Goal: Task Accomplishment & Management: Complete application form

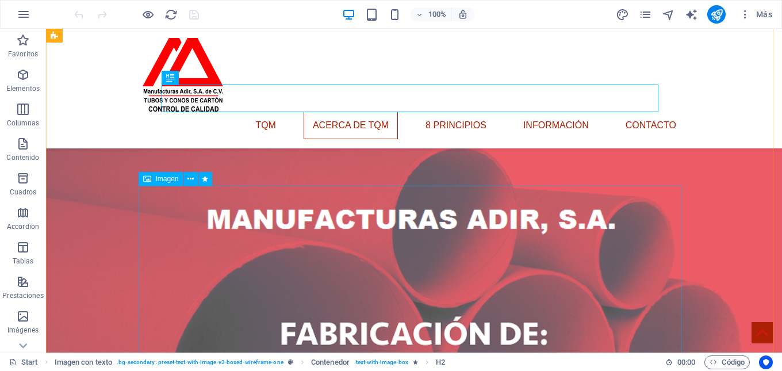
scroll to position [606, 0]
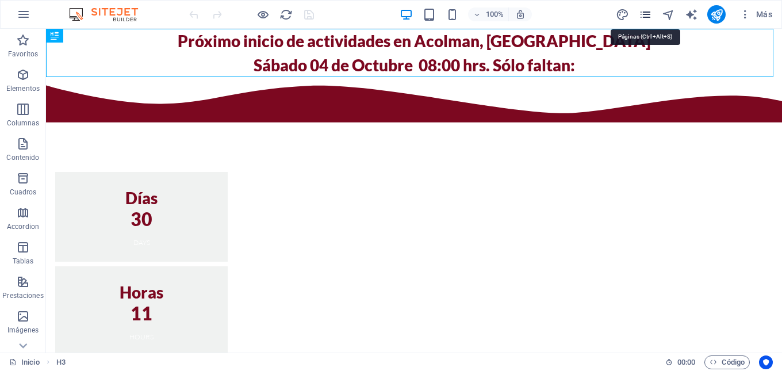
click at [646, 16] on icon "pages" at bounding box center [645, 14] width 13 height 13
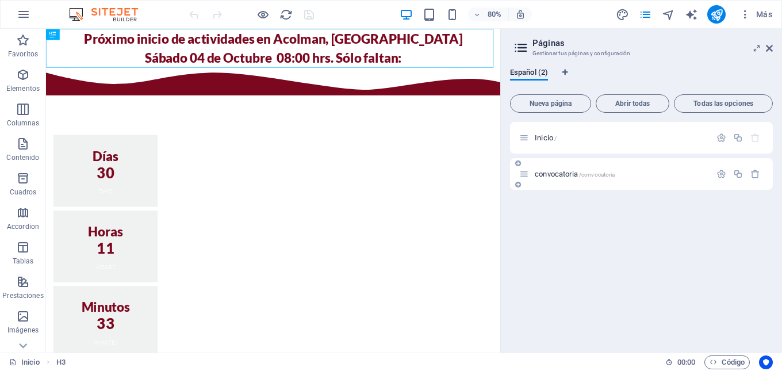
click at [557, 177] on span "convocatoria /convocatoria" at bounding box center [575, 174] width 80 height 9
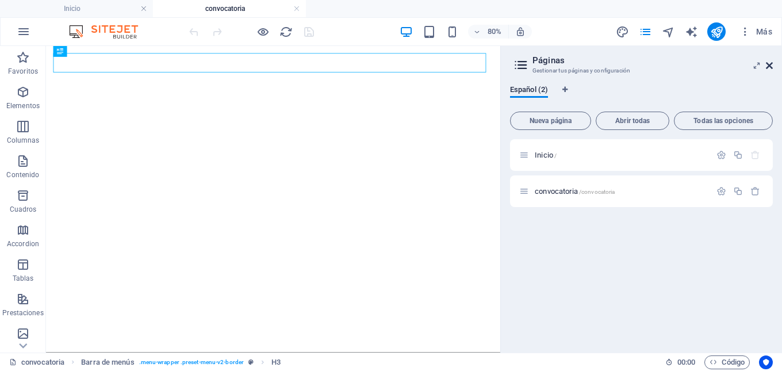
click at [767, 64] on icon at bounding box center [769, 65] width 7 height 9
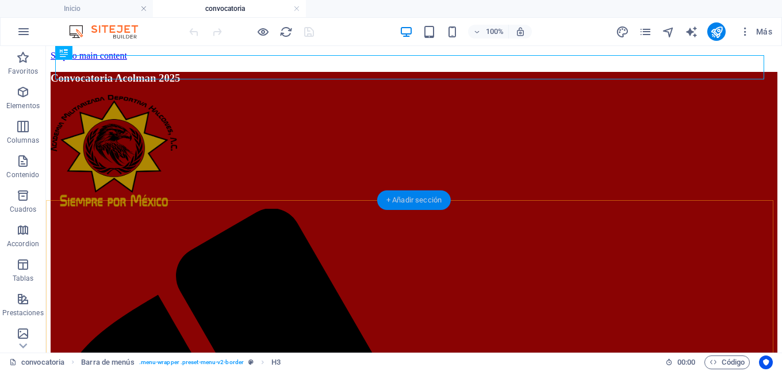
click at [439, 206] on div "+ Añadir sección" at bounding box center [414, 200] width 74 height 20
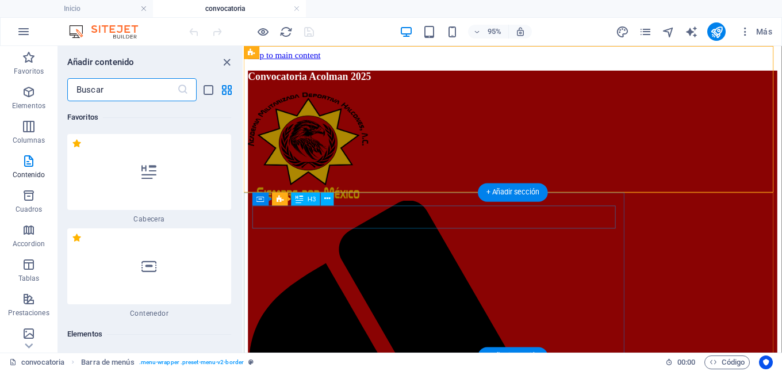
scroll to position [3523, 0]
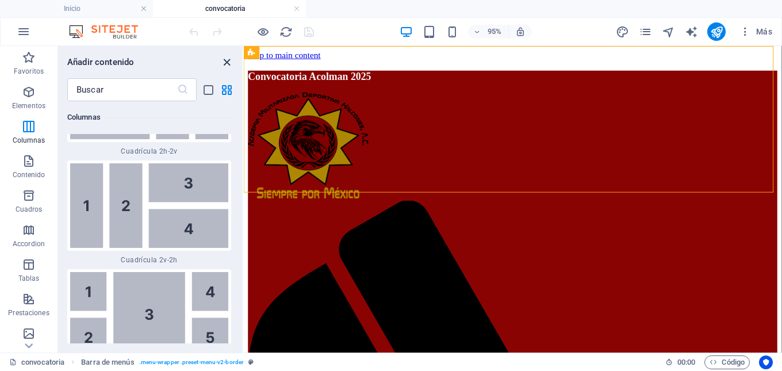
click at [227, 56] on icon "close panel" at bounding box center [226, 62] width 13 height 13
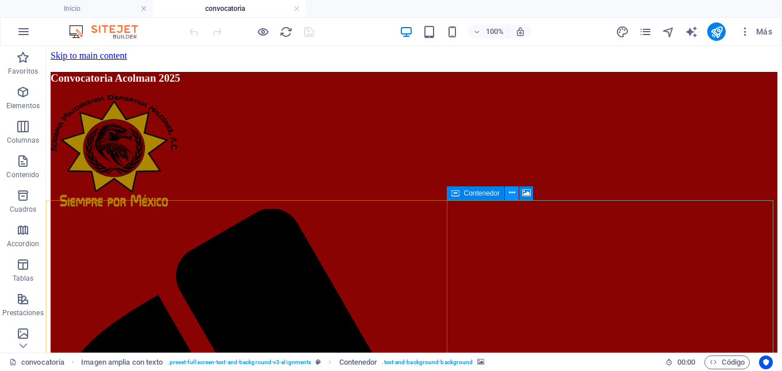
click at [510, 196] on icon at bounding box center [512, 193] width 6 height 12
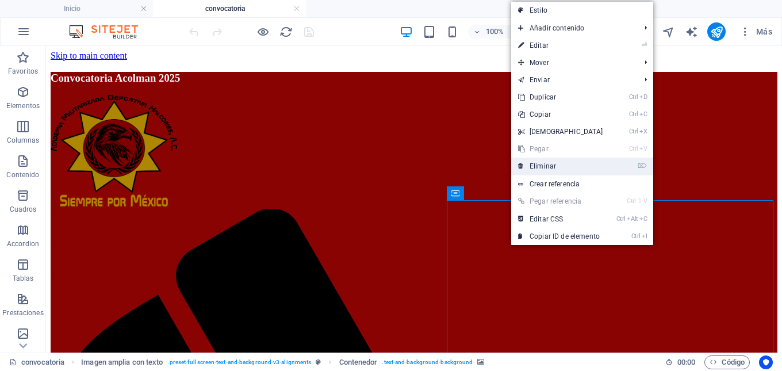
click at [532, 169] on link "⌦ Eliminar" at bounding box center [560, 166] width 99 height 17
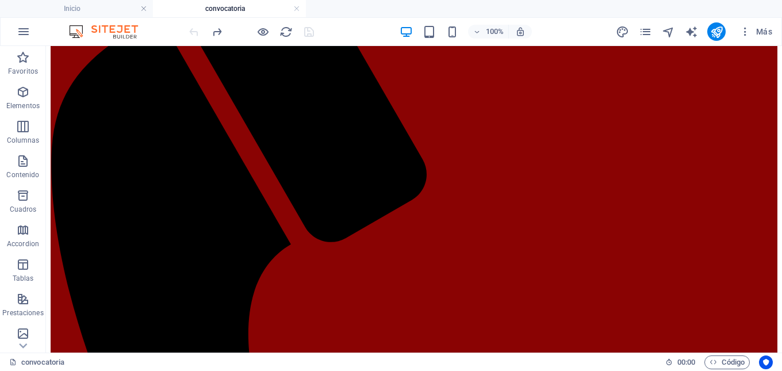
scroll to position [311, 0]
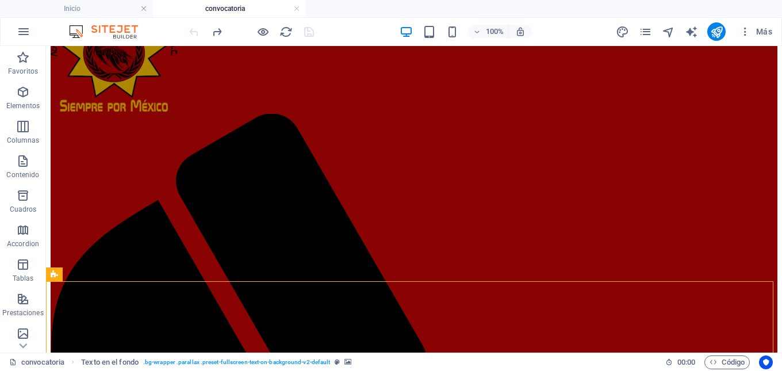
scroll to position [91, 0]
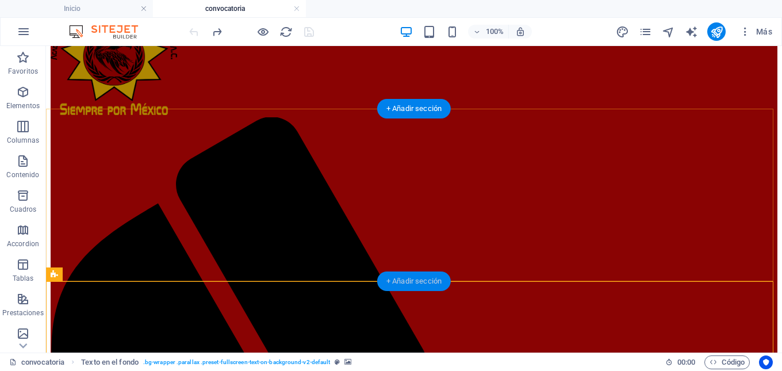
click at [418, 278] on div "+ Añadir sección" at bounding box center [414, 282] width 74 height 20
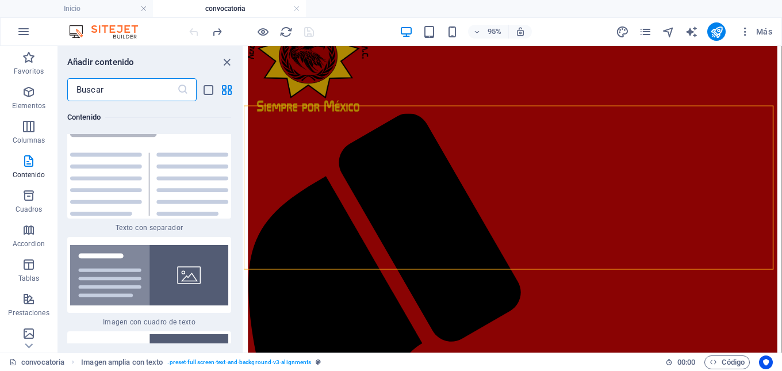
scroll to position [4147, 0]
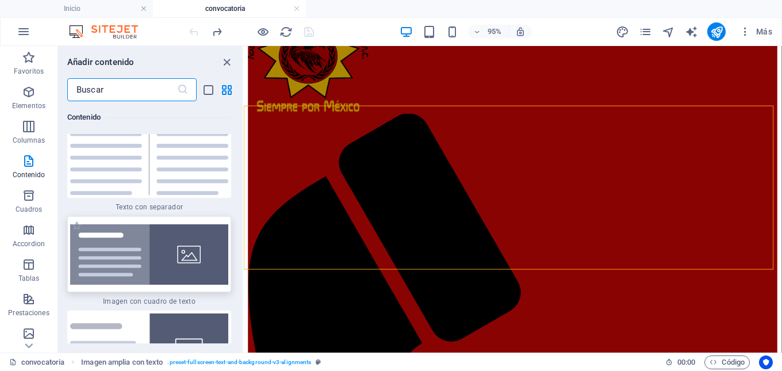
click at [203, 285] on img at bounding box center [149, 254] width 158 height 60
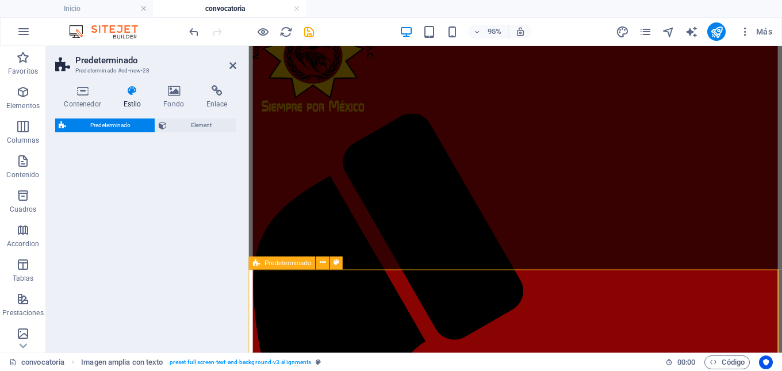
select select "rem"
select select "px"
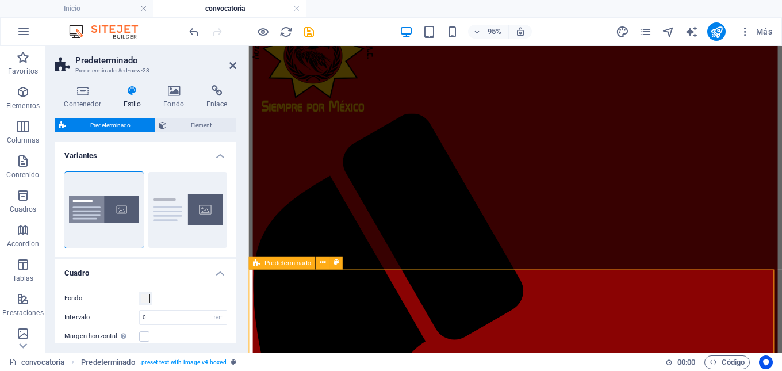
drag, startPoint x: 452, startPoint y: 331, endPoint x: 474, endPoint y: 302, distance: 36.5
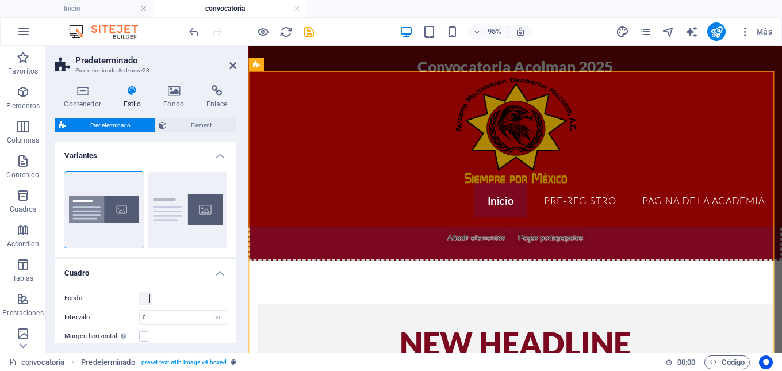
scroll to position [300, 0]
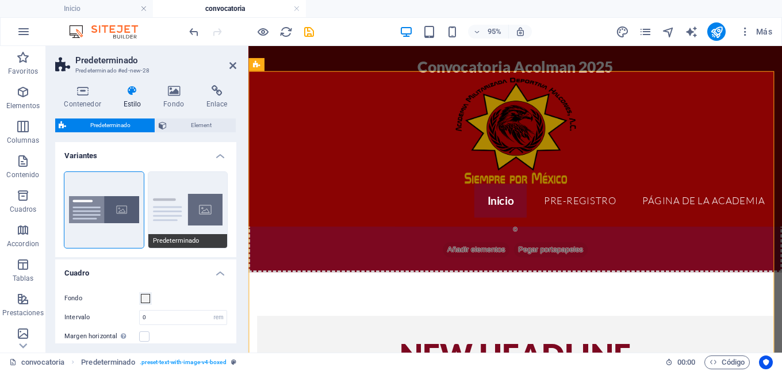
click at [192, 205] on button "Predeterminado" at bounding box center [187, 210] width 79 height 76
type input "2"
type input "0"
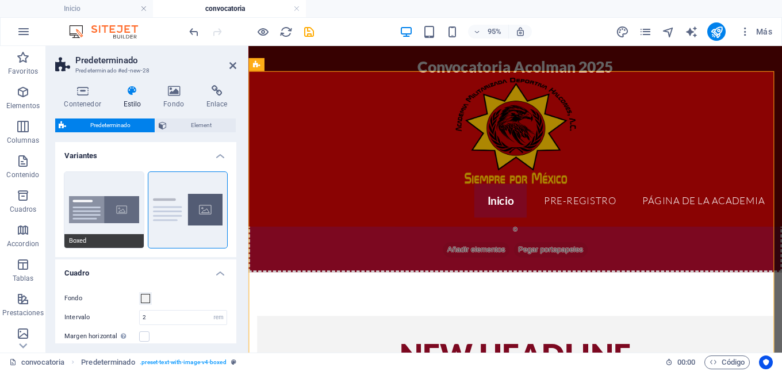
click at [123, 209] on button "Boxed" at bounding box center [103, 210] width 79 height 76
type input "0"
type input "2.5"
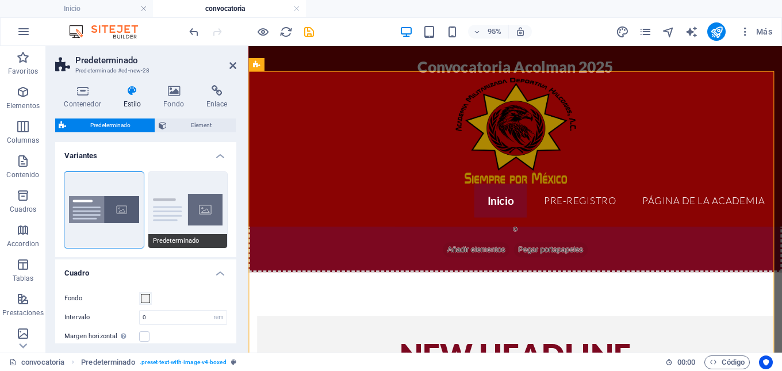
click at [212, 216] on button "Predeterminado" at bounding box center [187, 210] width 79 height 76
type input "2"
type input "0"
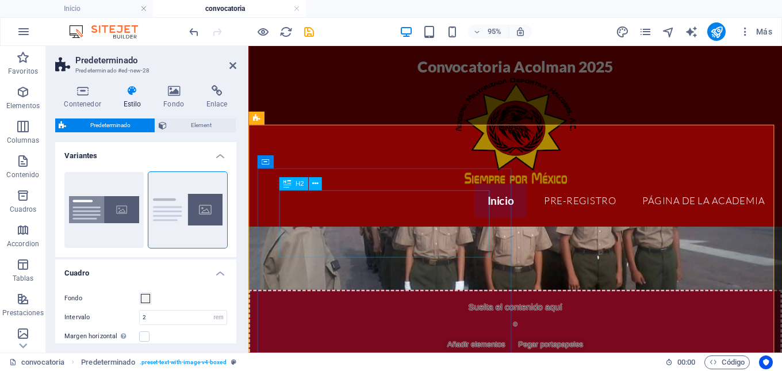
scroll to position [185, 0]
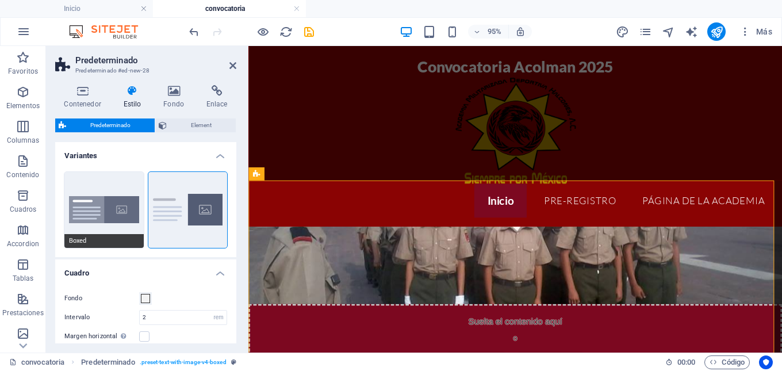
click at [100, 214] on button "Boxed" at bounding box center [103, 210] width 79 height 76
type input "0"
type input "2.5"
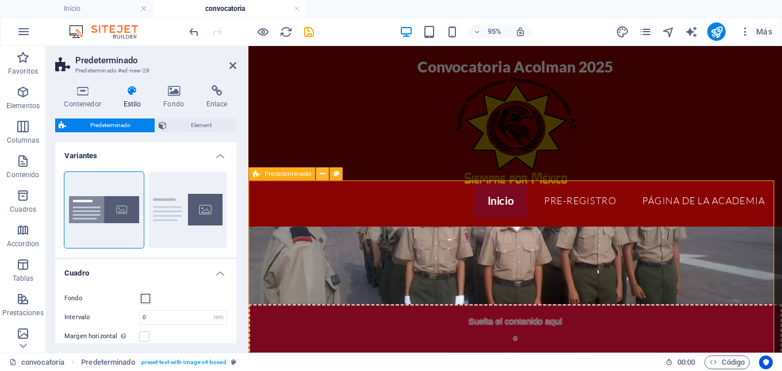
click at [320, 173] on icon at bounding box center [322, 174] width 6 height 12
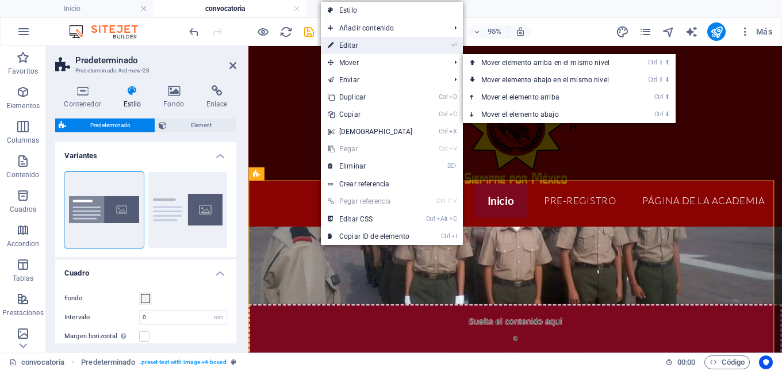
click at [352, 43] on link "⏎ Editar" at bounding box center [370, 45] width 99 height 17
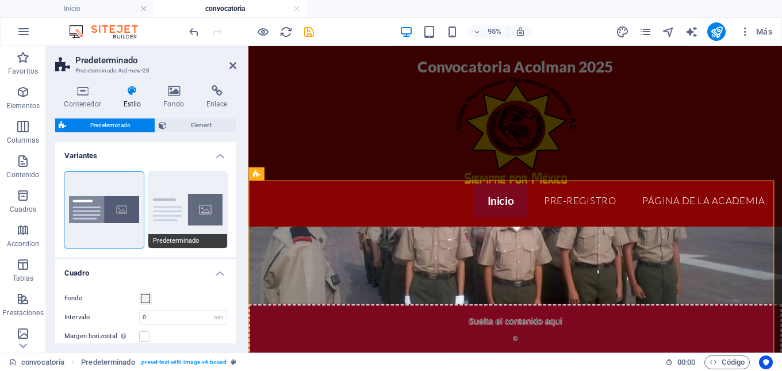
click at [200, 200] on button "Predeterminado" at bounding box center [187, 210] width 79 height 76
type input "2"
type input "0"
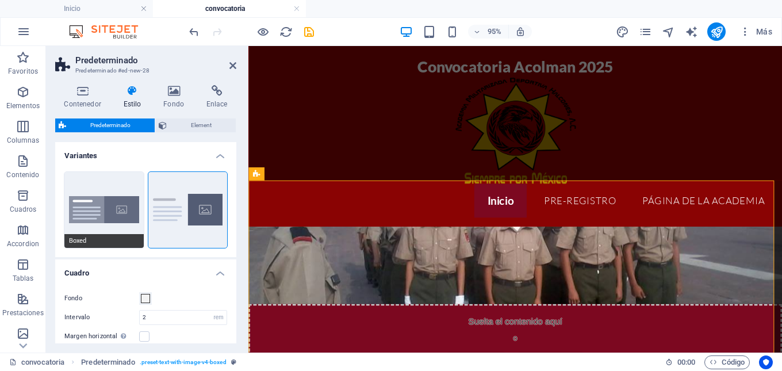
click at [126, 217] on button "Boxed" at bounding box center [103, 210] width 79 height 76
type input "0"
type input "2.5"
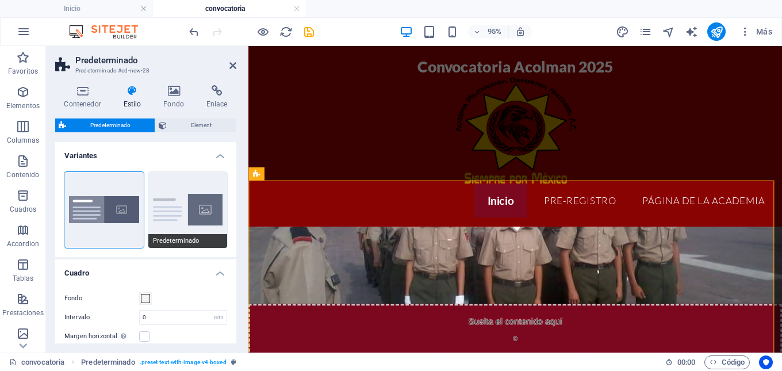
click at [169, 212] on button "Predeterminado" at bounding box center [187, 210] width 79 height 76
type input "2"
type input "0"
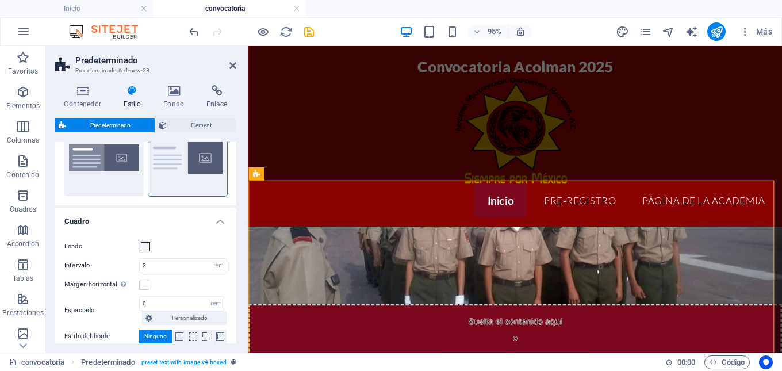
scroll to position [54, 0]
click at [146, 247] on span at bounding box center [145, 244] width 9 height 9
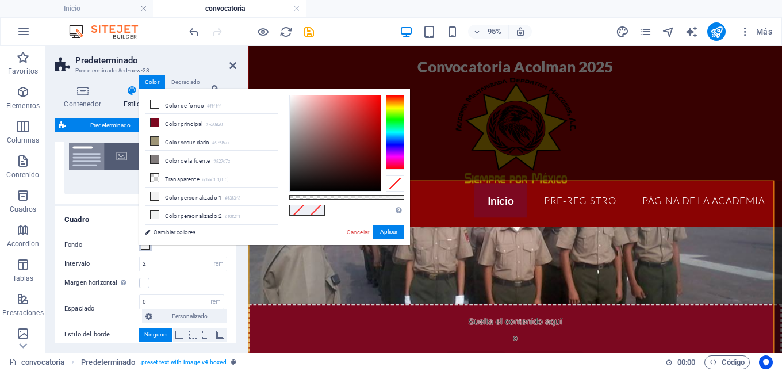
click at [146, 247] on span at bounding box center [145, 244] width 9 height 9
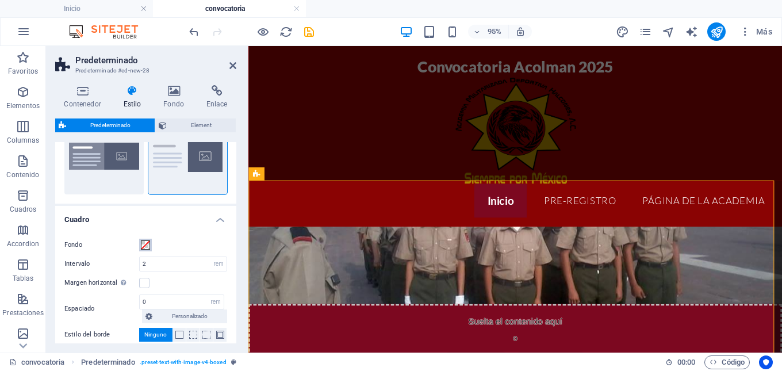
click at [144, 247] on span at bounding box center [145, 244] width 9 height 9
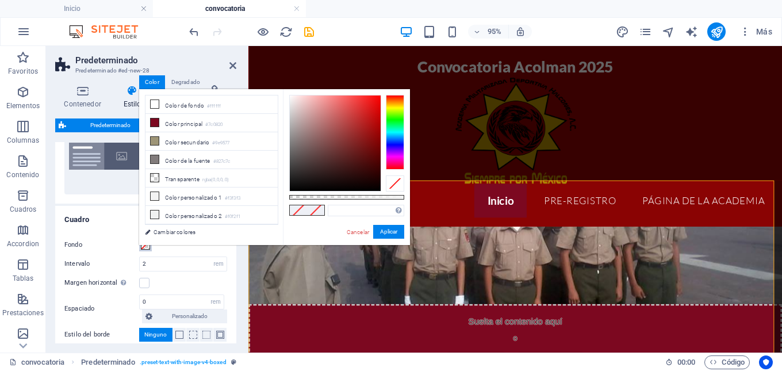
click at [144, 247] on span at bounding box center [145, 244] width 9 height 9
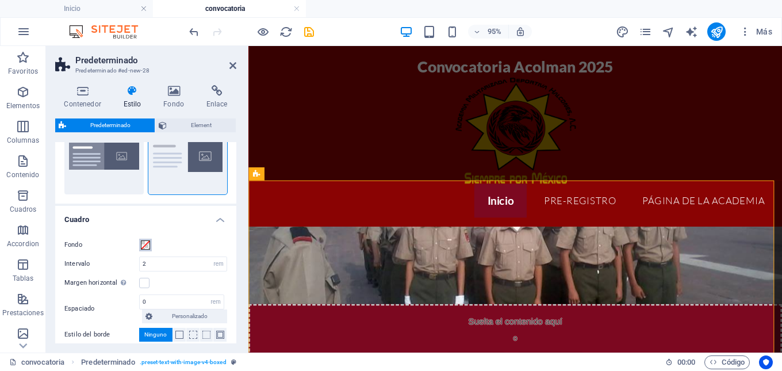
scroll to position [111, 0]
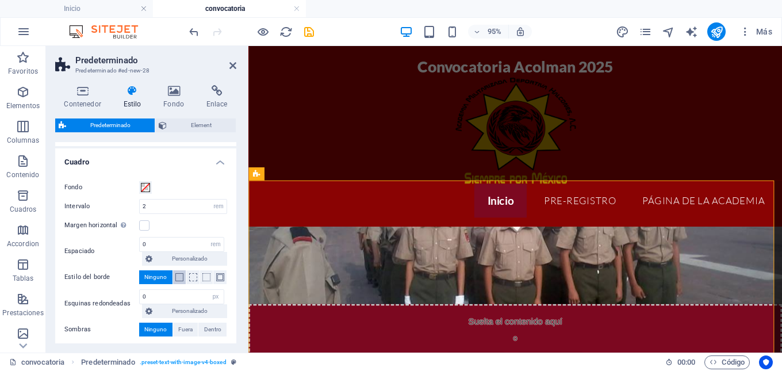
click at [181, 277] on span at bounding box center [179, 277] width 8 height 8
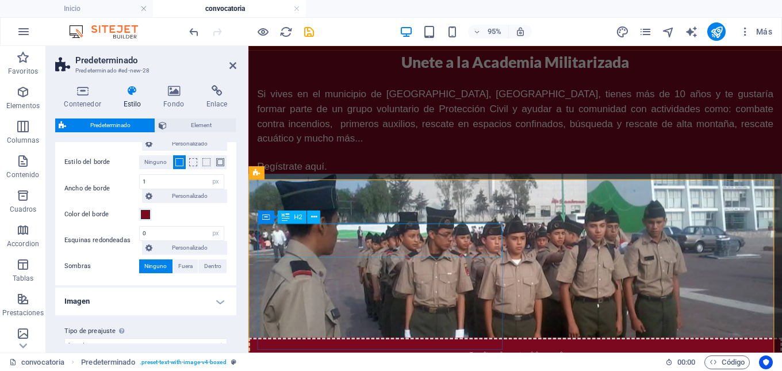
scroll to position [243, 0]
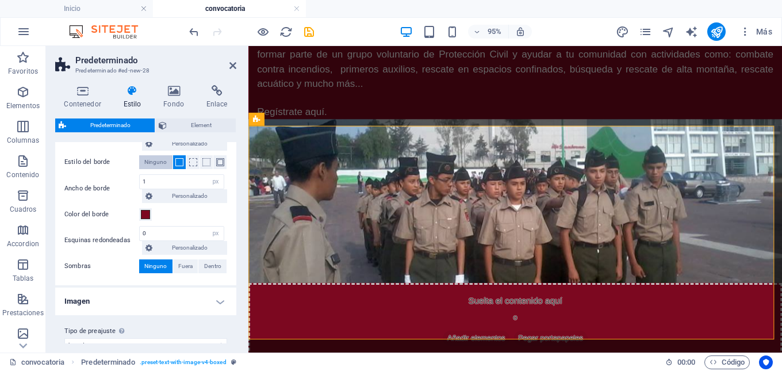
click at [158, 165] on span "Ninguno" at bounding box center [155, 162] width 22 height 14
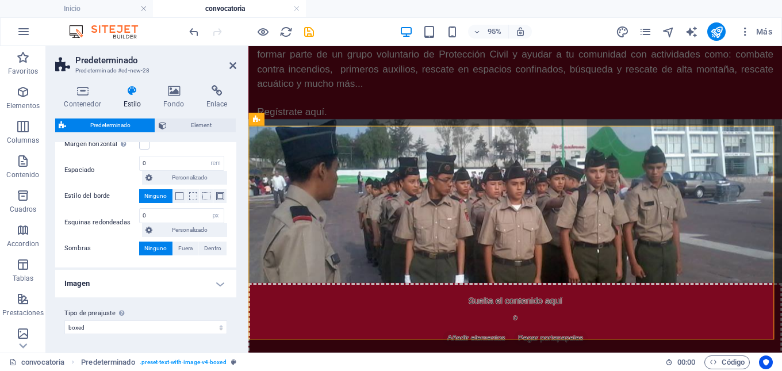
scroll to position [192, 0]
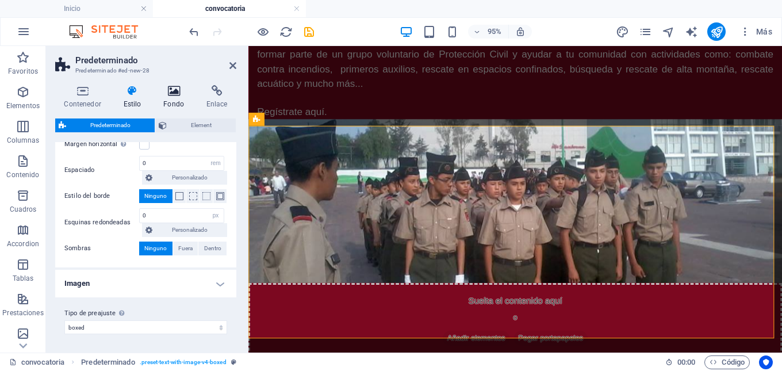
click at [172, 101] on h4 "Fondo" at bounding box center [176, 97] width 43 height 24
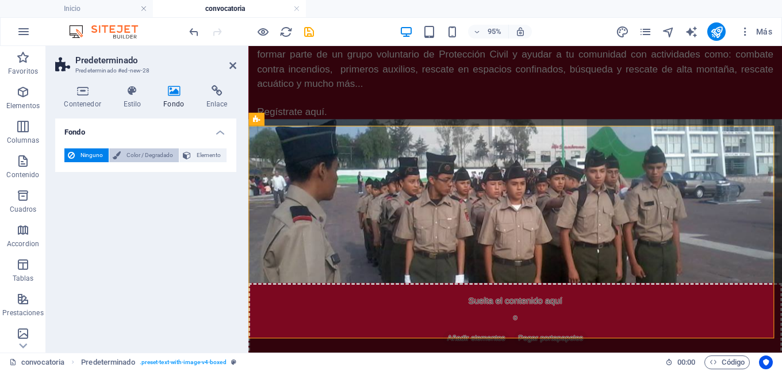
click at [146, 153] on span "Color / Degradado" at bounding box center [149, 155] width 51 height 14
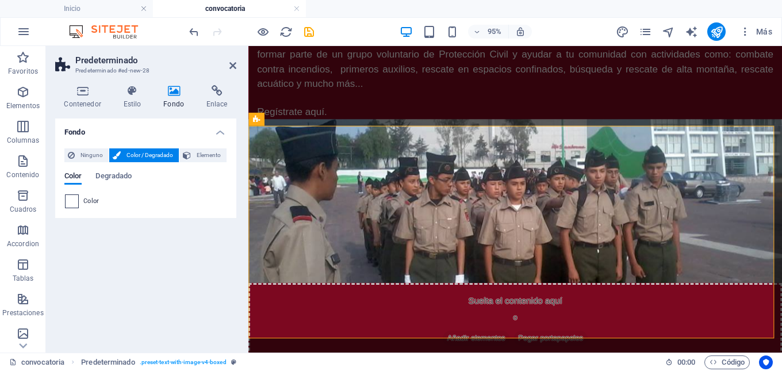
click at [72, 203] on span at bounding box center [72, 201] width 13 height 13
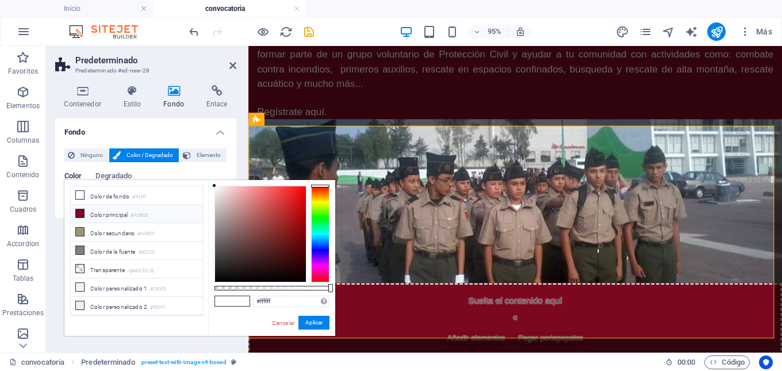
click at [86, 215] on li "Color principal #7c0820" at bounding box center [137, 214] width 132 height 18
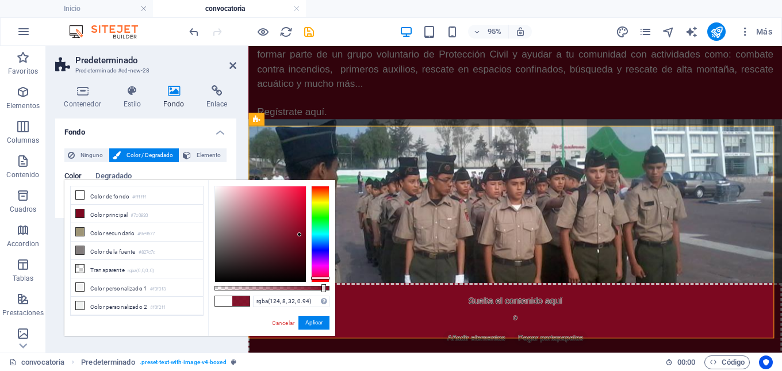
drag, startPoint x: 330, startPoint y: 289, endPoint x: 323, endPoint y: 289, distance: 6.9
click at [323, 289] on div at bounding box center [324, 288] width 5 height 8
drag, startPoint x: 300, startPoint y: 236, endPoint x: 300, endPoint y: 212, distance: 23.6
click at [300, 212] on div at bounding box center [299, 212] width 4 height 4
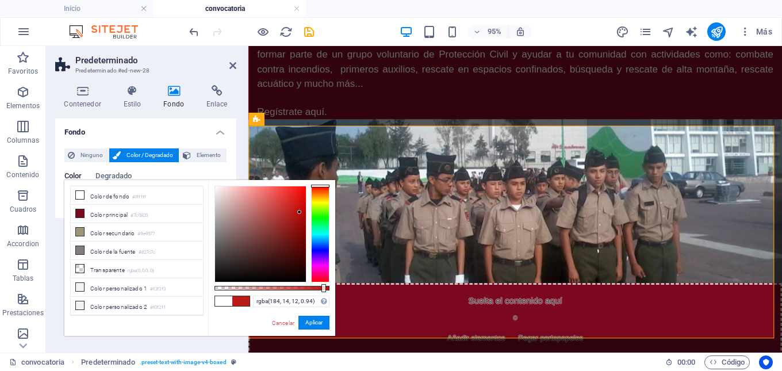
drag, startPoint x: 327, startPoint y: 277, endPoint x: 327, endPoint y: 186, distance: 90.9
click at [327, 186] on div at bounding box center [320, 186] width 18 height 3
type input "rgba(82, 6, 5, 0.94)"
drag, startPoint x: 299, startPoint y: 212, endPoint x: 300, endPoint y: 250, distance: 38.0
click at [300, 250] on div at bounding box center [299, 250] width 4 height 4
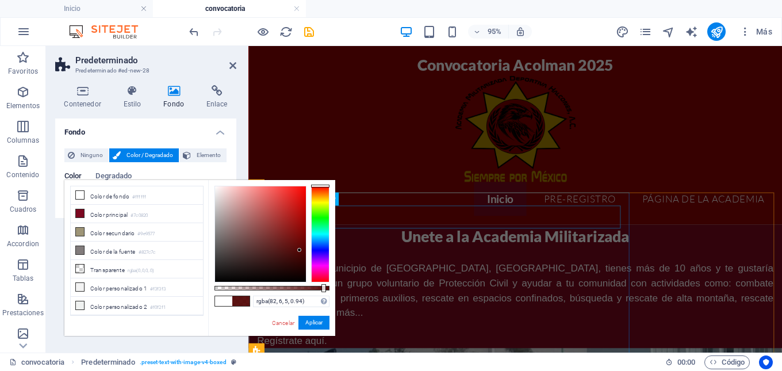
scroll to position [0, 0]
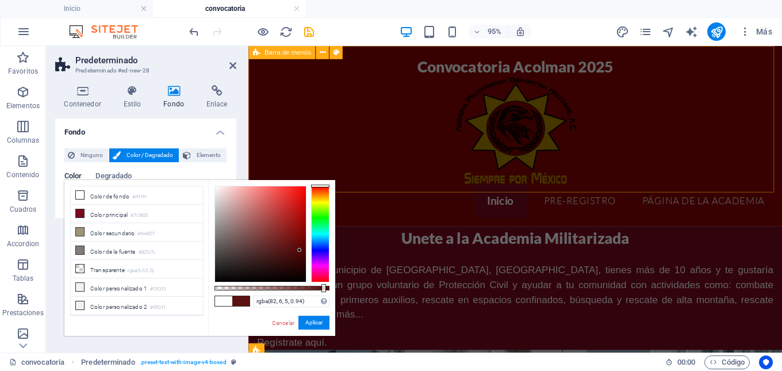
click at [251, 83] on div "Convocatoria Acolman 2025 Menu Inicio Pre-registro Página de la Academia" at bounding box center [530, 141] width 562 height 190
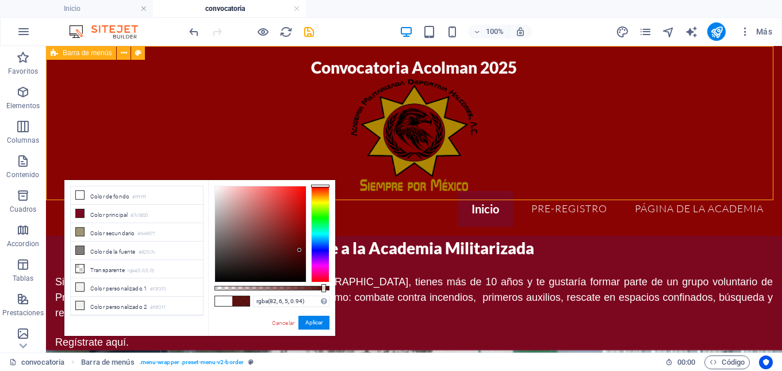
click at [252, 86] on div "Convocatoria Acolman 2025 Menu Inicio Pre-registro Página de la Academia" at bounding box center [414, 141] width 736 height 190
click at [121, 49] on icon at bounding box center [124, 53] width 6 height 12
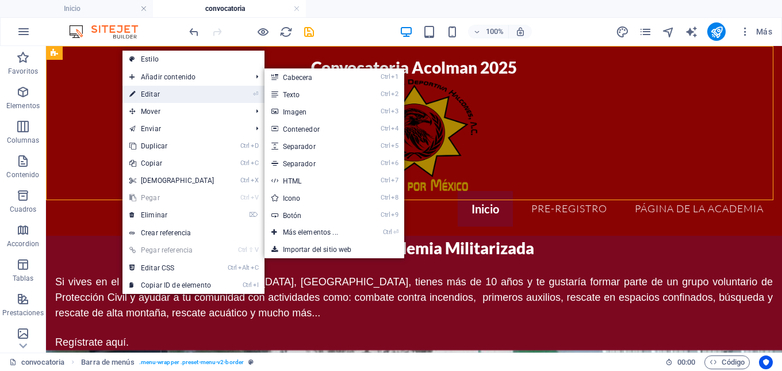
click at [146, 93] on link "⏎ Editar" at bounding box center [172, 94] width 99 height 17
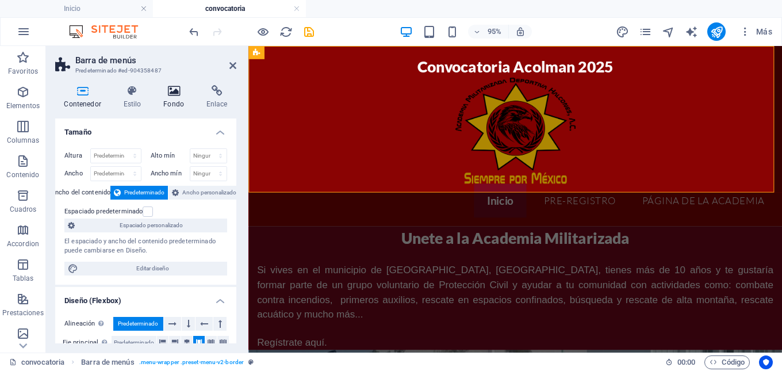
click at [172, 93] on icon at bounding box center [174, 91] width 39 height 12
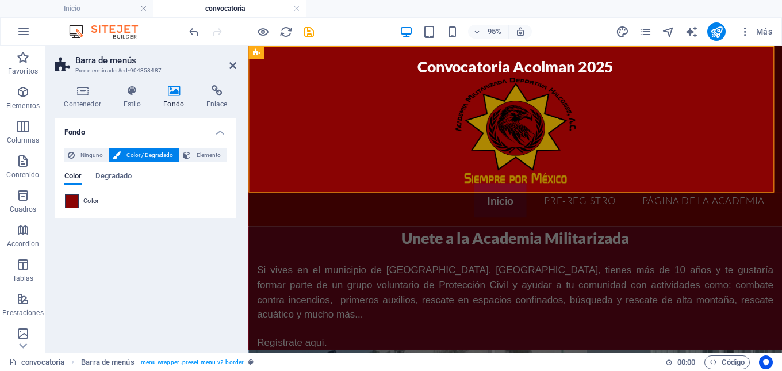
click at [68, 207] on span at bounding box center [72, 201] width 13 height 13
type input "#8a0303"
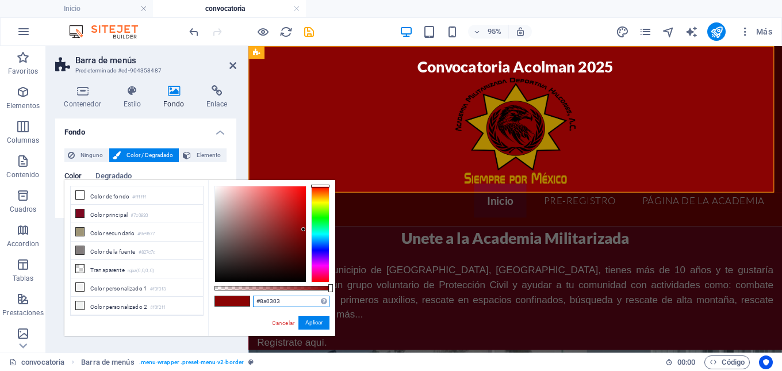
drag, startPoint x: 292, startPoint y: 302, endPoint x: 251, endPoint y: 301, distance: 40.8
click at [251, 301] on div "#8a0303 Formatos soportados #0852ed rgb(8, 82, 237) rgba(8, 82, 237, 90%) hsv(2…" at bounding box center [271, 341] width 127 height 323
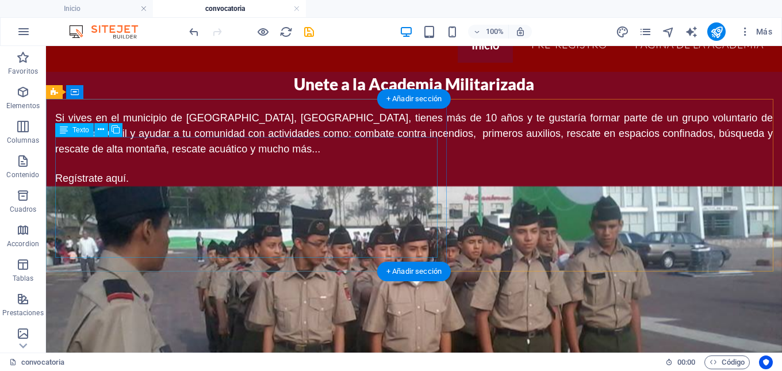
scroll to position [58, 0]
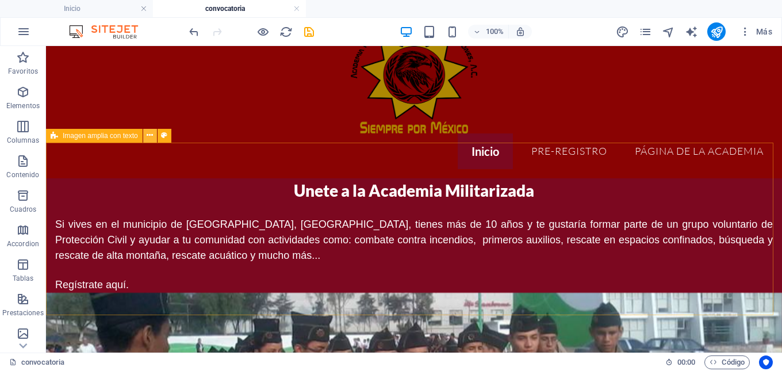
click at [147, 137] on icon at bounding box center [150, 135] width 6 height 12
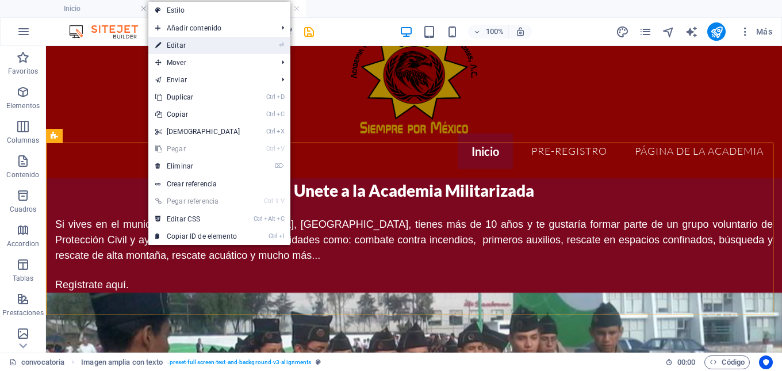
click at [171, 46] on link "⏎ Editar" at bounding box center [197, 45] width 99 height 17
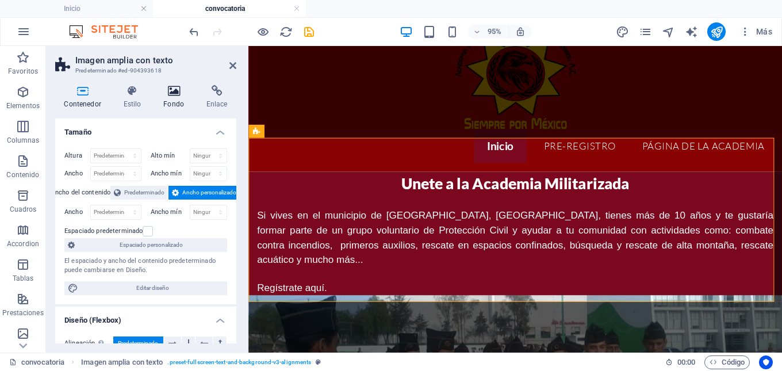
click at [176, 101] on h4 "Fondo" at bounding box center [176, 97] width 43 height 24
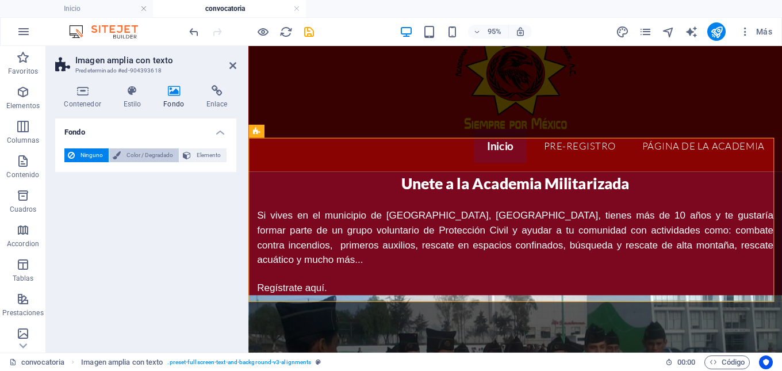
click at [155, 155] on span "Color / Degradado" at bounding box center [149, 155] width 51 height 14
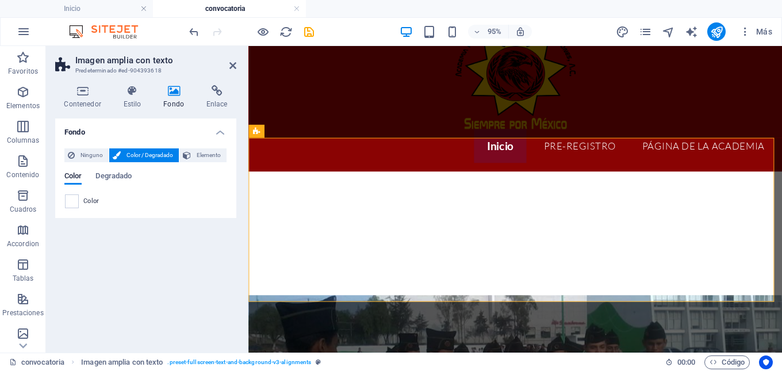
click at [79, 203] on div "Color" at bounding box center [146, 201] width 162 height 14
click at [77, 203] on span at bounding box center [72, 201] width 13 height 13
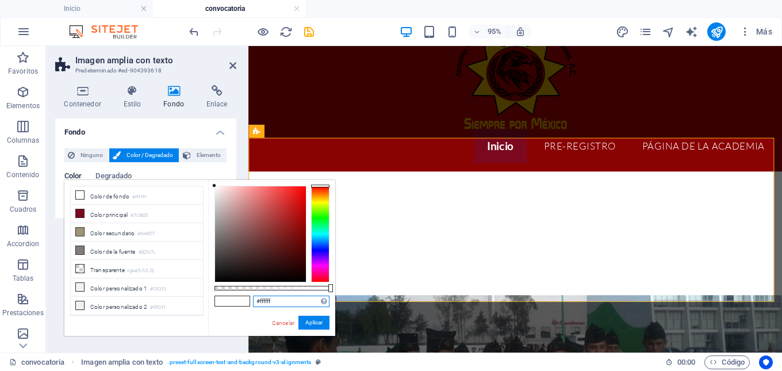
drag, startPoint x: 273, startPoint y: 299, endPoint x: 251, endPoint y: 300, distance: 21.3
click at [251, 300] on div "#ffffff Formatos soportados #0852ed rgb(8, 82, 237) rgba(8, 82, 237, 90%) hsv(2…" at bounding box center [271, 341] width 127 height 323
paste input "8a0303"
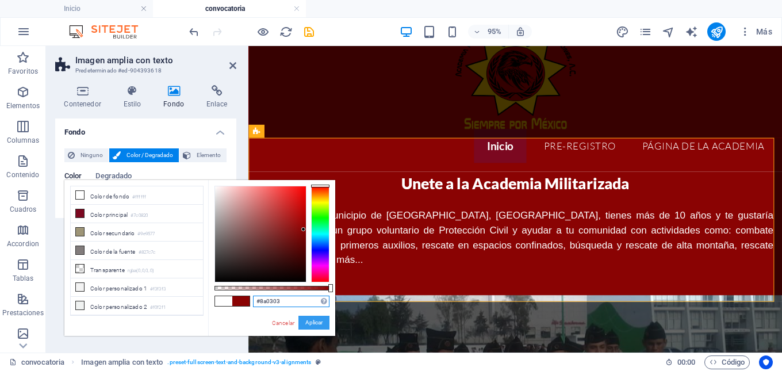
type input "#8a0303"
click at [312, 326] on button "Aplicar" at bounding box center [314, 323] width 31 height 14
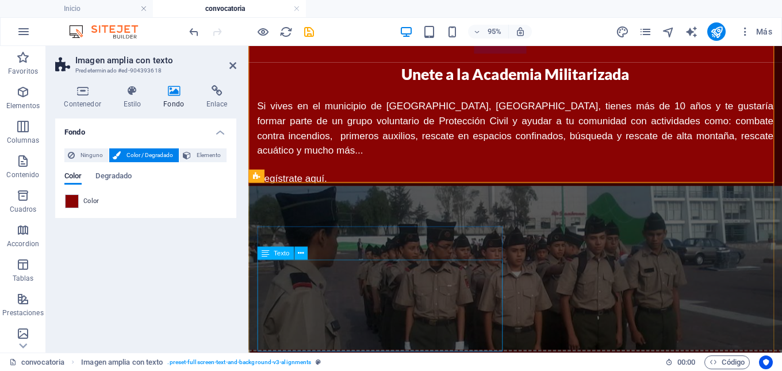
scroll to position [230, 0]
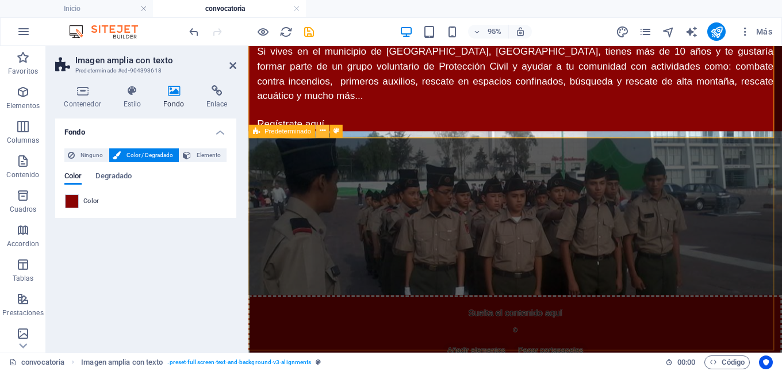
click at [321, 135] on icon at bounding box center [322, 131] width 6 height 12
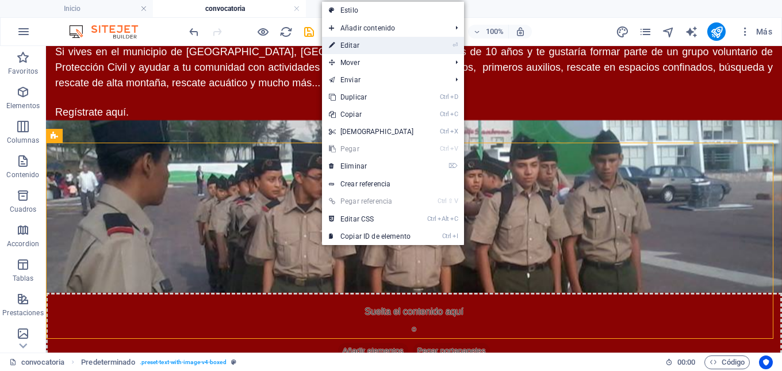
click at [354, 47] on link "⏎ Editar" at bounding box center [371, 45] width 99 height 17
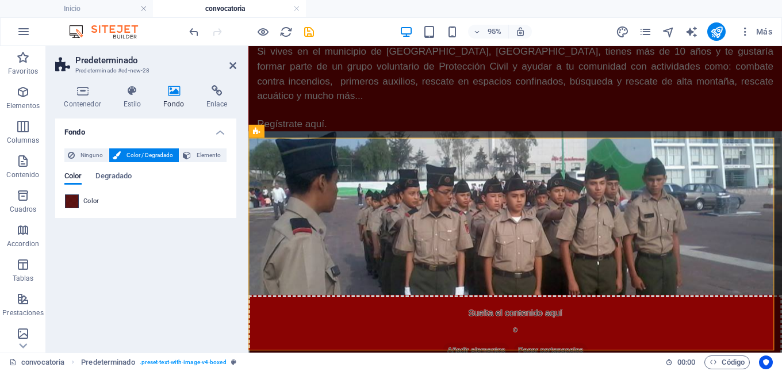
click at [71, 204] on span at bounding box center [72, 201] width 13 height 13
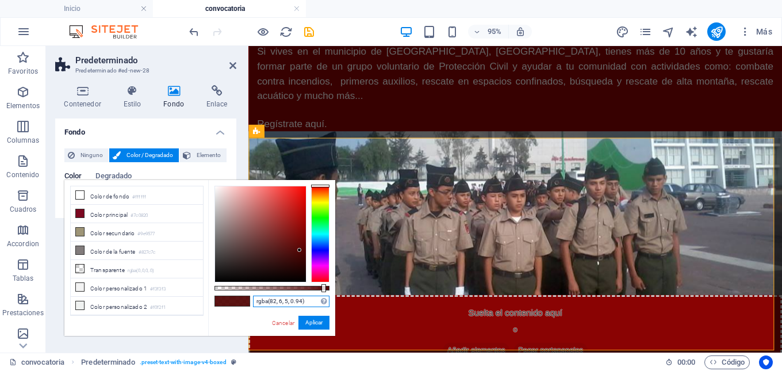
drag, startPoint x: 306, startPoint y: 304, endPoint x: 256, endPoint y: 299, distance: 50.4
click at [256, 299] on input "rgba(82, 6, 5, 0.94)" at bounding box center [291, 302] width 77 height 12
paste input "#8a0303"
click at [306, 326] on button "Aplicar" at bounding box center [314, 323] width 31 height 14
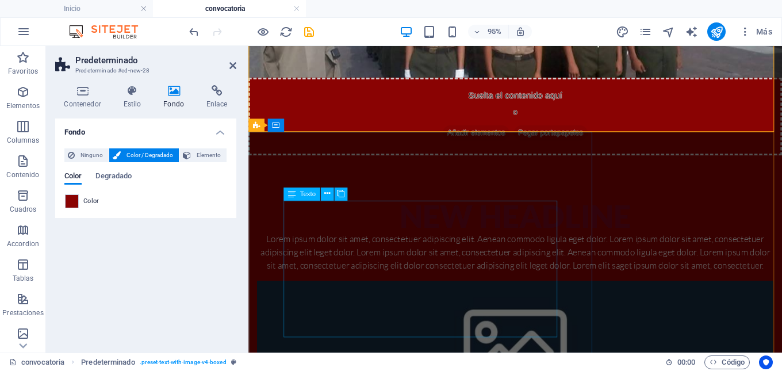
scroll to position [460, 0]
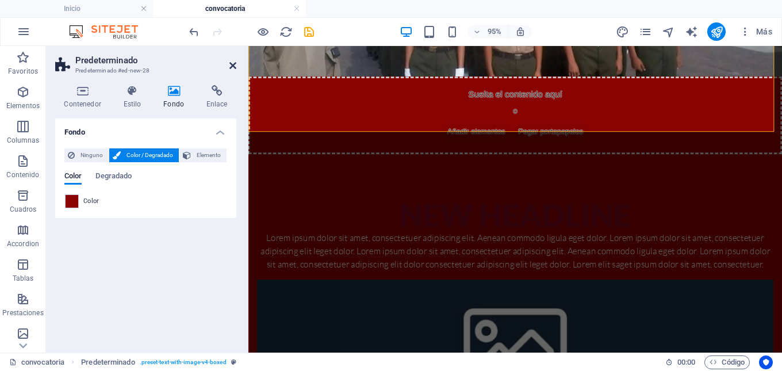
click at [234, 65] on icon at bounding box center [233, 65] width 7 height 9
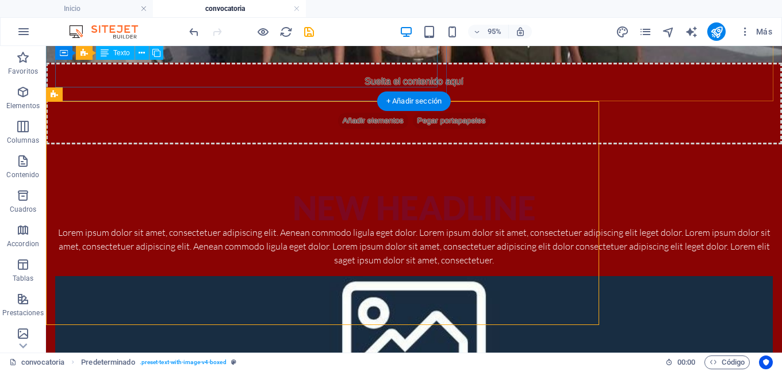
scroll to position [272, 0]
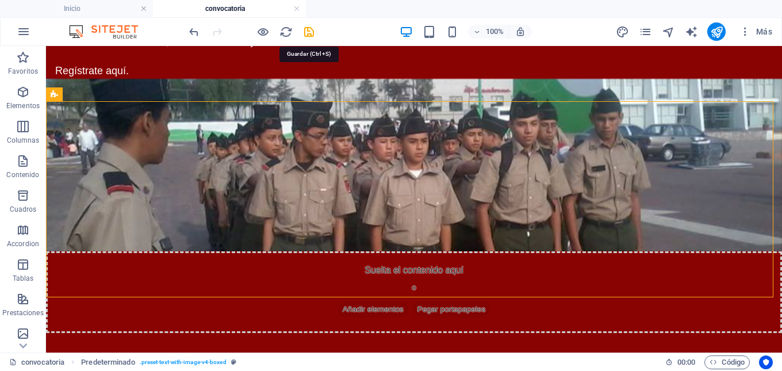
click at [314, 35] on icon "save" at bounding box center [309, 31] width 13 height 13
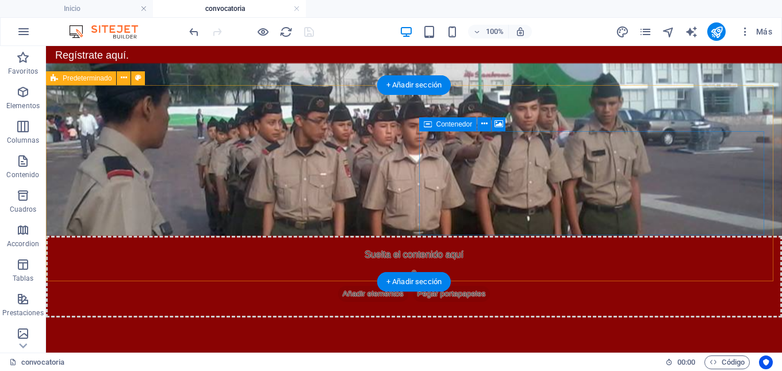
scroll to position [288, 0]
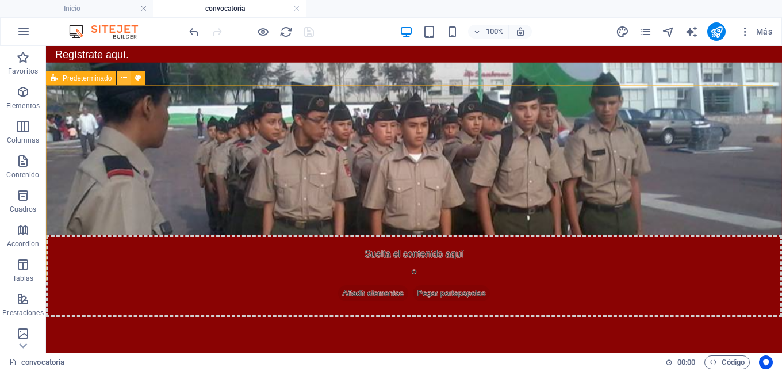
click at [125, 78] on icon at bounding box center [124, 78] width 6 height 12
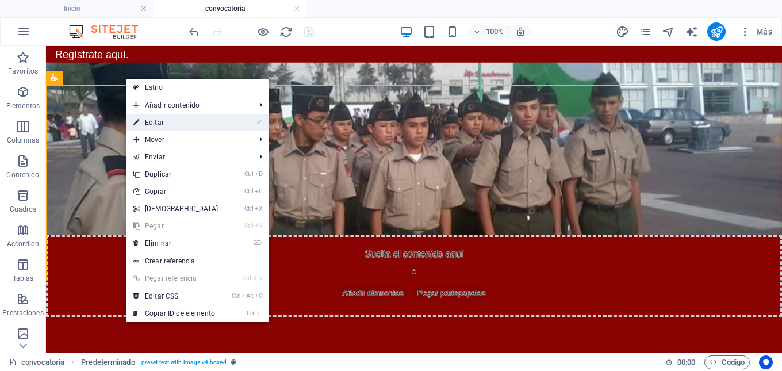
click at [156, 120] on link "⏎ Editar" at bounding box center [176, 122] width 99 height 17
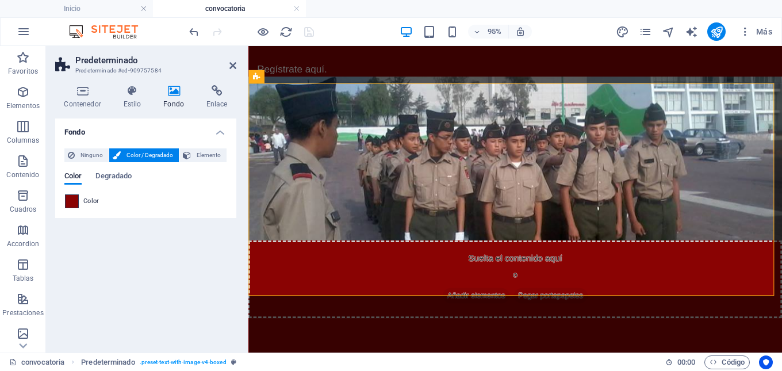
click at [74, 201] on span at bounding box center [72, 201] width 13 height 13
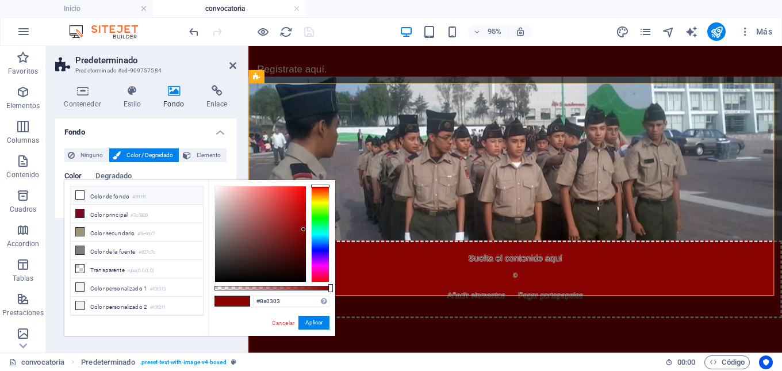
click at [77, 197] on icon at bounding box center [80, 195] width 8 height 8
type input "#ffffff"
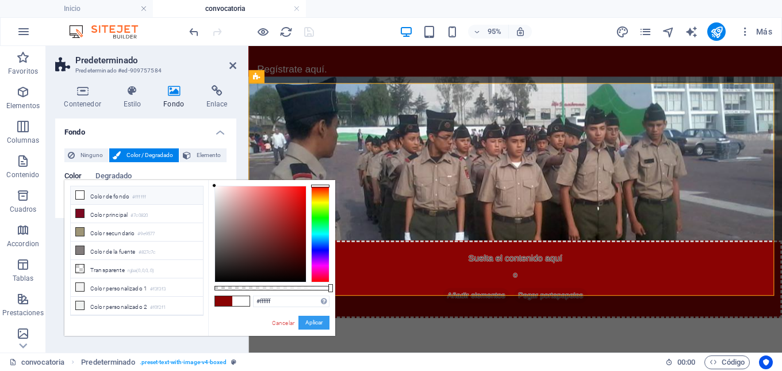
click at [300, 327] on button "Aplicar" at bounding box center [314, 323] width 31 height 14
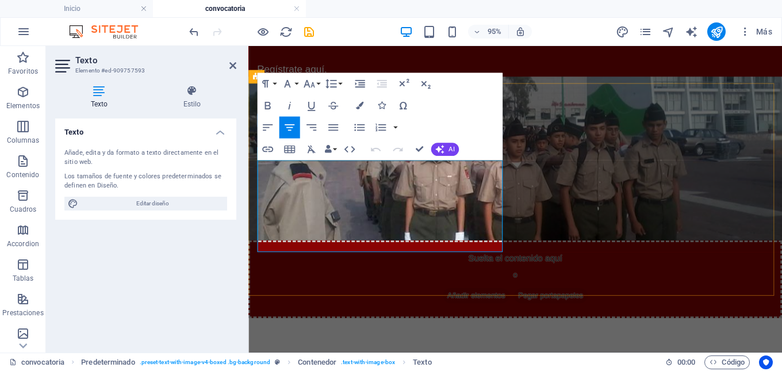
drag, startPoint x: 259, startPoint y: 171, endPoint x: 513, endPoint y: 256, distance: 267.6
click at [354, 106] on button "Colors" at bounding box center [359, 106] width 21 height 22
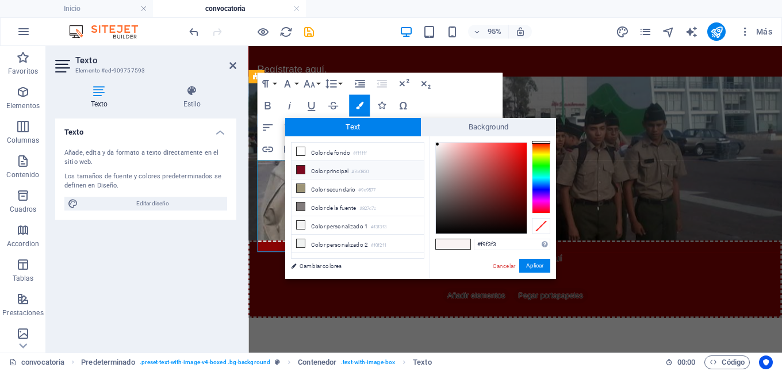
click at [300, 169] on icon at bounding box center [301, 170] width 8 height 8
type input "#7c0820"
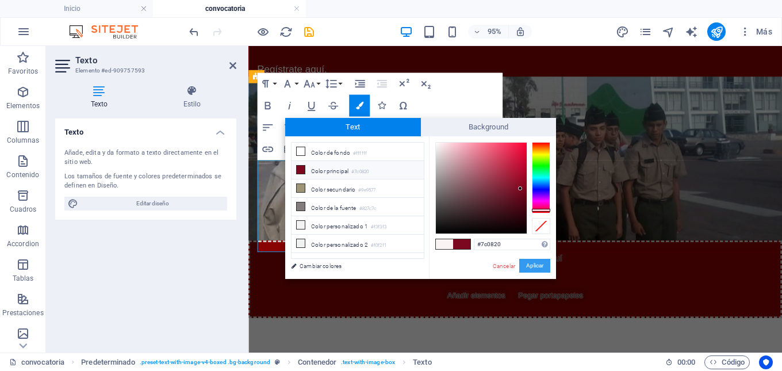
click at [533, 265] on button "Aplicar" at bounding box center [534, 266] width 31 height 14
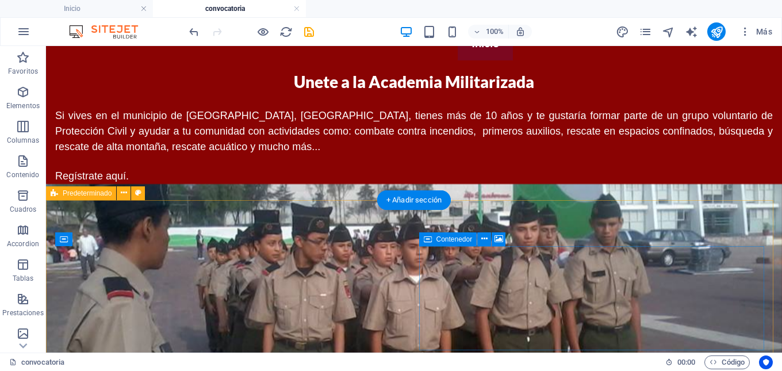
scroll to position [173, 0]
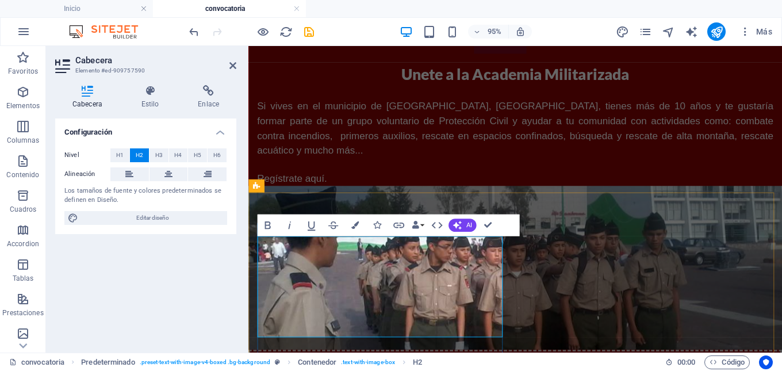
drag, startPoint x: 488, startPoint y: 326, endPoint x: 266, endPoint y: 268, distance: 229.5
click at [174, 152] on span "H4" at bounding box center [177, 155] width 7 height 14
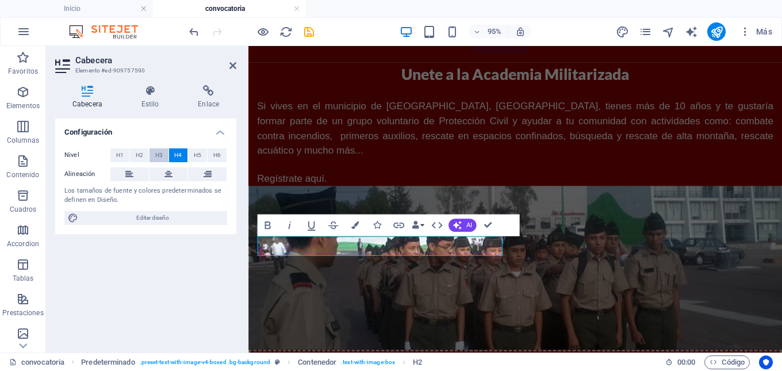
click at [158, 155] on span "H3" at bounding box center [158, 155] width 7 height 14
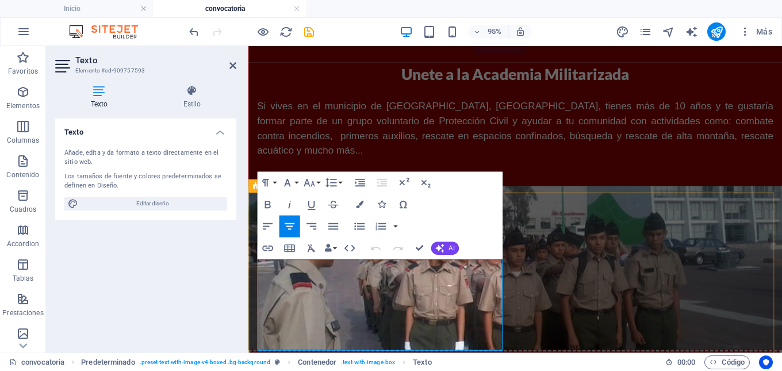
drag, startPoint x: 457, startPoint y: 360, endPoint x: 259, endPoint y: 283, distance: 212.2
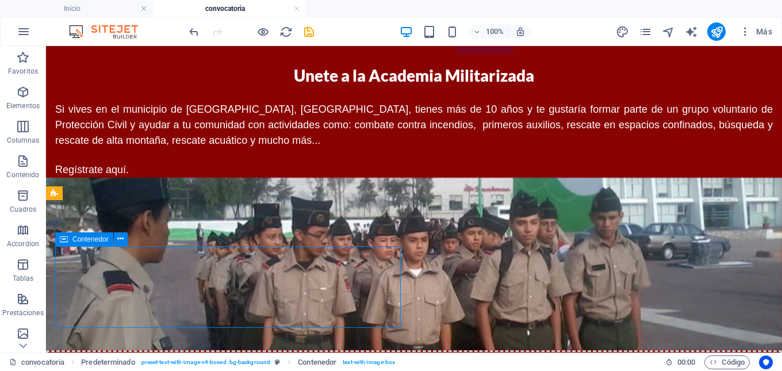
click at [103, 261] on icon at bounding box center [101, 263] width 6 height 12
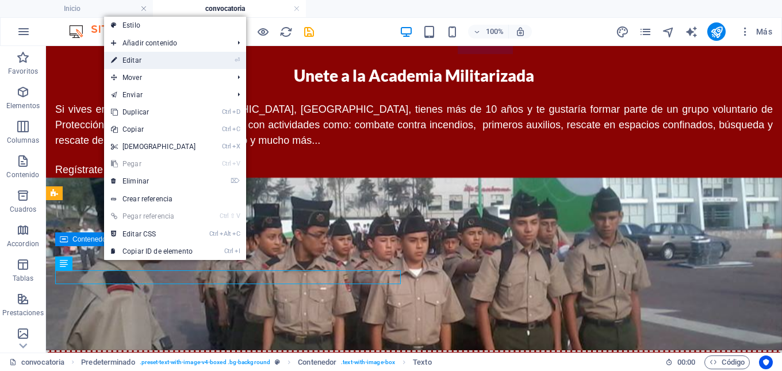
click at [151, 58] on link "⏎ Editar" at bounding box center [153, 60] width 99 height 17
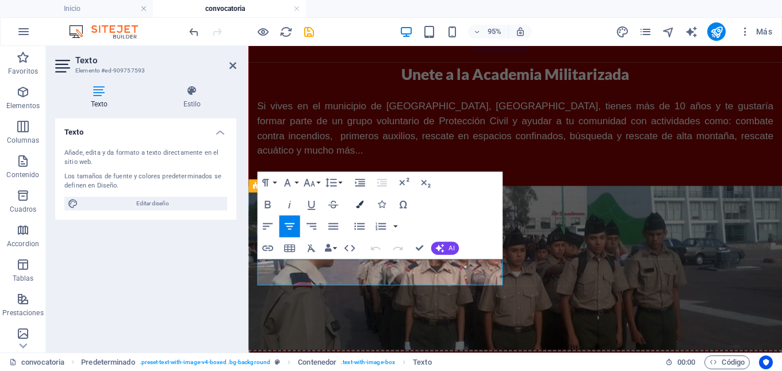
click at [360, 203] on icon "button" at bounding box center [359, 204] width 7 height 7
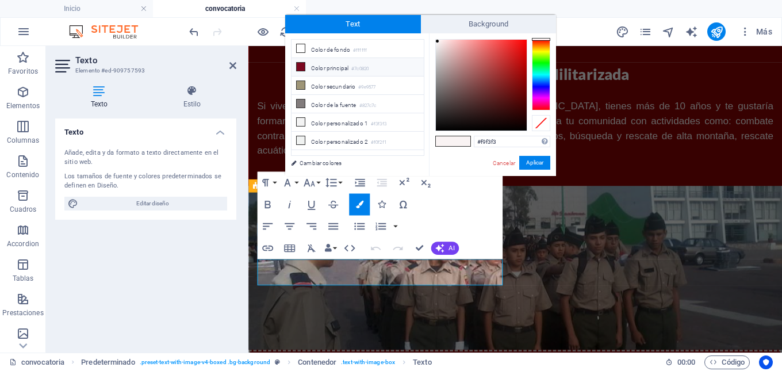
click at [318, 71] on li "Color principal #7c0820" at bounding box center [358, 67] width 132 height 18
type input "#7c0820"
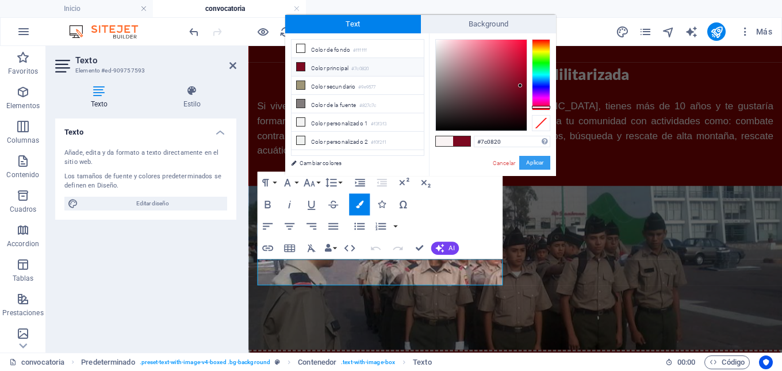
click at [536, 167] on button "Aplicar" at bounding box center [534, 163] width 31 height 14
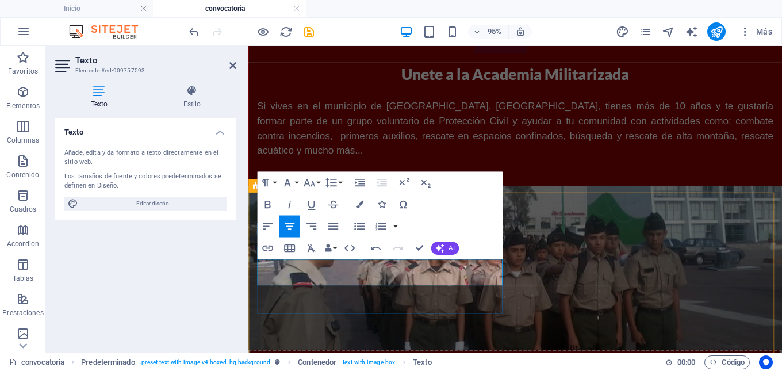
drag, startPoint x: 259, startPoint y: 280, endPoint x: 464, endPoint y: 317, distance: 208.2
click at [360, 206] on icon "button" at bounding box center [359, 204] width 7 height 7
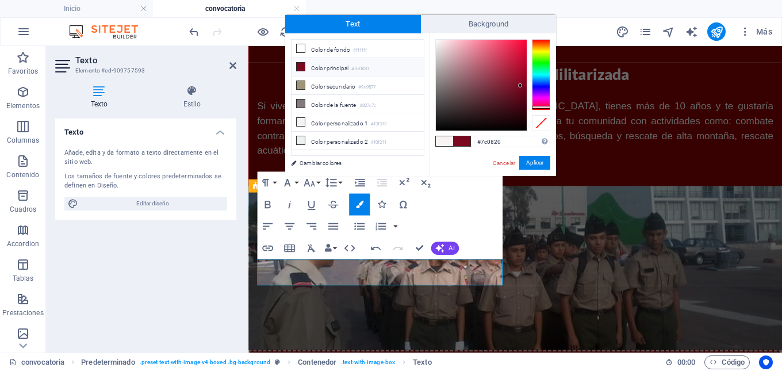
click at [351, 71] on li "Color principal #7c0820" at bounding box center [358, 67] width 132 height 18
click at [315, 68] on li "Color principal #7c0820" at bounding box center [358, 67] width 132 height 18
click at [303, 67] on icon at bounding box center [301, 67] width 8 height 8
click at [534, 154] on div "#7c0820 Formatos soportados #0852ed rgb(8, 82, 237) rgba(8, 82, 237, 90%) hsv(2…" at bounding box center [492, 188] width 127 height 310
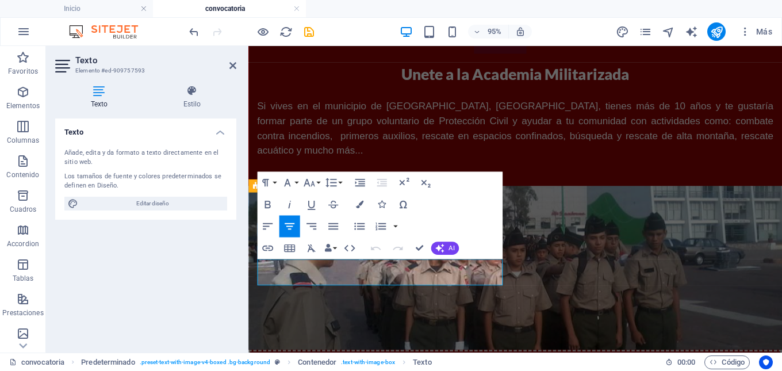
click at [278, 257] on div "Insert Link Insert Table Clear Formatting Data Bindings Empresa Nombre Apellido…" at bounding box center [308, 248] width 103 height 22
drag, startPoint x: 258, startPoint y: 279, endPoint x: 323, endPoint y: 323, distance: 78.2
click at [357, 205] on icon "button" at bounding box center [359, 204] width 7 height 7
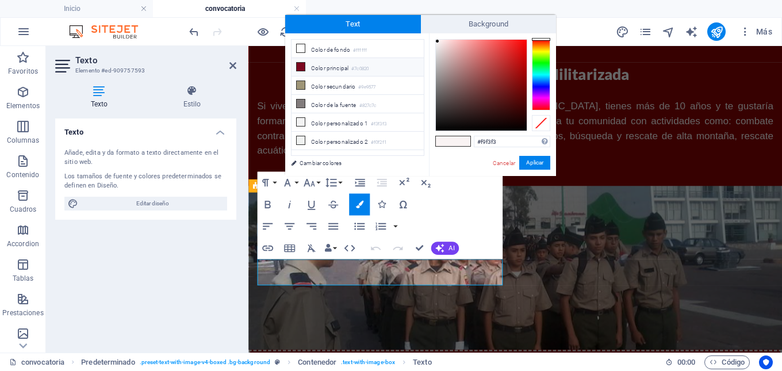
click at [306, 70] on li "Color principal #7c0820" at bounding box center [358, 67] width 132 height 18
type input "#7c0820"
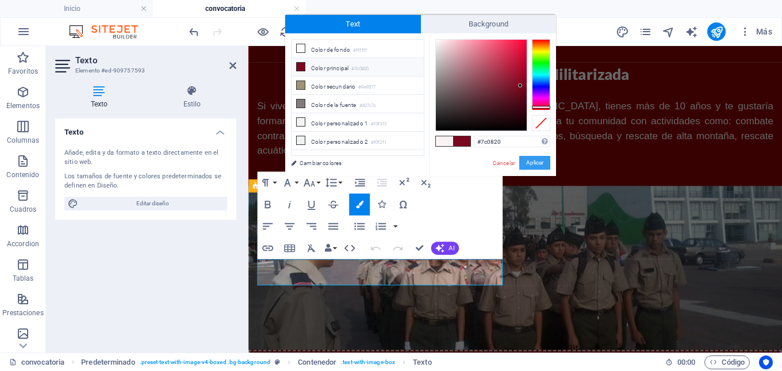
click at [533, 163] on button "Aplicar" at bounding box center [534, 163] width 31 height 14
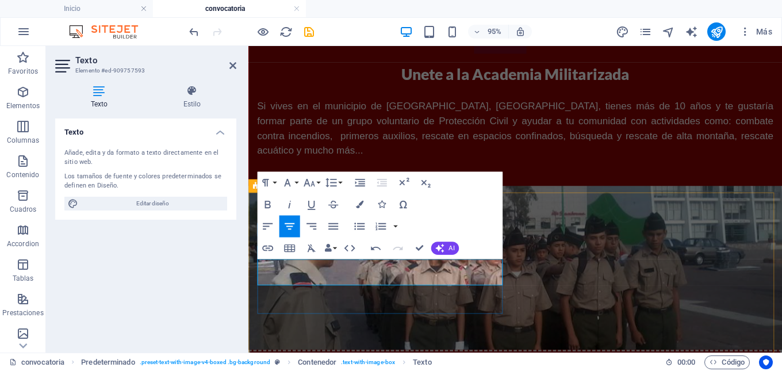
drag, startPoint x: 400, startPoint y: 291, endPoint x: 343, endPoint y: 278, distance: 58.2
click at [264, 205] on icon "button" at bounding box center [267, 204] width 13 height 13
click at [338, 227] on icon "button" at bounding box center [333, 226] width 13 height 13
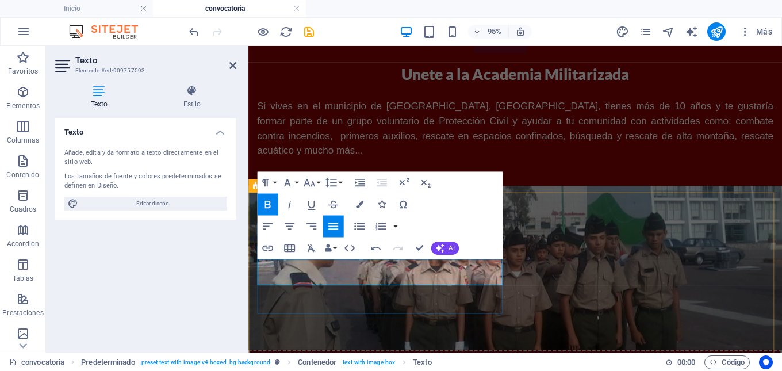
drag, startPoint x: 352, startPoint y: 290, endPoint x: 326, endPoint y: 289, distance: 25.3
click at [263, 209] on icon "button" at bounding box center [267, 204] width 13 height 13
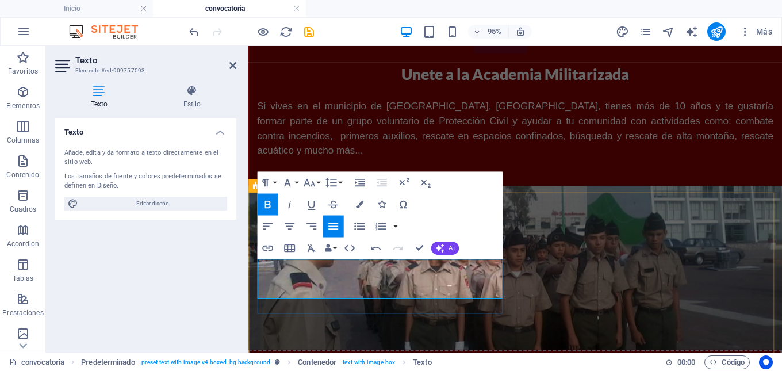
drag, startPoint x: 354, startPoint y: 295, endPoint x: 452, endPoint y: 303, distance: 98.2
click at [268, 197] on button "Bold" at bounding box center [267, 204] width 21 height 22
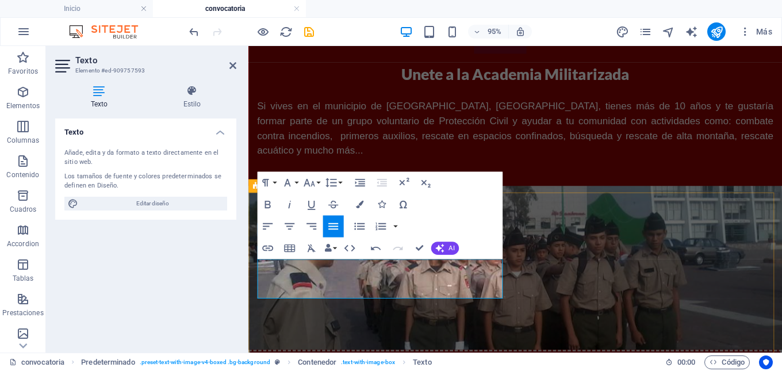
drag, startPoint x: 394, startPoint y: 301, endPoint x: 249, endPoint y: 274, distance: 147.5
drag, startPoint x: 429, startPoint y: 308, endPoint x: 250, endPoint y: 267, distance: 184.1
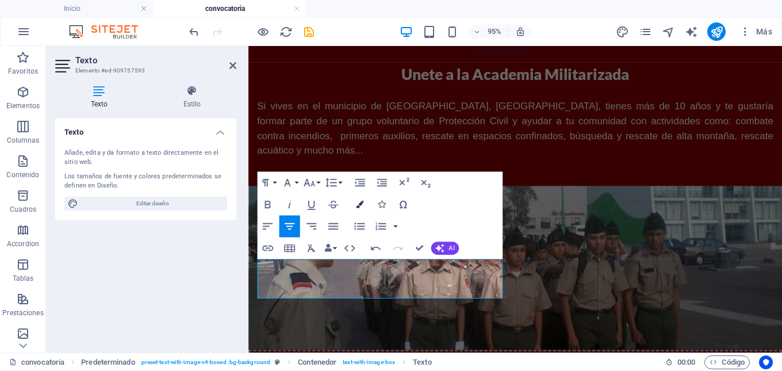
click at [358, 205] on icon "button" at bounding box center [359, 204] width 7 height 7
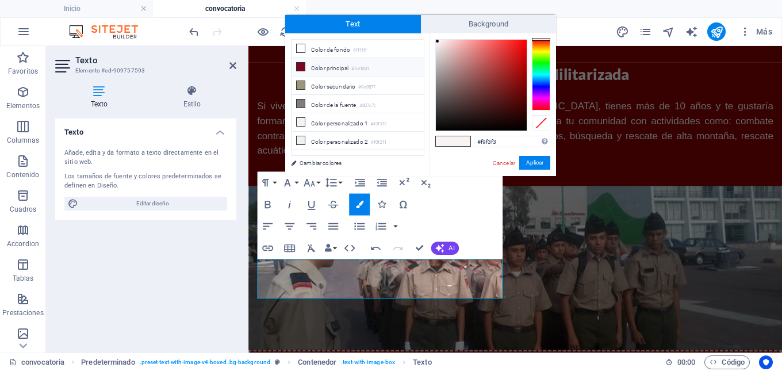
click at [346, 66] on li "Color principal #7c0820" at bounding box center [358, 67] width 132 height 18
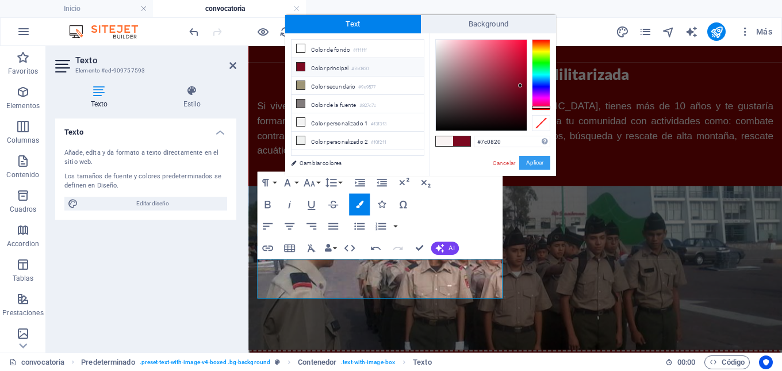
click at [531, 165] on button "Aplicar" at bounding box center [534, 163] width 31 height 14
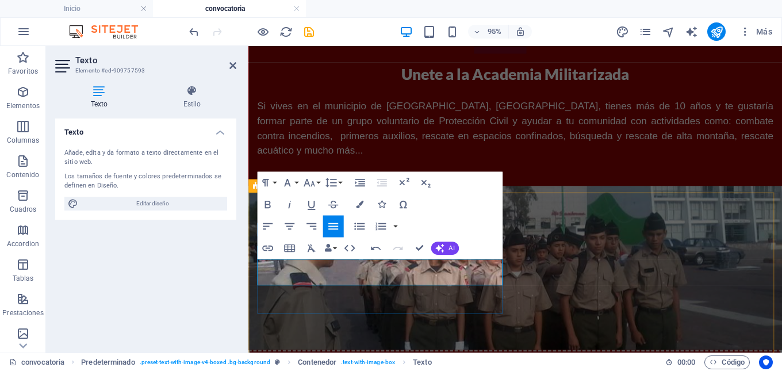
drag, startPoint x: 259, startPoint y: 277, endPoint x: 508, endPoint y: 298, distance: 250.0
click at [356, 206] on icon "button" at bounding box center [359, 204] width 7 height 7
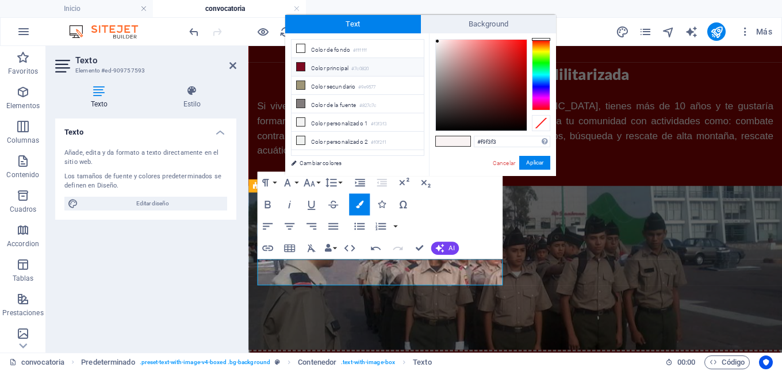
click at [312, 71] on li "Color principal #7c0820" at bounding box center [358, 67] width 132 height 18
type input "#7c0820"
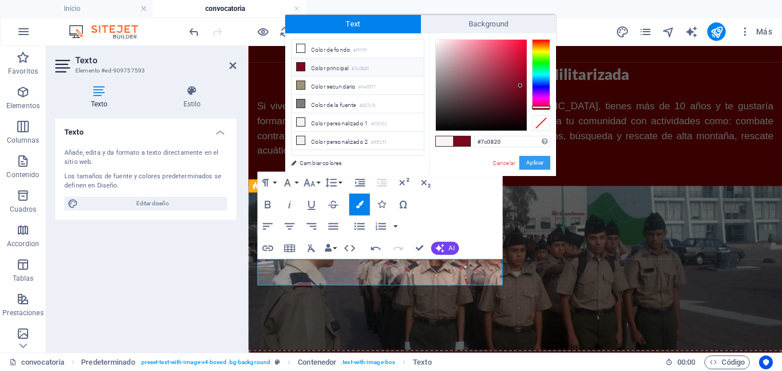
click at [534, 157] on button "Aplicar" at bounding box center [534, 163] width 31 height 14
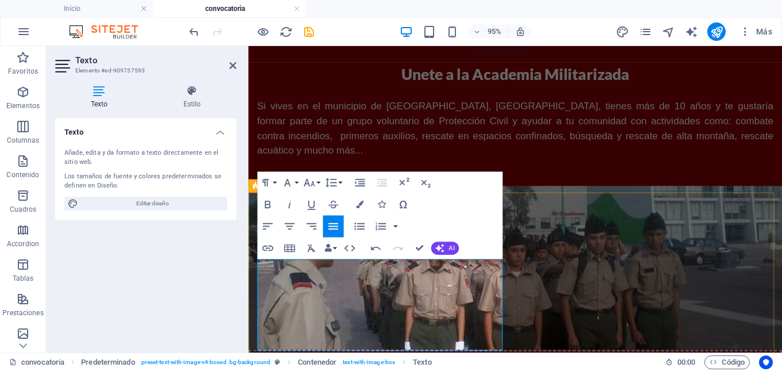
drag, startPoint x: 293, startPoint y: 358, endPoint x: 258, endPoint y: 279, distance: 86.6
click at [318, 182] on button "Font Size" at bounding box center [311, 182] width 21 height 22
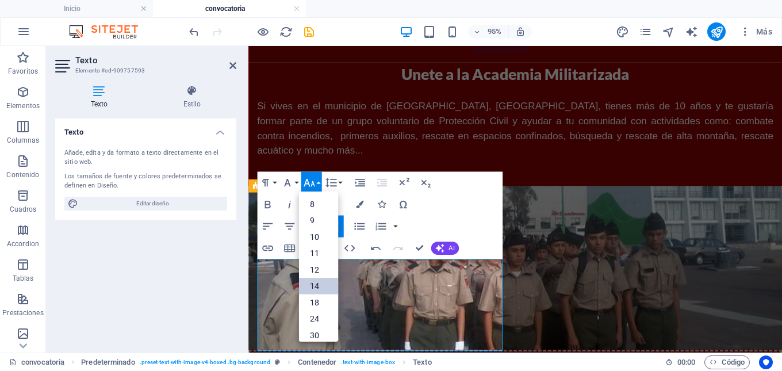
click at [314, 282] on link "14" at bounding box center [318, 286] width 39 height 17
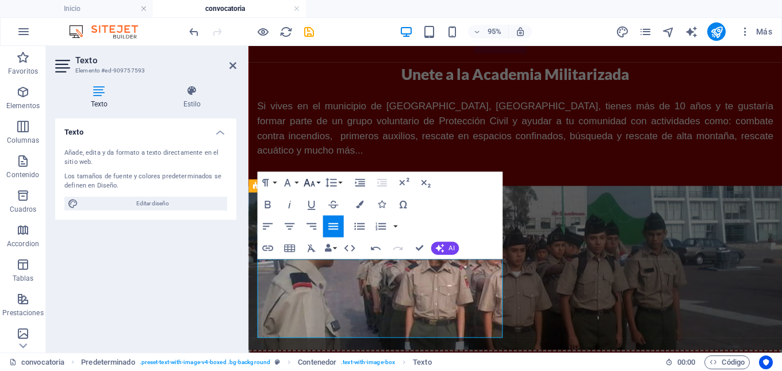
click at [316, 184] on button "Font Size" at bounding box center [311, 182] width 21 height 22
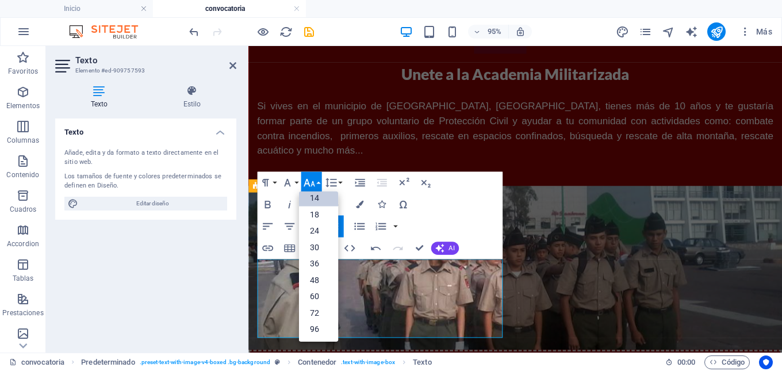
scroll to position [93, 0]
click at [314, 271] on link "36" at bounding box center [318, 263] width 39 height 17
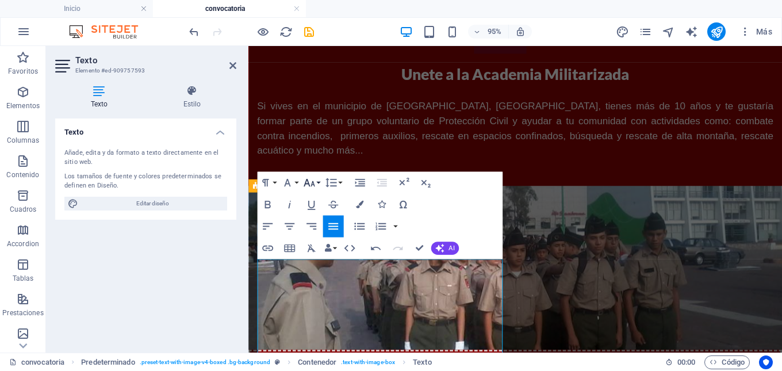
click at [319, 184] on button "Font Size" at bounding box center [311, 182] width 21 height 22
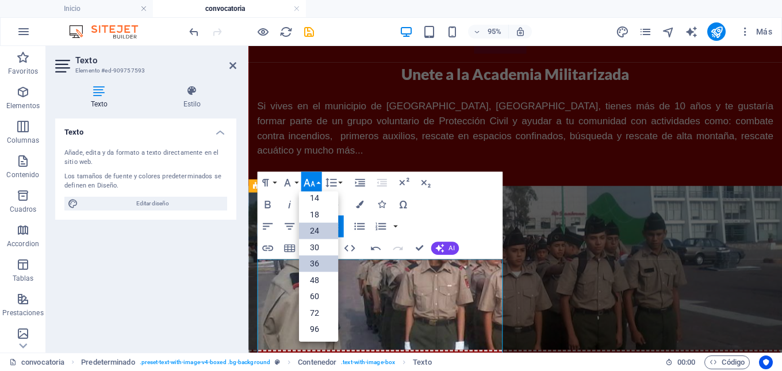
click at [315, 235] on link "24" at bounding box center [318, 231] width 39 height 17
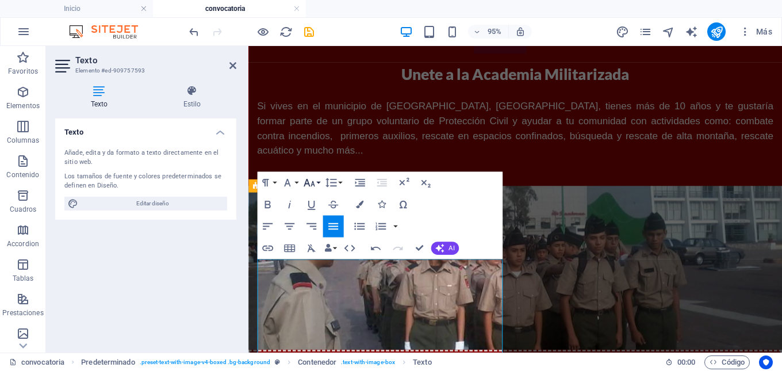
click at [319, 185] on button "Font Size" at bounding box center [311, 182] width 21 height 22
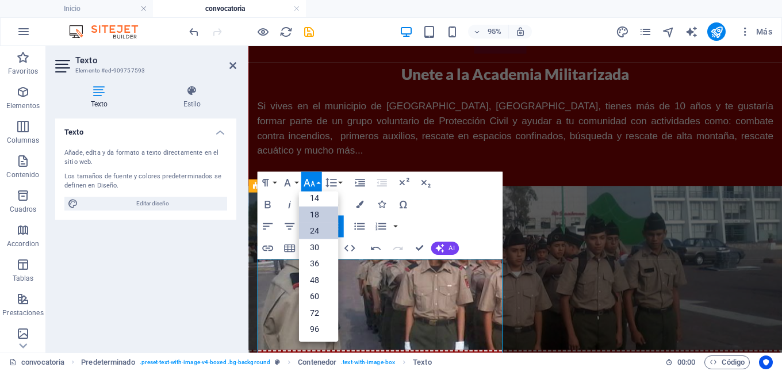
click at [323, 215] on link "18" at bounding box center [318, 214] width 39 height 17
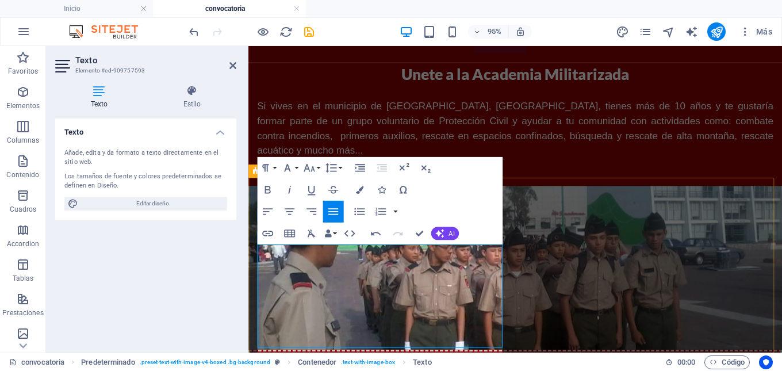
scroll to position [188, 0]
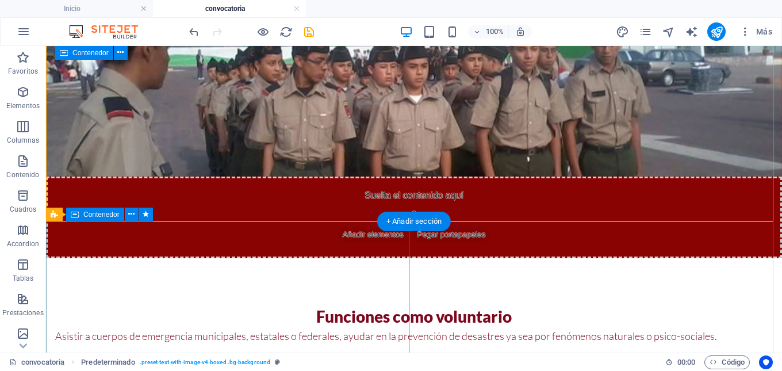
scroll to position [361, 0]
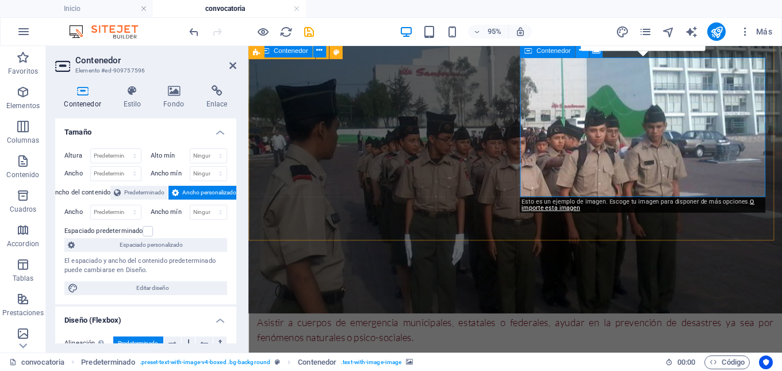
click at [580, 52] on icon at bounding box center [582, 51] width 6 height 12
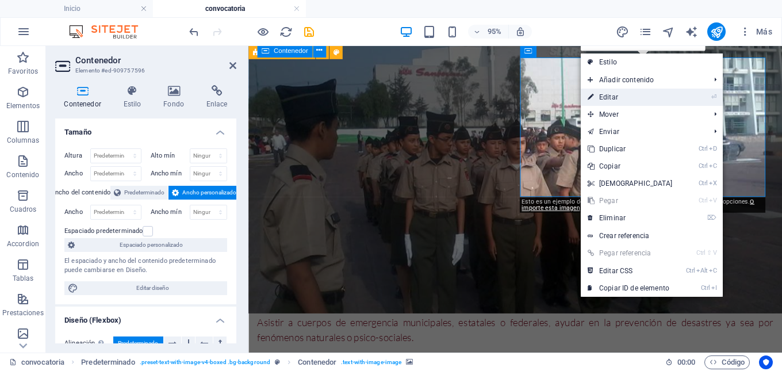
click at [609, 94] on link "⏎ Editar" at bounding box center [630, 97] width 99 height 17
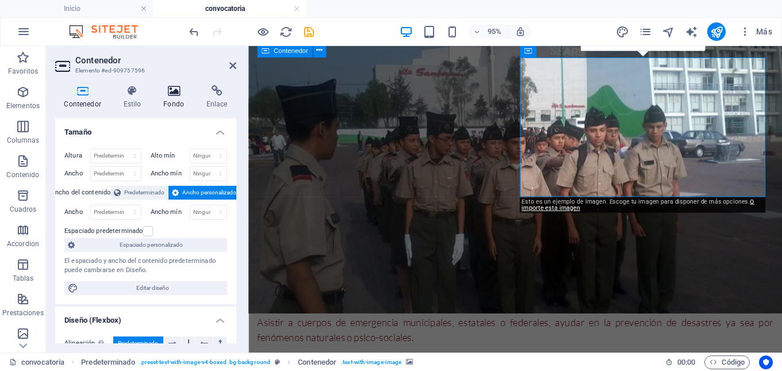
click at [168, 102] on h4 "Fondo" at bounding box center [176, 97] width 43 height 24
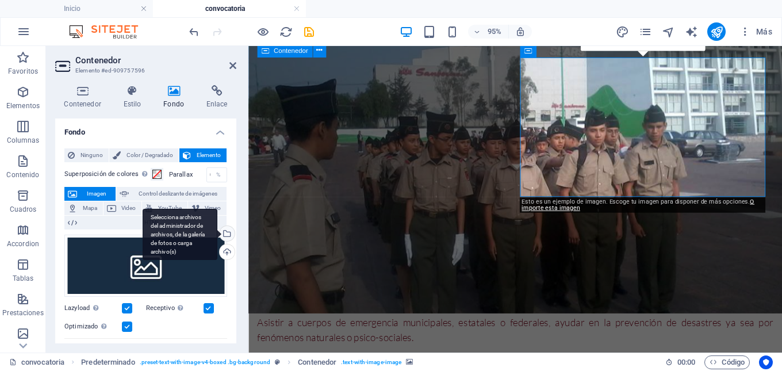
click at [227, 237] on div "Selecciona archivos del administrador de archivos, de la galería de fotos o car…" at bounding box center [225, 234] width 17 height 17
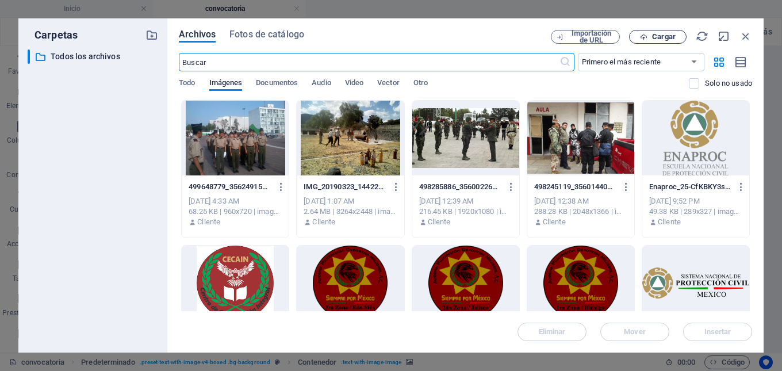
click at [661, 40] on span "Cargar" at bounding box center [664, 36] width 24 height 7
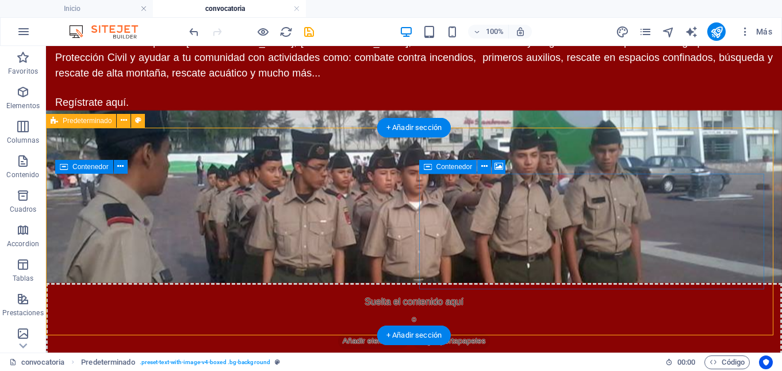
scroll to position [246, 0]
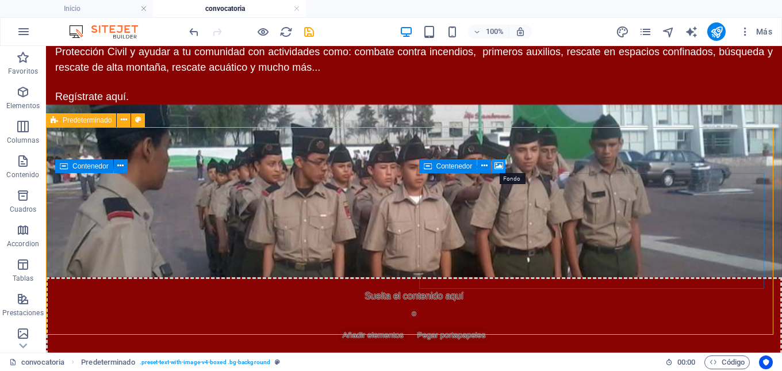
click at [500, 167] on icon at bounding box center [499, 166] width 9 height 12
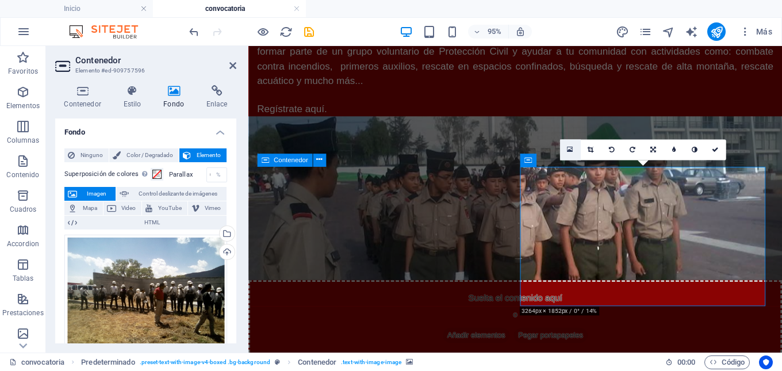
click at [573, 153] on icon at bounding box center [570, 149] width 6 height 7
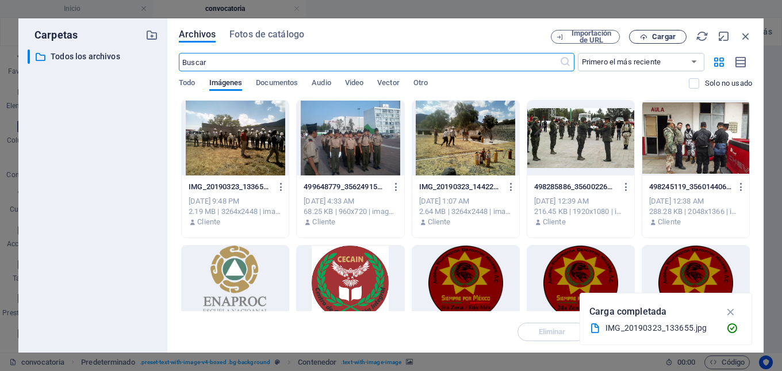
click at [662, 38] on span "Cargar" at bounding box center [664, 36] width 24 height 7
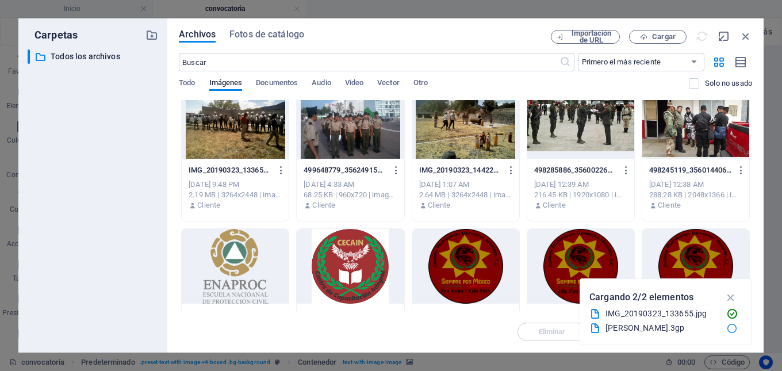
scroll to position [0, 0]
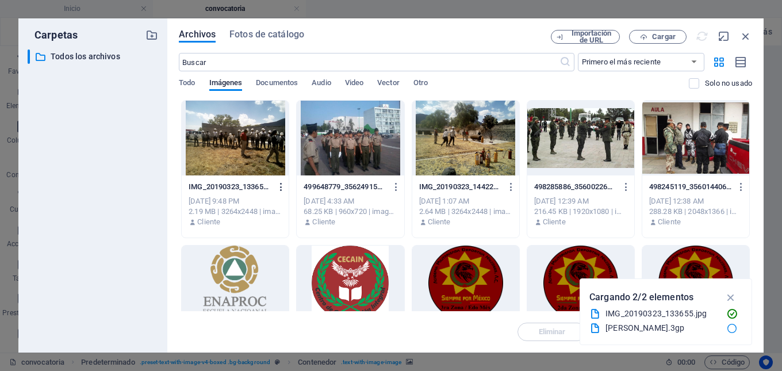
click at [278, 189] on icon "button" at bounding box center [281, 187] width 11 height 10
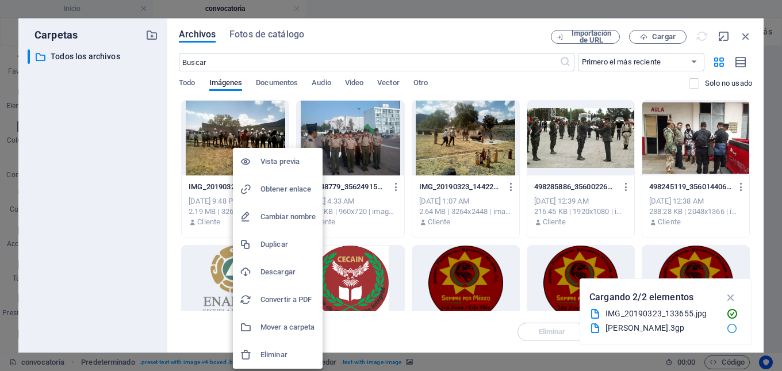
click at [268, 352] on h6 "Eliminar" at bounding box center [288, 355] width 55 height 14
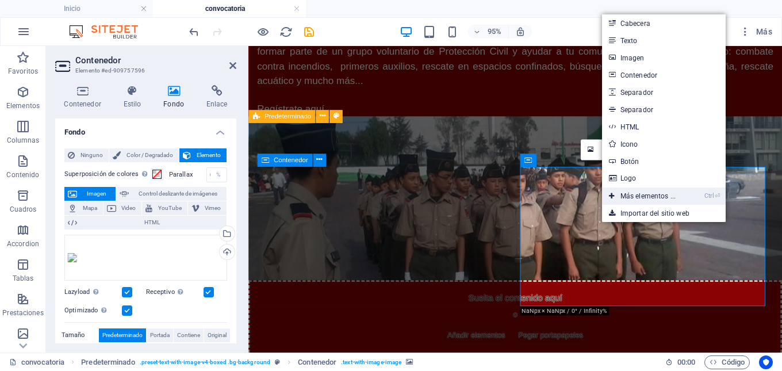
click at [637, 194] on link "Ctrl ⏎ Más elementos ..." at bounding box center [642, 196] width 81 height 17
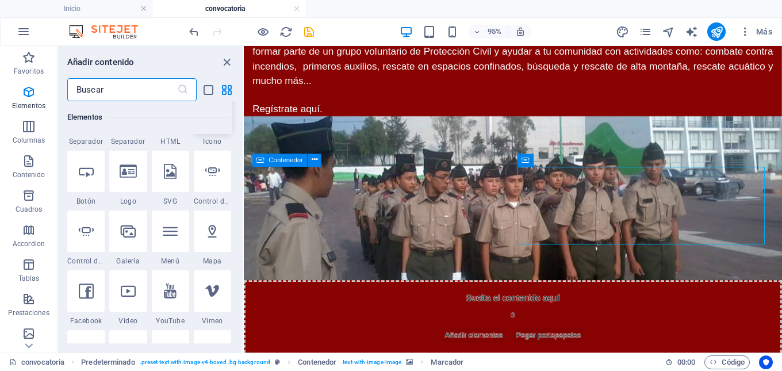
scroll to position [332, 0]
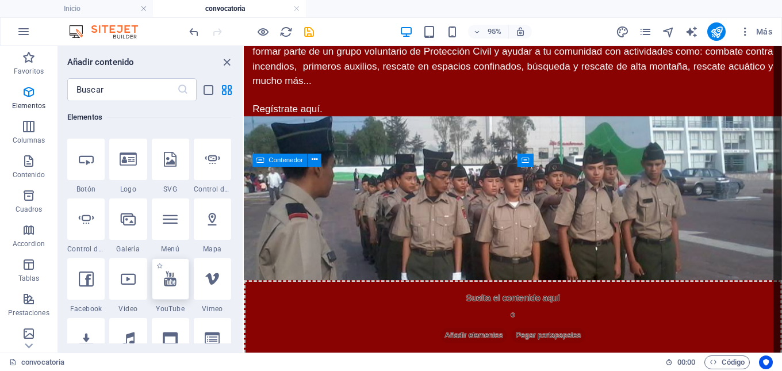
select select "%"
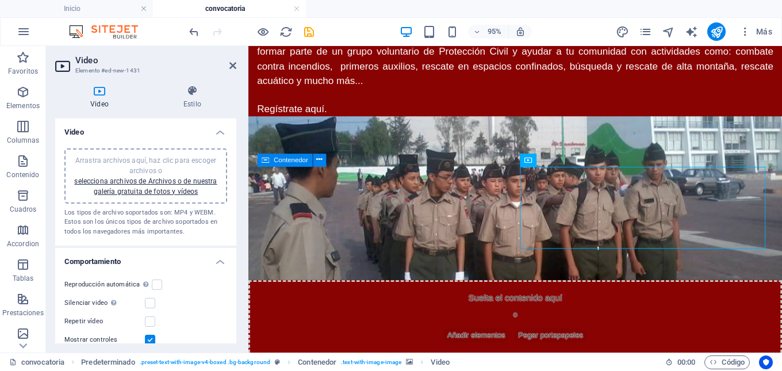
click at [174, 185] on div "Arrastra archivos aquí, haz clic para escoger archivos o selecciona archivos de…" at bounding box center [145, 175] width 149 height 41
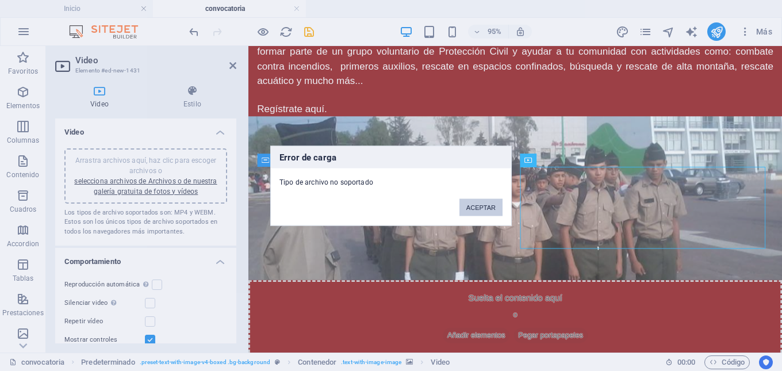
click at [490, 203] on button "ACEPTAR" at bounding box center [481, 206] width 43 height 17
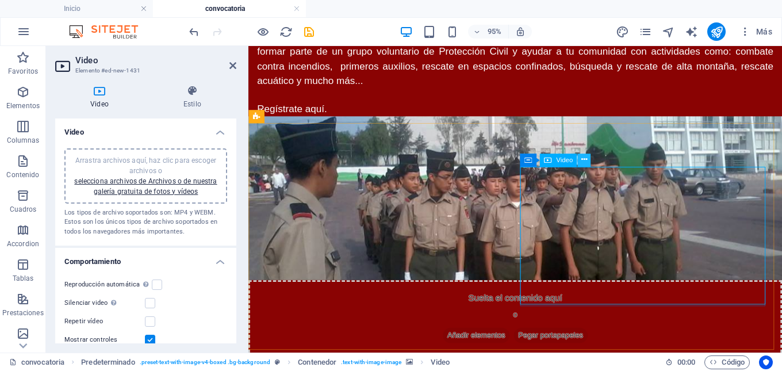
click at [583, 161] on icon at bounding box center [585, 160] width 6 height 12
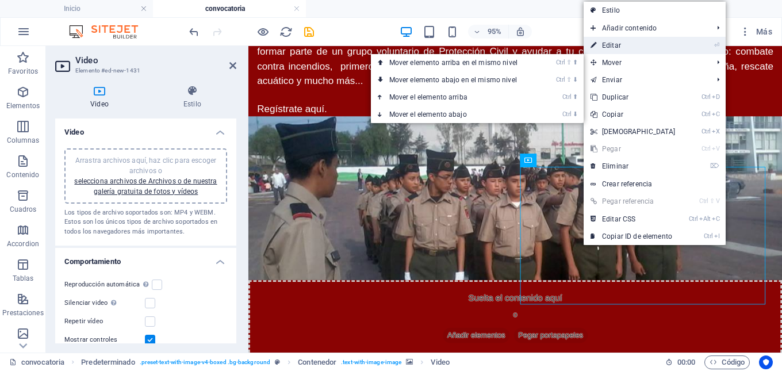
click at [616, 49] on link "⏎ Editar" at bounding box center [633, 45] width 99 height 17
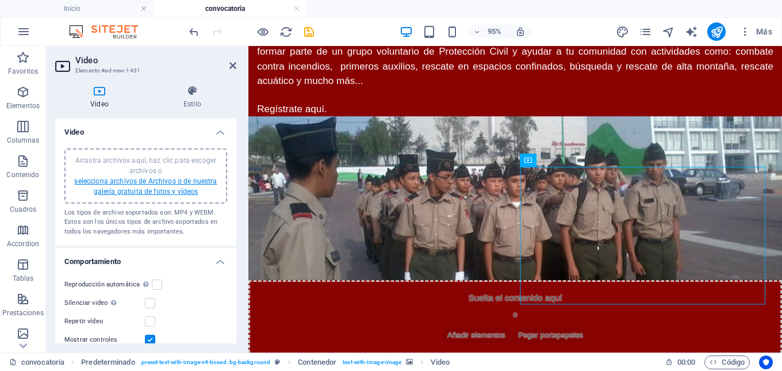
click at [124, 181] on link "selecciona archivos de Archivos o de nuestra galería gratuita de fotos y vídeos" at bounding box center [145, 186] width 143 height 18
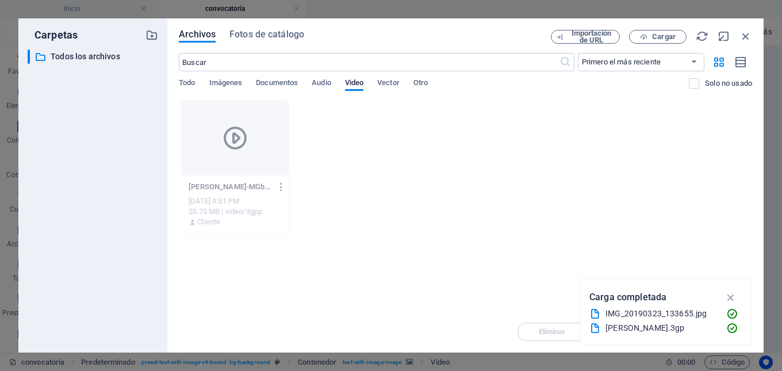
click at [283, 189] on icon "button" at bounding box center [281, 187] width 11 height 10
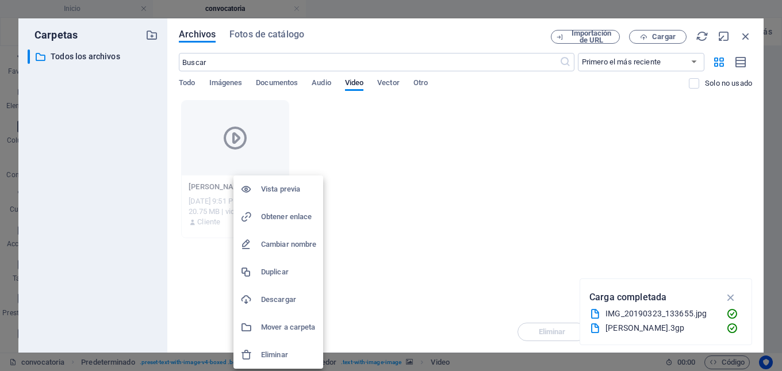
click at [282, 355] on h6 "Eliminar" at bounding box center [288, 355] width 55 height 14
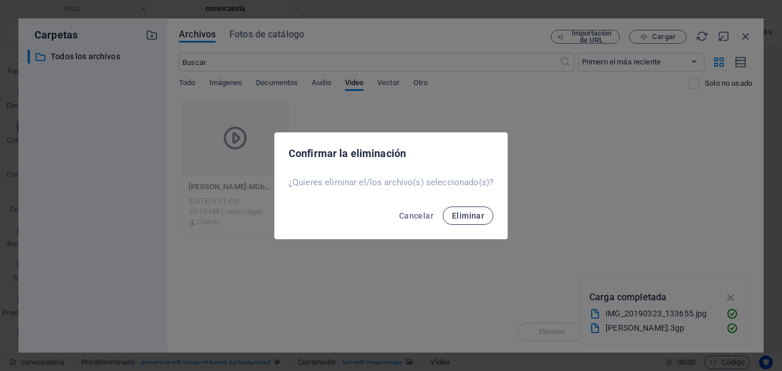
click at [467, 222] on button "Eliminar" at bounding box center [468, 216] width 51 height 18
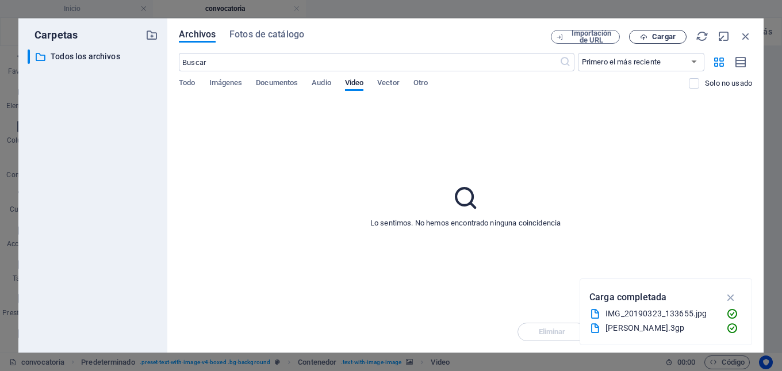
click at [658, 41] on button "Cargar" at bounding box center [658, 37] width 58 height 14
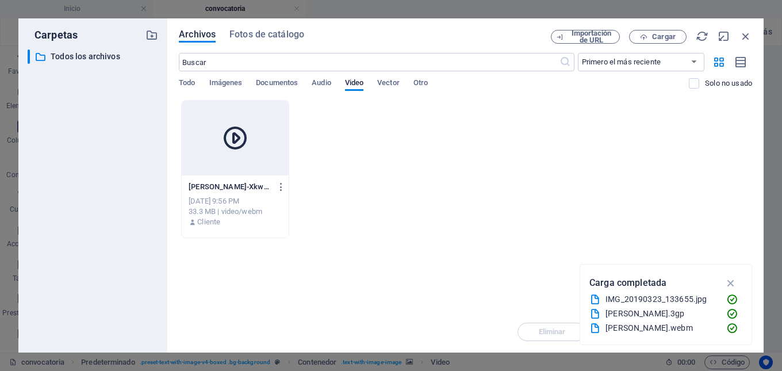
click at [266, 147] on div at bounding box center [235, 138] width 107 height 75
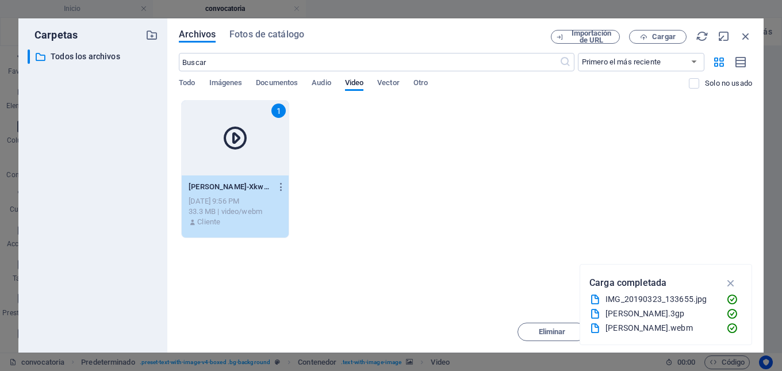
click at [266, 147] on div "1" at bounding box center [235, 138] width 107 height 75
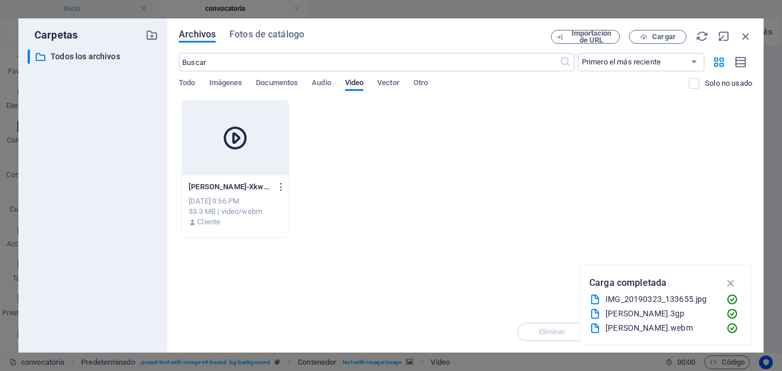
click at [266, 147] on div at bounding box center [235, 138] width 107 height 75
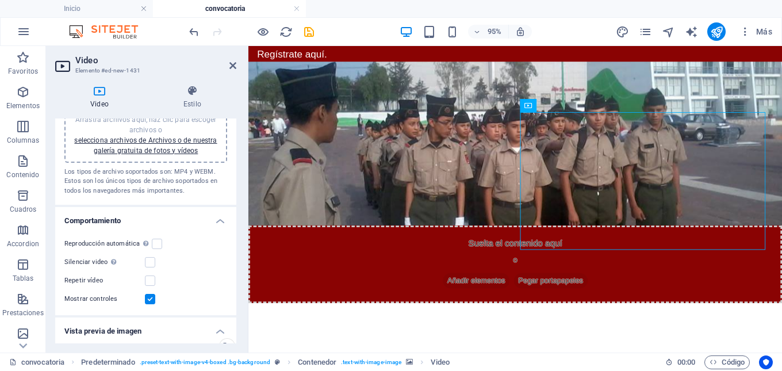
scroll to position [58, 0]
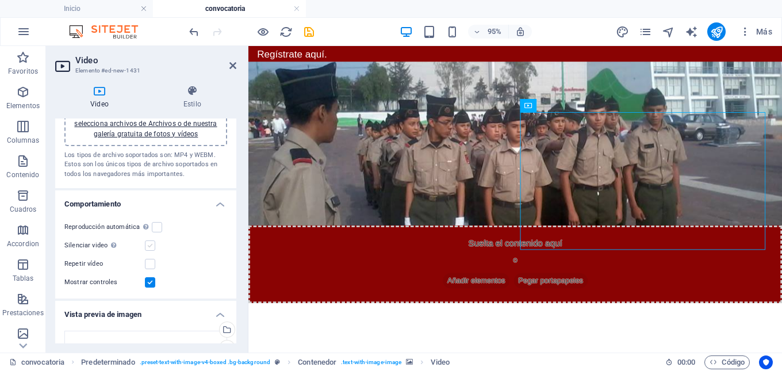
click at [152, 243] on label at bounding box center [150, 245] width 10 height 10
click at [0, 0] on input "Silenciar video La reproducción automática estará disponible si silenciado está…" at bounding box center [0, 0] width 0 height 0
click at [154, 230] on label at bounding box center [157, 227] width 10 height 10
click at [0, 0] on input "Reproducción automática La reproducción automática solo está disponible si sile…" at bounding box center [0, 0] width 0 height 0
click at [151, 285] on label at bounding box center [150, 282] width 10 height 10
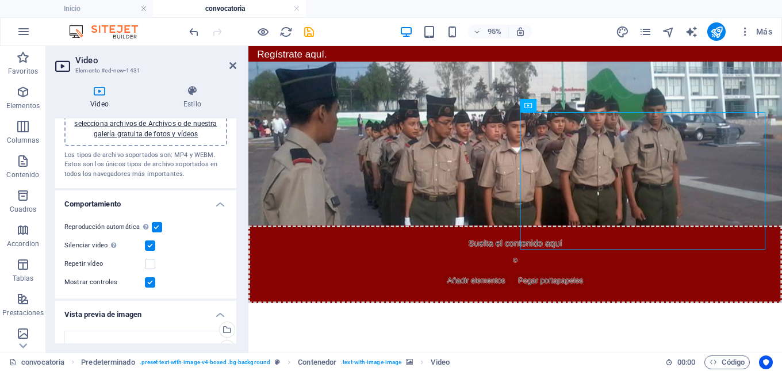
click at [0, 0] on input "Mostrar controles" at bounding box center [0, 0] width 0 height 0
click at [149, 268] on label at bounding box center [150, 264] width 10 height 10
click at [0, 0] on input "Repetir vídeo" at bounding box center [0, 0] width 0 height 0
click at [149, 268] on label at bounding box center [150, 264] width 10 height 10
click at [0, 0] on input "Repetir vídeo" at bounding box center [0, 0] width 0 height 0
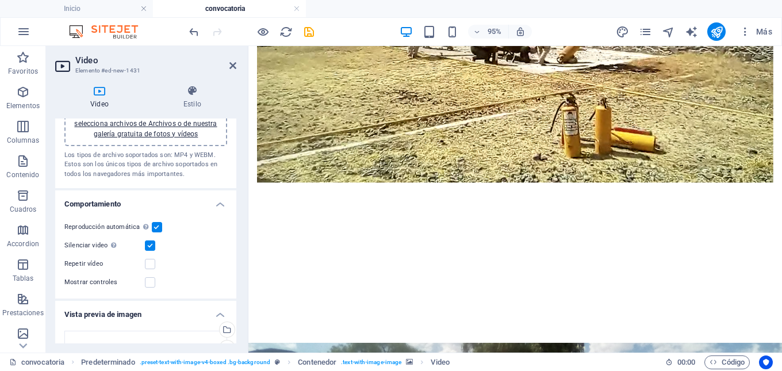
scroll to position [1058, 0]
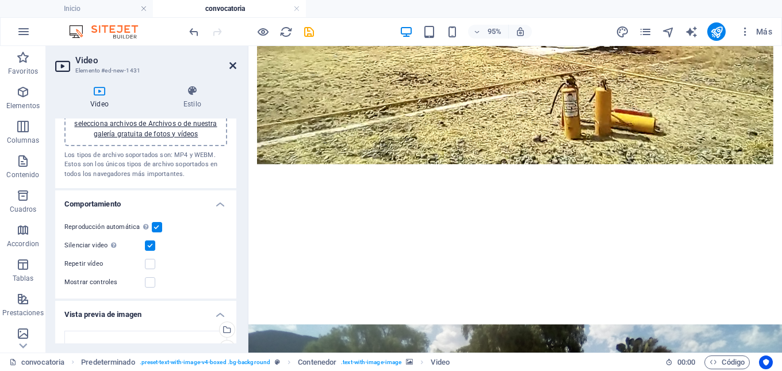
click at [232, 67] on icon at bounding box center [233, 65] width 7 height 9
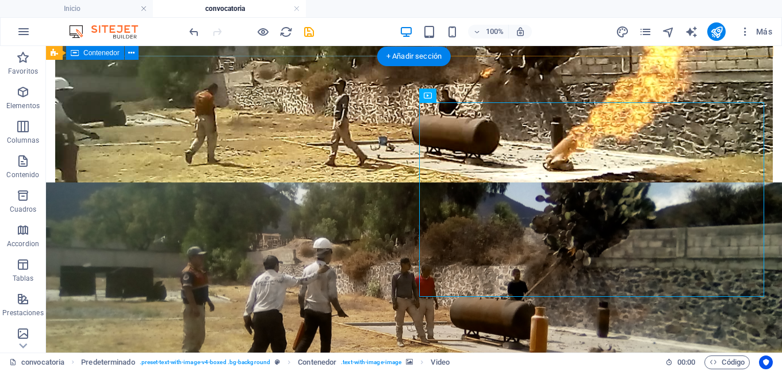
scroll to position [316, 0]
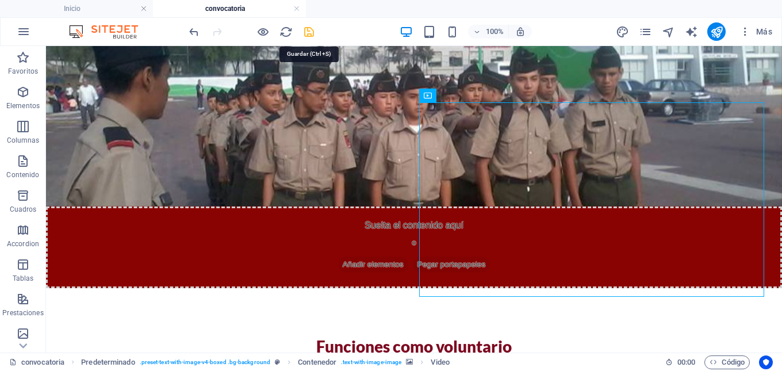
click at [305, 32] on icon "save" at bounding box center [309, 31] width 13 height 13
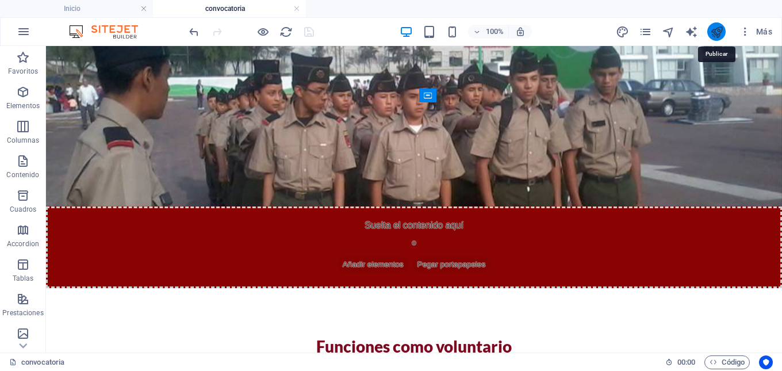
click at [714, 34] on icon "publish" at bounding box center [716, 31] width 13 height 13
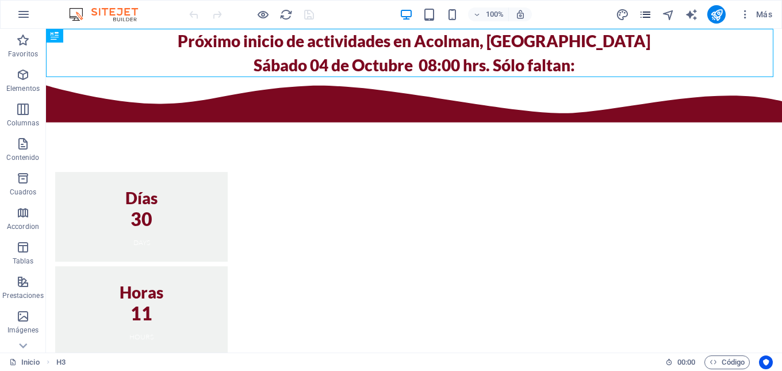
click at [652, 17] on icon "pages" at bounding box center [645, 14] width 13 height 13
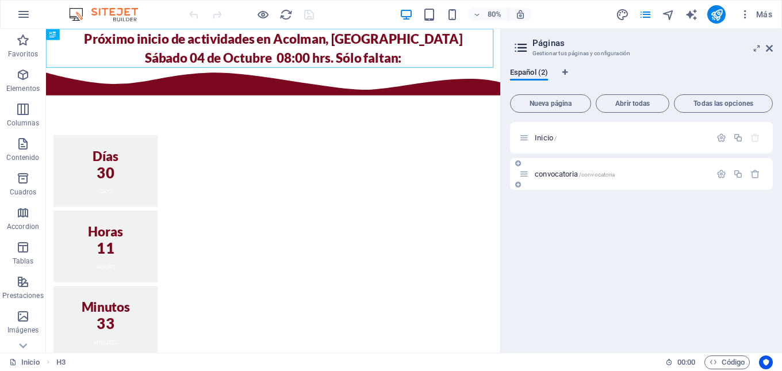
click at [552, 172] on span "convocatoria /convocatoria" at bounding box center [575, 174] width 80 height 9
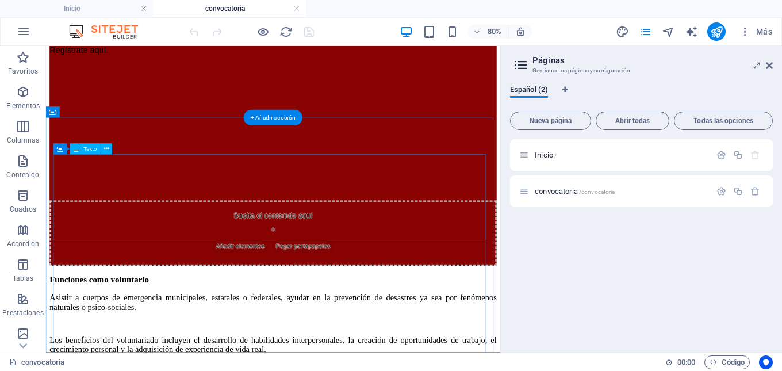
scroll to position [1208, 0]
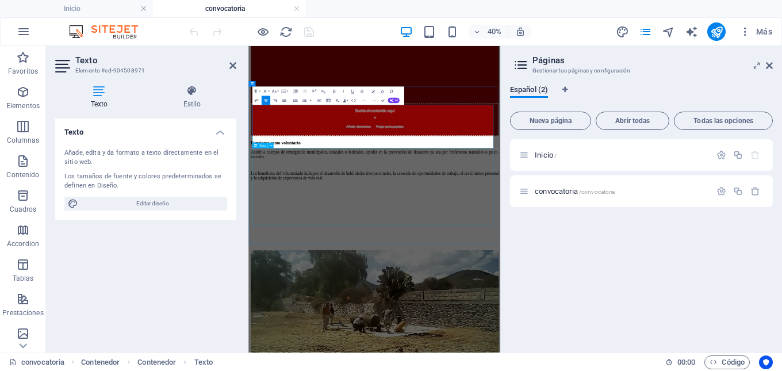
scroll to position [1126, 0]
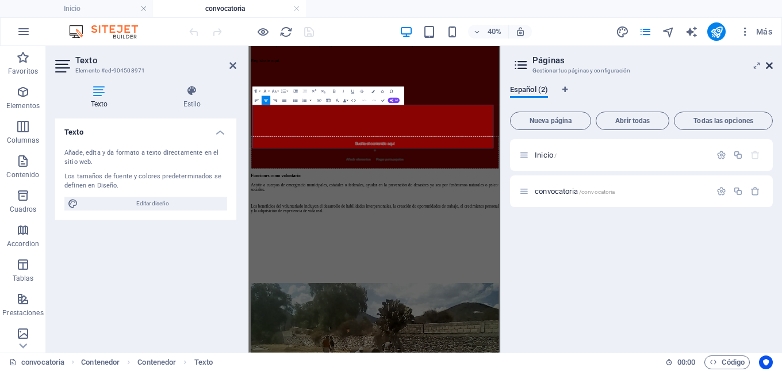
click at [770, 69] on icon at bounding box center [769, 65] width 7 height 9
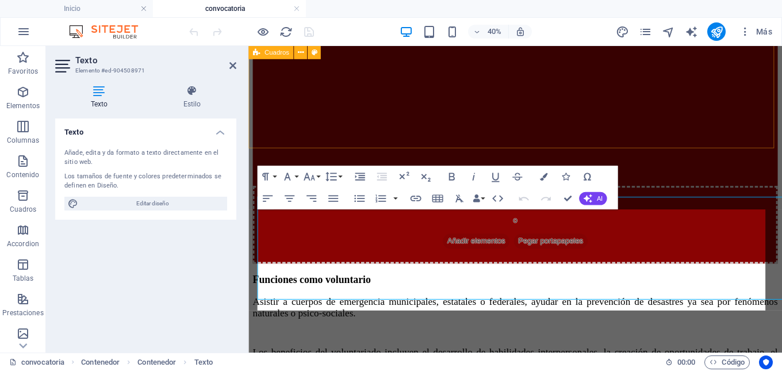
scroll to position [1115, 0]
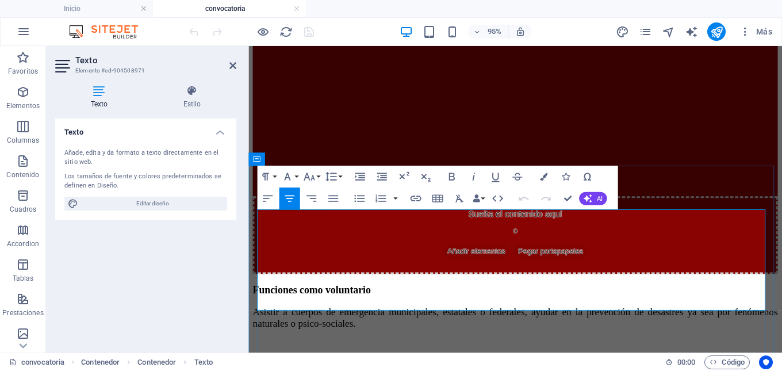
drag, startPoint x: 422, startPoint y: 297, endPoint x: 647, endPoint y: 297, distance: 224.4
click at [454, 179] on icon "button" at bounding box center [452, 176] width 6 height 7
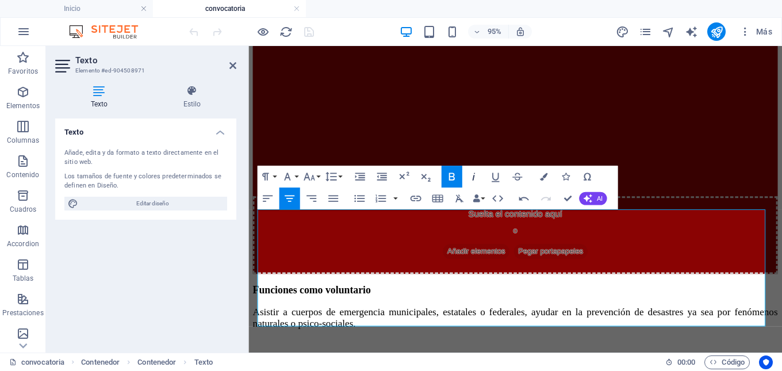
click at [471, 178] on icon "button" at bounding box center [473, 176] width 13 height 13
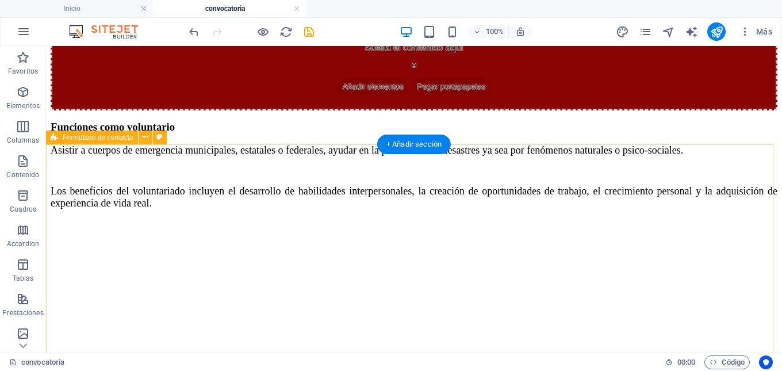
scroll to position [1568, 0]
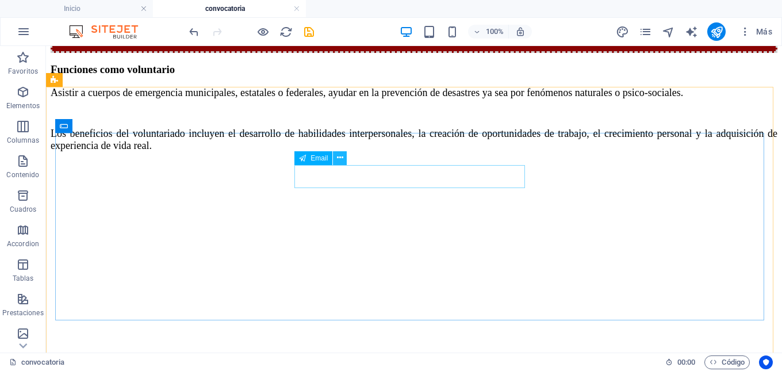
click at [342, 161] on icon at bounding box center [340, 158] width 6 height 12
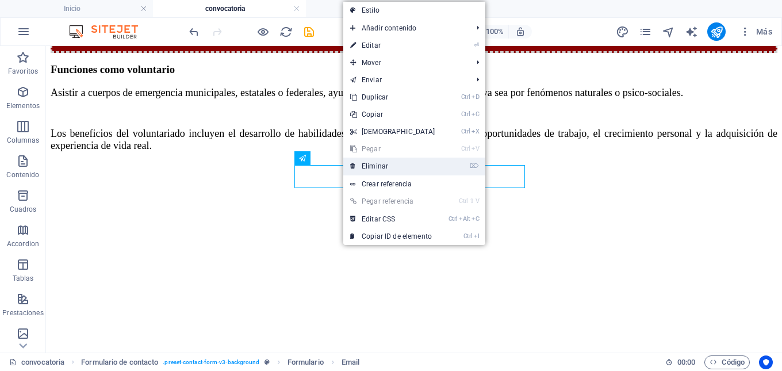
click at [356, 164] on link "⌦ Eliminar" at bounding box center [392, 166] width 99 height 17
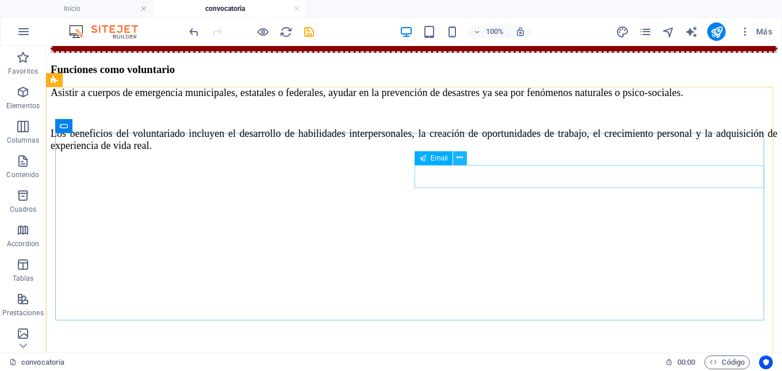
click at [463, 161] on icon at bounding box center [460, 158] width 6 height 12
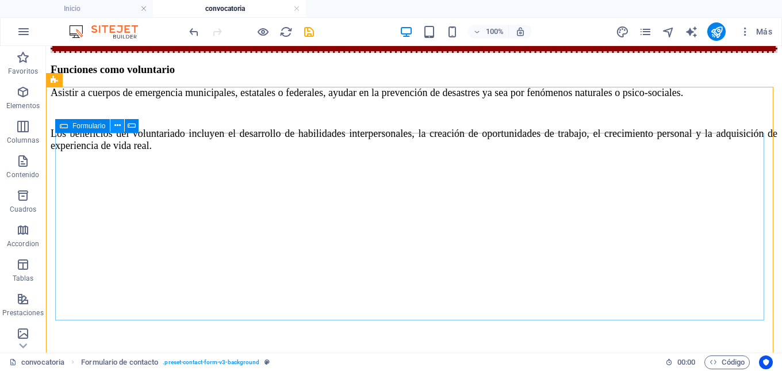
click at [114, 128] on icon at bounding box center [117, 126] width 6 height 12
click at [130, 127] on icon at bounding box center [129, 126] width 6 height 12
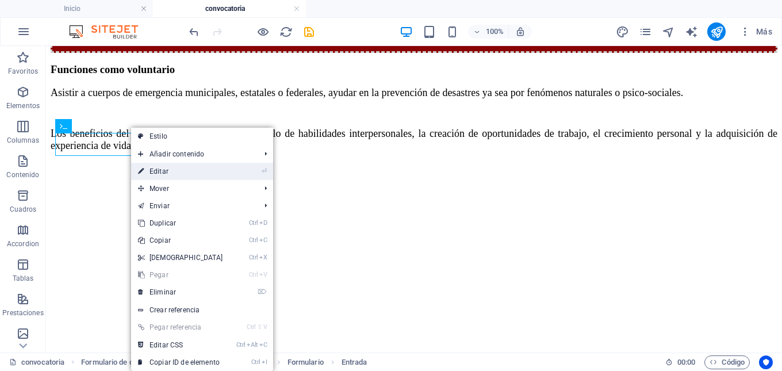
click at [161, 174] on link "⏎ Editar" at bounding box center [180, 171] width 99 height 17
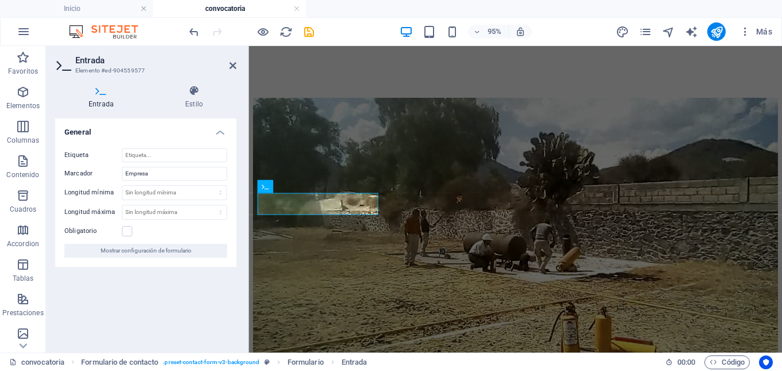
scroll to position [1575, 0]
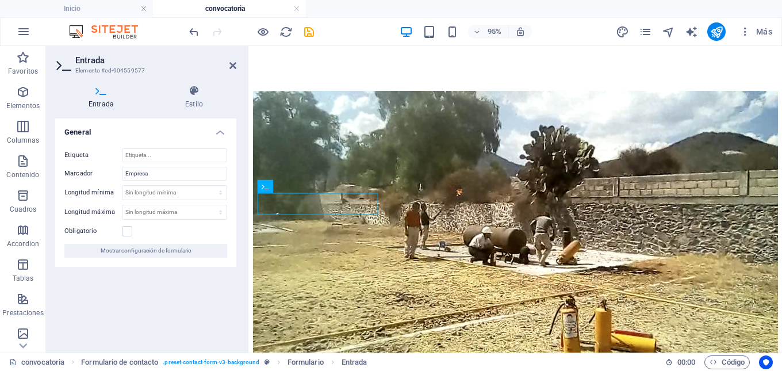
drag, startPoint x: 565, startPoint y: 231, endPoint x: 323, endPoint y: 171, distance: 248.9
drag, startPoint x: 559, startPoint y: 235, endPoint x: 320, endPoint y: 161, distance: 250.0
click at [326, 185] on icon at bounding box center [327, 187] width 6 height 12
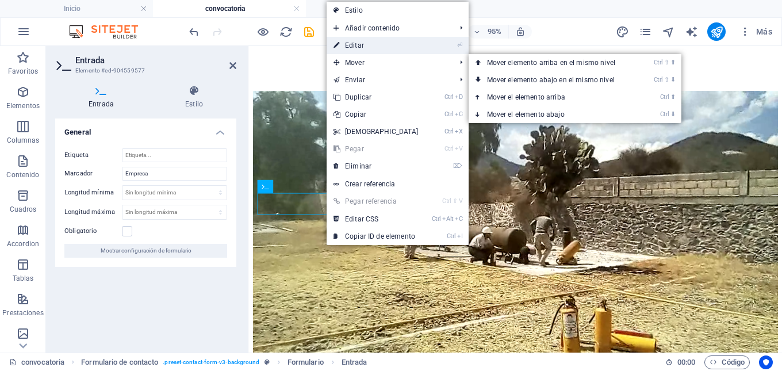
click at [358, 42] on link "⏎ Editar" at bounding box center [376, 45] width 99 height 17
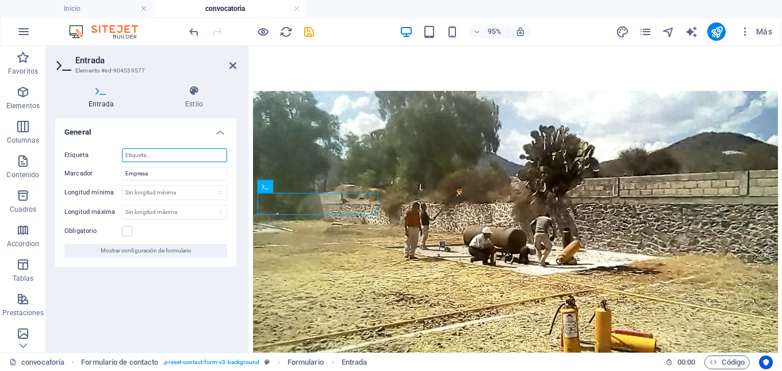
click at [186, 159] on input "Etiqueta" at bounding box center [174, 155] width 105 height 14
click at [183, 171] on input "Empresa" at bounding box center [174, 174] width 105 height 14
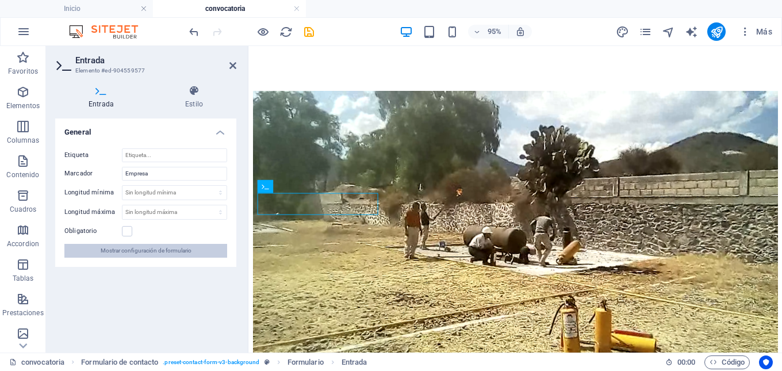
click at [162, 253] on span "Mostrar configuración de formulario" at bounding box center [146, 251] width 91 height 14
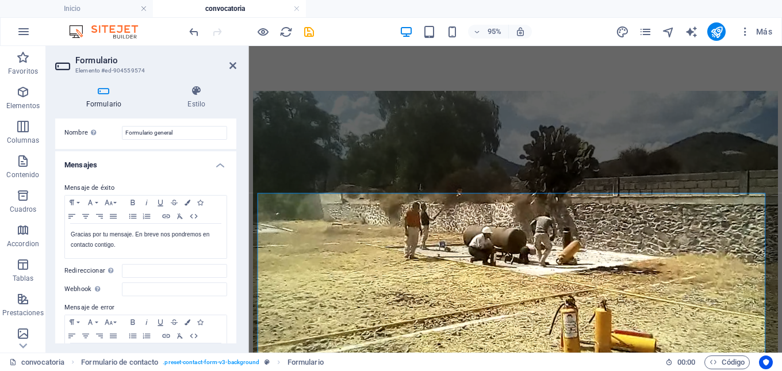
scroll to position [0, 0]
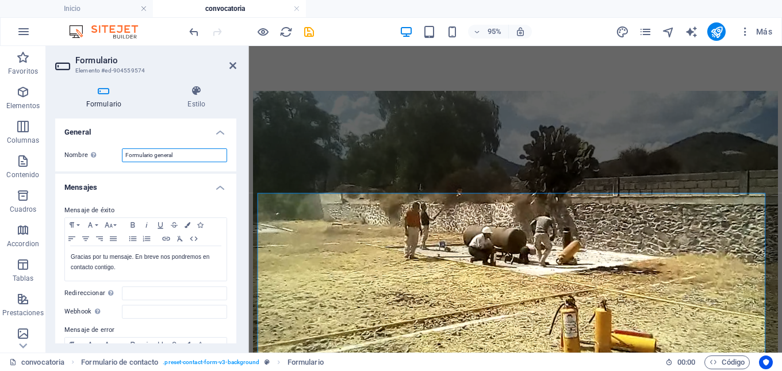
click at [138, 148] on input "Formulario general" at bounding box center [174, 155] width 105 height 14
click at [183, 150] on input "Formulario general" at bounding box center [174, 155] width 105 height 14
drag, startPoint x: 182, startPoint y: 152, endPoint x: 125, endPoint y: 157, distance: 57.7
click at [125, 157] on input "Formulario general" at bounding box center [174, 155] width 105 height 14
type input "Pre-registro"
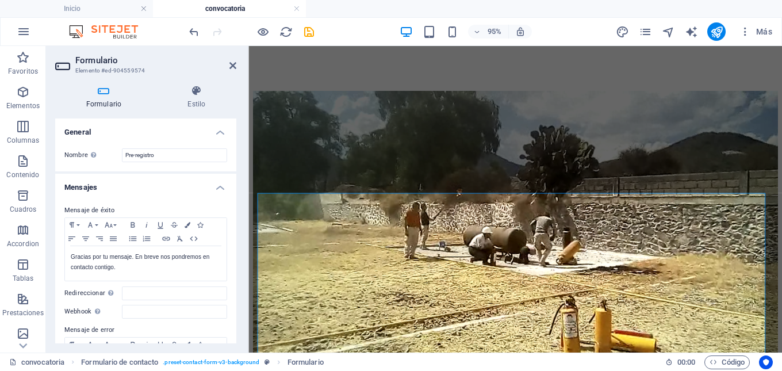
click at [129, 181] on h4 "Mensajes" at bounding box center [145, 184] width 181 height 21
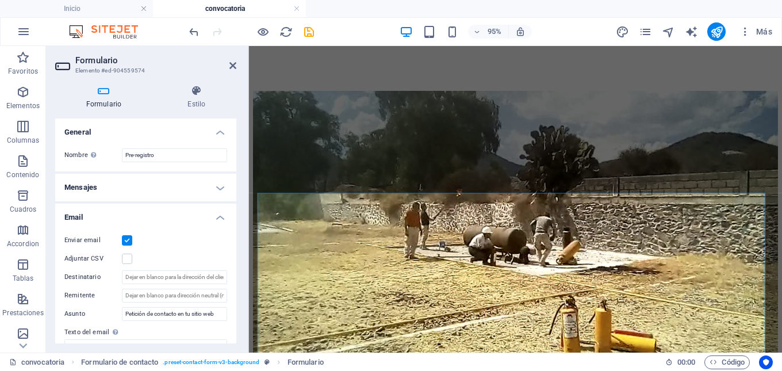
click at [129, 181] on h4 "Mensajes" at bounding box center [145, 188] width 181 height 28
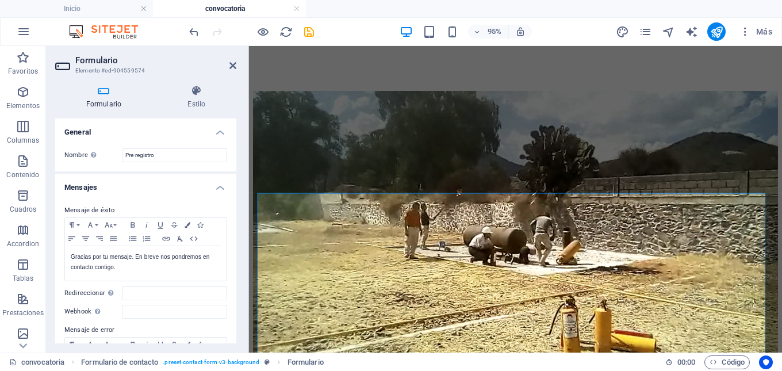
scroll to position [58, 0]
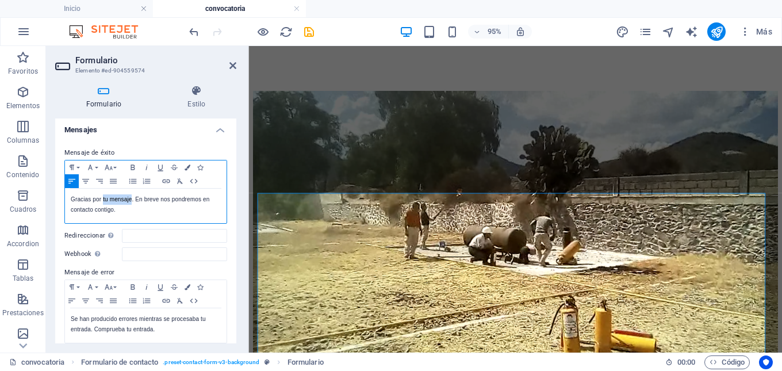
drag, startPoint x: 131, startPoint y: 201, endPoint x: 102, endPoint y: 200, distance: 28.8
click at [102, 200] on p "Gracias por tu mensaje. En breve nos pondremos en contacto contigo." at bounding box center [146, 204] width 150 height 21
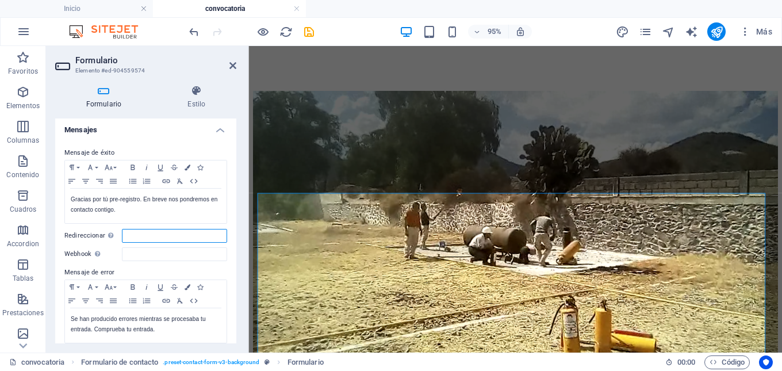
click at [159, 240] on input "Redireccionar Defina un destino de redireccionamiento cuando un formulario se e…" at bounding box center [174, 236] width 105 height 14
click at [134, 240] on input "Redireccionar Defina un destino de redireccionamiento cuando un formulario se e…" at bounding box center [174, 236] width 105 height 14
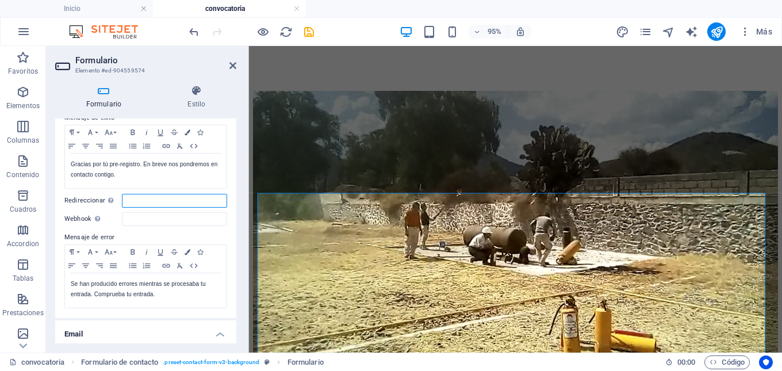
scroll to position [115, 0]
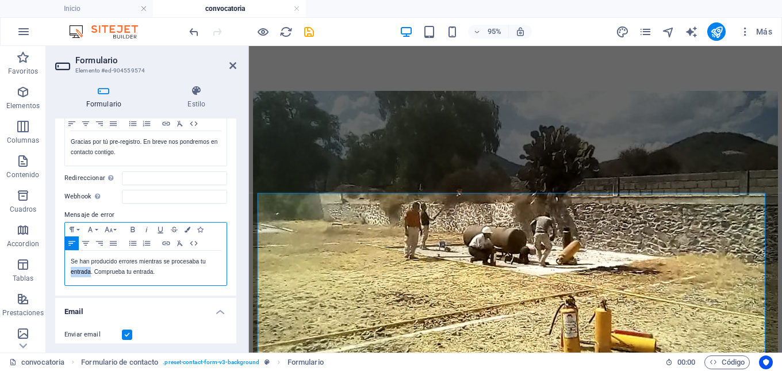
drag, startPoint x: 90, startPoint y: 273, endPoint x: 70, endPoint y: 272, distance: 20.7
click at [70, 272] on div "Se han producido errores mientras se procesaba tu entrada. Comprueba tu entrada." at bounding box center [146, 268] width 162 height 35
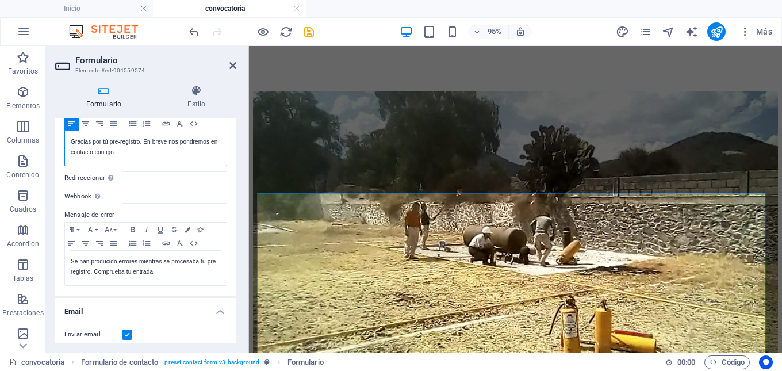
click at [140, 148] on p "Gracias por tú pre-registro . En breve nos pondremos en contacto contigo." at bounding box center [146, 147] width 150 height 21
click at [107, 146] on p "Gracias por tú pre-registro . En breve nos pondremos en contacto contigo." at bounding box center [146, 147] width 150 height 21
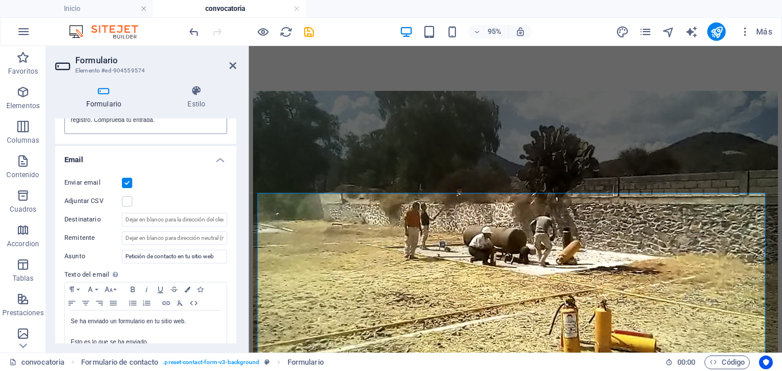
scroll to position [288, 0]
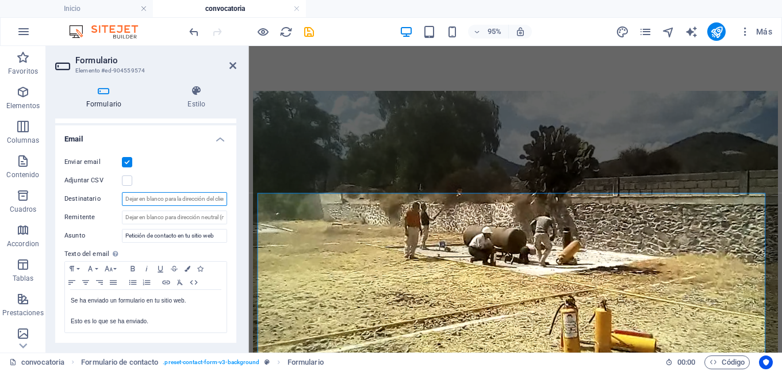
click at [172, 197] on input "Destinatario" at bounding box center [174, 199] width 105 height 14
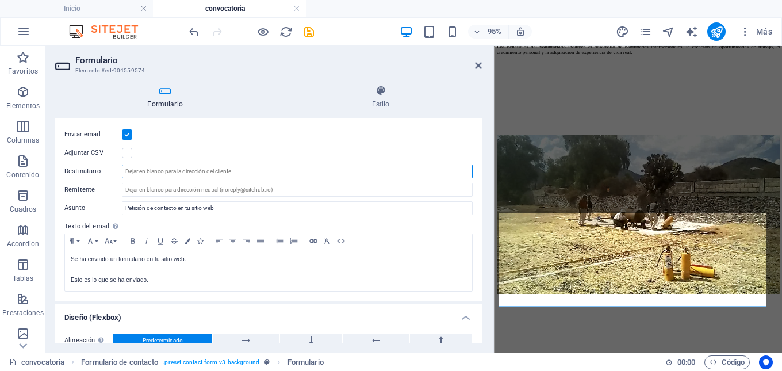
scroll to position [1397, 0]
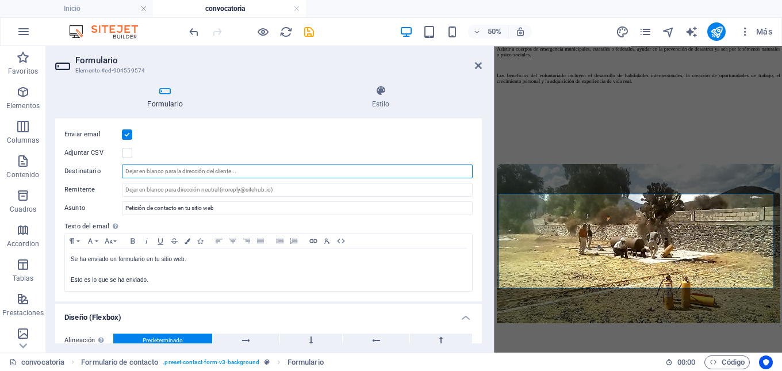
drag, startPoint x: 247, startPoint y: 191, endPoint x: 495, endPoint y: 186, distance: 248.6
click at [495, 186] on div "Formulario Elemento #ed-904559574 Formulario Estilo General Nombre Define un no…" at bounding box center [414, 199] width 736 height 307
click at [277, 174] on input "Destinatario" at bounding box center [297, 172] width 351 height 14
click at [188, 175] on input "cuartel.general@acadeniamilitarizadahalcones.org.mx" at bounding box center [297, 172] width 351 height 14
click at [269, 173] on input "cuartel.general@academiamilitarizadahalcones.org.mx" at bounding box center [297, 172] width 351 height 14
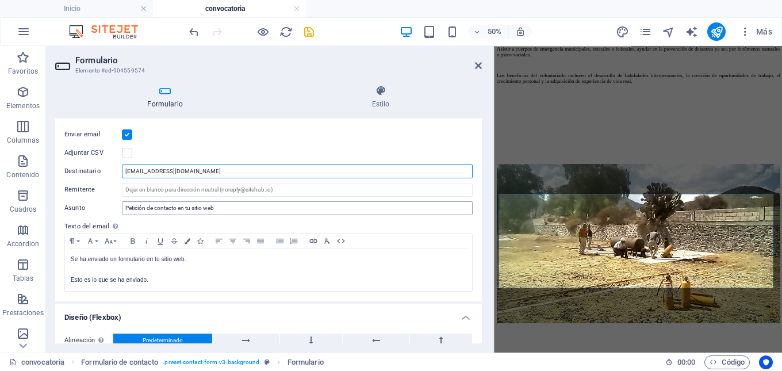
type input "cuartel.general@academiamilitarizadahalcones.org.mx"
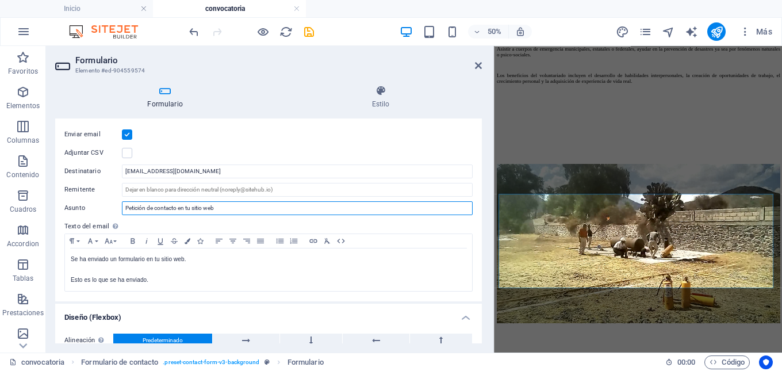
click at [251, 210] on input "Petición de contacto en tu sitio web" at bounding box center [297, 208] width 351 height 14
drag, startPoint x: 236, startPoint y: 209, endPoint x: 124, endPoint y: 204, distance: 112.9
click at [124, 204] on input "Petición de contacto en tu sitio web" at bounding box center [297, 208] width 351 height 14
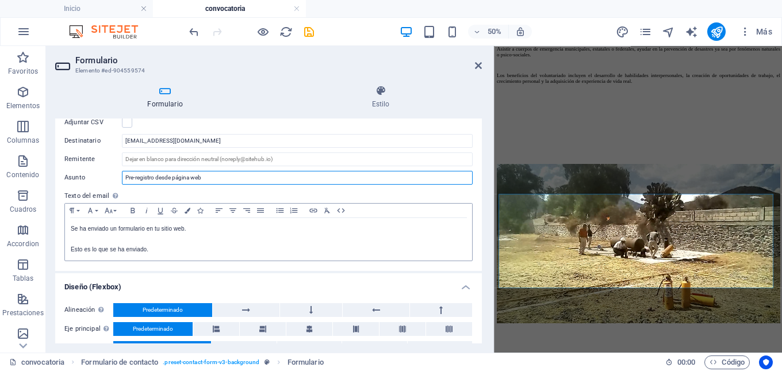
scroll to position [345, 0]
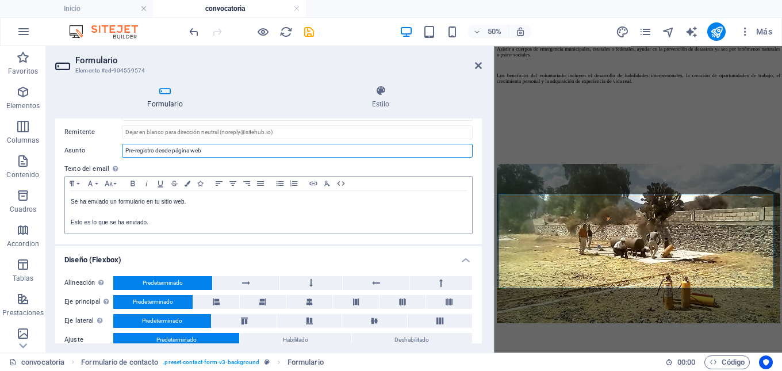
type input "Pre-registro desde página web"
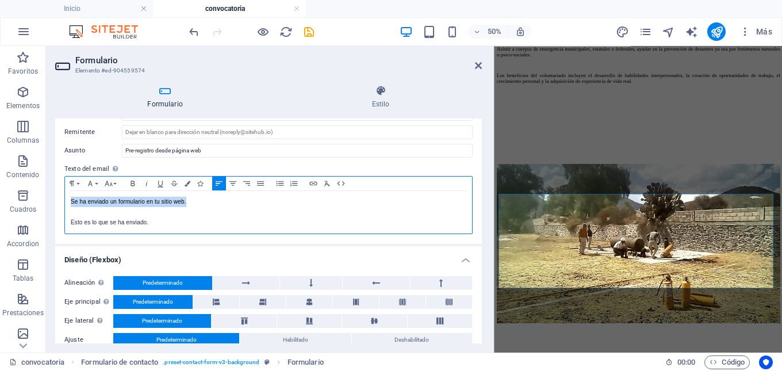
drag, startPoint x: 192, startPoint y: 198, endPoint x: 70, endPoint y: 200, distance: 122.0
click at [70, 200] on div "Se ha enviado un formulario en tu sitio web. Esto es lo que se ha enviado." at bounding box center [268, 212] width 407 height 43
drag, startPoint x: 150, startPoint y: 223, endPoint x: 79, endPoint y: 224, distance: 71.3
click at [79, 224] on p "Esto es lo que se ha enviado." at bounding box center [269, 222] width 396 height 10
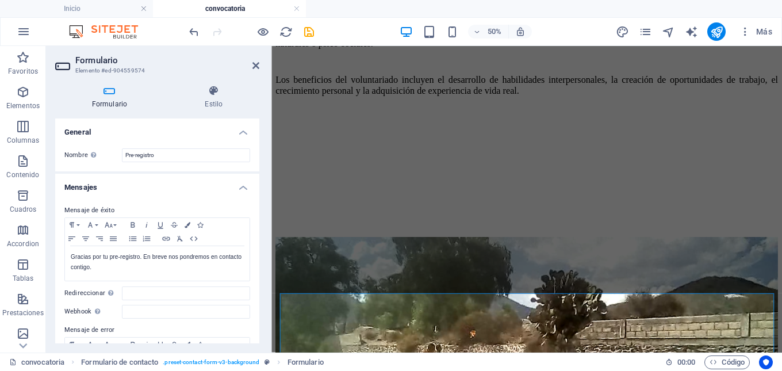
scroll to position [1399, 0]
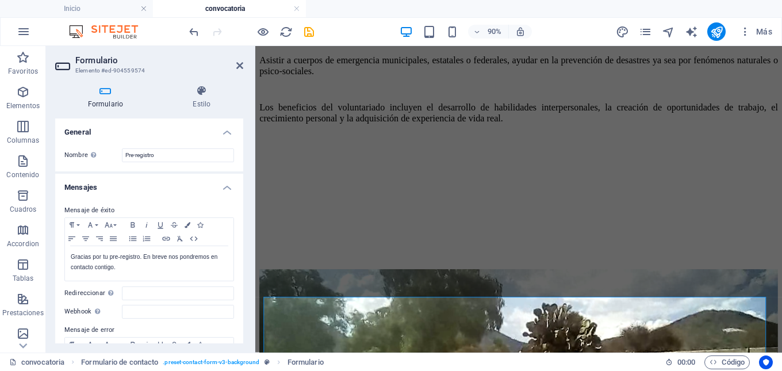
drag, startPoint x: 491, startPoint y: 152, endPoint x: 198, endPoint y: 177, distance: 294.4
click at [198, 177] on aside "Formulario Elemento #ed-904559574 Formulario Estilo General Nombre Define un no…" at bounding box center [150, 199] width 209 height 307
click at [328, 290] on icon at bounding box center [330, 290] width 6 height 11
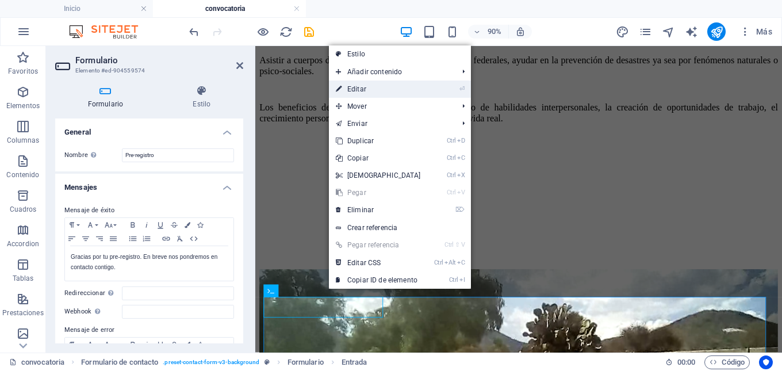
click at [362, 90] on link "⏎ Editar" at bounding box center [378, 89] width 99 height 17
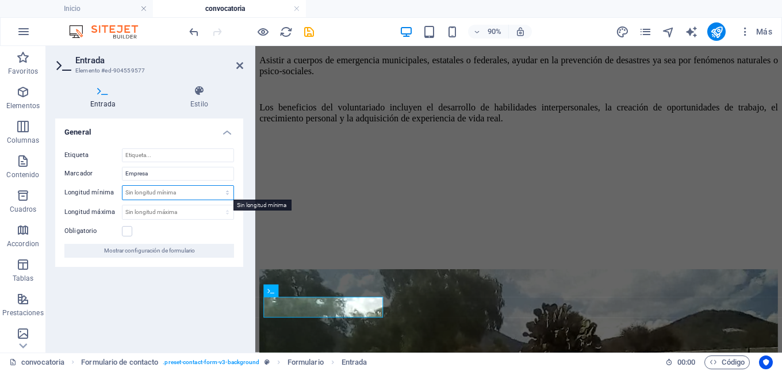
click at [228, 196] on select "Sin longitud mínima carácteres" at bounding box center [178, 193] width 111 height 14
click at [237, 180] on div "Etiqueta Marcador Empresa Longitud mínima Sin longitud mínima carácteres Longit…" at bounding box center [149, 203] width 188 height 128
click at [128, 234] on label at bounding box center [127, 231] width 10 height 10
click at [0, 0] on input "Obligatorio" at bounding box center [0, 0] width 0 height 0
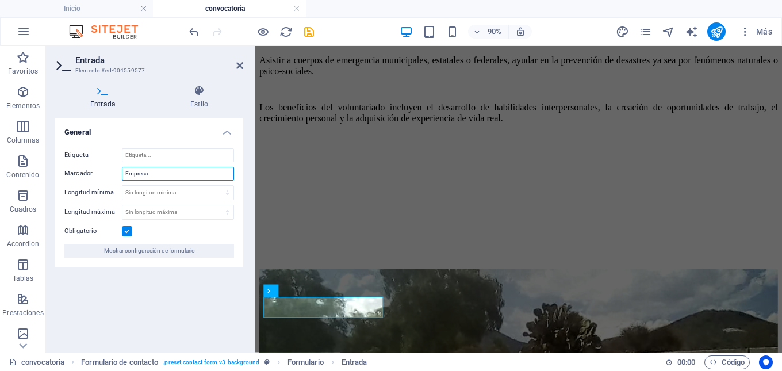
click at [152, 171] on input "Empresa" at bounding box center [178, 174] width 112 height 14
click at [155, 161] on input "Etiqueta" at bounding box center [178, 155] width 112 height 14
click at [151, 173] on input "Empresa" at bounding box center [178, 174] width 112 height 14
drag, startPoint x: 151, startPoint y: 173, endPoint x: 124, endPoint y: 178, distance: 28.0
click at [124, 178] on input "Empresa" at bounding box center [178, 174] width 112 height 14
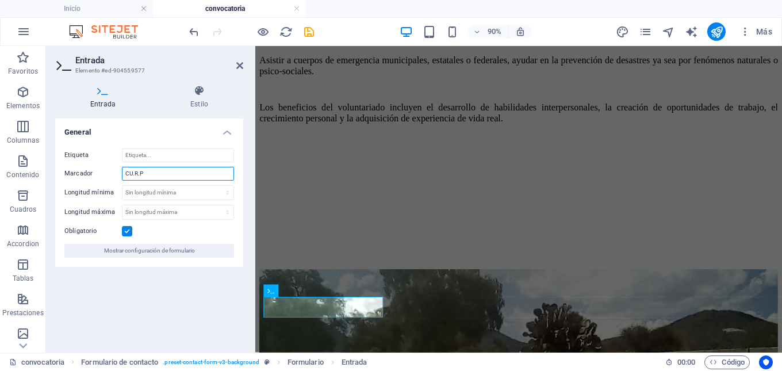
click at [127, 176] on input "CU.R.P" at bounding box center [178, 174] width 112 height 14
click at [128, 176] on input "CU.R.P" at bounding box center [178, 174] width 112 height 14
type input "C.U.R.P"
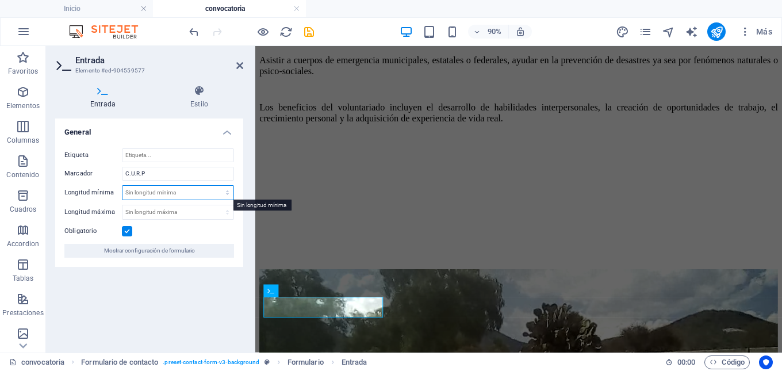
click at [140, 190] on select "Sin longitud mínima carácteres" at bounding box center [178, 193] width 111 height 14
click at [164, 209] on select "Sin longitud máxima carácteres" at bounding box center [178, 212] width 111 height 14
select select "characters"
click at [217, 205] on select "Sin longitud máxima carácteres" at bounding box center [178, 212] width 111 height 14
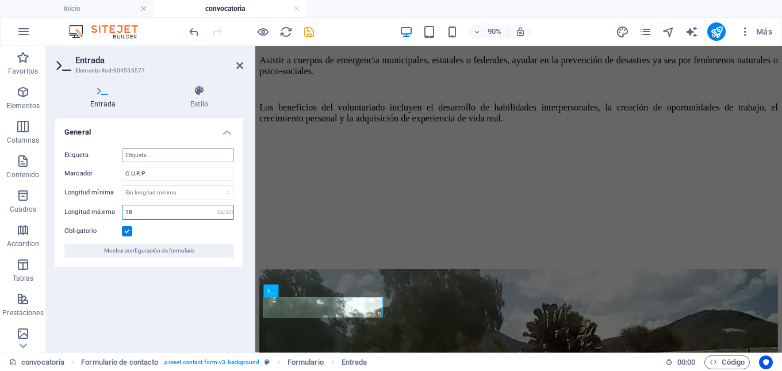
type input "18"
click at [186, 157] on input "Etiqueta" at bounding box center [178, 155] width 112 height 14
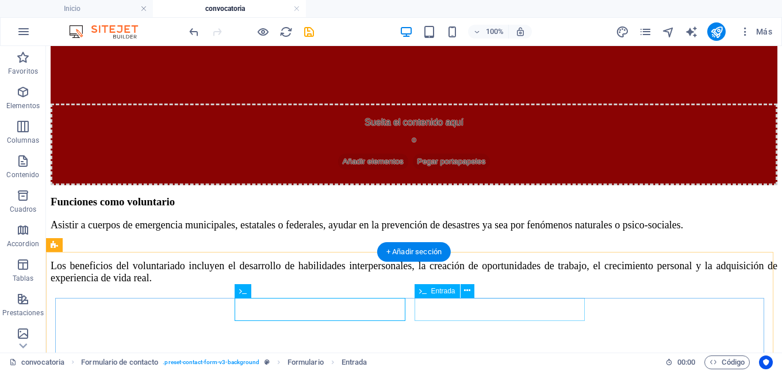
scroll to position [1451, 0]
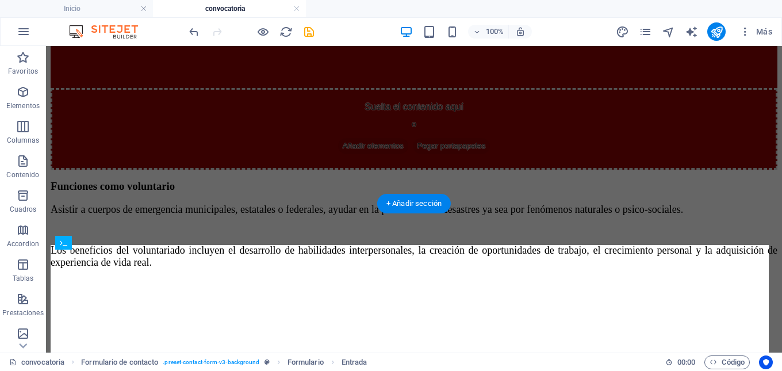
drag, startPoint x: 484, startPoint y: 293, endPoint x: 426, endPoint y: 289, distance: 58.2
drag, startPoint x: 494, startPoint y: 290, endPoint x: 445, endPoint y: 281, distance: 49.1
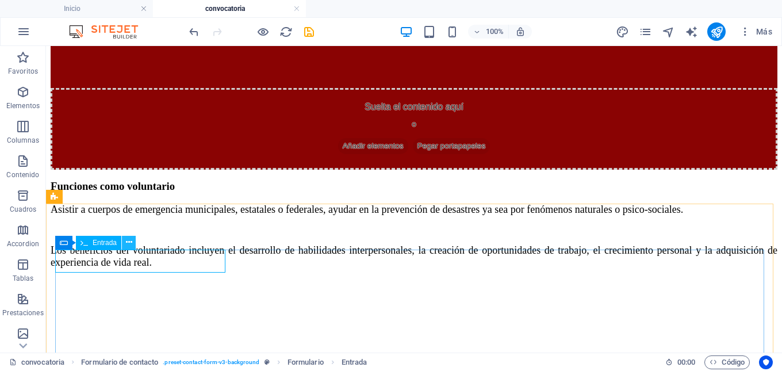
click at [131, 245] on icon at bounding box center [129, 242] width 6 height 12
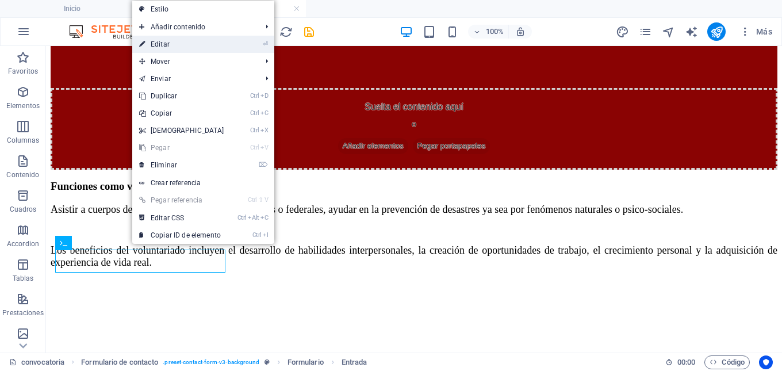
click at [194, 39] on link "⏎ Editar" at bounding box center [181, 44] width 99 height 17
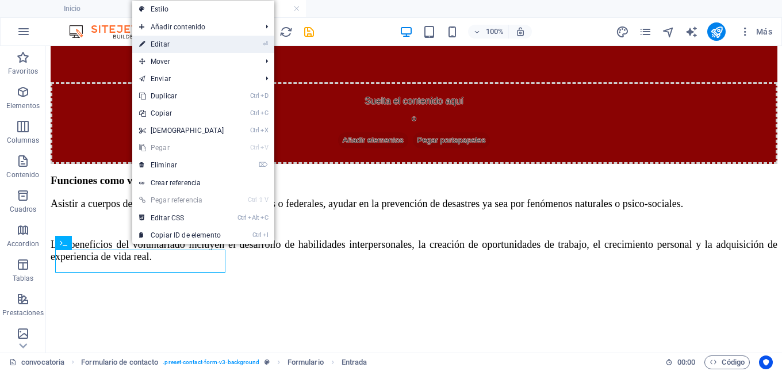
select select "characters"
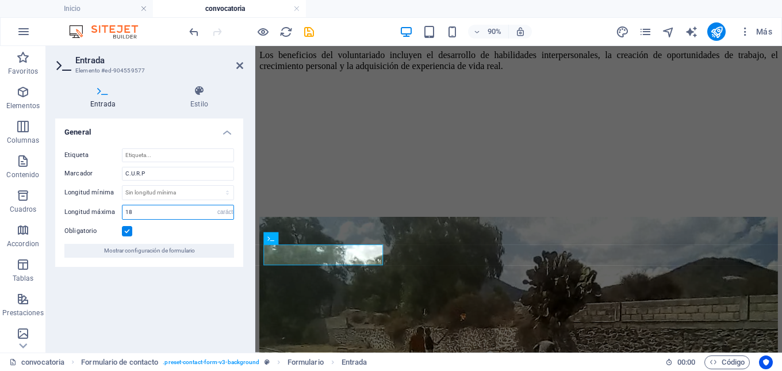
drag, startPoint x: 153, startPoint y: 211, endPoint x: 119, endPoint y: 211, distance: 33.9
click at [119, 211] on div "Longitud máxima 18 Sin longitud máxima carácteres" at bounding box center [149, 212] width 170 height 15
type input "255"
click at [149, 172] on input "C.U.R.P" at bounding box center [178, 174] width 112 height 14
click at [158, 154] on input "Etiqueta" at bounding box center [178, 155] width 112 height 14
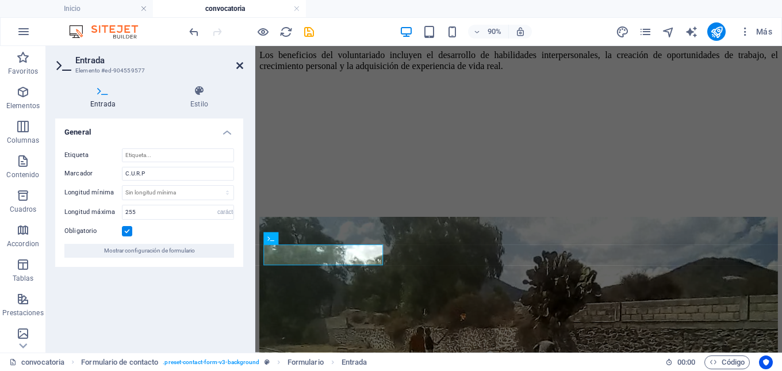
click at [241, 64] on icon at bounding box center [239, 65] width 7 height 9
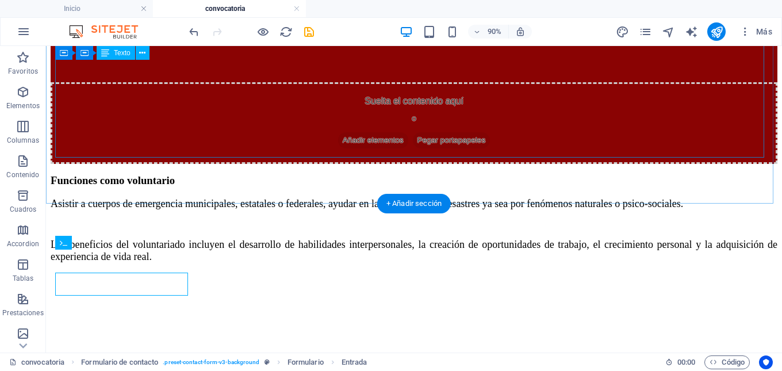
scroll to position [1451, 0]
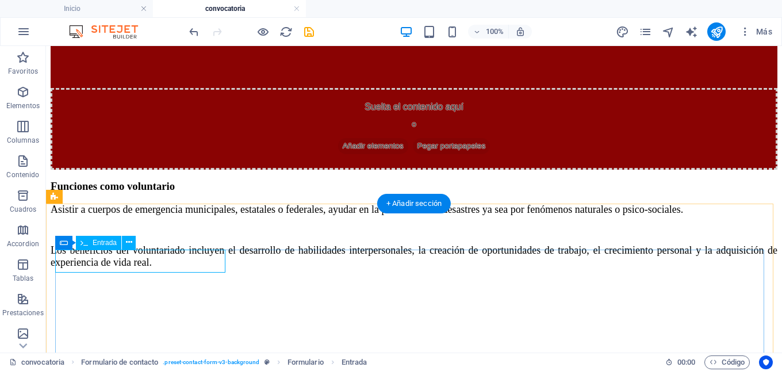
click at [127, 244] on icon at bounding box center [129, 242] width 6 height 12
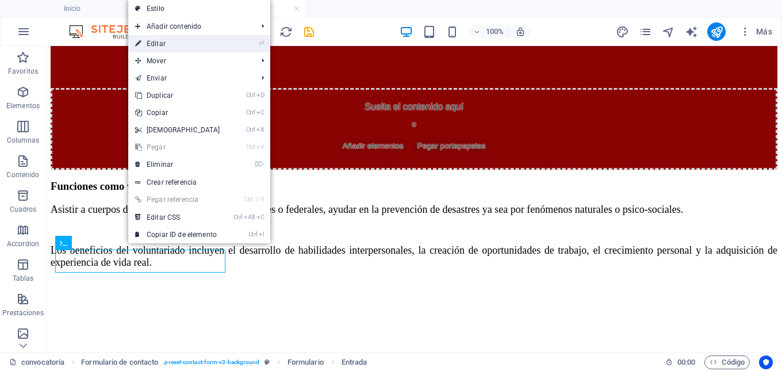
click at [166, 44] on link "⏎ Editar" at bounding box center [177, 43] width 99 height 17
select select "characters"
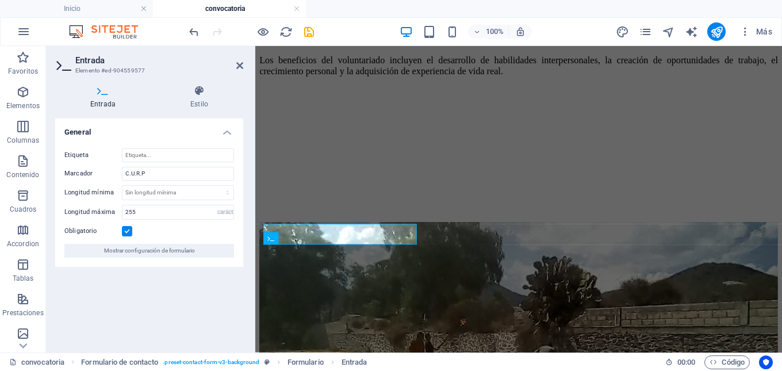
scroll to position [1457, 0]
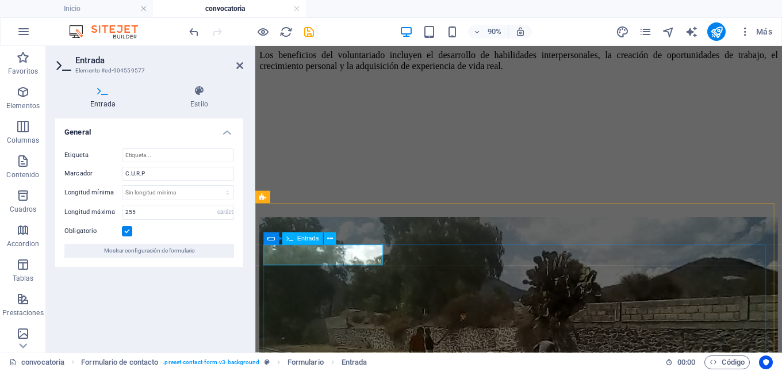
click at [308, 236] on span "Entrada" at bounding box center [308, 239] width 22 height 6
click at [333, 239] on button at bounding box center [330, 238] width 13 height 13
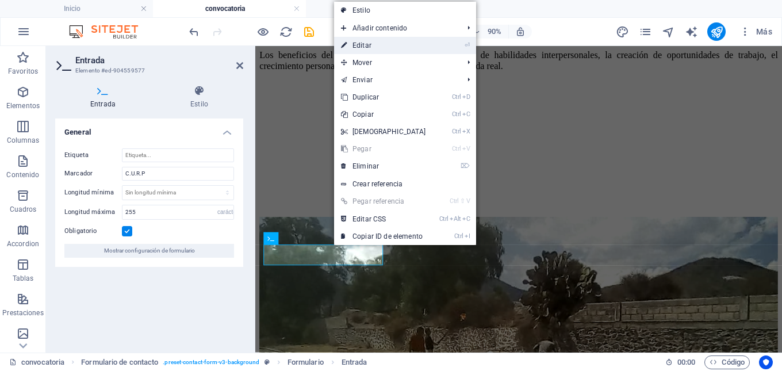
click at [363, 44] on link "⏎ Editar" at bounding box center [383, 45] width 99 height 17
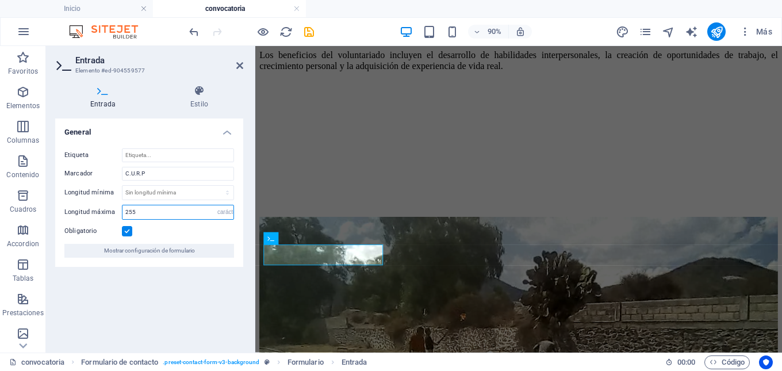
click at [172, 213] on input "255" at bounding box center [178, 212] width 111 height 14
click at [200, 104] on h4 "Estilo" at bounding box center [199, 97] width 88 height 24
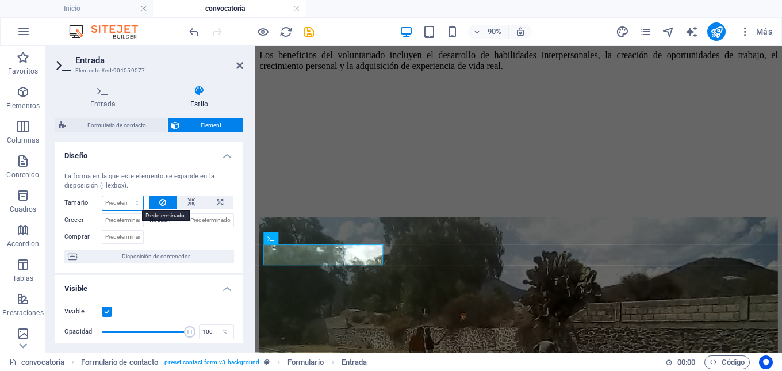
click at [121, 204] on select "Predeterminado automático px % 1/1 1/2 1/3 1/4 1/5 1/6 1/7 1/8 1/9 1/10" at bounding box center [122, 203] width 41 height 14
click at [102, 196] on select "Predeterminado automático px % 1/1 1/2 1/3 1/4 1/5 1/6 1/7 1/8 1/9 1/10" at bounding box center [122, 203] width 41 height 14
select select "DISABLED_OPTION_VALUE"
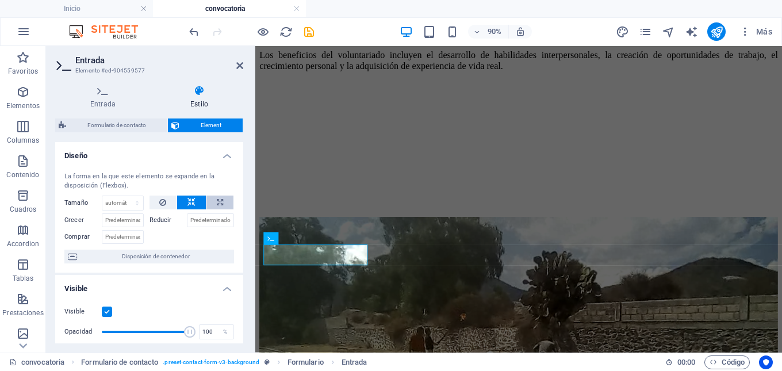
click at [219, 200] on icon at bounding box center [220, 203] width 6 height 14
type input "100"
select select "%"
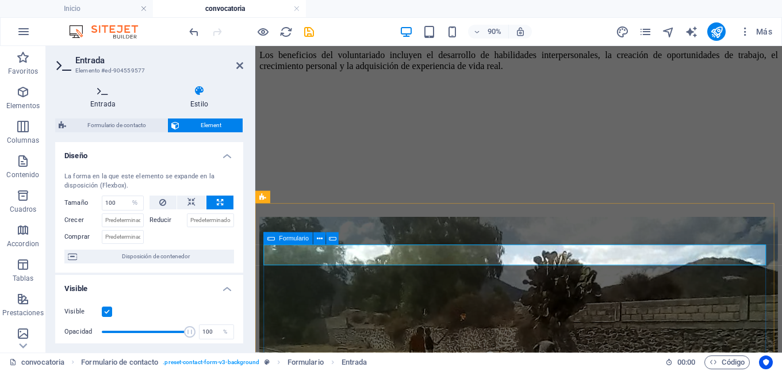
click at [105, 104] on h4 "Entrada" at bounding box center [105, 97] width 100 height 24
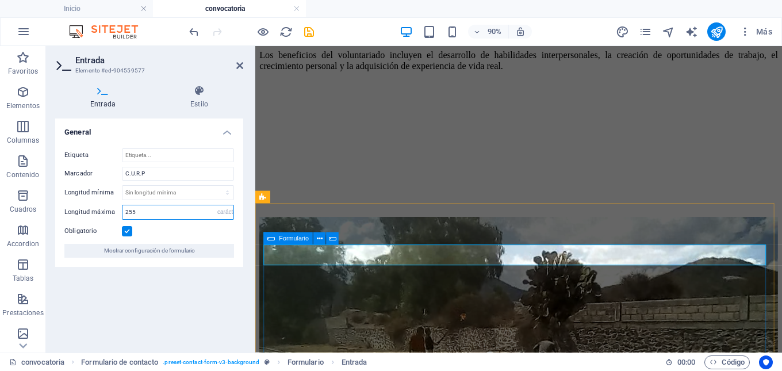
drag, startPoint x: 145, startPoint y: 215, endPoint x: 119, endPoint y: 211, distance: 26.8
click at [119, 211] on div "Longitud máxima 255 Sin longitud máxima carácteres" at bounding box center [149, 212] width 170 height 15
type input "18"
click at [170, 169] on input "C.U.R.P" at bounding box center [178, 174] width 112 height 14
click at [197, 96] on icon at bounding box center [199, 91] width 88 height 12
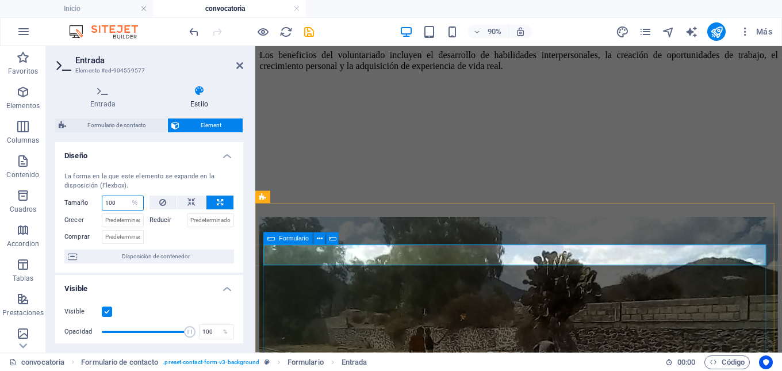
drag, startPoint x: 117, startPoint y: 200, endPoint x: 104, endPoint y: 200, distance: 13.2
click at [104, 200] on input "100" at bounding box center [122, 203] width 41 height 14
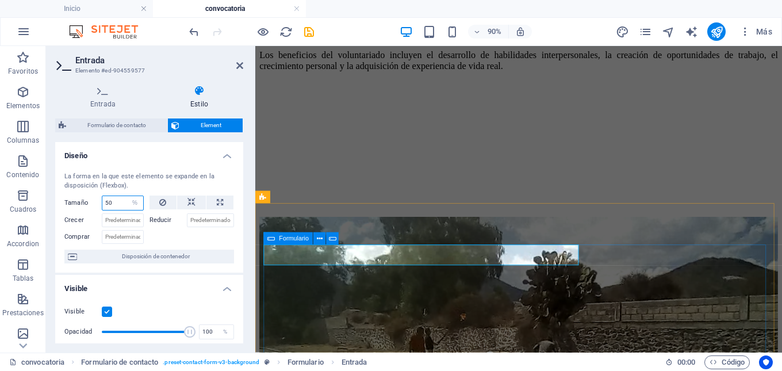
drag, startPoint x: 115, startPoint y: 207, endPoint x: 104, endPoint y: 204, distance: 11.3
click at [104, 204] on input "50" at bounding box center [122, 203] width 41 height 14
type input "50"
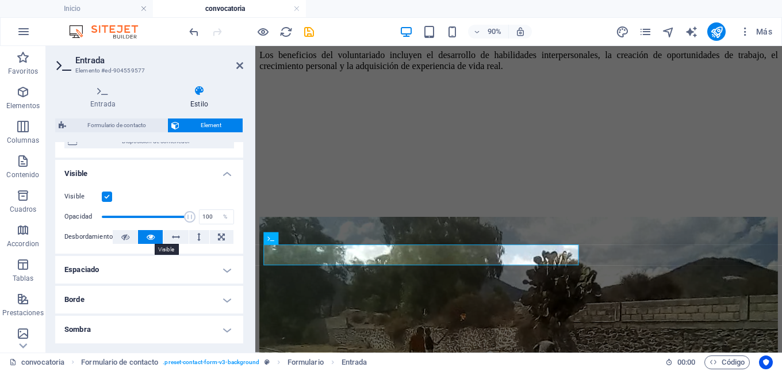
scroll to position [58, 0]
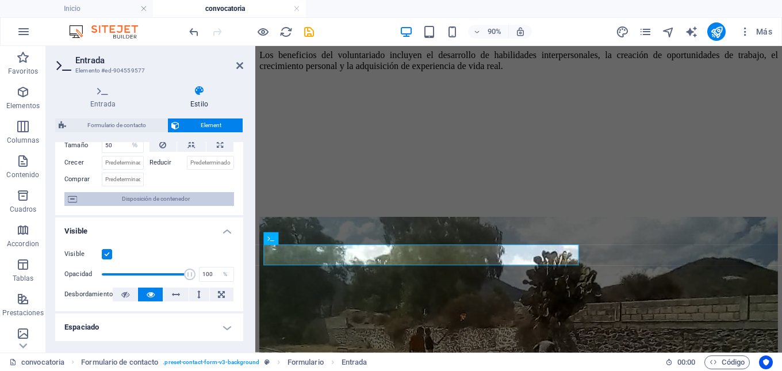
click at [150, 200] on span "Disposición de contenedor" at bounding box center [156, 199] width 150 height 14
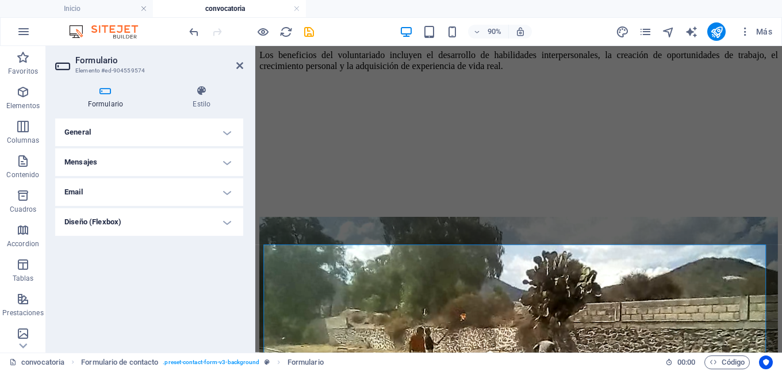
click at [227, 131] on h4 "General" at bounding box center [149, 133] width 188 height 28
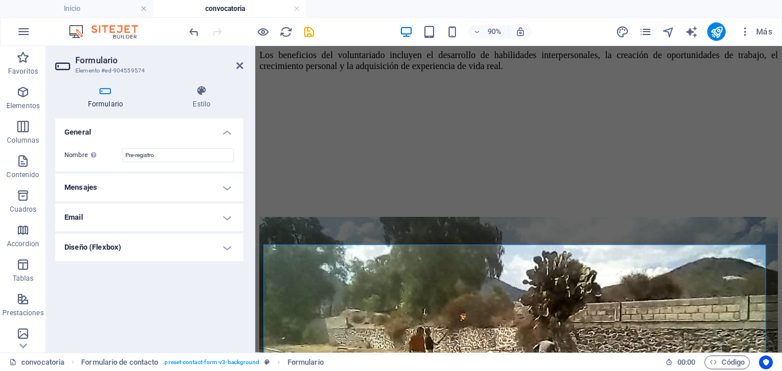
click at [109, 96] on icon at bounding box center [105, 91] width 101 height 12
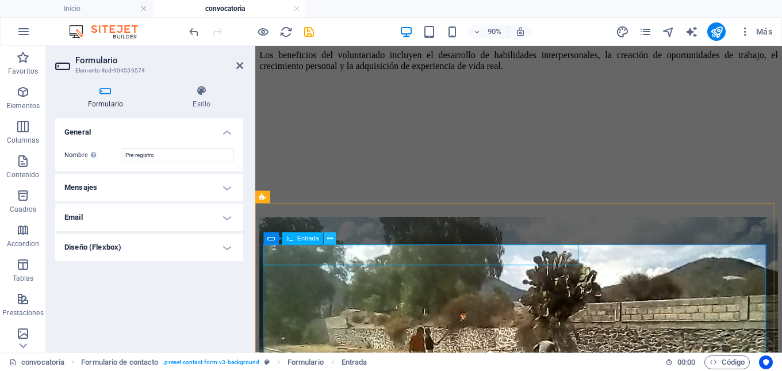
click at [331, 242] on icon at bounding box center [330, 239] width 6 height 11
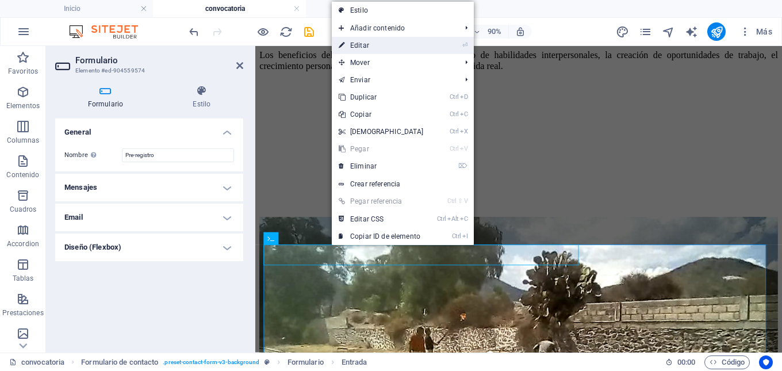
click at [358, 47] on link "⏎ Editar" at bounding box center [381, 45] width 99 height 17
select select "%"
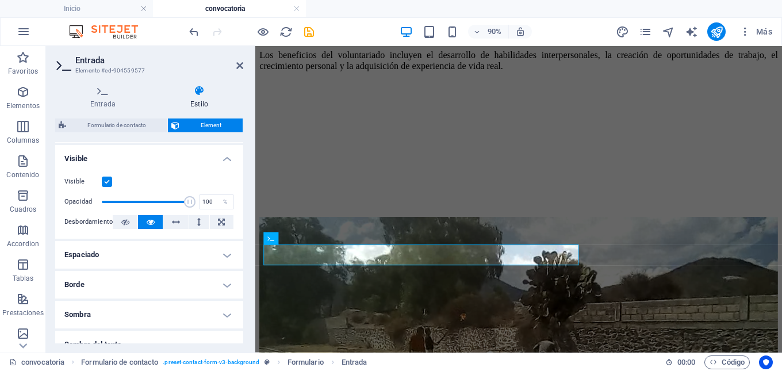
scroll to position [115, 0]
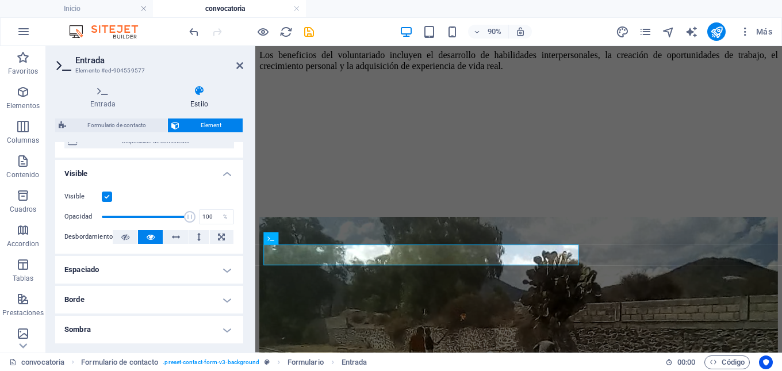
click at [224, 175] on h4 "Visible" at bounding box center [149, 170] width 188 height 21
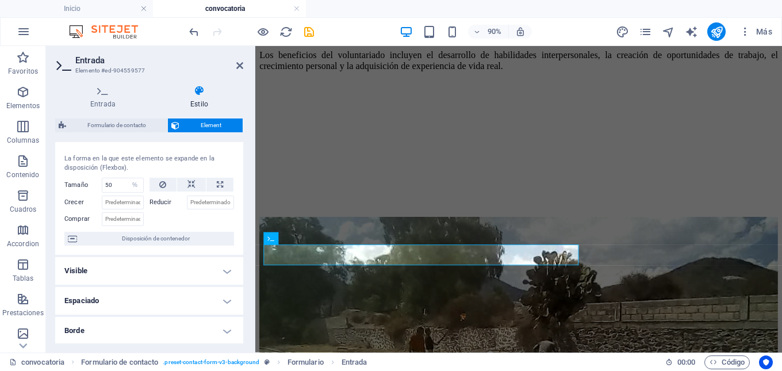
scroll to position [0, 0]
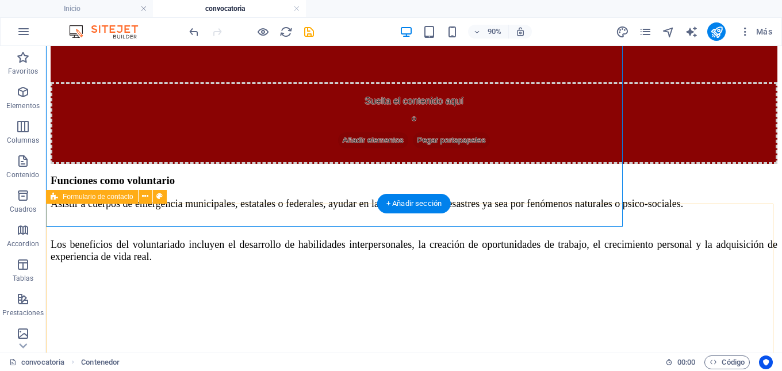
scroll to position [1451, 0]
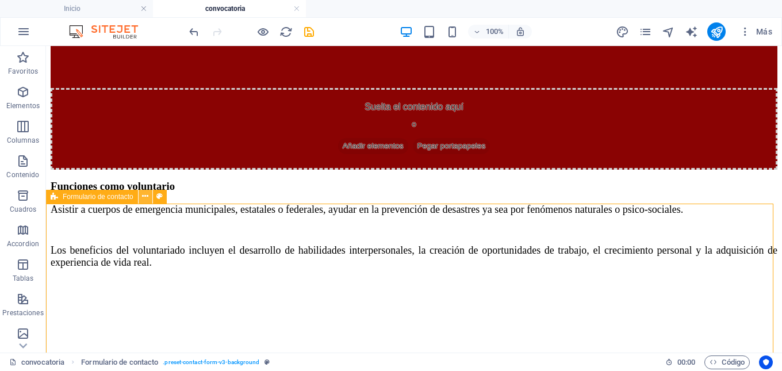
click at [146, 197] on icon at bounding box center [145, 196] width 6 height 12
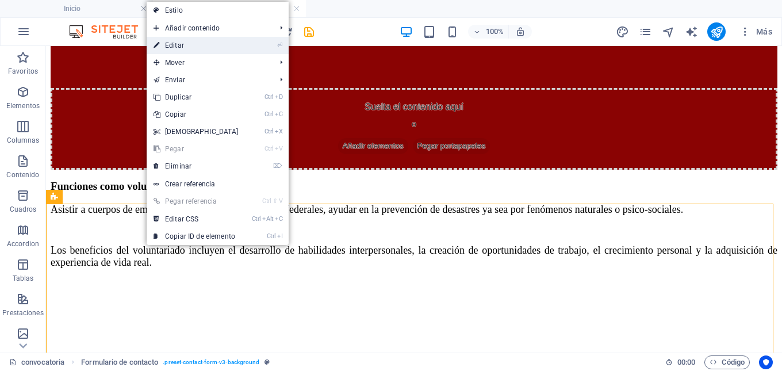
click at [178, 47] on link "⏎ Editar" at bounding box center [196, 45] width 99 height 17
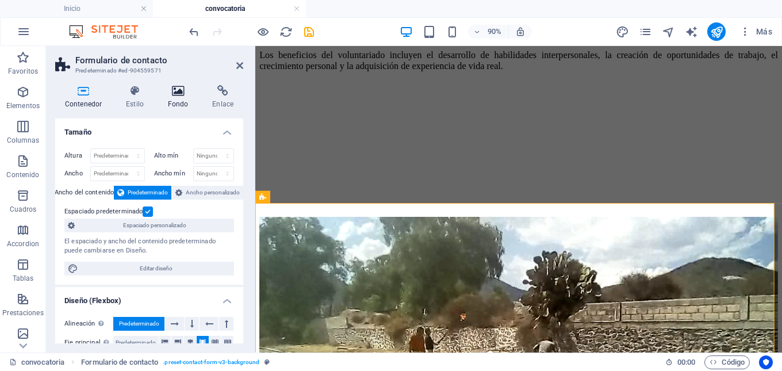
click at [179, 89] on icon at bounding box center [178, 91] width 40 height 12
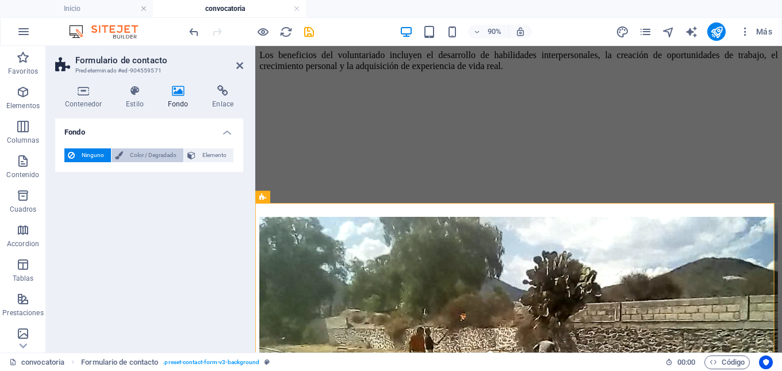
click at [154, 156] on span "Color / Degradado" at bounding box center [154, 155] width 54 height 14
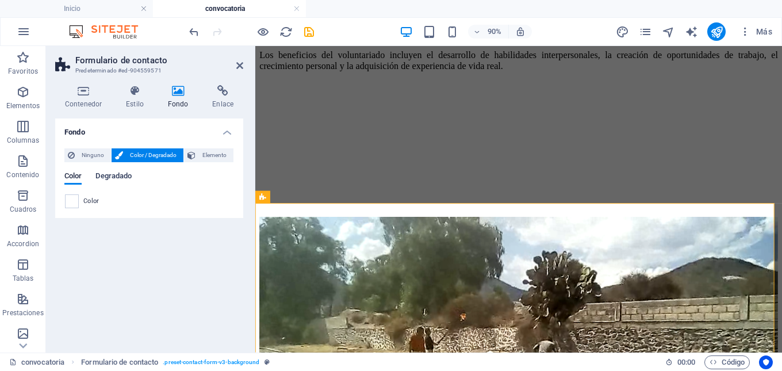
click at [114, 177] on span "Degradado" at bounding box center [113, 177] width 36 height 16
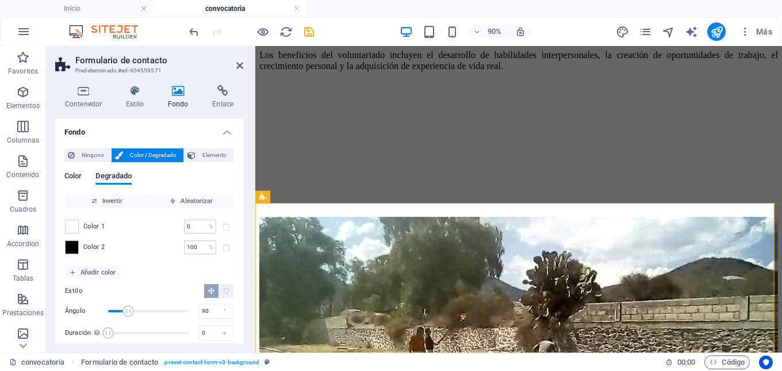
click at [72, 176] on span "Color" at bounding box center [72, 177] width 17 height 16
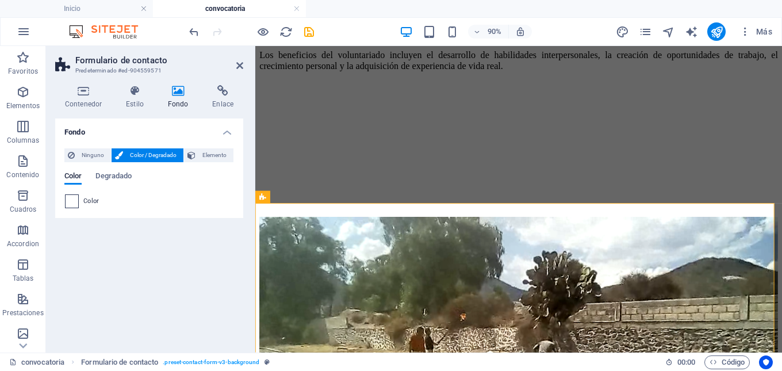
click at [70, 196] on span at bounding box center [72, 201] width 13 height 13
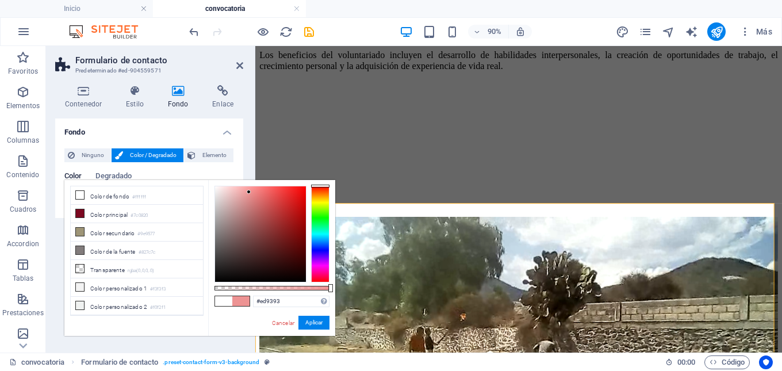
click at [249, 192] on div at bounding box center [260, 233] width 91 height 95
click at [235, 190] on div at bounding box center [260, 233] width 91 height 95
click at [228, 191] on div at bounding box center [260, 233] width 91 height 95
type input "#f4dcdc"
click at [223, 190] on div at bounding box center [260, 233] width 91 height 95
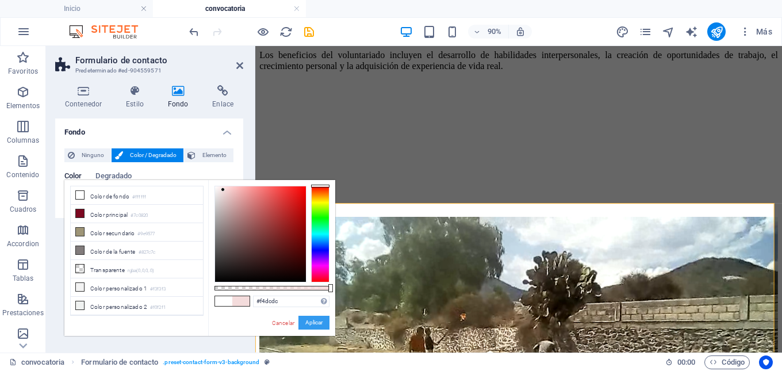
click at [307, 321] on button "Aplicar" at bounding box center [314, 323] width 31 height 14
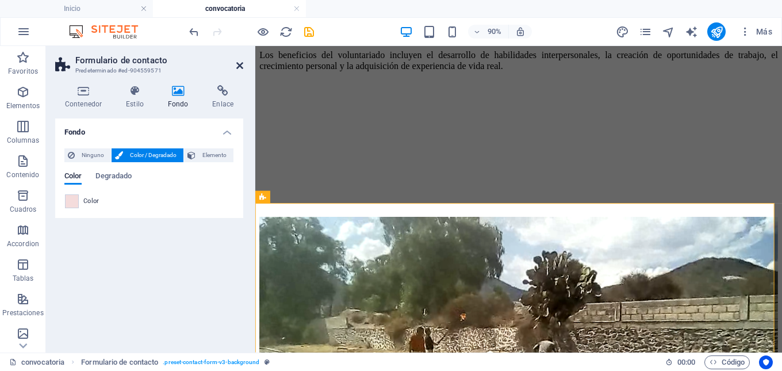
click at [242, 66] on icon at bounding box center [239, 65] width 7 height 9
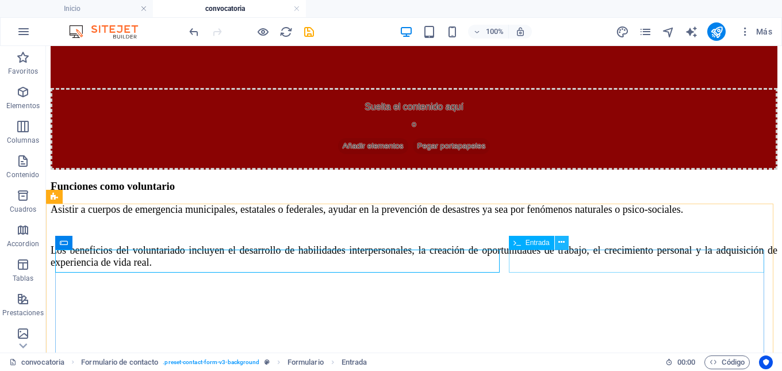
click at [565, 246] on icon at bounding box center [562, 242] width 6 height 12
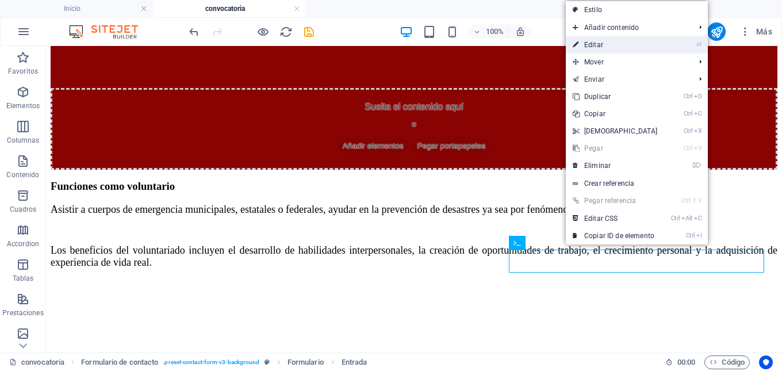
click at [601, 49] on link "⏎ Editar" at bounding box center [615, 44] width 99 height 17
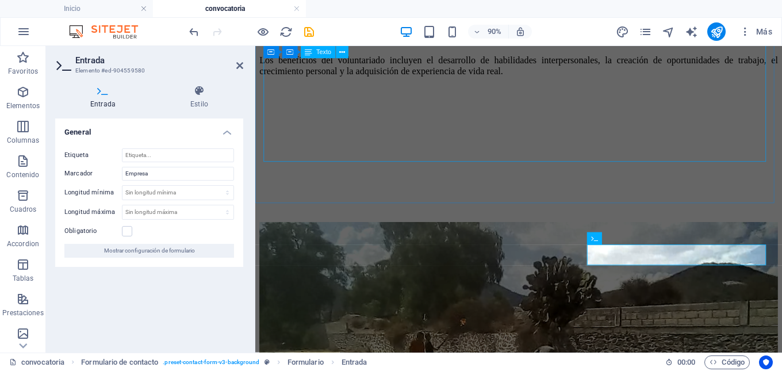
scroll to position [1457, 0]
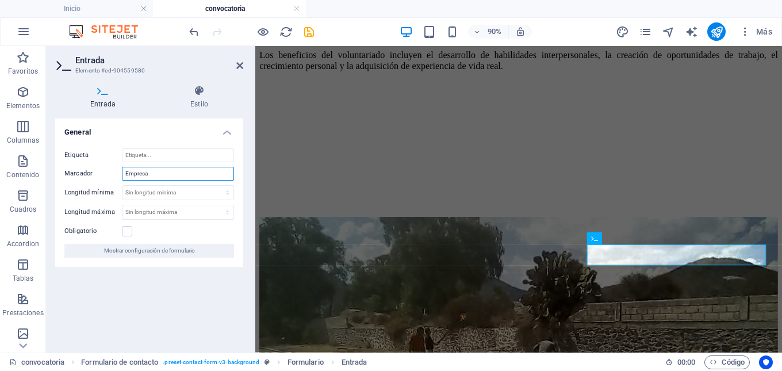
drag, startPoint x: 152, startPoint y: 172, endPoint x: 124, endPoint y: 172, distance: 28.2
click at [124, 172] on input "Empresa" at bounding box center [178, 174] width 112 height 14
type input "N"
click at [124, 172] on input "ombre" at bounding box center [178, 174] width 112 height 14
type input "Nombre"
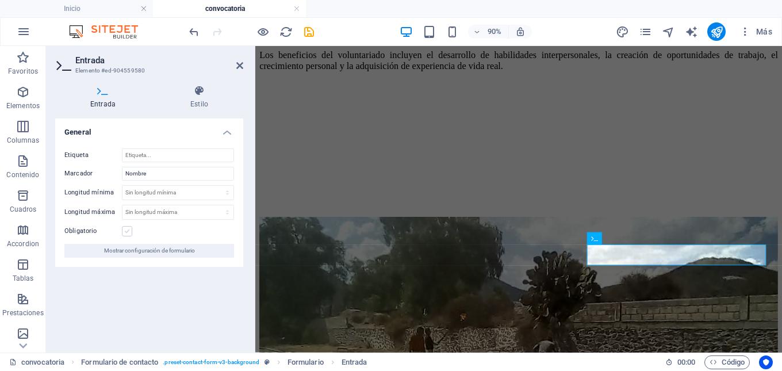
click at [129, 229] on label at bounding box center [127, 231] width 10 height 10
click at [0, 0] on input "Obligatorio" at bounding box center [0, 0] width 0 height 0
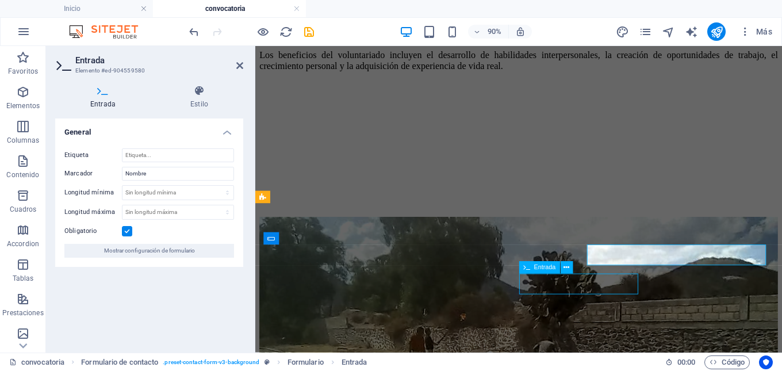
scroll to position [1451, 0]
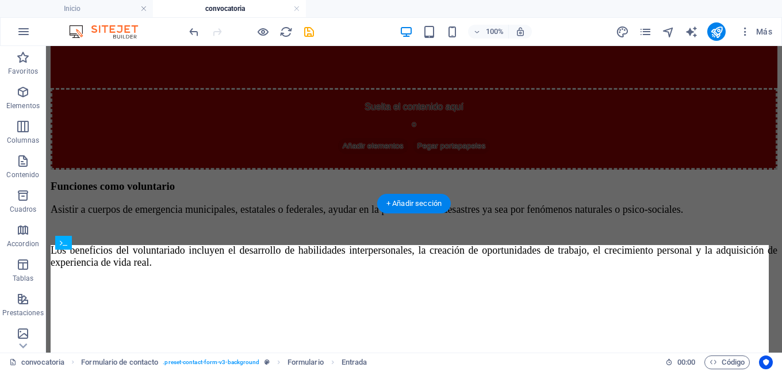
drag, startPoint x: 486, startPoint y: 325, endPoint x: 200, endPoint y: 293, distance: 287.7
drag, startPoint x: 658, startPoint y: 326, endPoint x: 346, endPoint y: 295, distance: 313.4
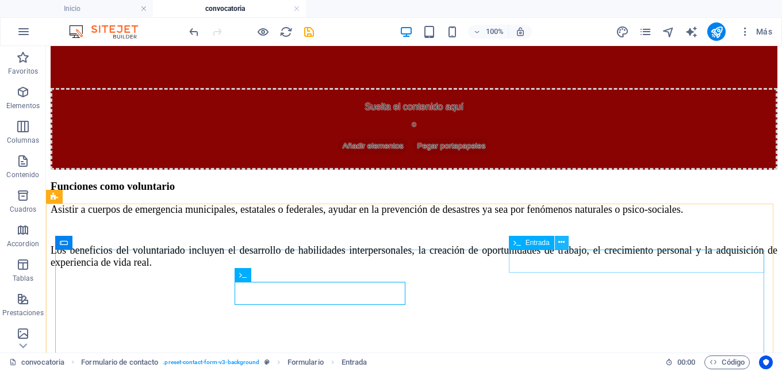
click at [561, 244] on icon at bounding box center [562, 242] width 6 height 12
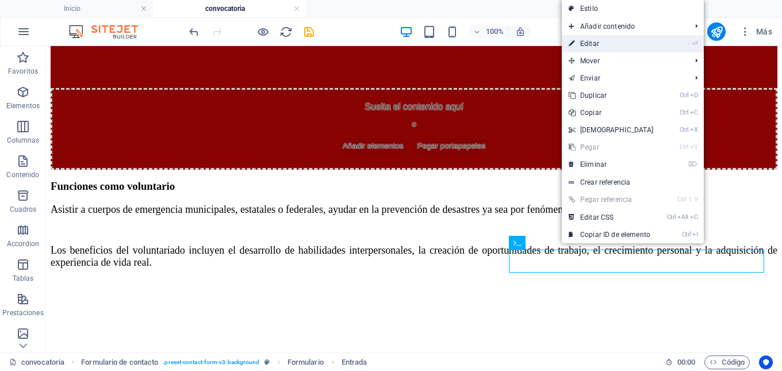
click at [590, 47] on link "⏎ Editar" at bounding box center [611, 43] width 99 height 17
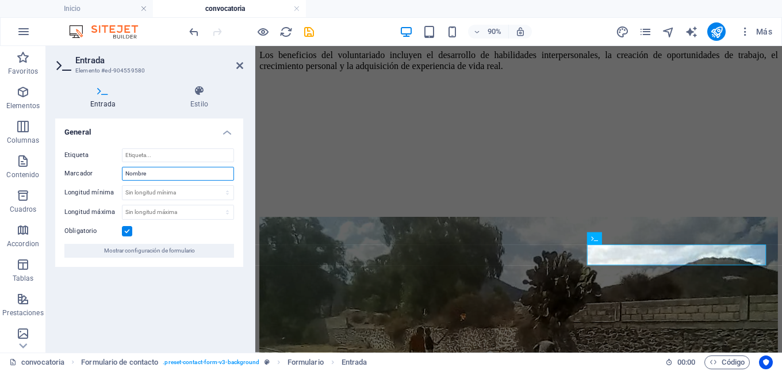
click at [145, 175] on input "Nombre" at bounding box center [178, 174] width 112 height 14
type input "Nombre(s)"
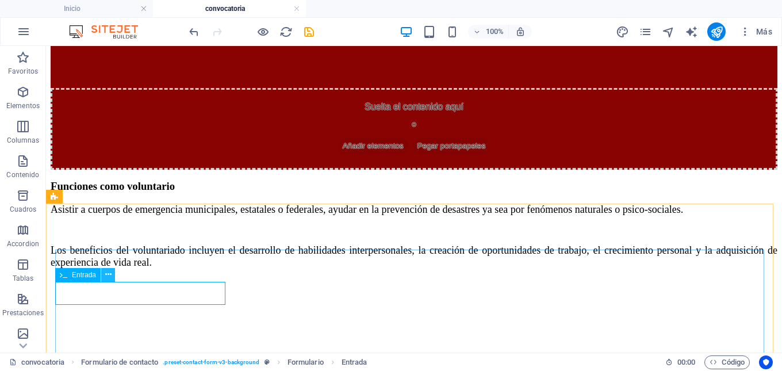
click at [112, 273] on button at bounding box center [108, 275] width 14 height 14
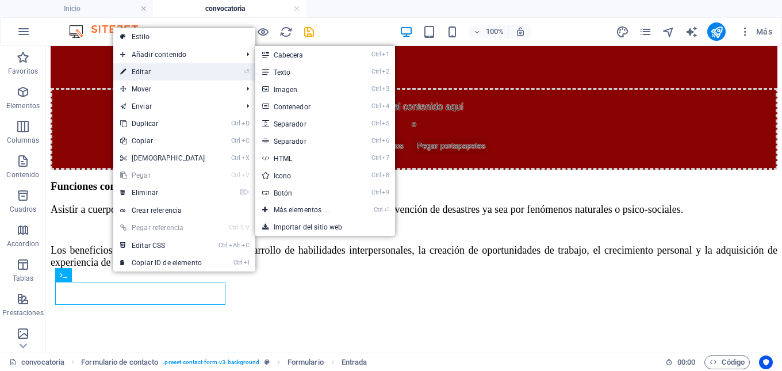
click at [197, 72] on link "⏎ Editar" at bounding box center [162, 71] width 99 height 17
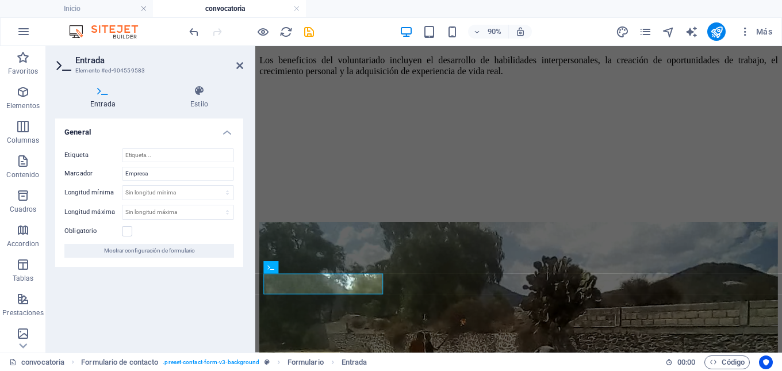
scroll to position [1457, 0]
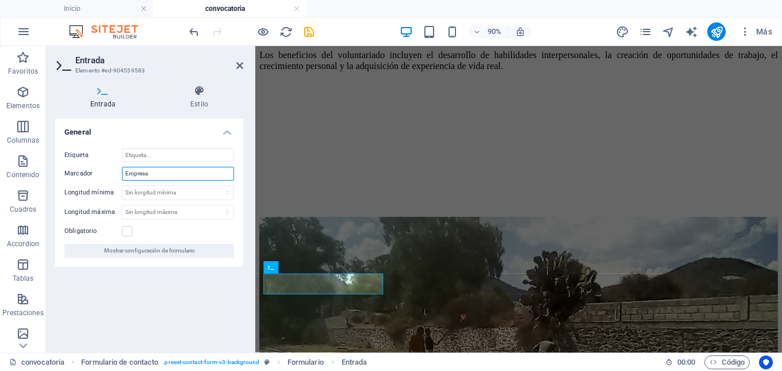
drag, startPoint x: 165, startPoint y: 178, endPoint x: 120, endPoint y: 176, distance: 44.9
click at [120, 176] on div "Marcador Empresa" at bounding box center [149, 174] width 170 height 14
type input "Apellido Paterno"
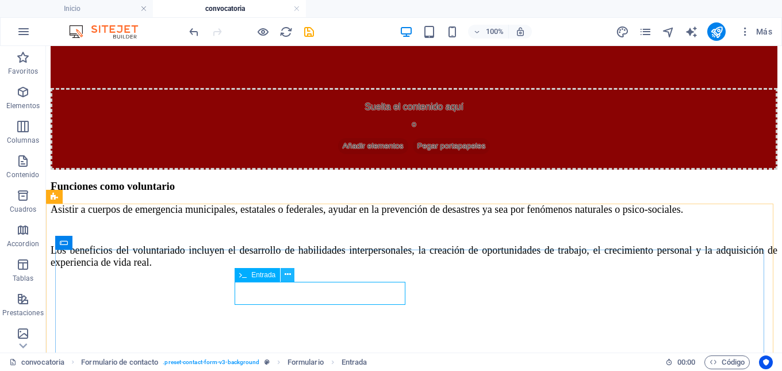
click at [289, 277] on icon at bounding box center [288, 275] width 6 height 12
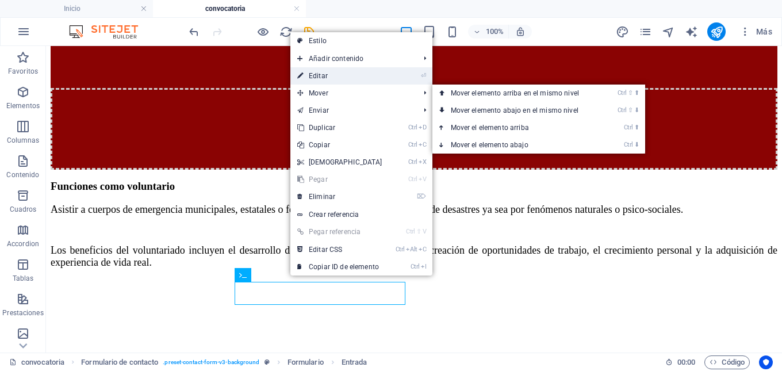
click at [330, 80] on link "⏎ Editar" at bounding box center [340, 75] width 99 height 17
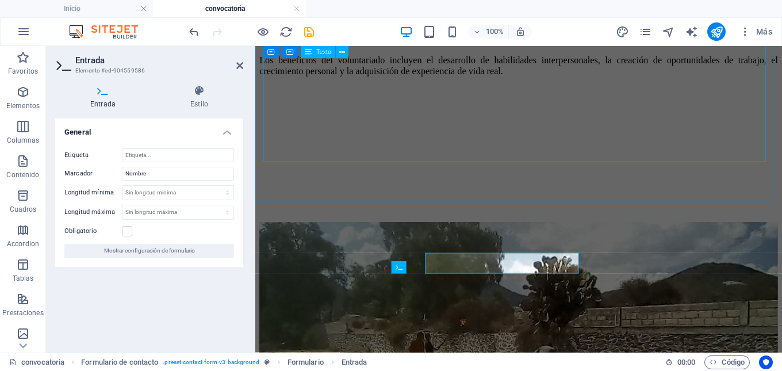
scroll to position [1457, 0]
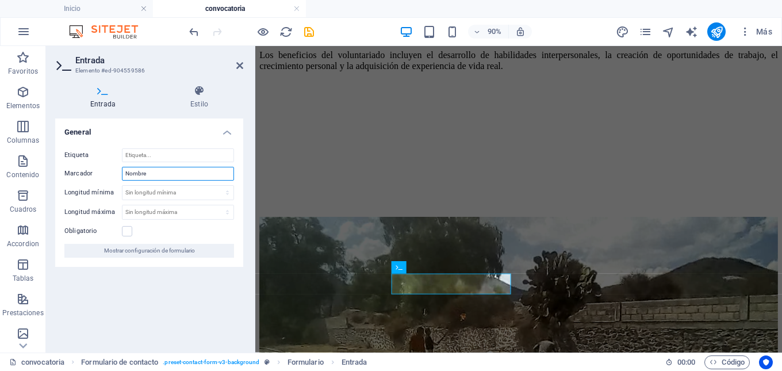
drag, startPoint x: 156, startPoint y: 171, endPoint x: 116, endPoint y: 170, distance: 40.8
click at [116, 170] on div "Marcador Nombre" at bounding box center [149, 174] width 170 height 14
type input "Apellido Materno"
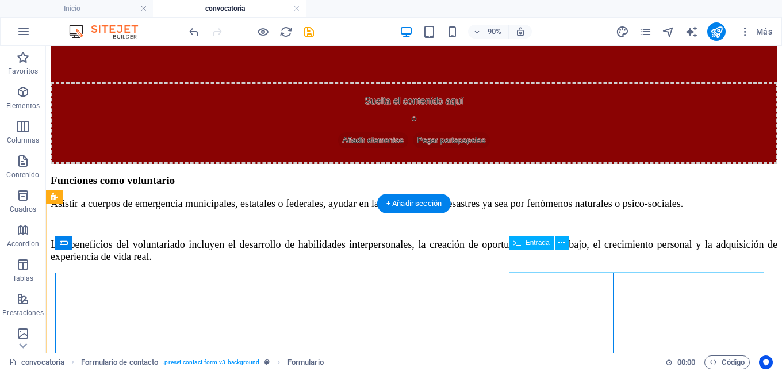
scroll to position [1451, 0]
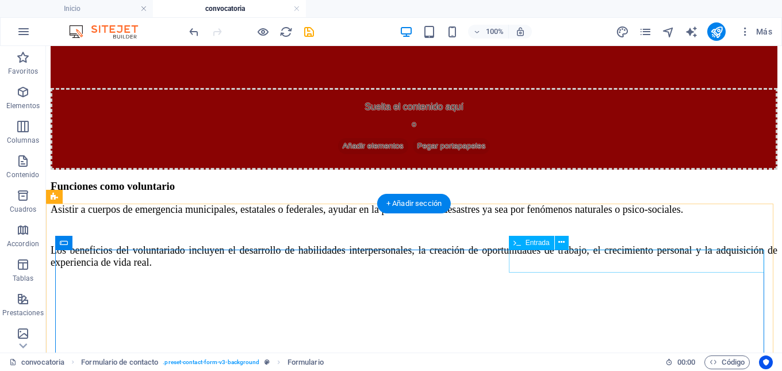
click at [561, 244] on icon at bounding box center [562, 242] width 6 height 12
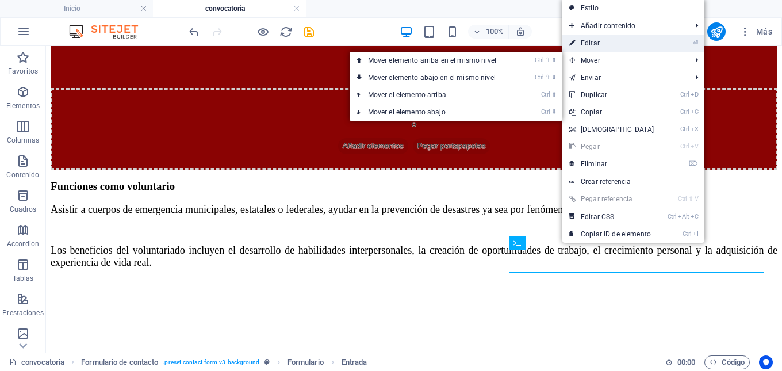
click at [593, 46] on link "⏎ Editar" at bounding box center [612, 43] width 99 height 17
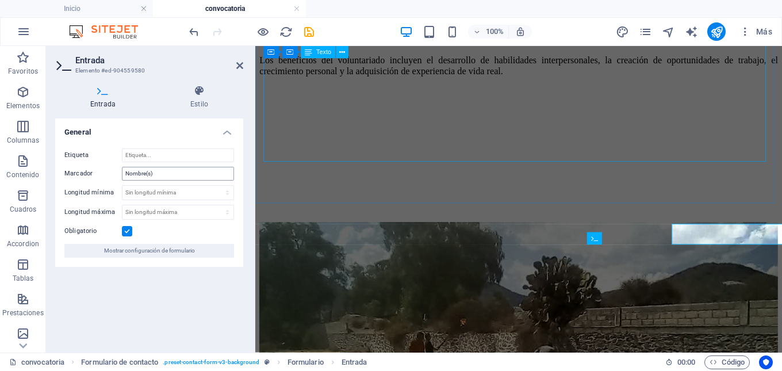
scroll to position [1457, 0]
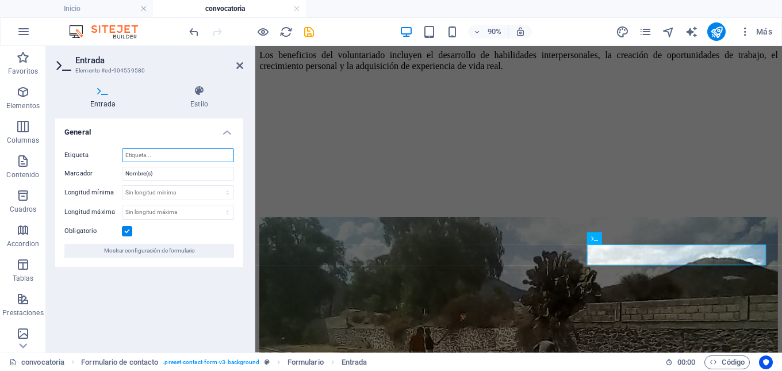
click at [156, 156] on input "Etiqueta" at bounding box center [178, 155] width 112 height 14
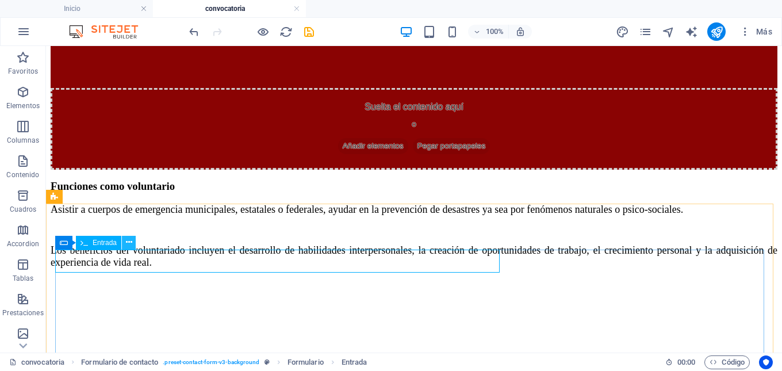
click at [131, 243] on icon at bounding box center [129, 242] width 6 height 12
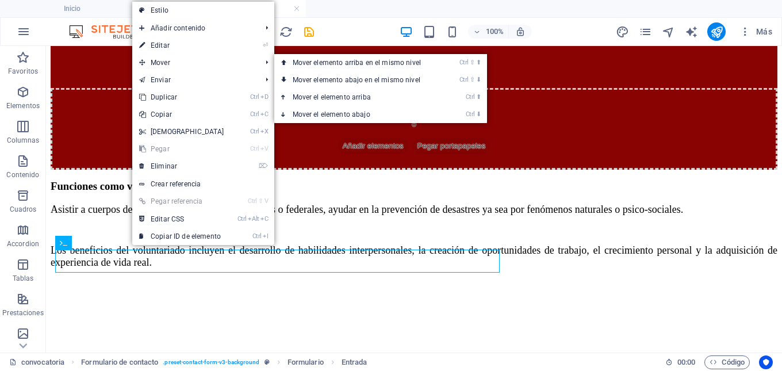
click at [160, 44] on link "⏎ Editar" at bounding box center [181, 45] width 99 height 17
select select "characters"
select select "%"
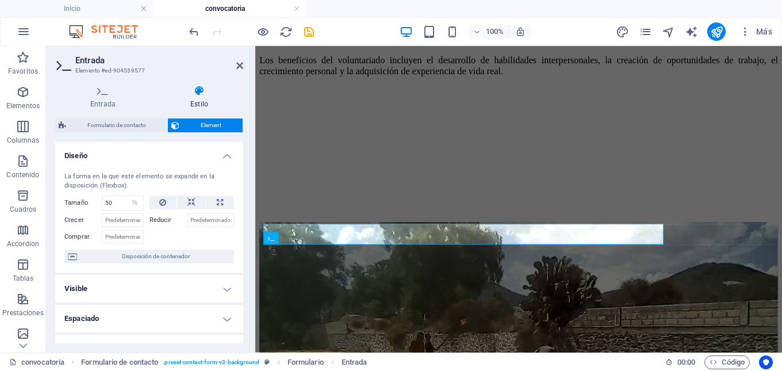
scroll to position [1457, 0]
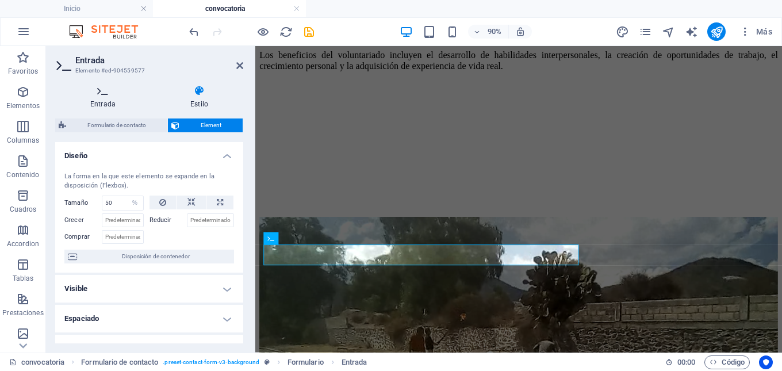
click at [108, 105] on h4 "Entrada" at bounding box center [105, 97] width 100 height 24
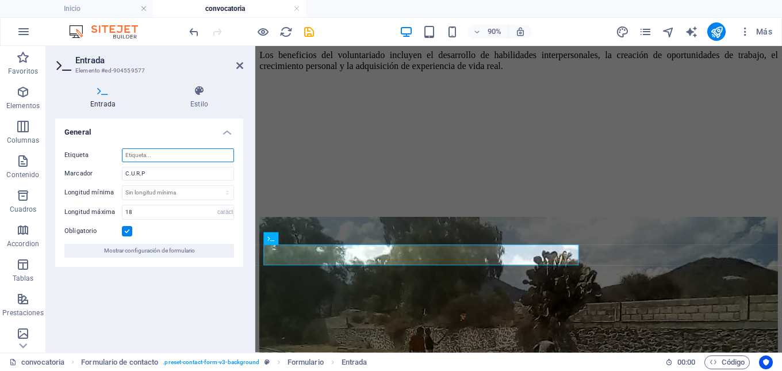
drag, startPoint x: 161, startPoint y: 157, endPoint x: 115, endPoint y: 155, distance: 45.5
click at [115, 155] on div "Etiqueta" at bounding box center [149, 155] width 170 height 14
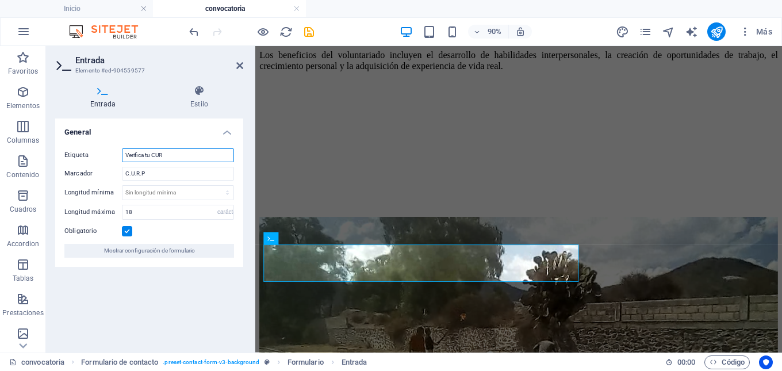
type input "Verifica tu CURP"
drag, startPoint x: 174, startPoint y: 151, endPoint x: 72, endPoint y: 168, distance: 103.3
click at [72, 168] on div "Etiqueta Verifica tu CURP Marcador C.U.R.P Longitud mínima Sin longitud mínima …" at bounding box center [149, 203] width 188 height 128
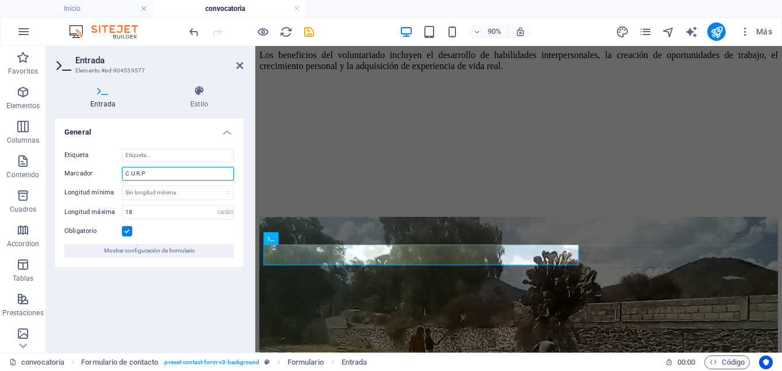
click at [167, 175] on input "C.U.R.P" at bounding box center [178, 174] width 112 height 14
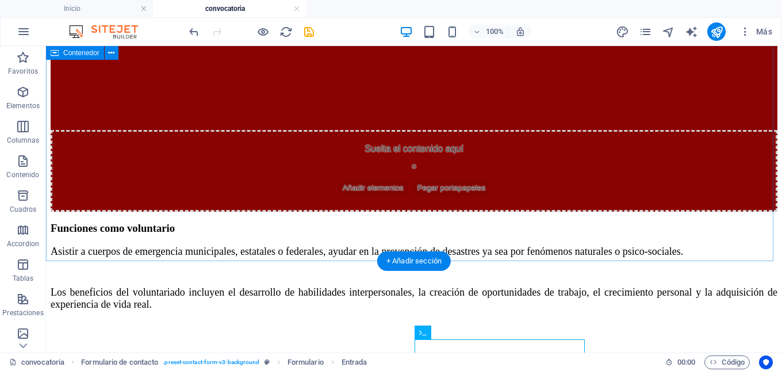
scroll to position [1393, 0]
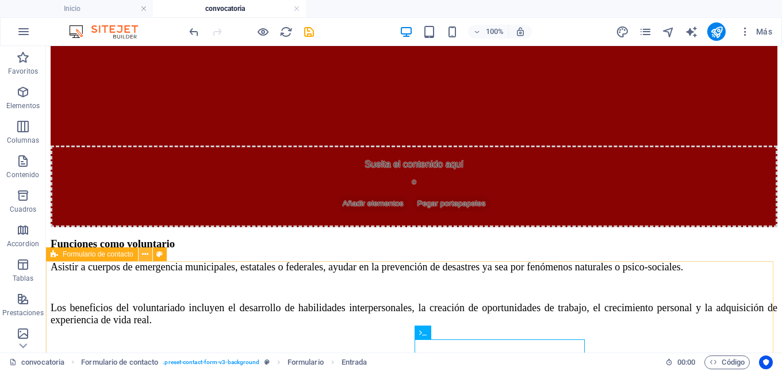
click at [147, 255] on icon at bounding box center [145, 255] width 6 height 12
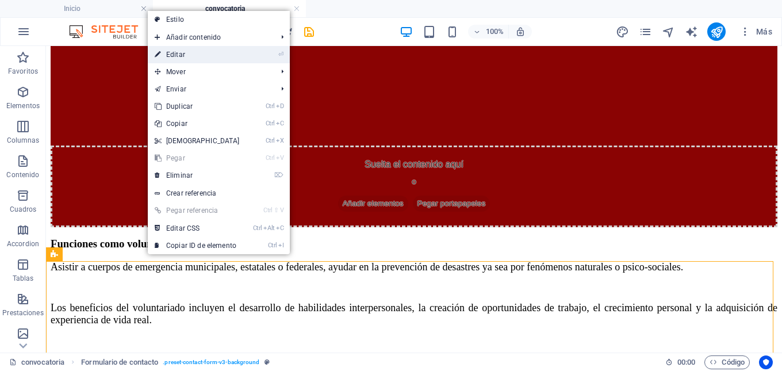
click at [183, 51] on link "⏎ Editar" at bounding box center [197, 54] width 99 height 17
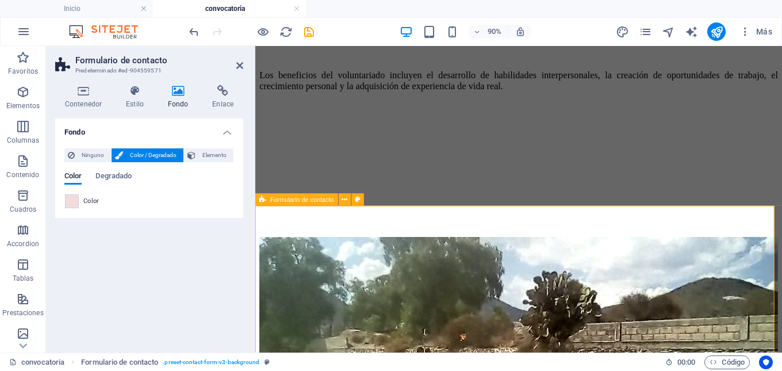
scroll to position [1457, 0]
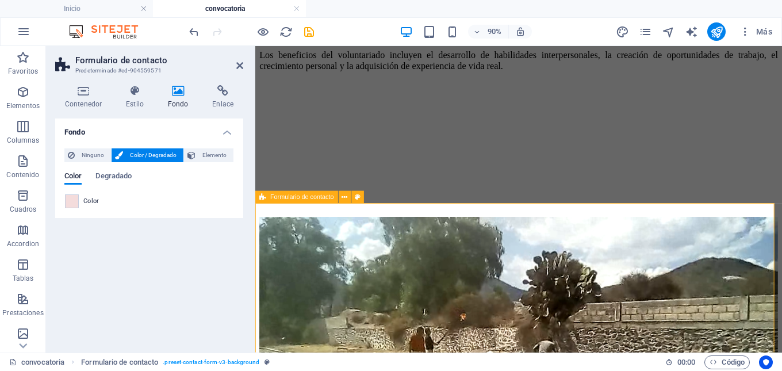
click at [87, 101] on h4 "Contenedor" at bounding box center [85, 97] width 61 height 24
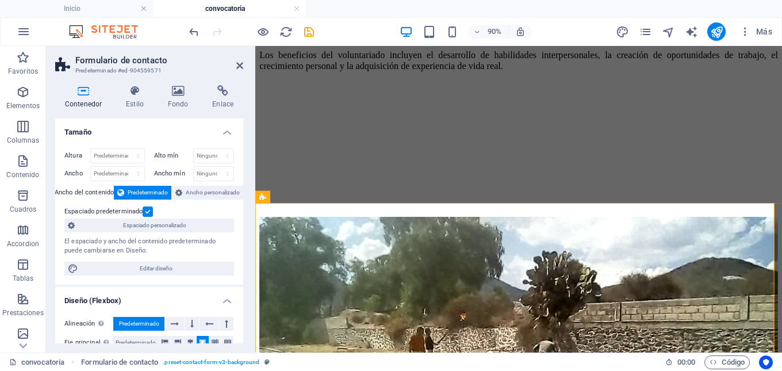
scroll to position [58, 0]
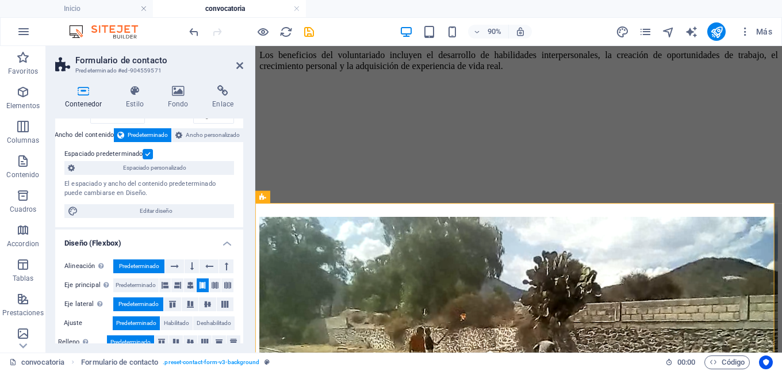
click at [210, 213] on span "Editar diseño" at bounding box center [156, 211] width 149 height 14
select select "px"
select select "300"
select select "px"
select select "rem"
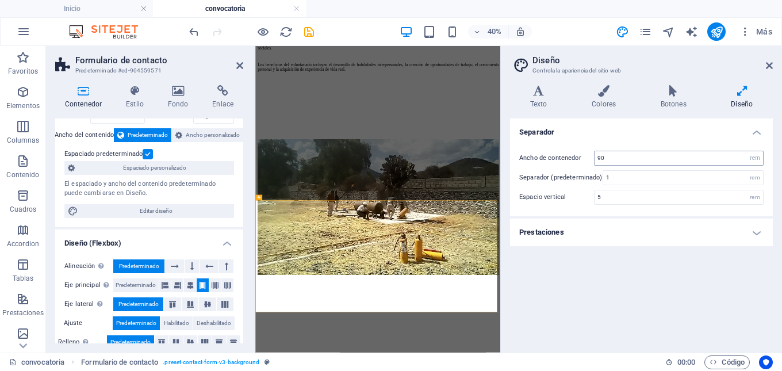
scroll to position [1229, 0]
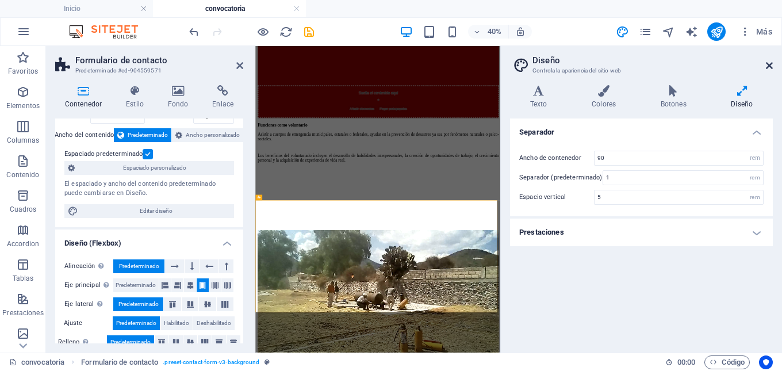
click at [770, 63] on icon at bounding box center [769, 65] width 7 height 9
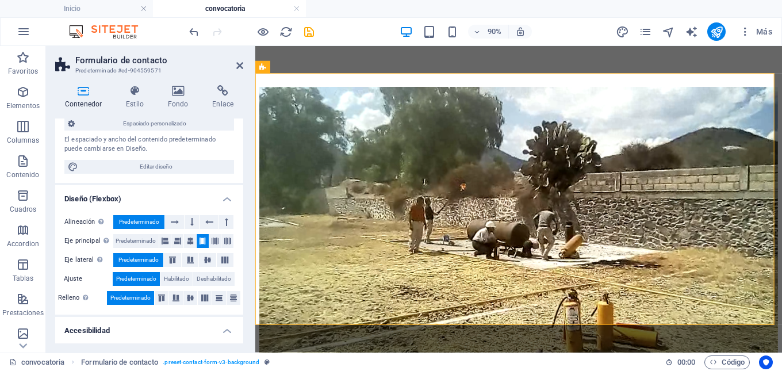
scroll to position [115, 0]
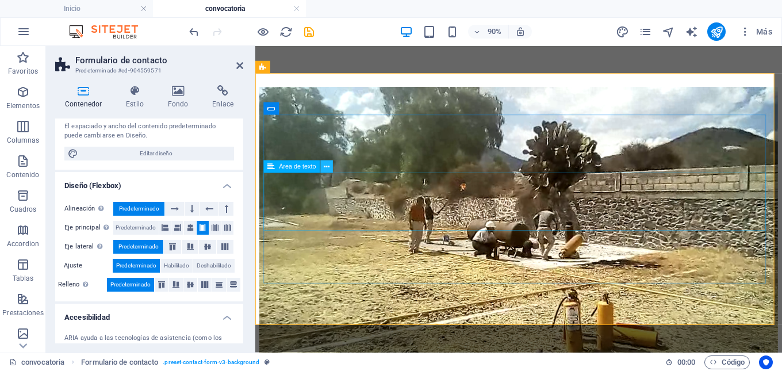
click at [329, 167] on icon at bounding box center [327, 166] width 6 height 11
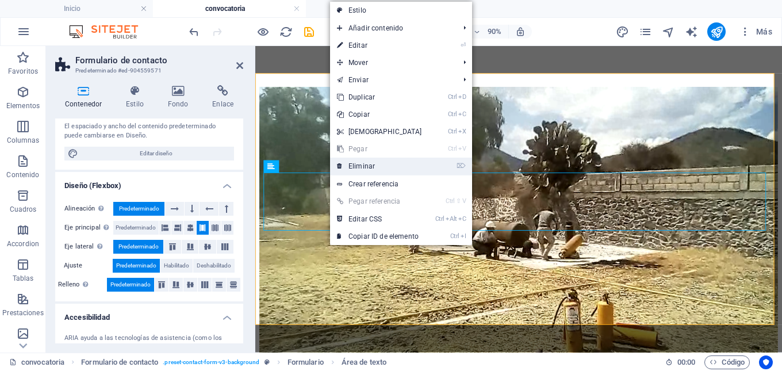
click at [345, 166] on link "⌦ Eliminar" at bounding box center [379, 166] width 99 height 17
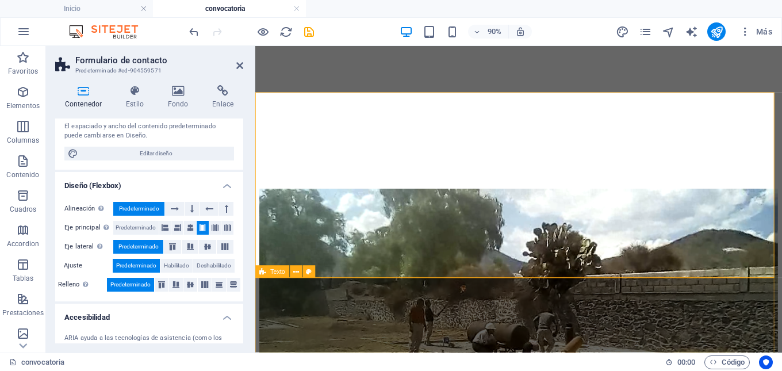
scroll to position [1483, 0]
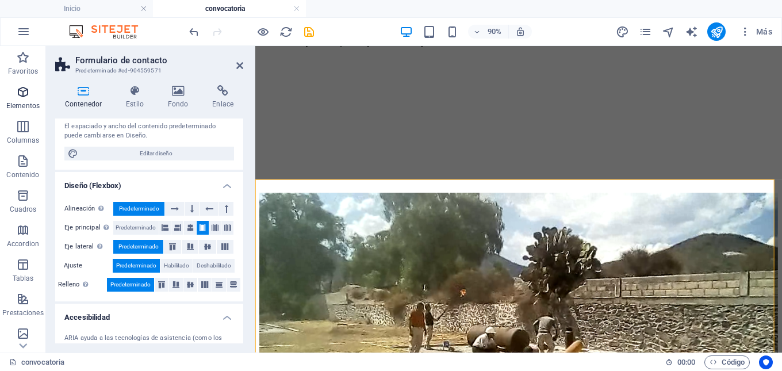
click at [18, 95] on icon "button" at bounding box center [23, 92] width 14 height 14
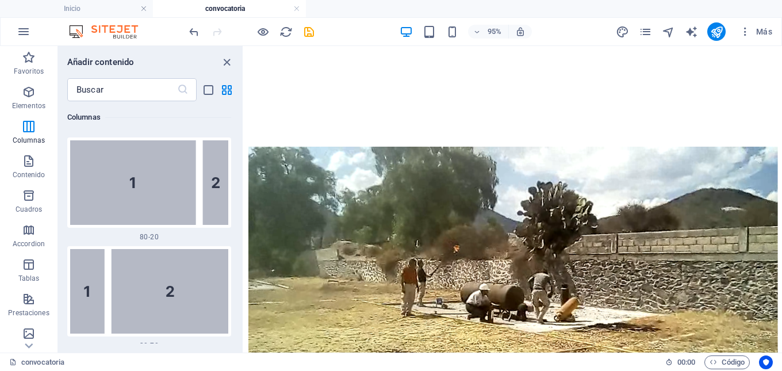
scroll to position [1483, 0]
click at [28, 349] on icon at bounding box center [29, 346] width 16 height 16
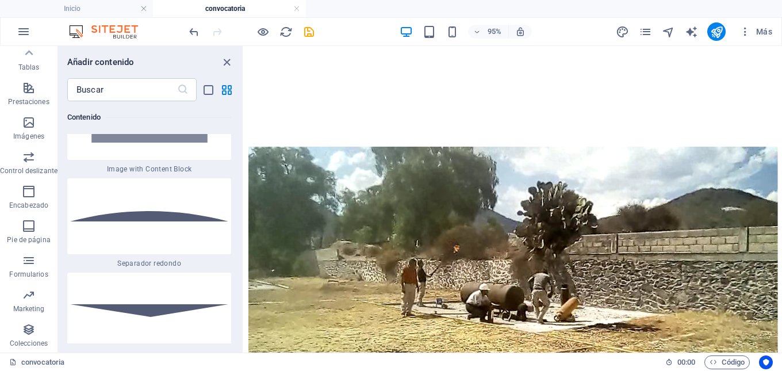
scroll to position [5452, 0]
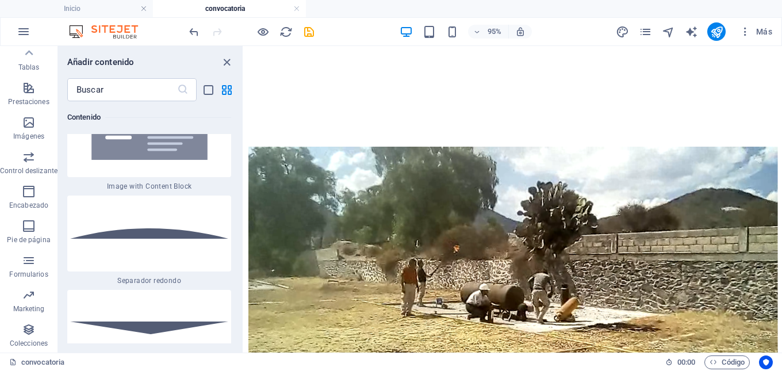
drag, startPoint x: 240, startPoint y: 162, endPoint x: 240, endPoint y: 51, distance: 111.6
click at [240, 51] on div "Añadir contenido ​ Favoritos 1 Star Cabecera 1 Star Contenedor Elementos 1 Star…" at bounding box center [150, 199] width 185 height 307
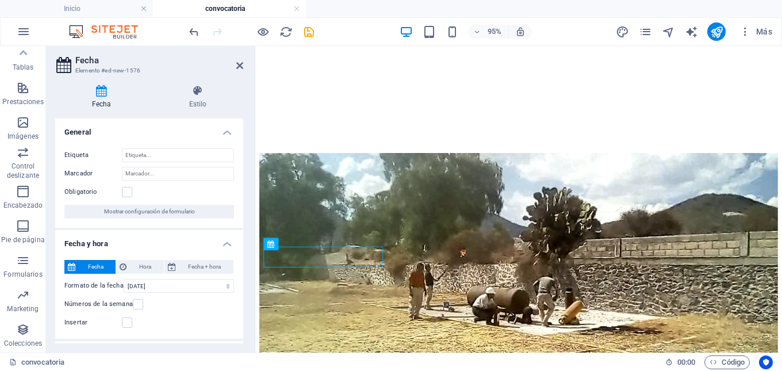
scroll to position [1487, 0]
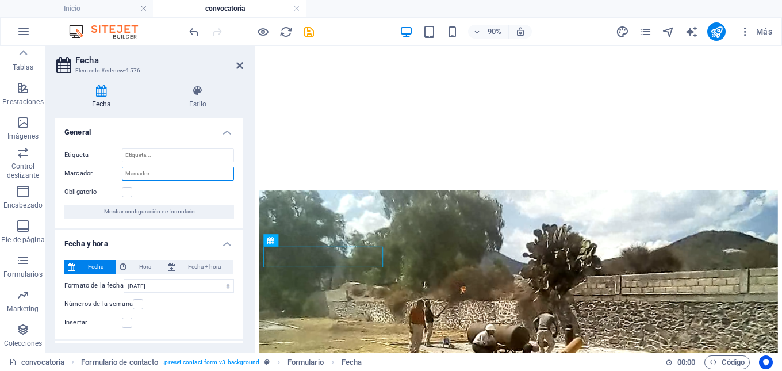
click at [154, 170] on input "Marcador" at bounding box center [178, 174] width 112 height 14
drag, startPoint x: 159, startPoint y: 175, endPoint x: 124, endPoint y: 174, distance: 35.1
click at [124, 174] on input "Marcador" at bounding box center [178, 174] width 112 height 14
type input "Fecha de Nacimiento"
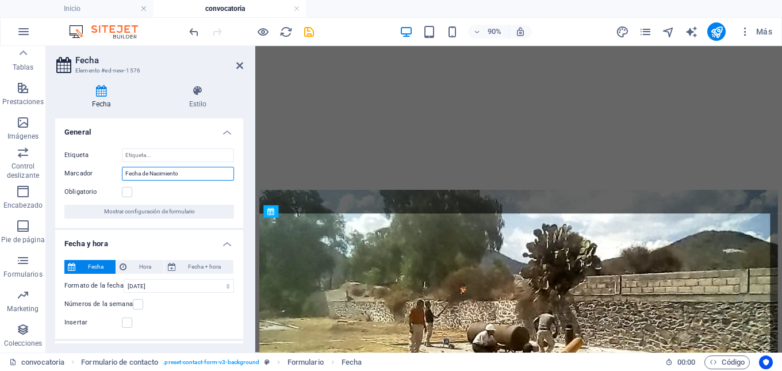
drag, startPoint x: 536, startPoint y: 287, endPoint x: 662, endPoint y: 281, distance: 126.7
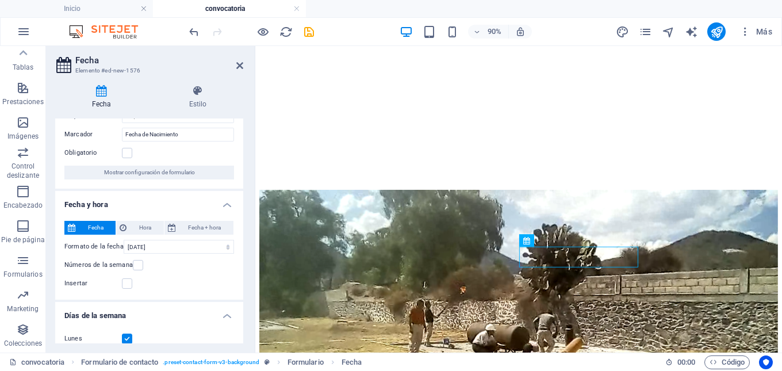
scroll to position [58, 0]
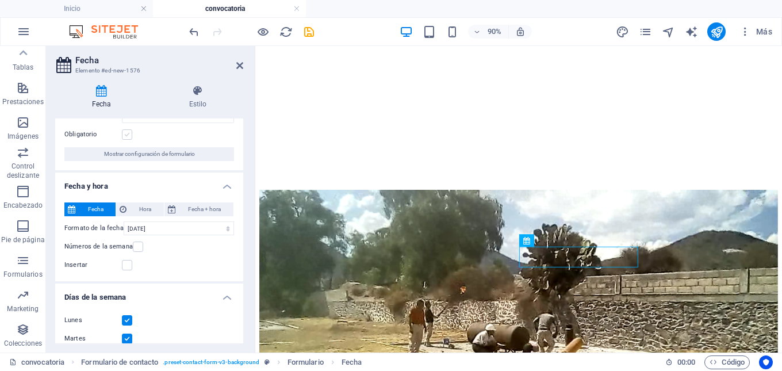
click at [125, 134] on label at bounding box center [127, 134] width 10 height 10
click at [0, 0] on input "Obligatorio" at bounding box center [0, 0] width 0 height 0
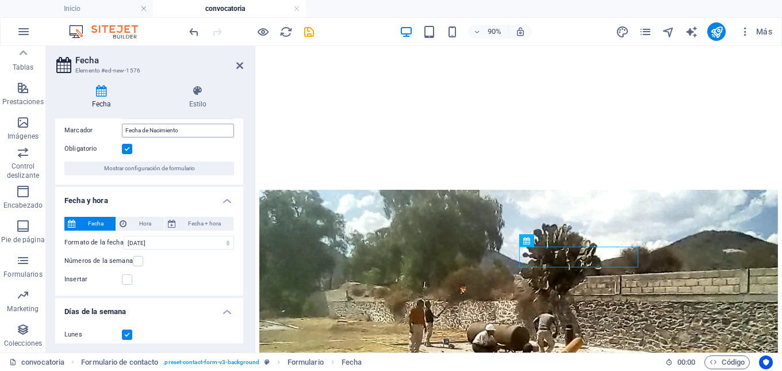
scroll to position [43, 0]
click at [32, 260] on span "Formularios" at bounding box center [23, 268] width 46 height 28
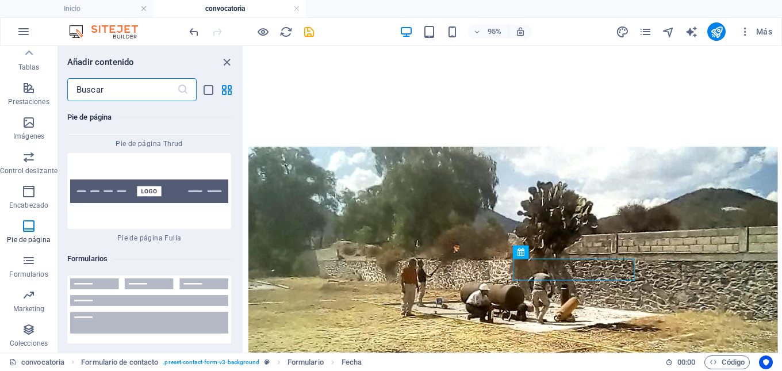
scroll to position [16708, 0]
click at [26, 266] on icon "button" at bounding box center [29, 261] width 14 height 14
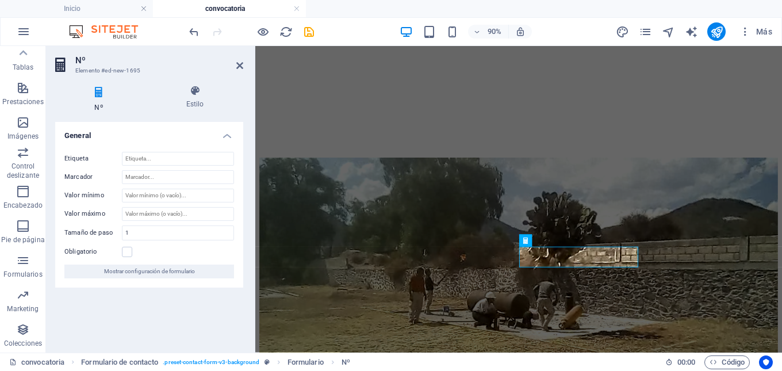
scroll to position [1487, 0]
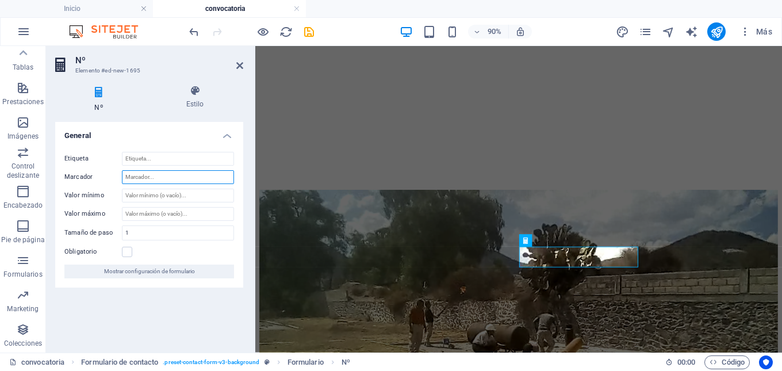
click at [169, 174] on input "Marcador" at bounding box center [178, 177] width 112 height 14
drag, startPoint x: 169, startPoint y: 174, endPoint x: 148, endPoint y: 172, distance: 21.4
click at [148, 172] on input "Marcador" at bounding box center [178, 177] width 112 height 14
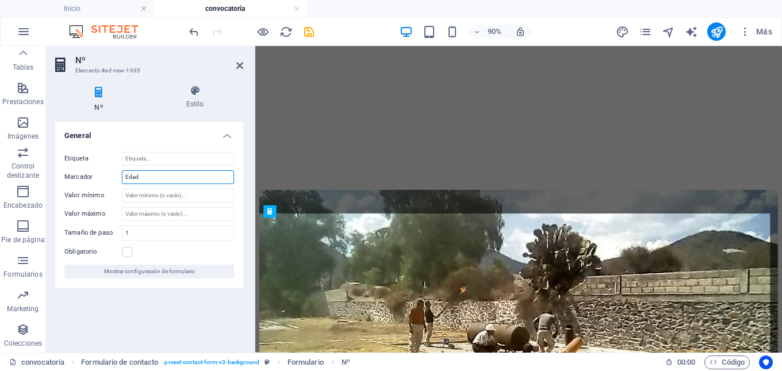
drag, startPoint x: 790, startPoint y: 291, endPoint x: 690, endPoint y: 276, distance: 101.2
type input "Edad"
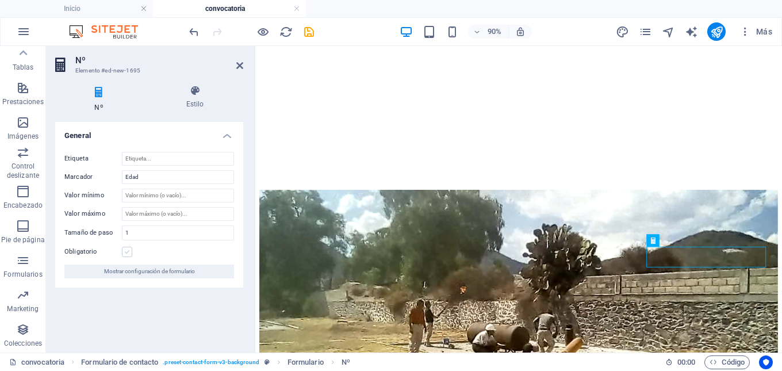
click at [128, 250] on label at bounding box center [127, 252] width 10 height 10
click at [0, 0] on input "Obligatorio" at bounding box center [0, 0] width 0 height 0
click at [156, 193] on input "Valor mínimo" at bounding box center [178, 196] width 112 height 14
type input "9"
click at [158, 209] on input "Valor máximo" at bounding box center [178, 214] width 112 height 14
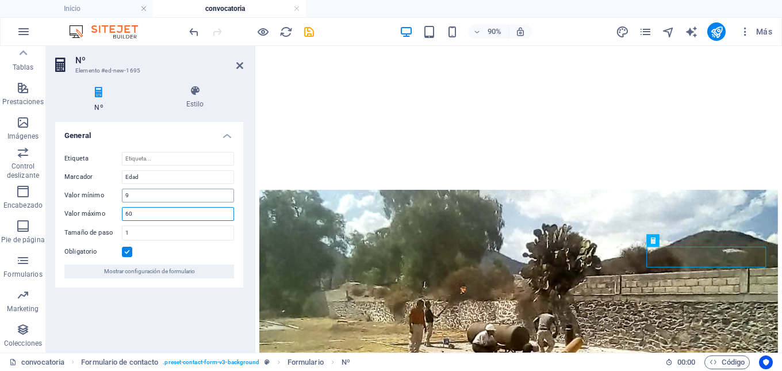
type input "60"
click at [163, 192] on input "9" at bounding box center [178, 196] width 112 height 14
click at [167, 159] on input "Etiqueta" at bounding box center [178, 159] width 112 height 14
click at [31, 268] on span "Formularios" at bounding box center [23, 268] width 46 height 28
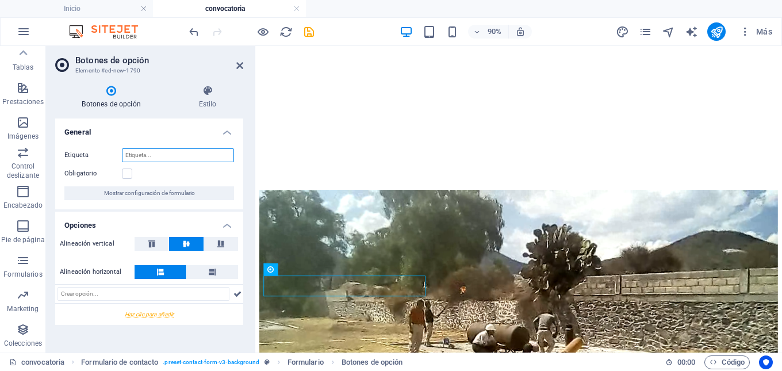
click at [142, 151] on input "Etiqueta" at bounding box center [178, 155] width 112 height 14
type input "Genero"
click at [129, 174] on label at bounding box center [127, 174] width 10 height 10
click at [0, 0] on input "Obligatorio" at bounding box center [0, 0] width 0 height 0
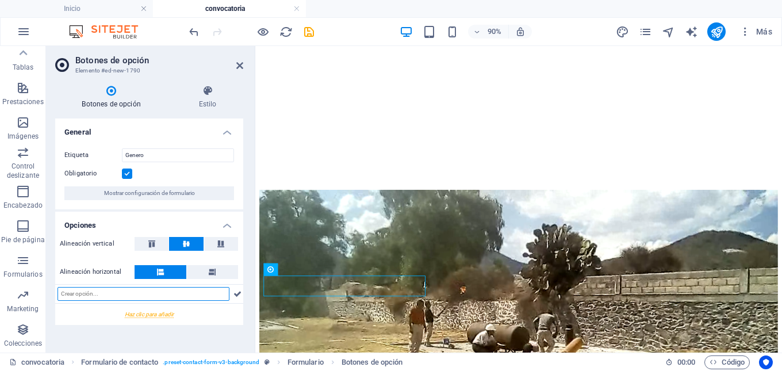
click at [193, 294] on input "text" at bounding box center [144, 294] width 172 height 14
type input "Mujer"
click at [165, 314] on div at bounding box center [149, 314] width 188 height 21
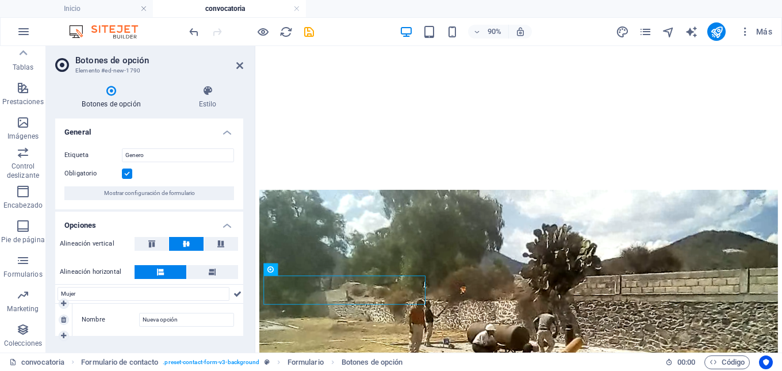
click at [122, 315] on label "Nombre" at bounding box center [111, 320] width 58 height 14
click at [139, 315] on input "Nueva opción" at bounding box center [186, 320] width 95 height 14
click at [101, 319] on label "Nombre" at bounding box center [111, 320] width 58 height 14
click at [139, 319] on input "Nueva opción" at bounding box center [186, 320] width 95 height 14
click at [101, 319] on label "Nombre" at bounding box center [111, 320] width 58 height 14
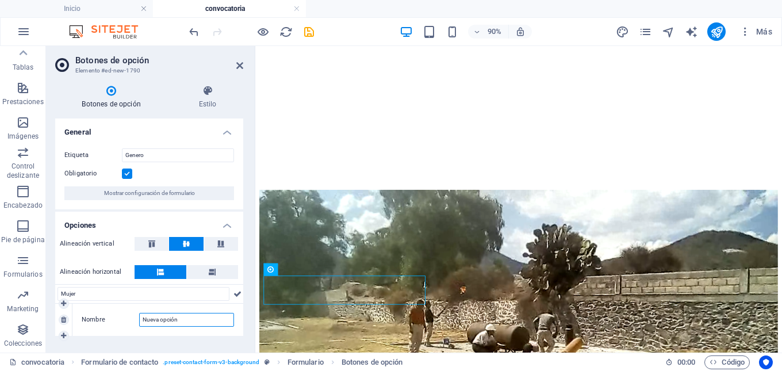
click at [139, 319] on input "Nueva opción" at bounding box center [186, 320] width 95 height 14
click at [201, 316] on input "Nueva opción" at bounding box center [186, 320] width 95 height 14
drag, startPoint x: 201, startPoint y: 316, endPoint x: 141, endPoint y: 315, distance: 59.8
click at [141, 315] on input "Nueva opción" at bounding box center [186, 320] width 95 height 14
click at [63, 305] on icon at bounding box center [63, 303] width 5 height 7
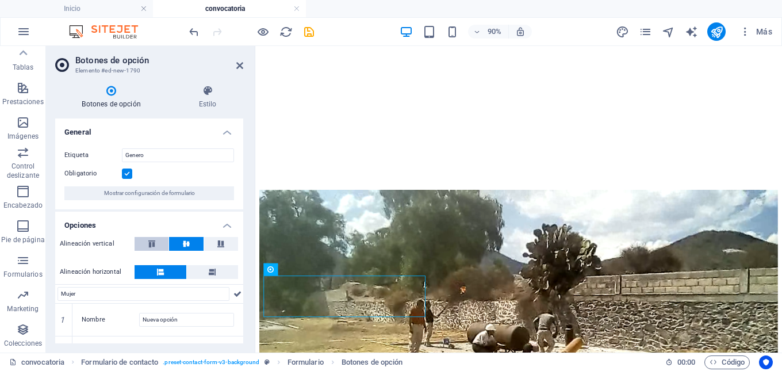
click at [149, 244] on icon at bounding box center [152, 243] width 14 height 7
click at [213, 268] on icon at bounding box center [212, 272] width 7 height 14
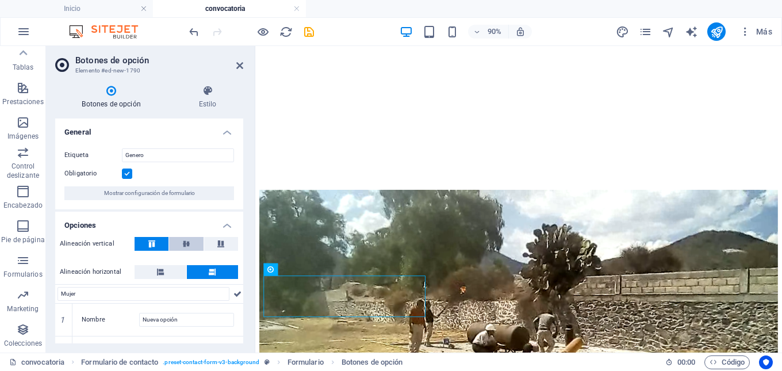
click at [185, 243] on icon at bounding box center [186, 243] width 14 height 7
click at [220, 244] on icon at bounding box center [221, 243] width 14 height 7
click at [153, 246] on icon at bounding box center [152, 243] width 14 height 7
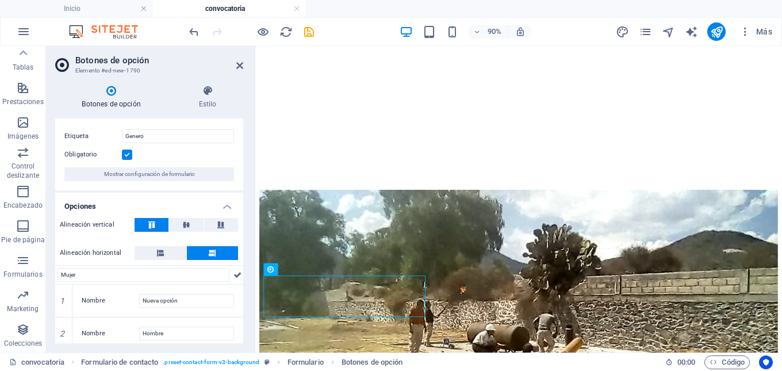
scroll to position [25, 0]
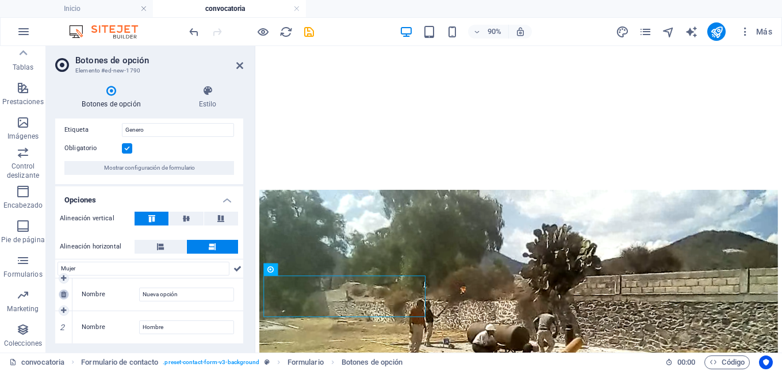
click at [64, 297] on icon at bounding box center [63, 294] width 5 height 7
type input "Hombre"
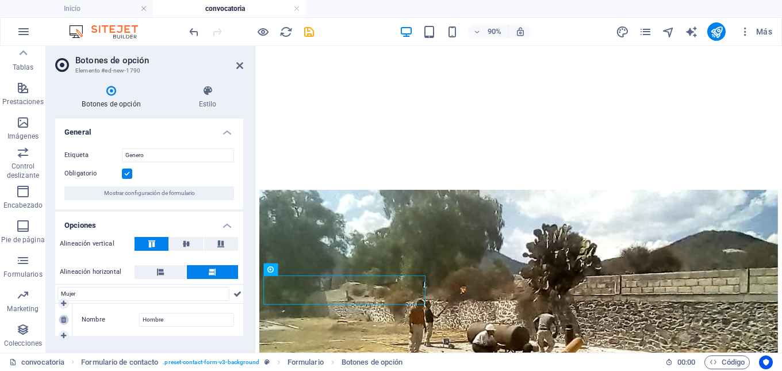
scroll to position [0, 0]
click at [85, 298] on input "Mujer" at bounding box center [144, 294] width 172 height 14
click at [237, 296] on icon at bounding box center [238, 294] width 8 height 14
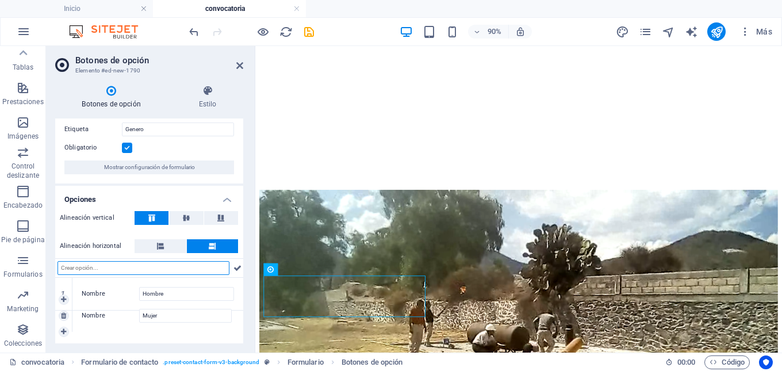
scroll to position [26, 0]
drag, startPoint x: 67, startPoint y: 327, endPoint x: 70, endPoint y: 299, distance: 29.0
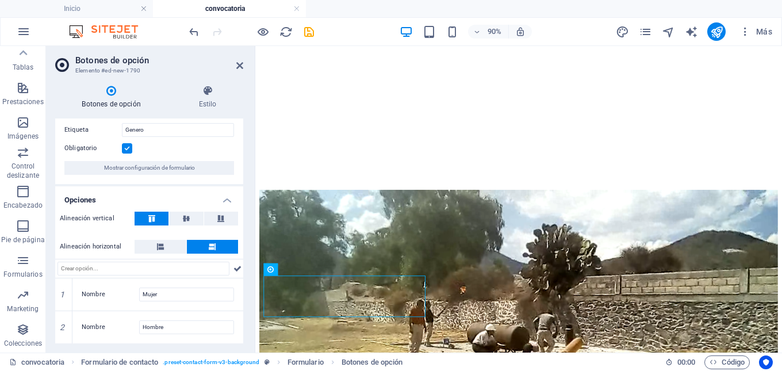
click at [228, 198] on h4 "Opciones" at bounding box center [149, 196] width 188 height 21
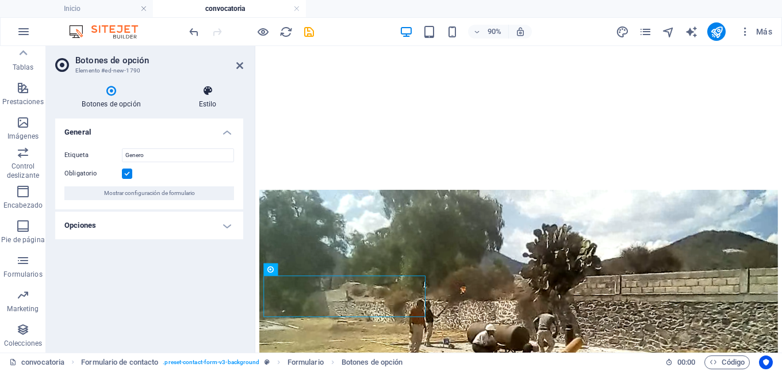
click at [213, 97] on h4 "Estilo" at bounding box center [207, 97] width 71 height 24
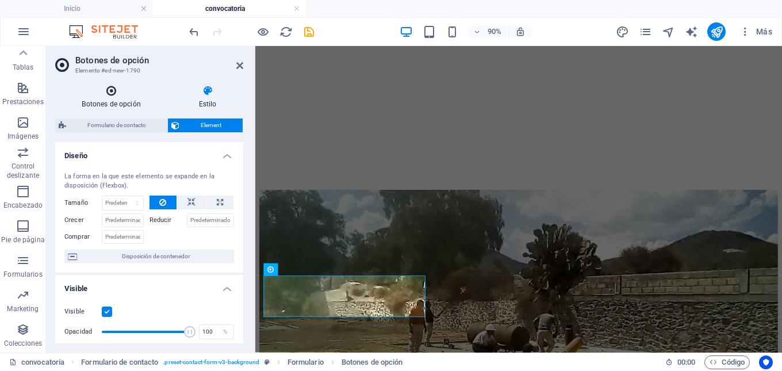
click at [122, 99] on h4 "Botones de opción" at bounding box center [113, 97] width 117 height 24
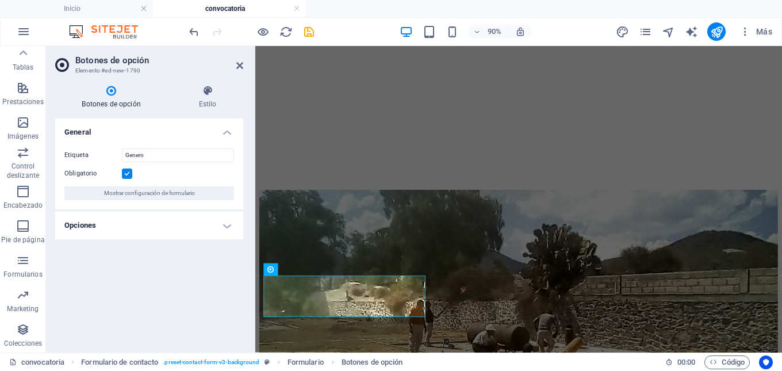
click at [224, 231] on h4 "Opciones" at bounding box center [149, 226] width 188 height 28
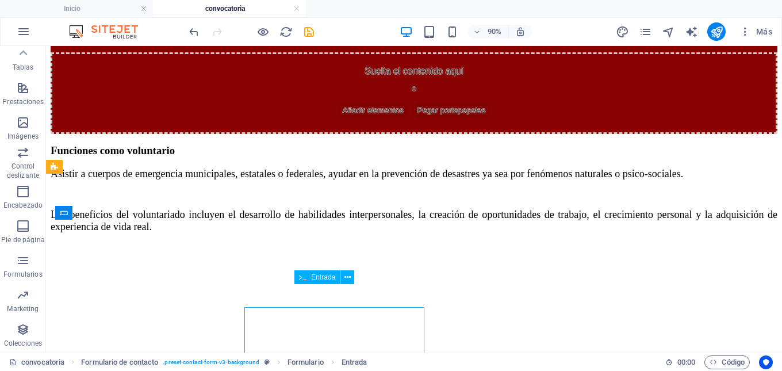
scroll to position [1481, 0]
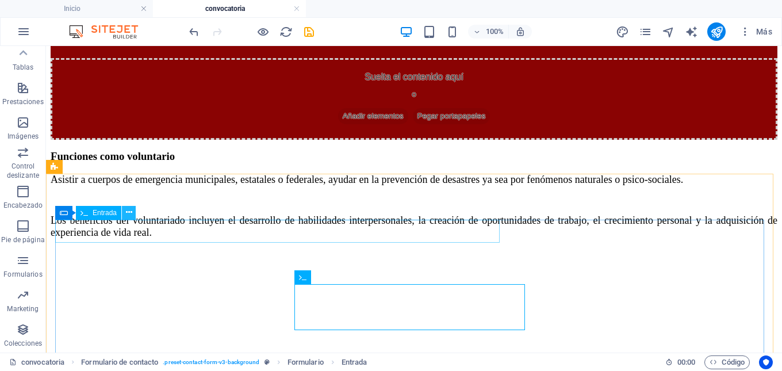
click at [128, 213] on icon at bounding box center [129, 213] width 6 height 12
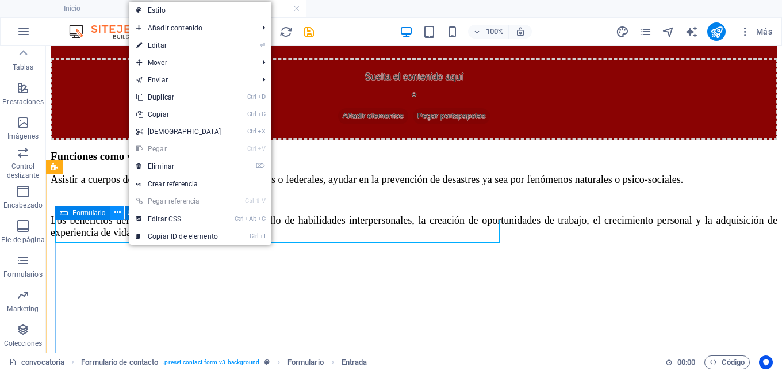
click at [112, 212] on button at bounding box center [117, 213] width 14 height 14
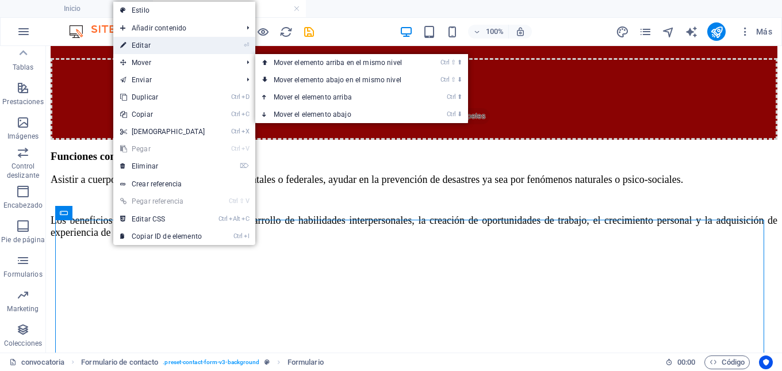
click at [144, 47] on link "⏎ Editar" at bounding box center [162, 45] width 99 height 17
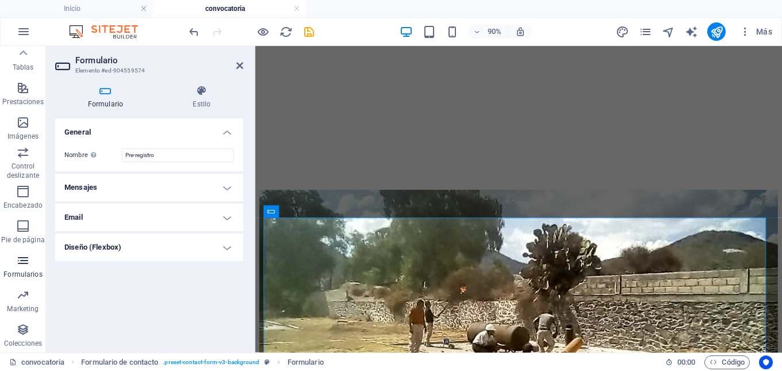
click at [22, 270] on p "Formularios" at bounding box center [22, 274] width 39 height 9
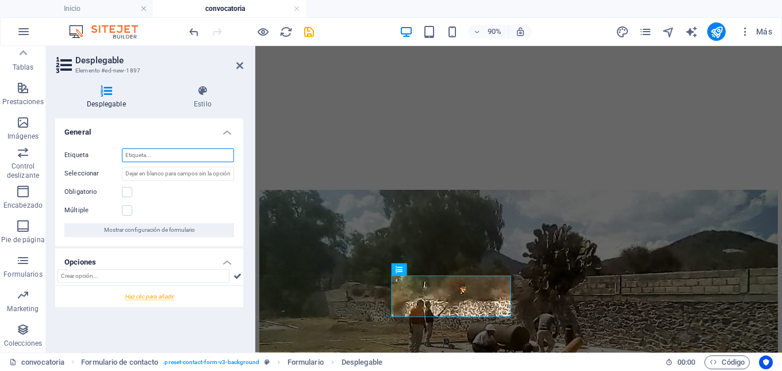
click at [145, 156] on input "Etiqueta" at bounding box center [178, 155] width 112 height 14
click at [156, 171] on input "Seleccionar" at bounding box center [178, 174] width 112 height 14
click at [162, 156] on input "Etiqueta" at bounding box center [178, 155] width 112 height 14
click at [161, 171] on input "Seleccionar" at bounding box center [178, 174] width 112 height 14
type input "Nivel de estudios"
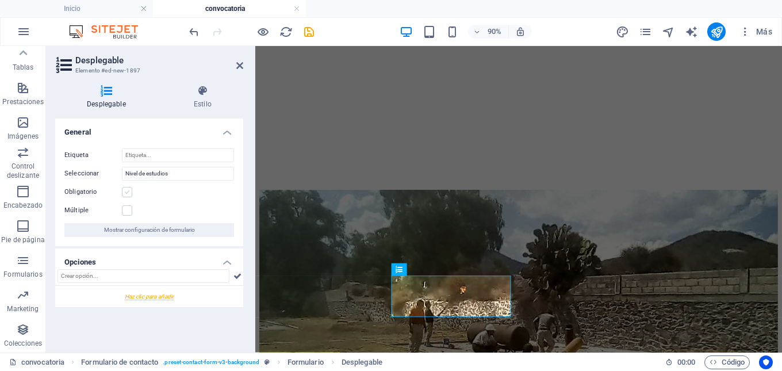
click at [128, 188] on label at bounding box center [127, 192] width 10 height 10
click at [0, 0] on input "Obligatorio" at bounding box center [0, 0] width 0 height 0
click at [140, 274] on input "text" at bounding box center [144, 276] width 172 height 14
click at [170, 295] on div at bounding box center [149, 296] width 188 height 21
click at [149, 300] on input "Nueva opción" at bounding box center [186, 302] width 95 height 14
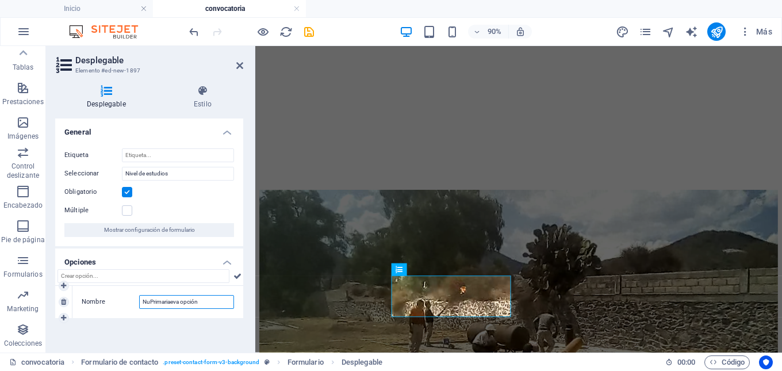
drag, startPoint x: 207, startPoint y: 304, endPoint x: 132, endPoint y: 301, distance: 74.8
click at [132, 301] on div "Nombre NuPrimariaeva opción" at bounding box center [158, 302] width 152 height 14
click at [177, 304] on input "Primaria" at bounding box center [186, 302] width 95 height 14
drag, startPoint x: 177, startPoint y: 304, endPoint x: 138, endPoint y: 304, distance: 38.5
click at [138, 304] on div "Nombre Primaria" at bounding box center [158, 302] width 152 height 14
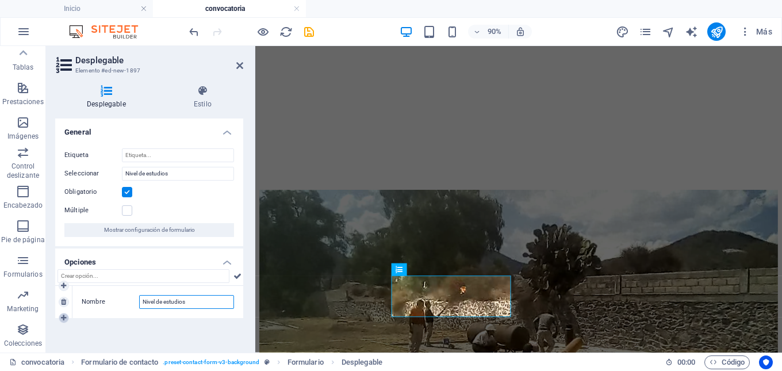
click at [65, 317] on icon at bounding box center [63, 318] width 5 height 7
type input "Nivel de estudios"
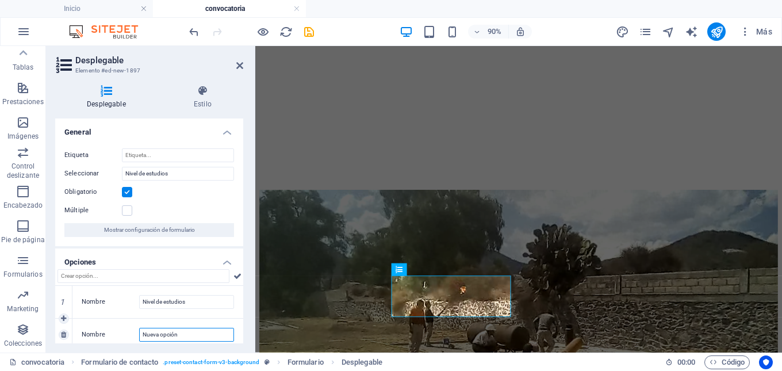
scroll to position [13, 0]
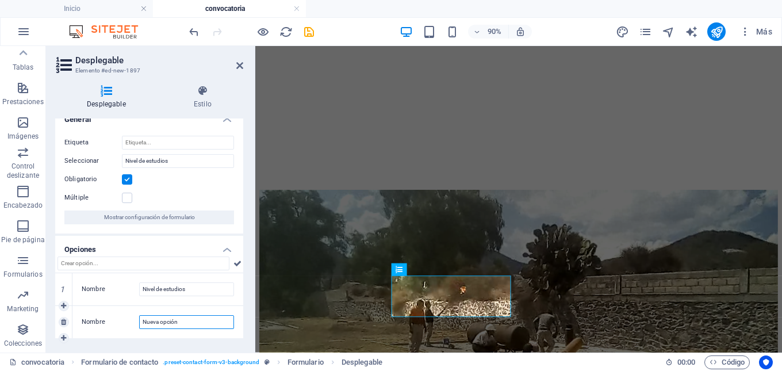
drag, startPoint x: 181, startPoint y: 335, endPoint x: 141, endPoint y: 327, distance: 40.6
click at [141, 327] on input "Nueva opción" at bounding box center [186, 322] width 95 height 14
click at [63, 337] on icon at bounding box center [63, 338] width 5 height 7
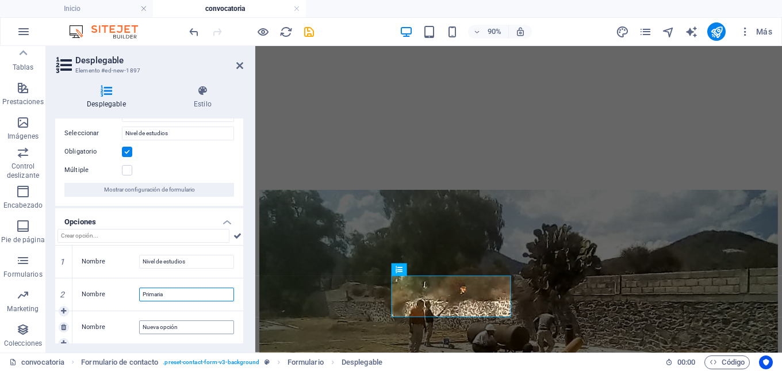
type input "Primaria"
drag, startPoint x: 183, startPoint y: 324, endPoint x: 139, endPoint y: 325, distance: 43.7
click at [139, 325] on input "Nueva opción" at bounding box center [186, 327] width 95 height 14
type input "Secundaria"
click at [64, 342] on icon at bounding box center [63, 343] width 5 height 7
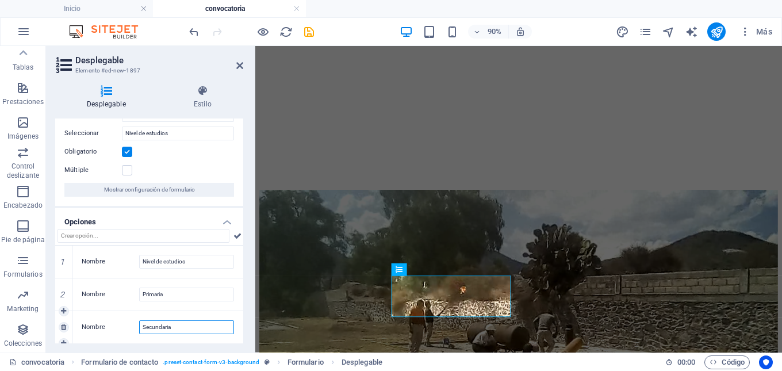
scroll to position [73, 0]
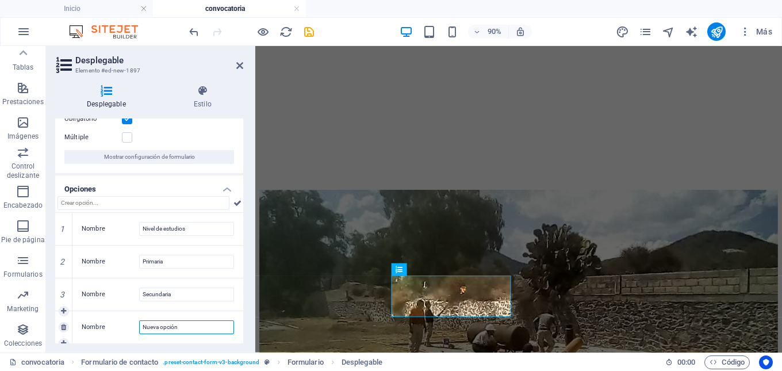
click at [165, 328] on input "Nueva opción" at bounding box center [186, 327] width 95 height 14
drag, startPoint x: 213, startPoint y: 328, endPoint x: 142, endPoint y: 327, distance: 71.4
click at [142, 327] on input "Nueva oBachilleratopción" at bounding box center [186, 327] width 95 height 14
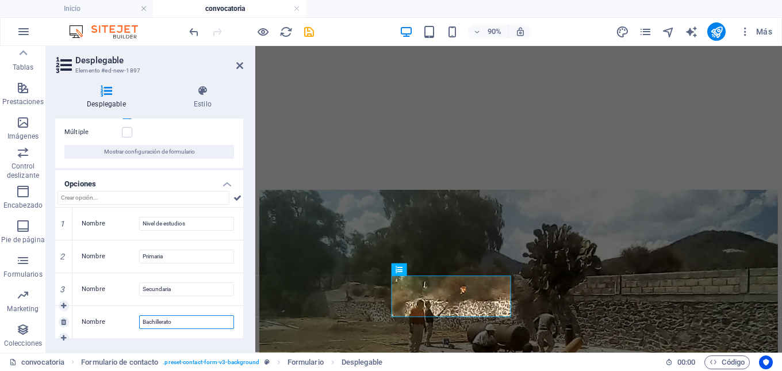
scroll to position [78, 0]
click at [63, 337] on icon at bounding box center [63, 338] width 5 height 7
type input "Bachillerato"
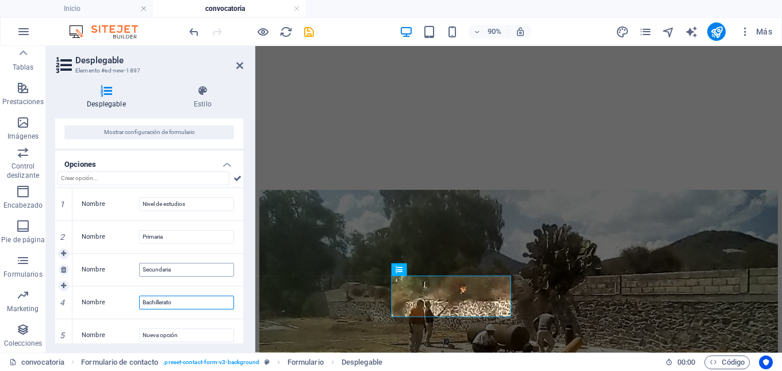
scroll to position [106, 0]
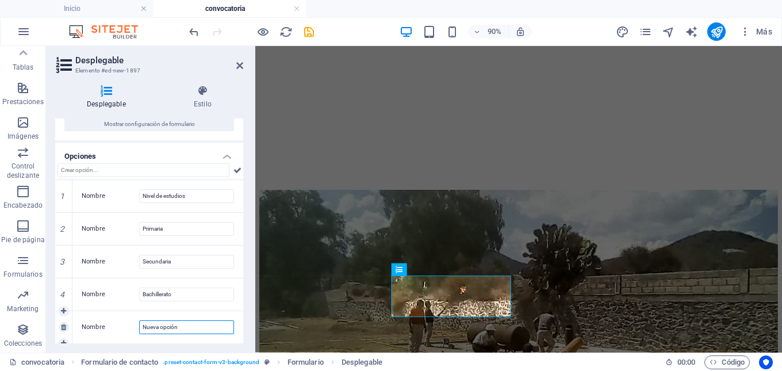
click at [192, 329] on input "Nueva opción" at bounding box center [186, 327] width 95 height 14
drag, startPoint x: 192, startPoint y: 329, endPoint x: 135, endPoint y: 328, distance: 57.5
click at [135, 328] on div "Nombre Nueva opción" at bounding box center [158, 327] width 152 height 14
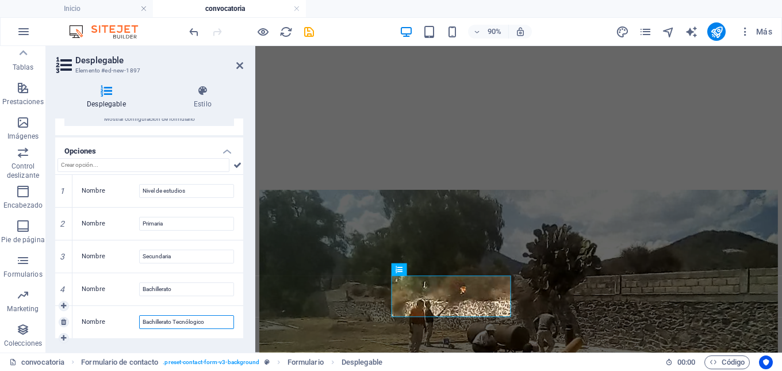
click at [187, 324] on input "Bachillerato Tecnólogico" at bounding box center [186, 322] width 95 height 14
click at [65, 336] on icon at bounding box center [63, 338] width 5 height 7
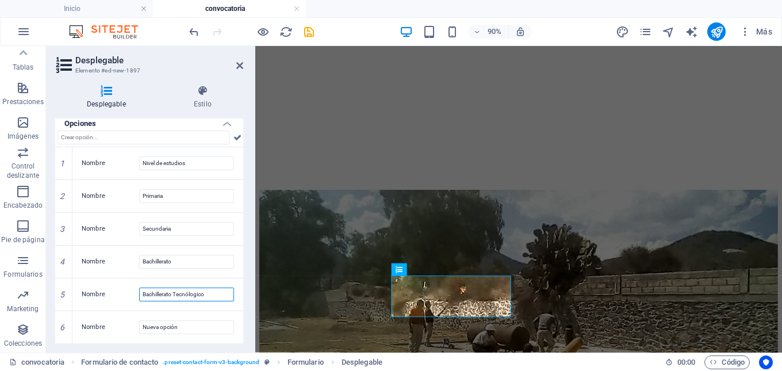
type input "Bachillerato Tecnólogico"
click at [204, 318] on div "Nombre Nueva opción" at bounding box center [157, 327] width 171 height 32
drag, startPoint x: 198, startPoint y: 325, endPoint x: 139, endPoint y: 321, distance: 60.0
click at [139, 321] on div "Nombre Nueva opción" at bounding box center [158, 327] width 152 height 14
click at [67, 340] on link at bounding box center [64, 343] width 10 height 10
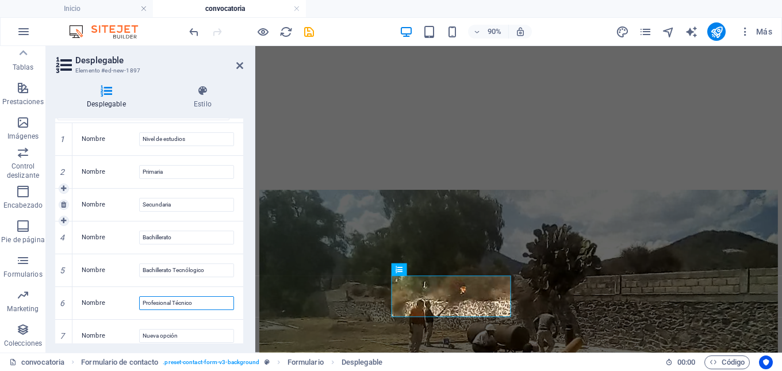
scroll to position [171, 0]
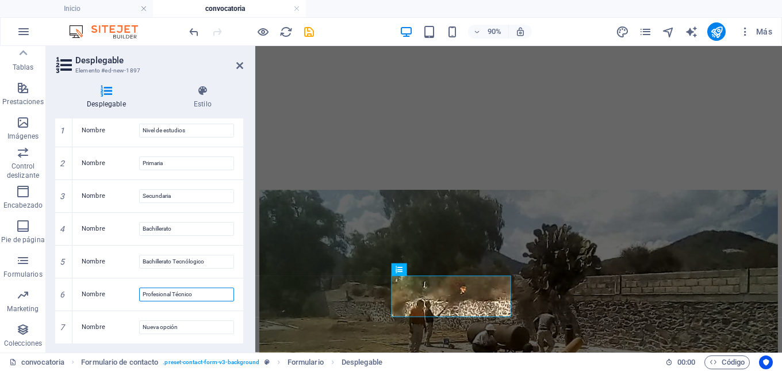
type input "Profesional Técnico"
click at [179, 326] on input "Nueva opción" at bounding box center [186, 327] width 95 height 14
drag, startPoint x: 182, startPoint y: 326, endPoint x: 142, endPoint y: 322, distance: 41.0
click at [142, 322] on input "Nueva opción" at bounding box center [186, 327] width 95 height 14
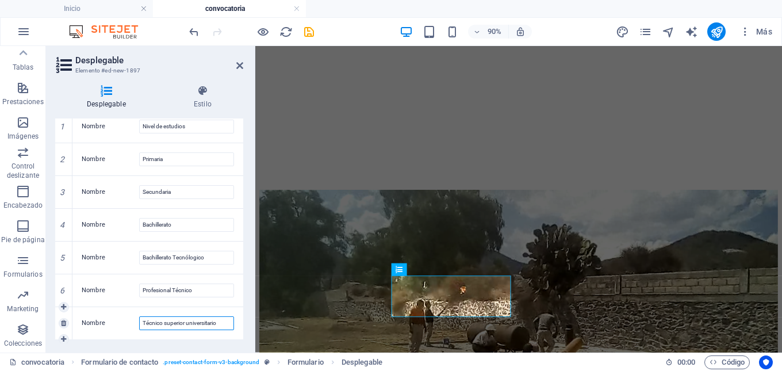
scroll to position [177, 0]
click at [63, 339] on icon at bounding box center [63, 338] width 5 height 7
type input "Técnico superior universitario"
click at [222, 325] on input "Técnico superior universitario" at bounding box center [186, 322] width 95 height 14
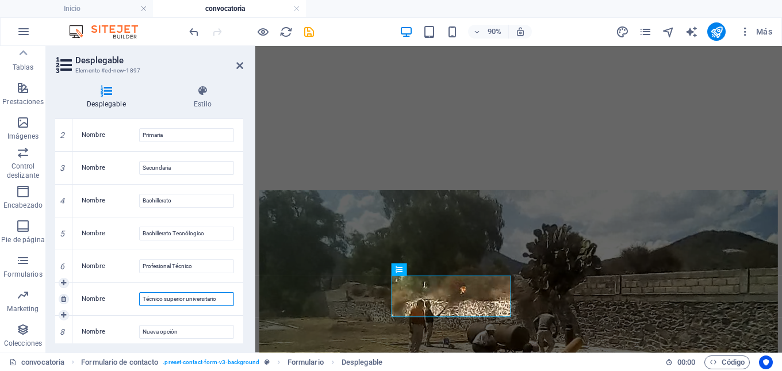
scroll to position [204, 0]
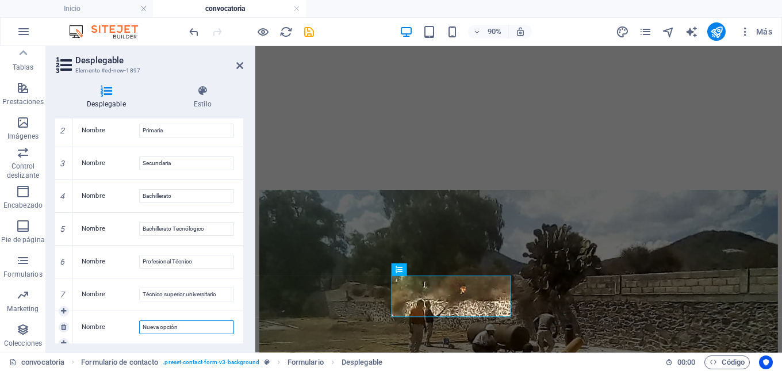
drag, startPoint x: 211, startPoint y: 328, endPoint x: 143, endPoint y: 326, distance: 68.5
click at [143, 326] on input "Nueva opción" at bounding box center [186, 327] width 95 height 14
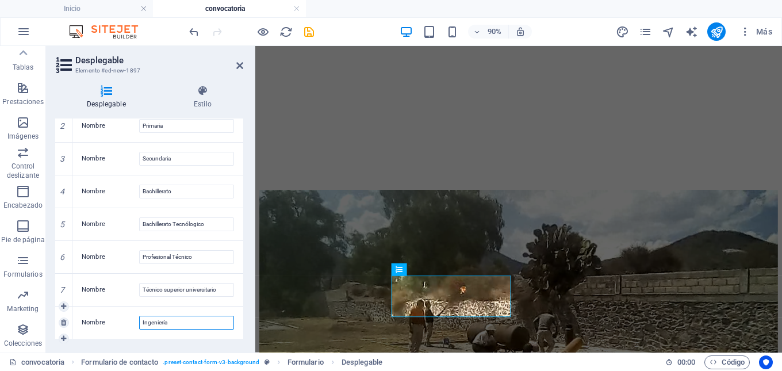
scroll to position [209, 0]
click at [66, 337] on icon at bounding box center [63, 338] width 5 height 7
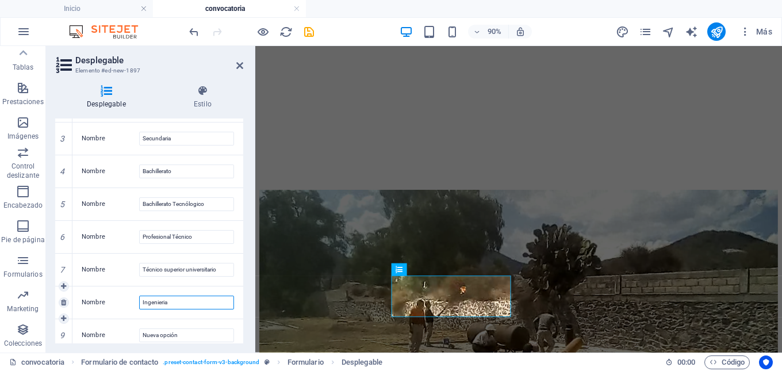
scroll to position [237, 0]
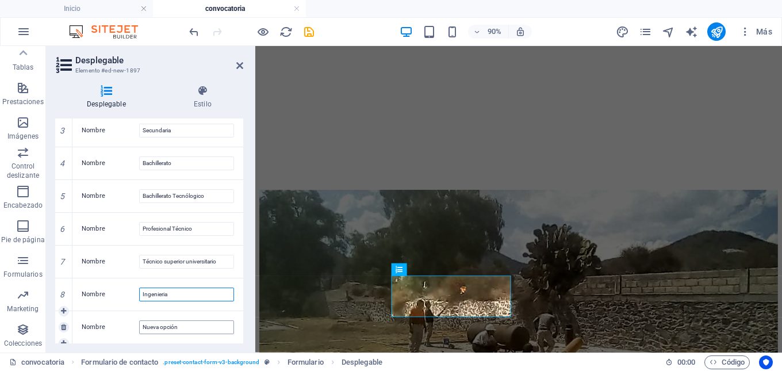
type input "Ingenieria"
click at [194, 331] on input "Nueva opción" at bounding box center [186, 327] width 95 height 14
drag, startPoint x: 194, startPoint y: 331, endPoint x: 133, endPoint y: 324, distance: 61.3
click at [133, 324] on div "Nombre Nueva opción" at bounding box center [158, 327] width 152 height 14
type input "Licenciatura"
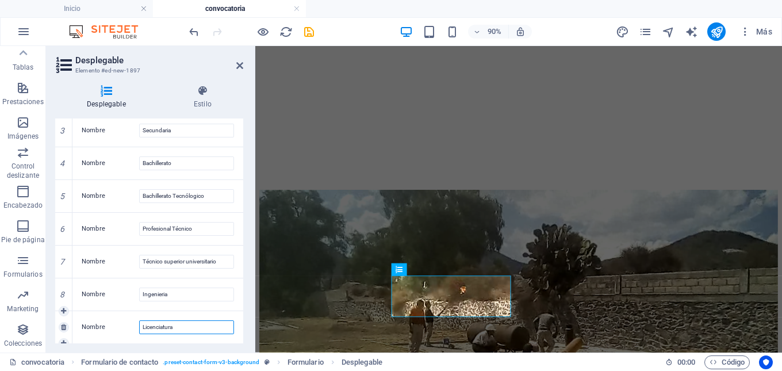
click at [213, 327] on input "Licenciatura" at bounding box center [186, 327] width 95 height 14
click at [66, 340] on icon at bounding box center [63, 343] width 5 height 7
drag, startPoint x: 181, startPoint y: 327, endPoint x: 135, endPoint y: 323, distance: 46.2
click at [135, 323] on div "Nombre Nueva opción" at bounding box center [158, 327] width 152 height 14
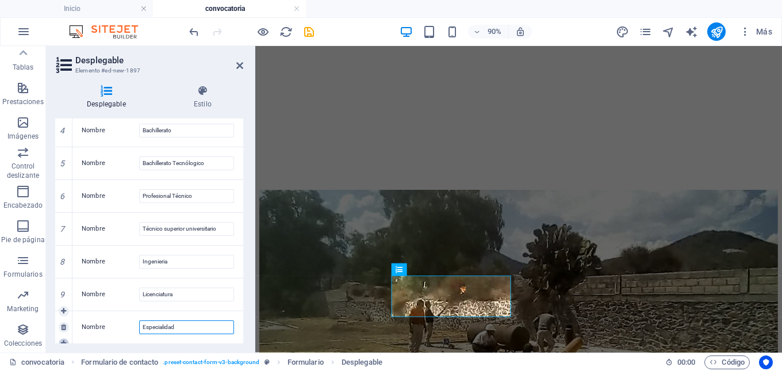
scroll to position [275, 0]
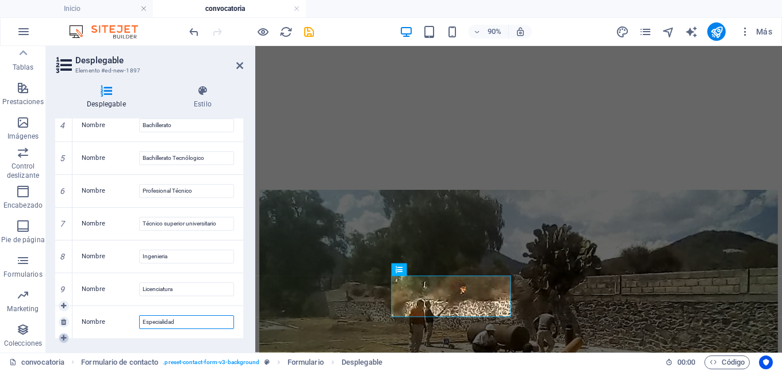
click at [62, 335] on icon at bounding box center [63, 338] width 5 height 7
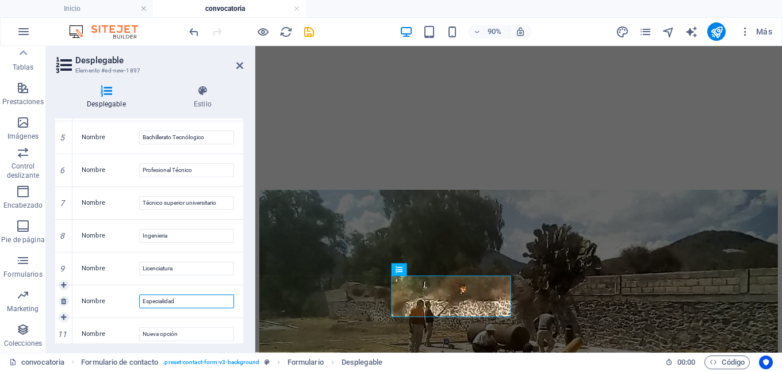
scroll to position [303, 0]
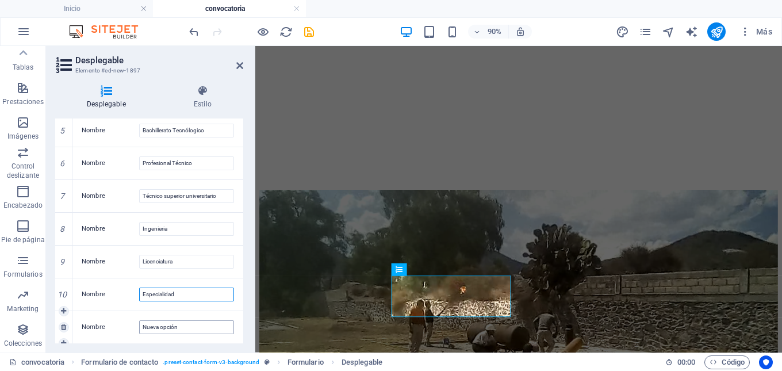
type input "Especialidad"
drag, startPoint x: 187, startPoint y: 333, endPoint x: 140, endPoint y: 328, distance: 46.8
click at [140, 328] on input "Nueva opción" at bounding box center [186, 327] width 95 height 14
type input "Maestría"
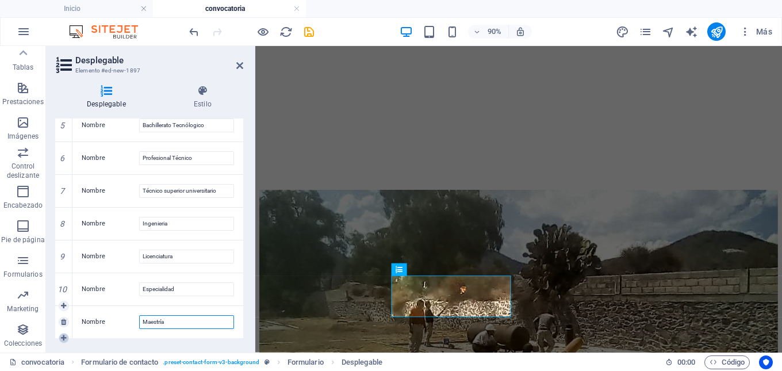
scroll to position [308, 0]
click at [66, 338] on icon at bounding box center [63, 338] width 5 height 7
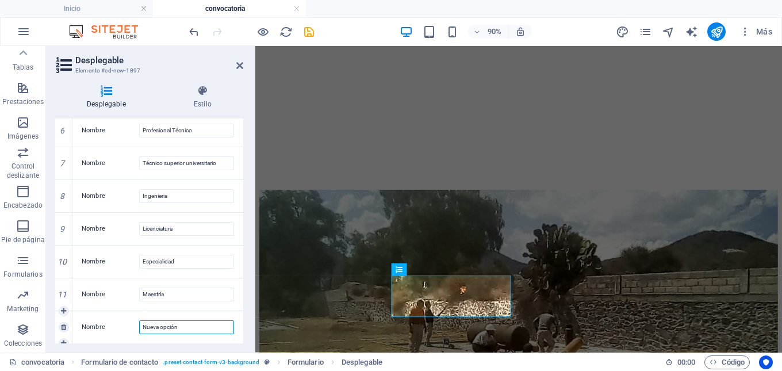
drag, startPoint x: 180, startPoint y: 327, endPoint x: 144, endPoint y: 322, distance: 36.0
click at [144, 322] on input "Nueva opción" at bounding box center [186, 327] width 95 height 14
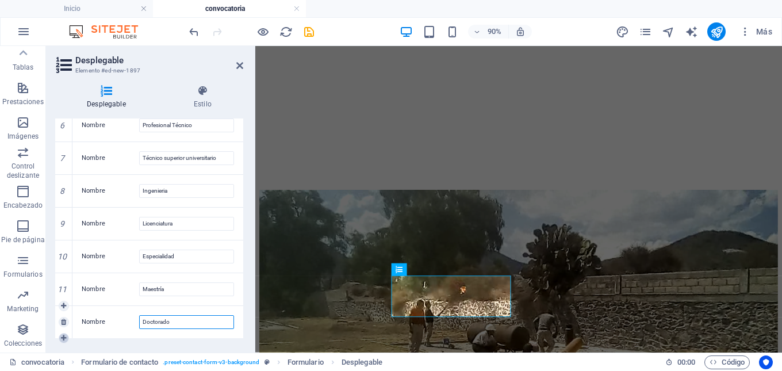
click at [64, 339] on icon at bounding box center [63, 338] width 5 height 7
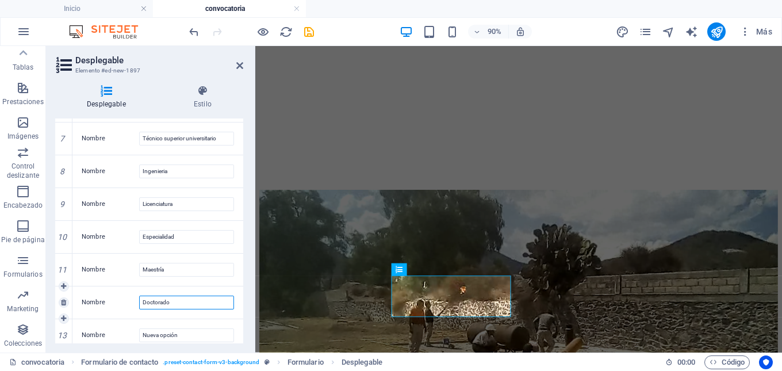
scroll to position [368, 0]
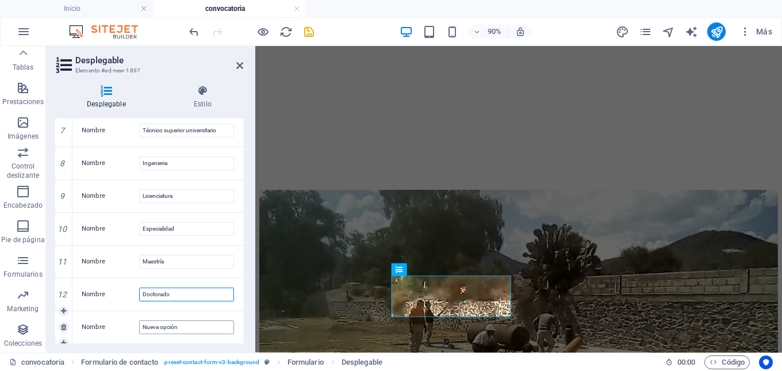
type input "Doctorado"
drag, startPoint x: 180, startPoint y: 330, endPoint x: 139, endPoint y: 326, distance: 41.0
click at [139, 326] on input "Nueva opción" at bounding box center [186, 327] width 95 height 14
type input "Carrera Técnica"
click at [240, 121] on div "Nombre Técnico superior universitario" at bounding box center [157, 130] width 171 height 32
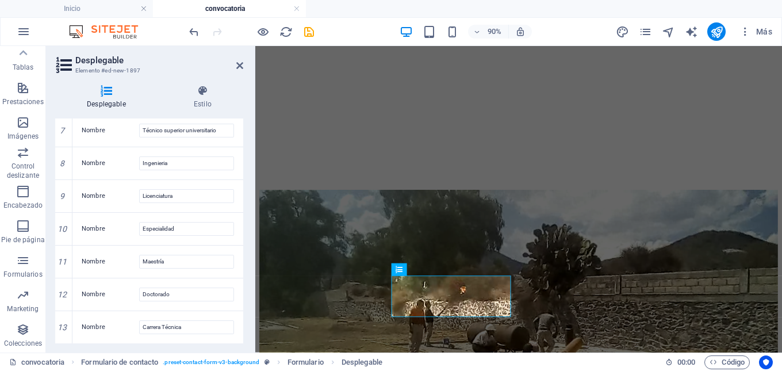
click at [104, 87] on icon at bounding box center [106, 91] width 102 height 12
click at [26, 259] on icon "button" at bounding box center [23, 261] width 14 height 14
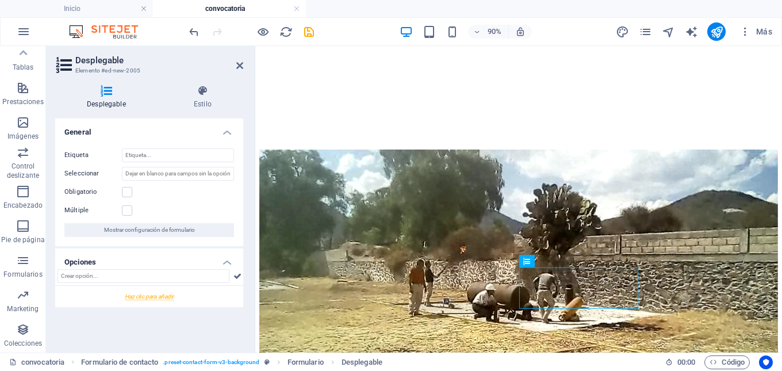
scroll to position [1496, 0]
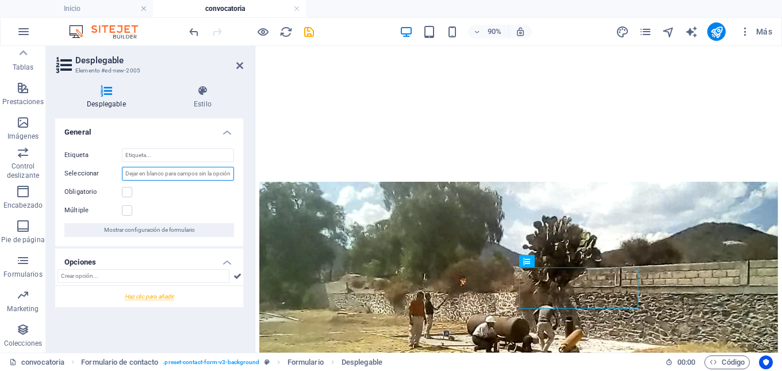
click at [220, 176] on input "Seleccionar" at bounding box center [178, 174] width 112 height 14
click at [125, 192] on label at bounding box center [127, 192] width 10 height 10
click at [0, 0] on input "Obligatorio" at bounding box center [0, 0] width 0 height 0
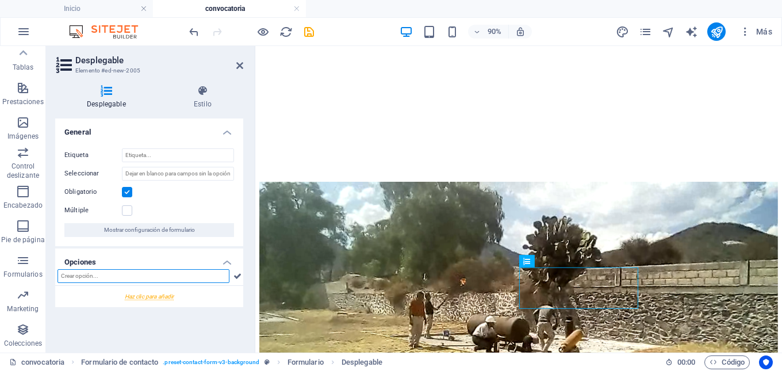
click at [152, 277] on input "text" at bounding box center [144, 276] width 172 height 14
type input "Solter@"
click at [238, 276] on icon at bounding box center [238, 276] width 8 height 14
click at [64, 317] on icon at bounding box center [63, 318] width 5 height 7
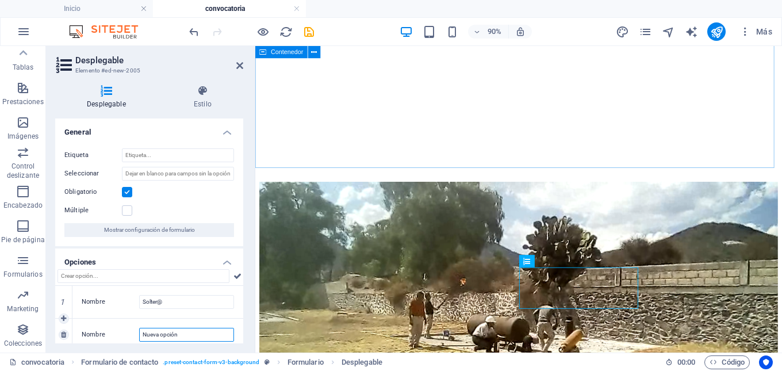
drag, startPoint x: 182, startPoint y: 333, endPoint x: 135, endPoint y: 331, distance: 47.2
click at [135, 331] on div "Nombre Nueva opción" at bounding box center [158, 335] width 152 height 14
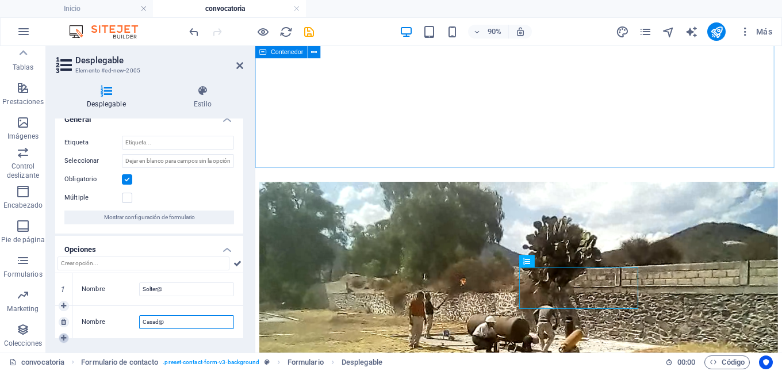
click at [62, 338] on icon at bounding box center [63, 338] width 5 height 7
type input "Casad@"
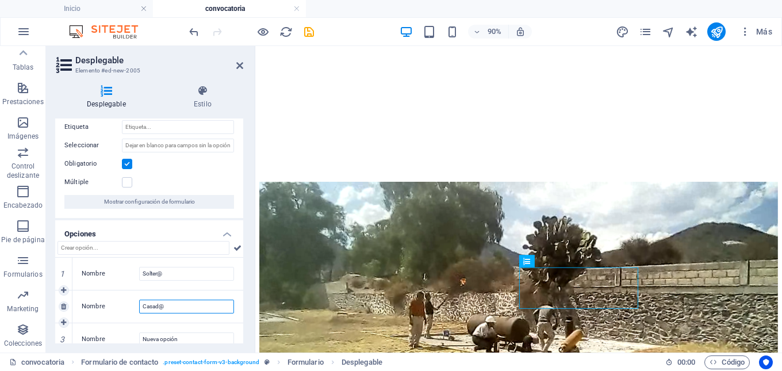
scroll to position [40, 0]
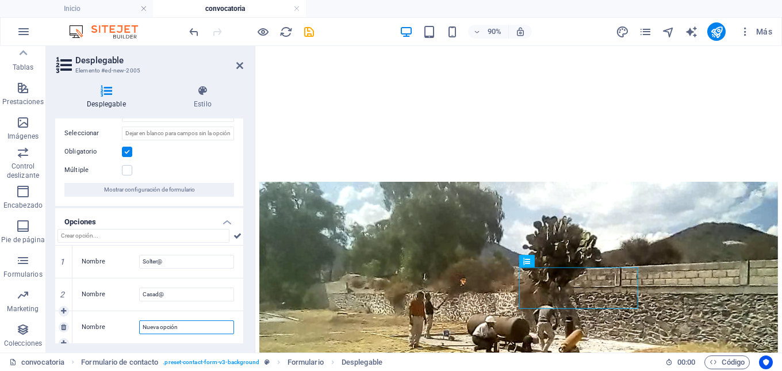
drag, startPoint x: 189, startPoint y: 325, endPoint x: 144, endPoint y: 327, distance: 44.9
click at [144, 327] on input "Nueva opción" at bounding box center [186, 327] width 95 height 14
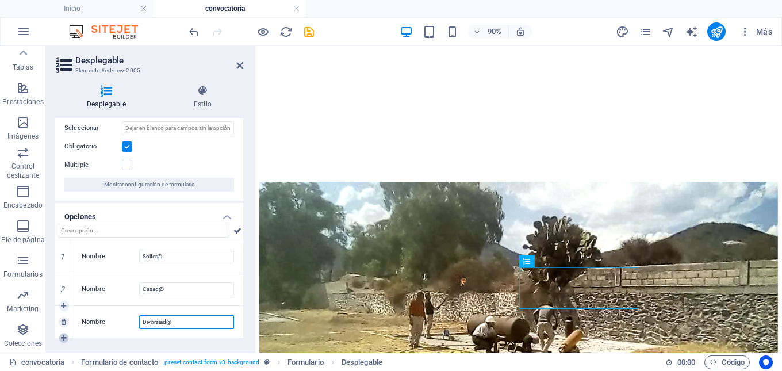
scroll to position [45, 0]
click at [66, 341] on icon at bounding box center [63, 338] width 5 height 7
drag, startPoint x: 154, startPoint y: 326, endPoint x: 150, endPoint y: 322, distance: 6.1
click at [150, 322] on input "Divorsiad@" at bounding box center [186, 322] width 95 height 14
click at [158, 324] on input "Divorsiad@" at bounding box center [186, 322] width 95 height 14
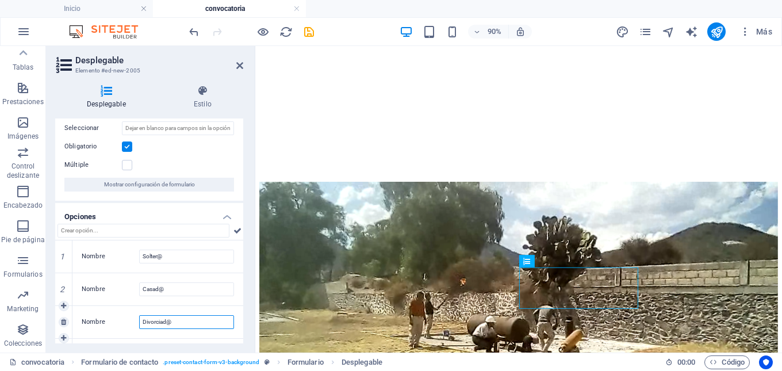
scroll to position [73, 0]
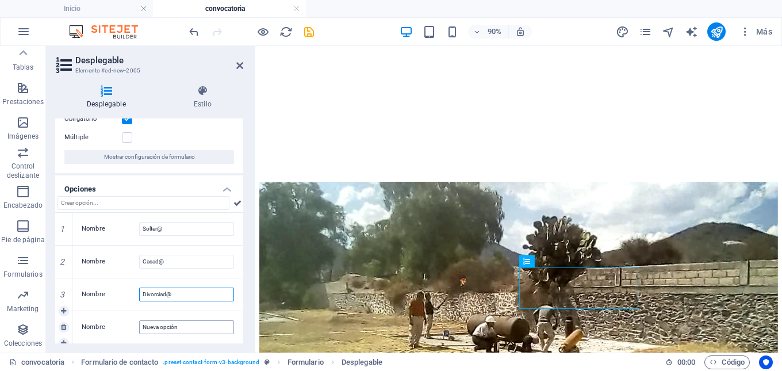
type input "Divorciad@"
click at [180, 328] on input "Nueva opción" at bounding box center [186, 327] width 95 height 14
drag, startPoint x: 189, startPoint y: 327, endPoint x: 131, endPoint y: 327, distance: 58.7
click at [131, 327] on div "Nombre Nueva opción" at bounding box center [158, 327] width 152 height 14
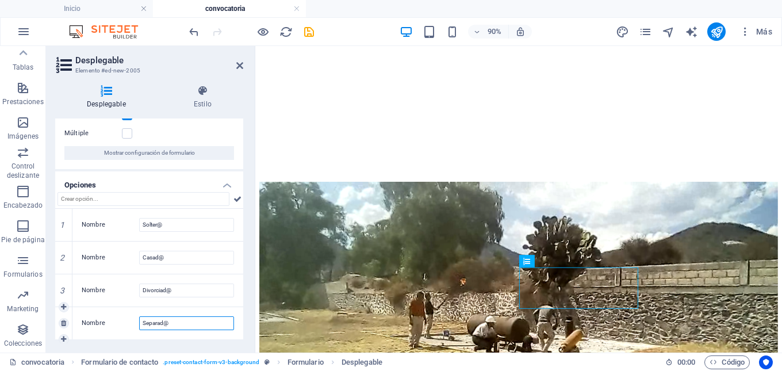
scroll to position [78, 0]
click at [64, 339] on icon at bounding box center [63, 338] width 5 height 7
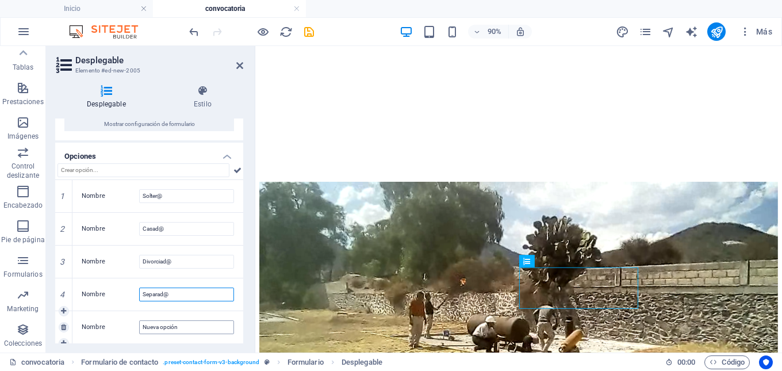
type input "Separad@"
drag, startPoint x: 184, startPoint y: 325, endPoint x: 139, endPoint y: 324, distance: 45.5
click at [139, 324] on div "Nombre Nueva opción" at bounding box center [158, 327] width 152 height 14
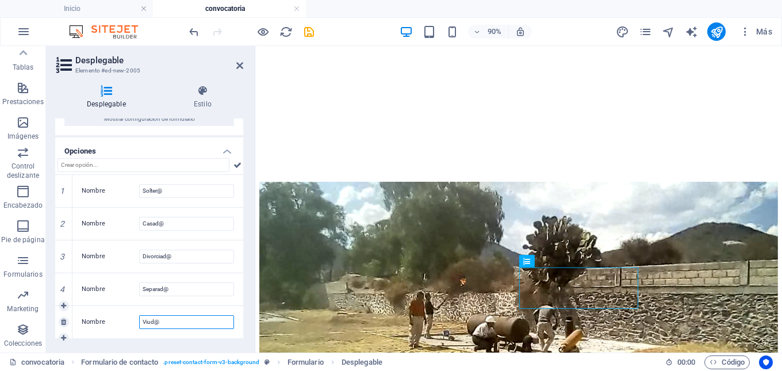
click at [145, 325] on input "Viud@" at bounding box center [186, 322] width 95 height 14
click at [146, 326] on input "Viud@" at bounding box center [186, 322] width 95 height 14
click at [148, 326] on input "Viud@" at bounding box center [186, 322] width 95 height 14
click at [62, 337] on icon at bounding box center [63, 338] width 5 height 7
type input "Víud@"
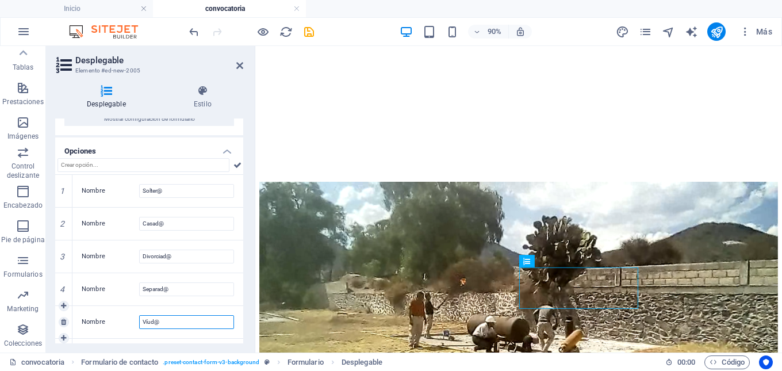
scroll to position [139, 0]
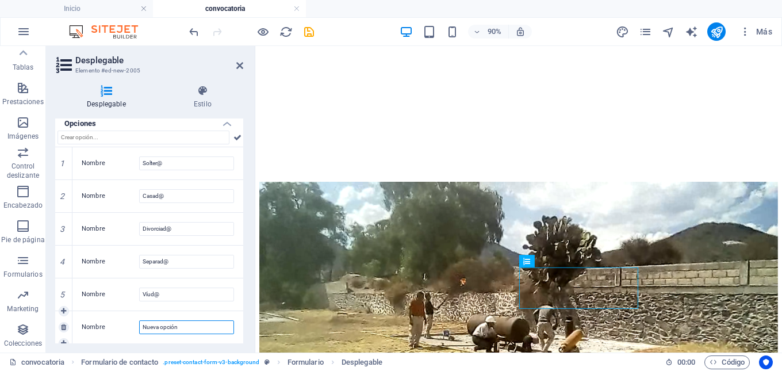
drag, startPoint x: 196, startPoint y: 326, endPoint x: 144, endPoint y: 323, distance: 51.8
click at [144, 323] on input "Nueva opción" at bounding box center [186, 327] width 95 height 14
type input "Unión libre"
click at [239, 138] on icon at bounding box center [238, 138] width 8 height 14
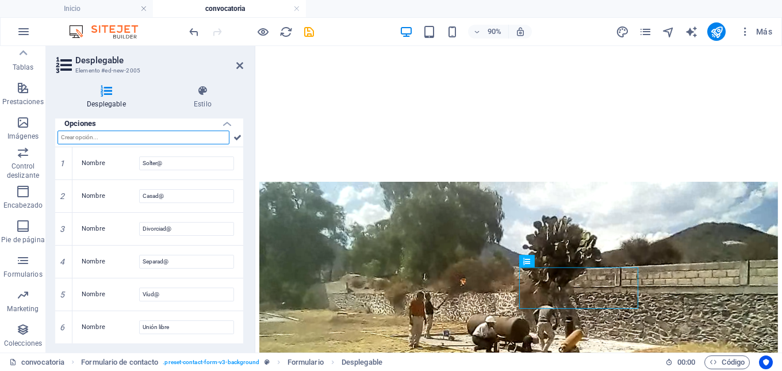
scroll to position [171, 0]
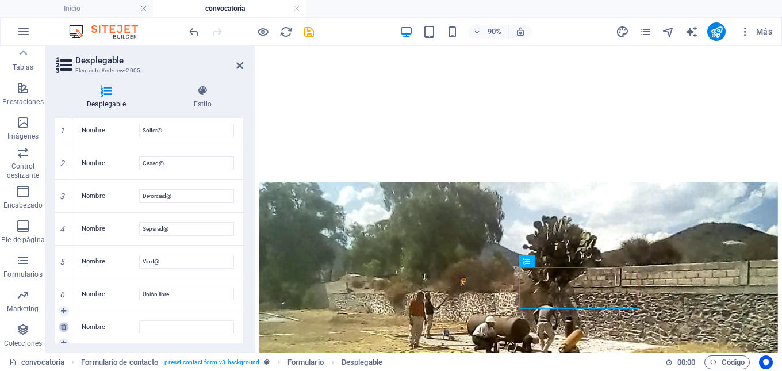
click at [66, 331] on link at bounding box center [64, 327] width 10 height 10
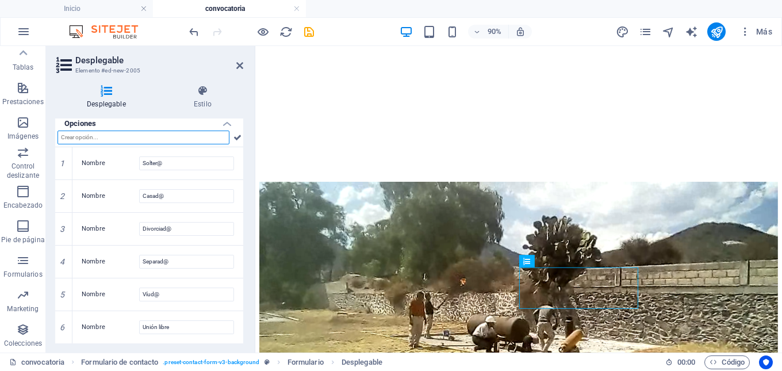
scroll to position [139, 0]
click at [227, 123] on h4 "Opciones" at bounding box center [149, 120] width 188 height 21
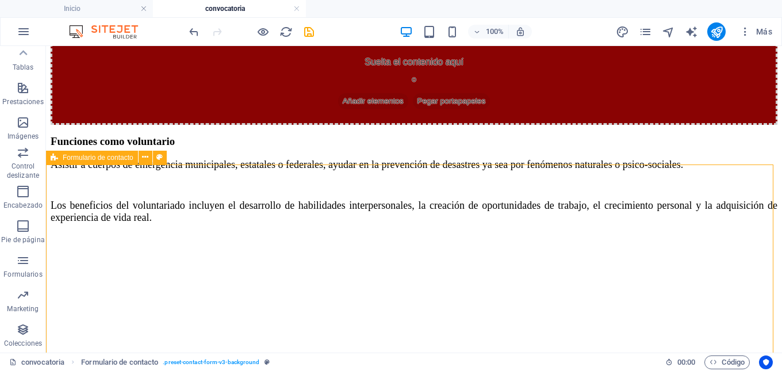
scroll to position [1490, 0]
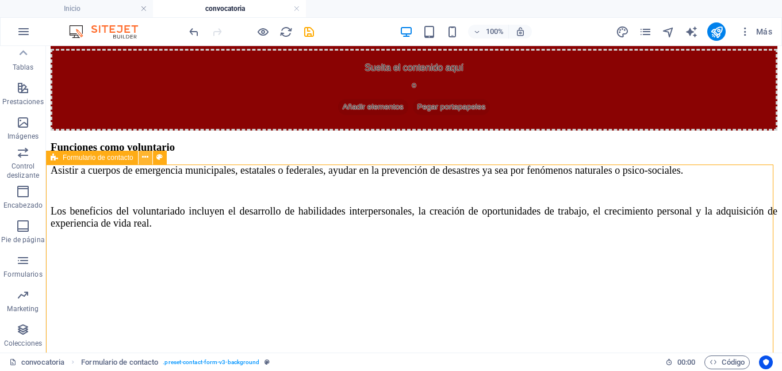
click at [146, 162] on icon at bounding box center [145, 157] width 6 height 12
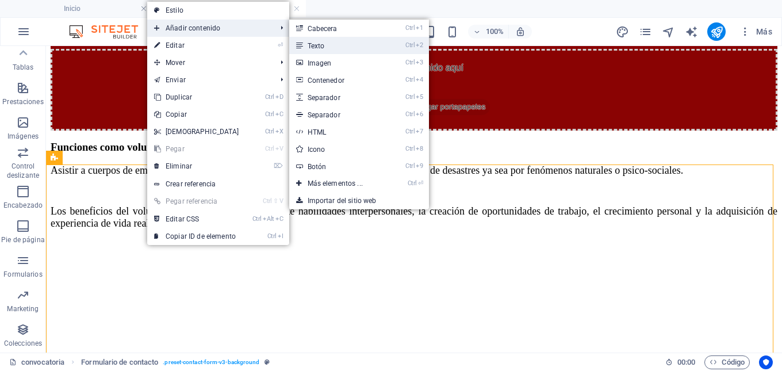
click at [308, 49] on link "Ctrl 2 Texto" at bounding box center [337, 45] width 97 height 17
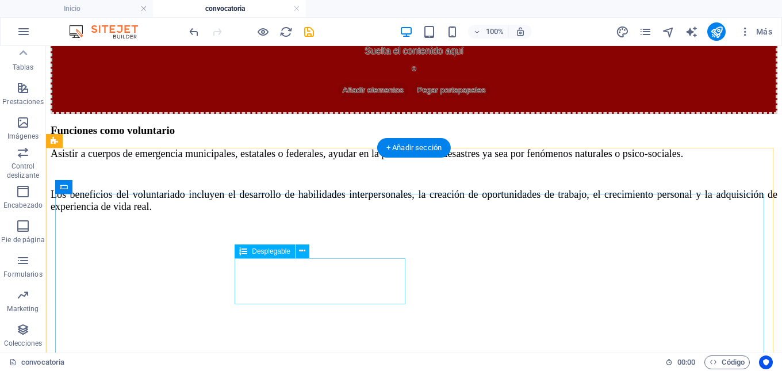
scroll to position [1524, 0]
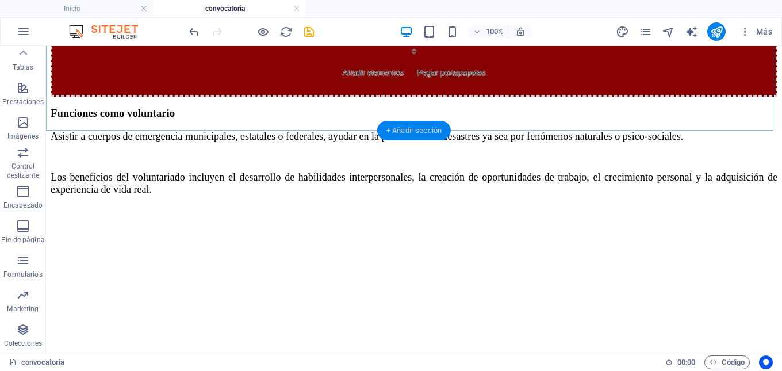
click at [398, 133] on div "+ Añadir sección" at bounding box center [414, 131] width 74 height 20
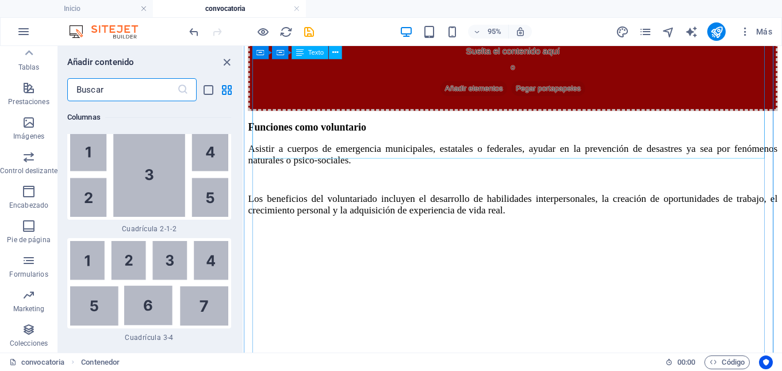
scroll to position [3917, 0]
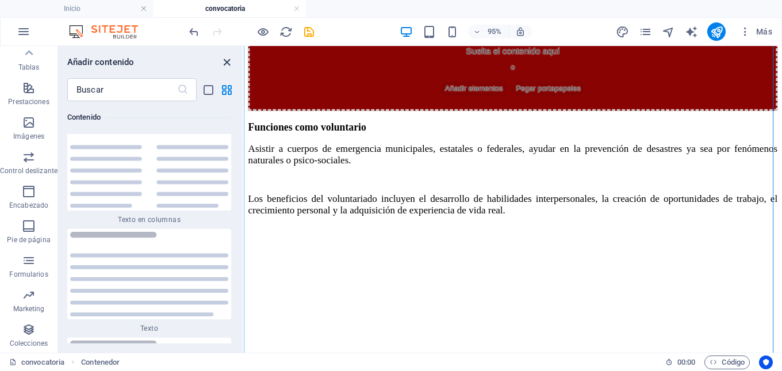
click at [231, 62] on icon "close panel" at bounding box center [226, 62] width 13 height 13
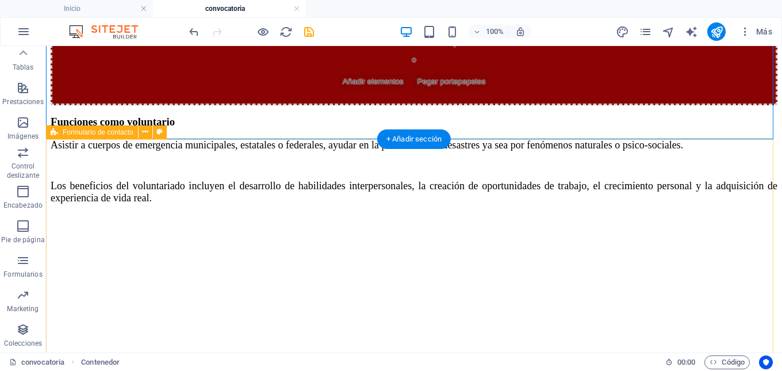
scroll to position [1573, 0]
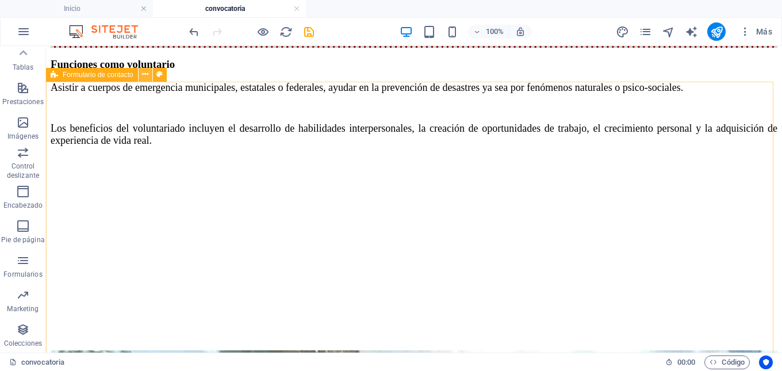
click at [144, 76] on icon at bounding box center [145, 74] width 6 height 12
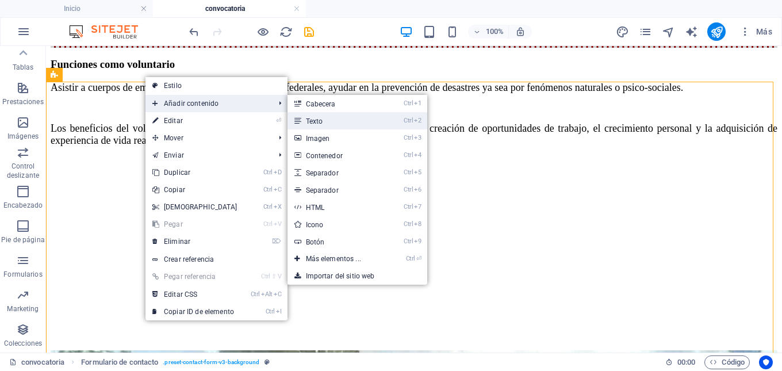
click at [297, 115] on icon at bounding box center [298, 120] width 6 height 17
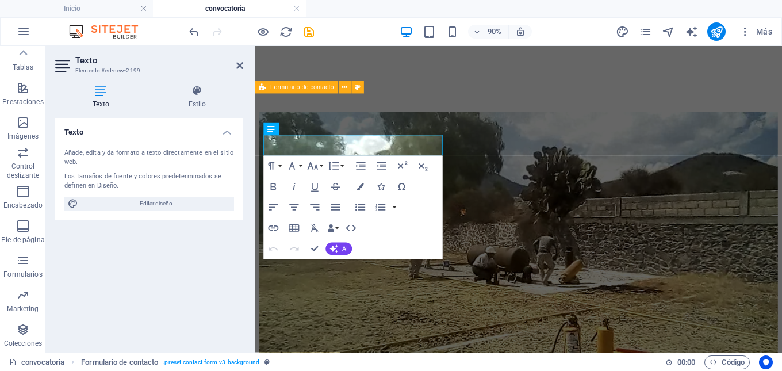
scroll to position [1579, 0]
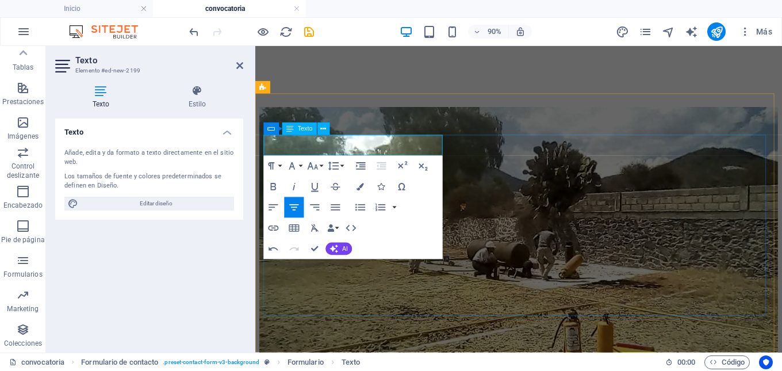
drag, startPoint x: 312, startPoint y: 151, endPoint x: 427, endPoint y: 152, distance: 115.1
drag, startPoint x: 427, startPoint y: 153, endPoint x: 318, endPoint y: 151, distance: 108.8
click at [277, 226] on icon "button" at bounding box center [274, 228] width 13 height 13
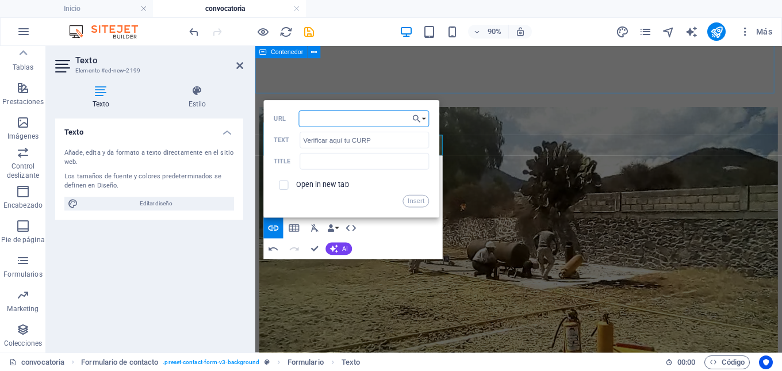
paste input "https://www.gob.mx/curp/"
type input "https://www.gob.mx/curp/"
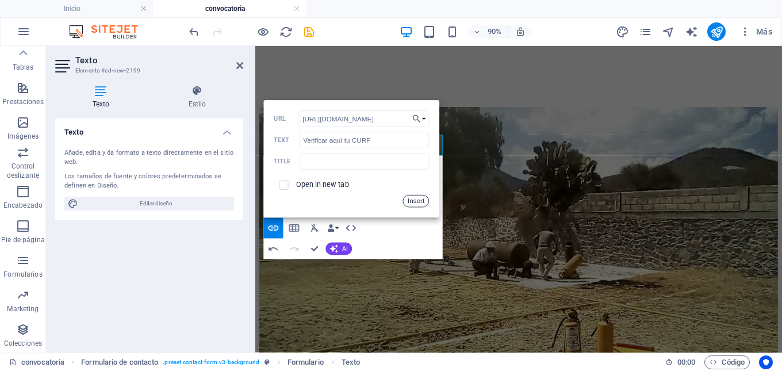
click at [418, 203] on button "Insert" at bounding box center [416, 201] width 26 height 13
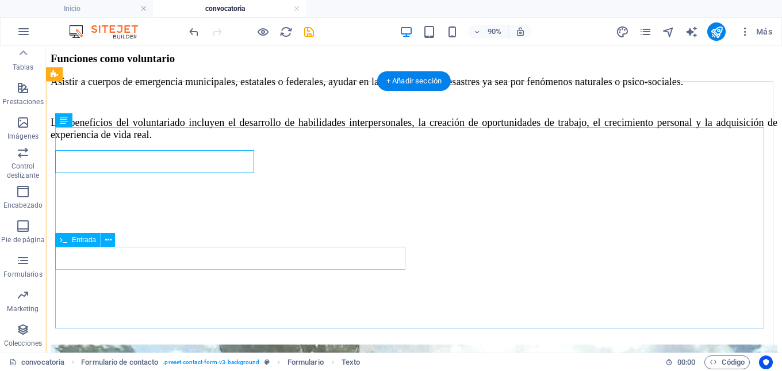
scroll to position [1573, 0]
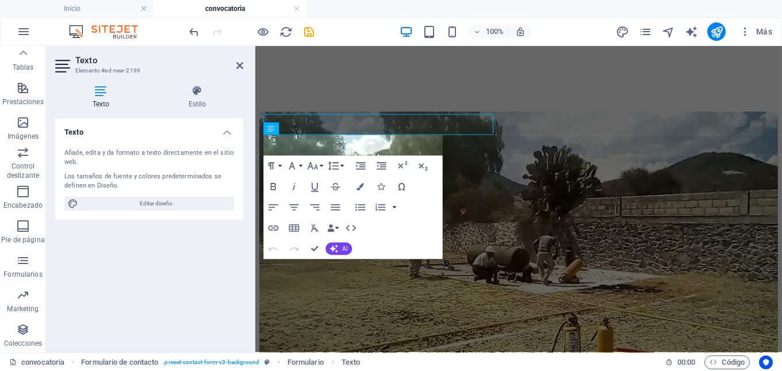
scroll to position [1579, 0]
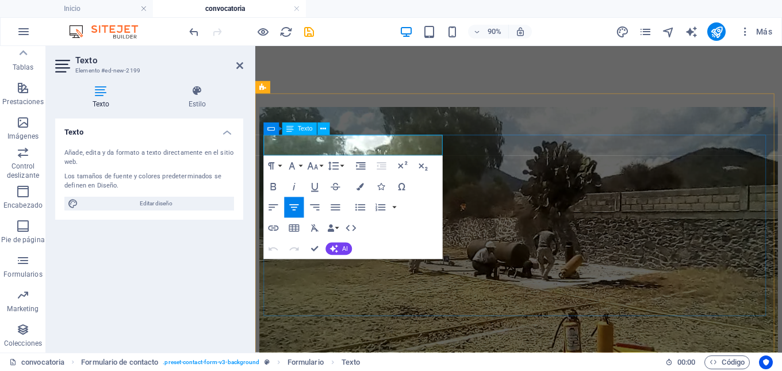
drag, startPoint x: 300, startPoint y: 153, endPoint x: 414, endPoint y: 159, distance: 113.5
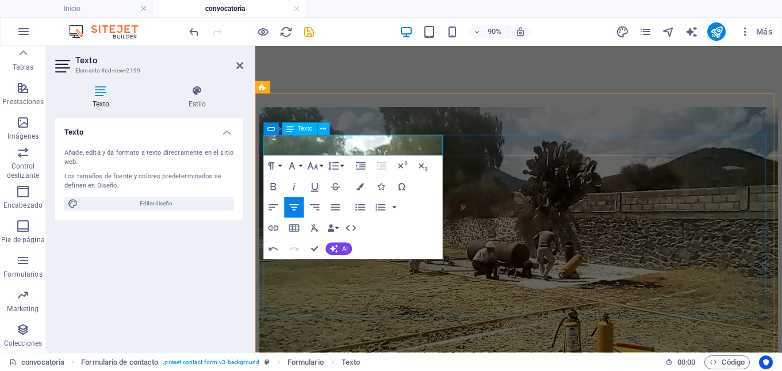
drag, startPoint x: 415, startPoint y: 153, endPoint x: 310, endPoint y: 153, distance: 105.9
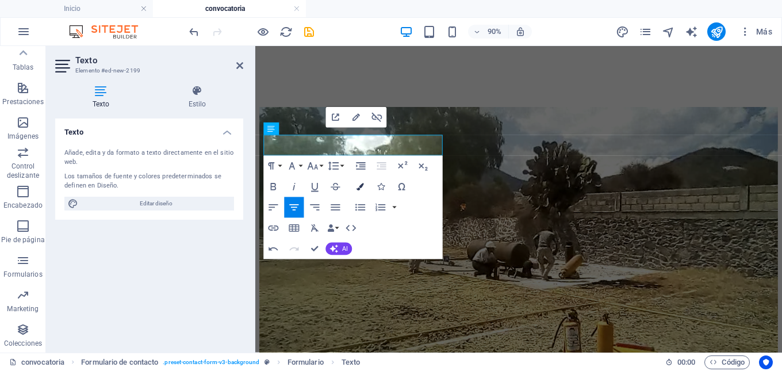
click at [366, 186] on button "Colors" at bounding box center [361, 187] width 20 height 21
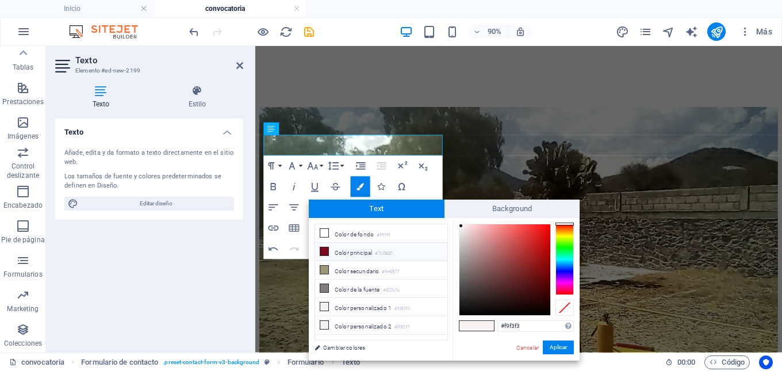
click at [354, 254] on li "Color principal #7c0820" at bounding box center [381, 252] width 132 height 18
type input "#7c0820"
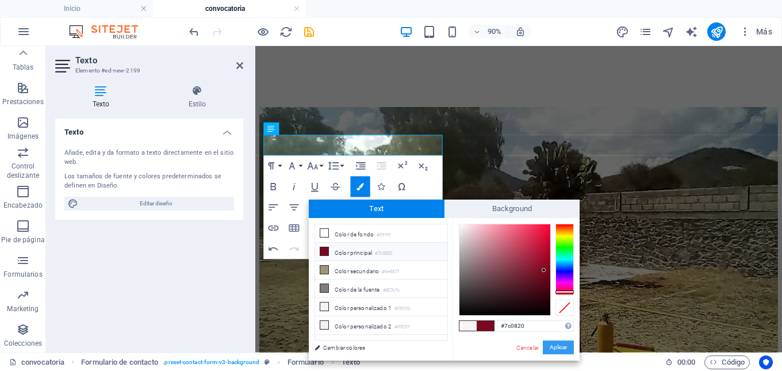
click at [550, 346] on button "Aplicar" at bounding box center [558, 348] width 31 height 14
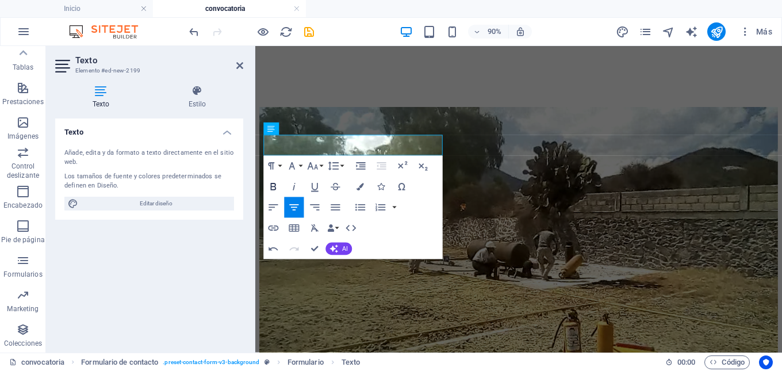
click at [276, 185] on icon "button" at bounding box center [274, 187] width 6 height 7
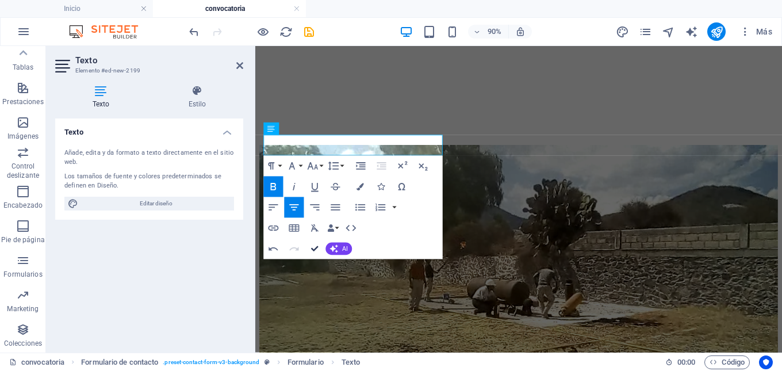
scroll to position [1556, 0]
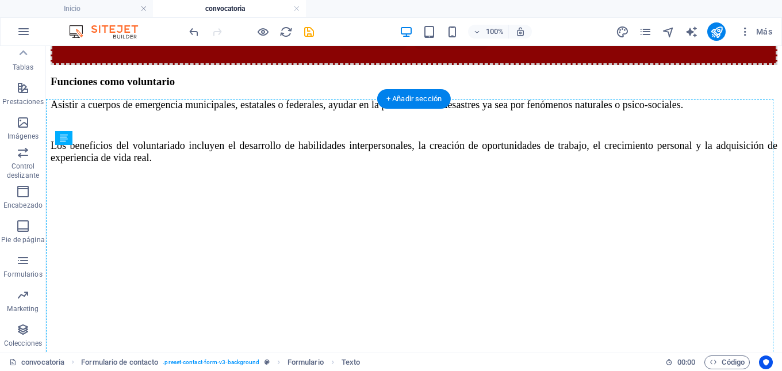
drag, startPoint x: 151, startPoint y: 186, endPoint x: 370, endPoint y: 158, distance: 221.6
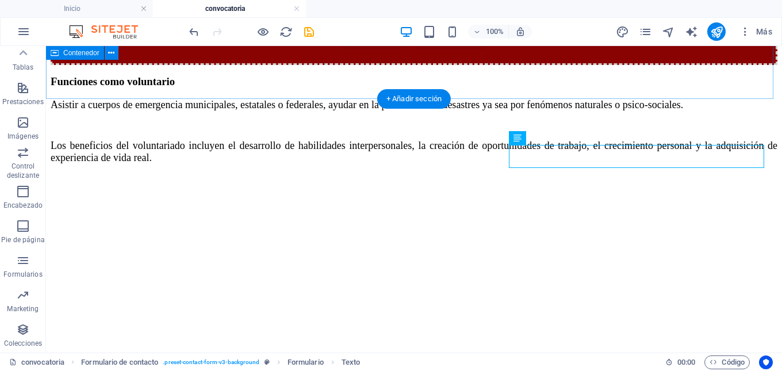
scroll to position [1613, 0]
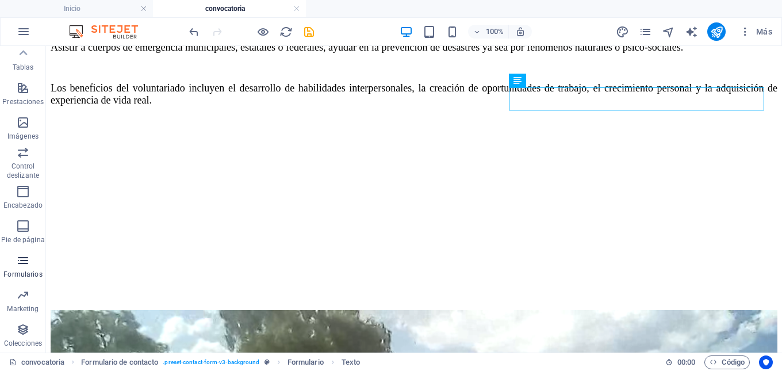
click at [32, 266] on span "Formularios" at bounding box center [23, 268] width 46 height 28
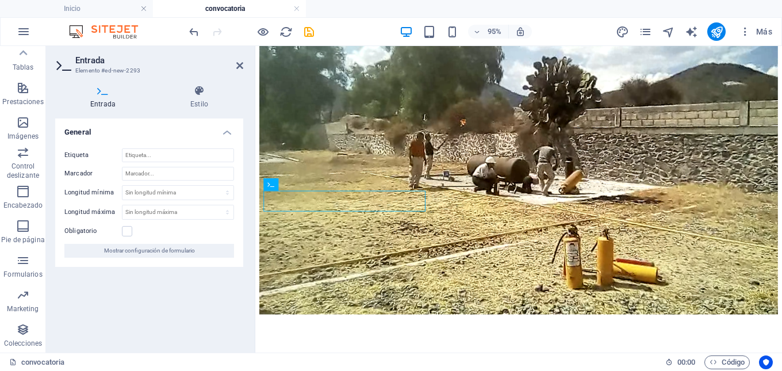
scroll to position [1636, 0]
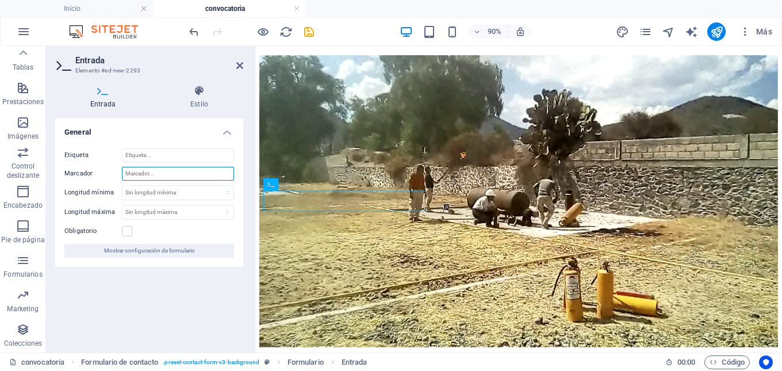
click at [181, 175] on input "Marcador" at bounding box center [178, 174] width 112 height 14
type input "Lugar de nacimiento"
click at [236, 64] on icon at bounding box center [239, 65] width 7 height 9
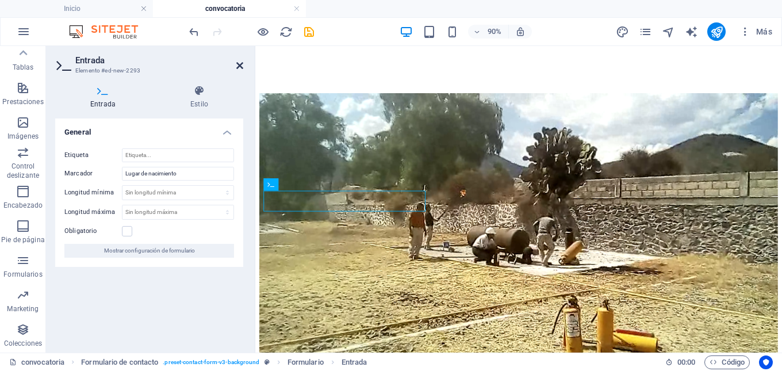
scroll to position [1613, 0]
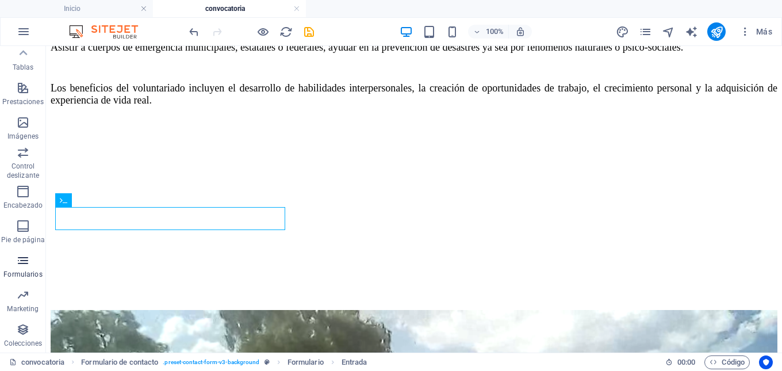
click at [25, 262] on icon "button" at bounding box center [23, 261] width 14 height 14
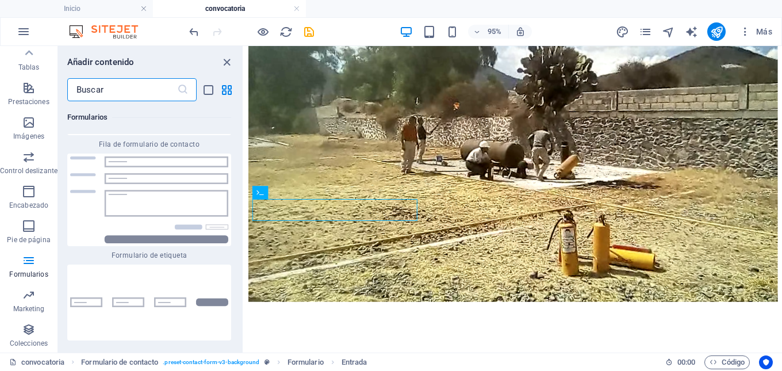
scroll to position [17340, 0]
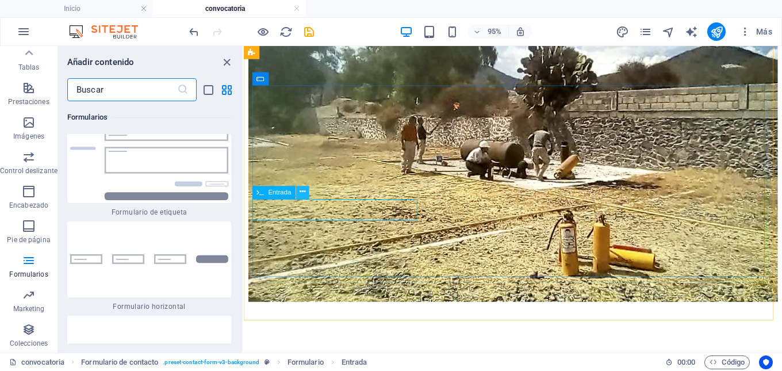
click at [301, 193] on icon at bounding box center [303, 192] width 6 height 12
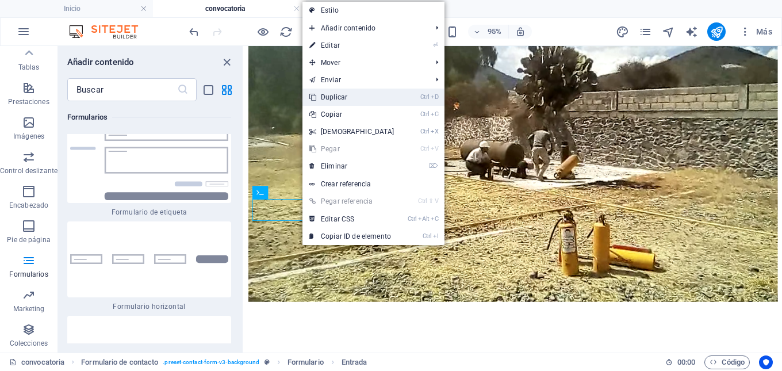
click at [338, 96] on link "Ctrl D Duplicar" at bounding box center [352, 97] width 99 height 17
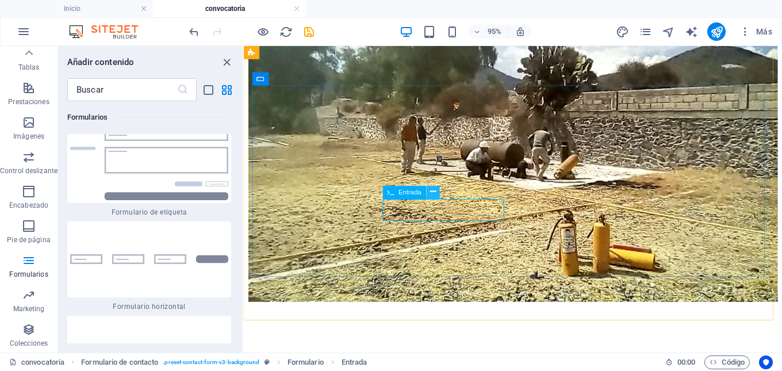
click at [430, 195] on icon at bounding box center [433, 192] width 6 height 12
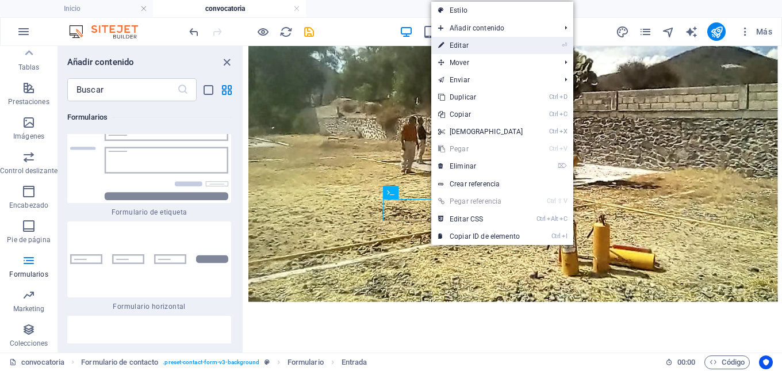
click at [459, 53] on link "⏎ Editar" at bounding box center [480, 45] width 99 height 17
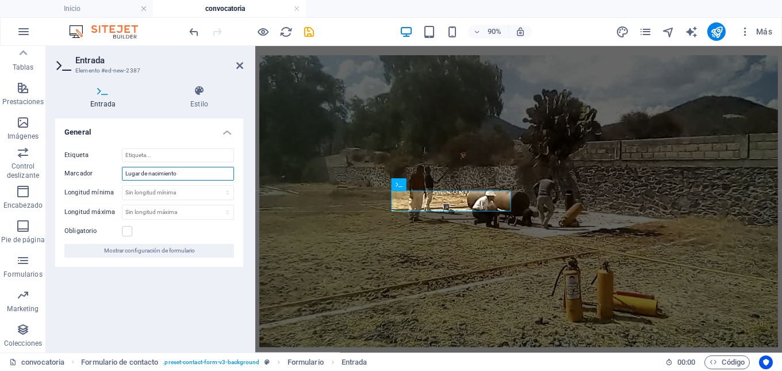
click at [188, 174] on input "Lugar de nacimiento" at bounding box center [178, 174] width 112 height 14
drag, startPoint x: 139, startPoint y: 174, endPoint x: 127, endPoint y: 171, distance: 12.9
click at [127, 171] on input "Lugar de nacimiento" at bounding box center [178, 174] width 112 height 14
type input "Municipio de nacimiento"
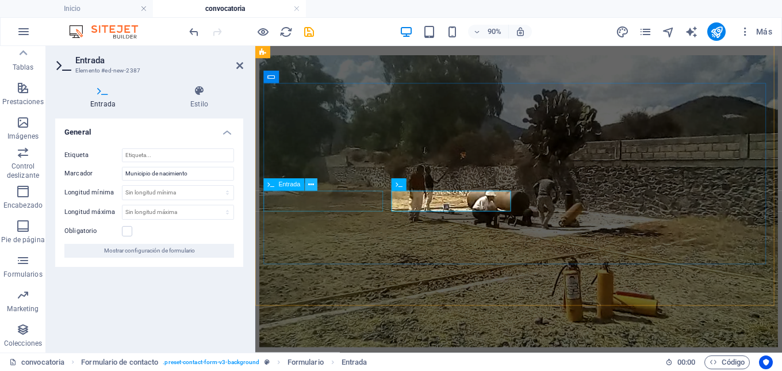
click at [312, 186] on icon at bounding box center [311, 184] width 6 height 11
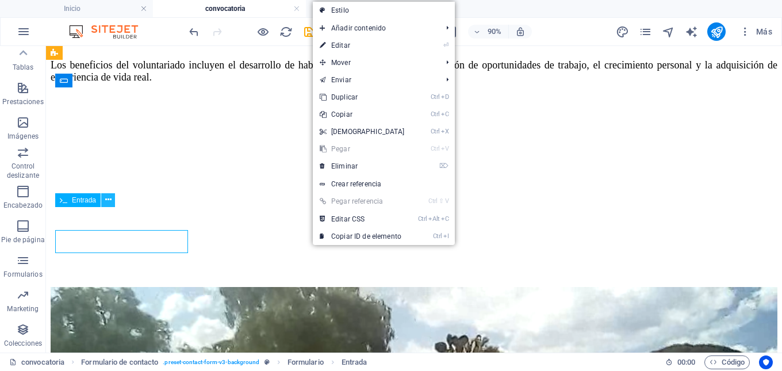
scroll to position [1613, 0]
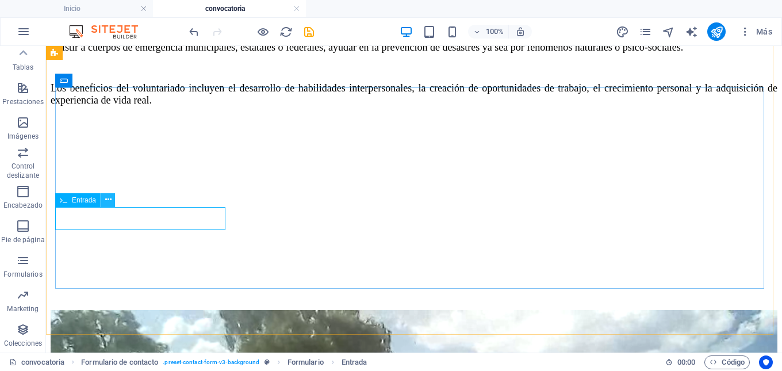
click at [107, 200] on icon at bounding box center [108, 200] width 6 height 12
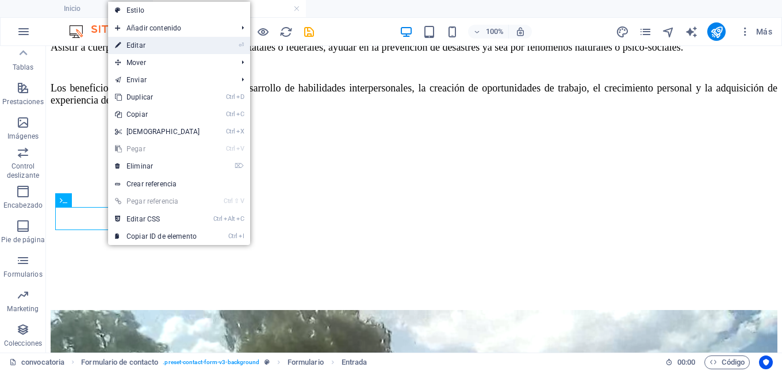
click at [132, 45] on link "⏎ Editar" at bounding box center [157, 45] width 99 height 17
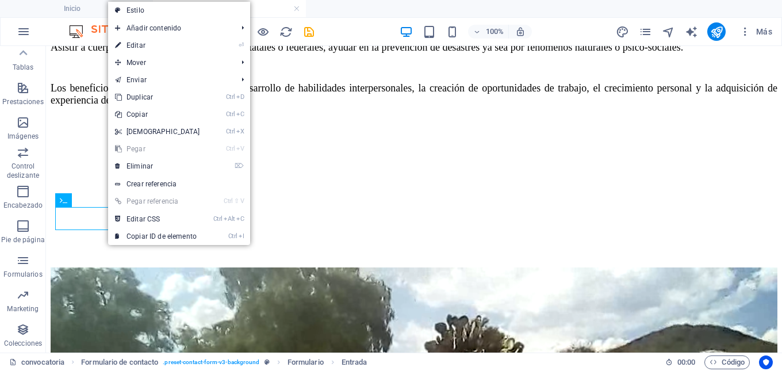
scroll to position [1636, 0]
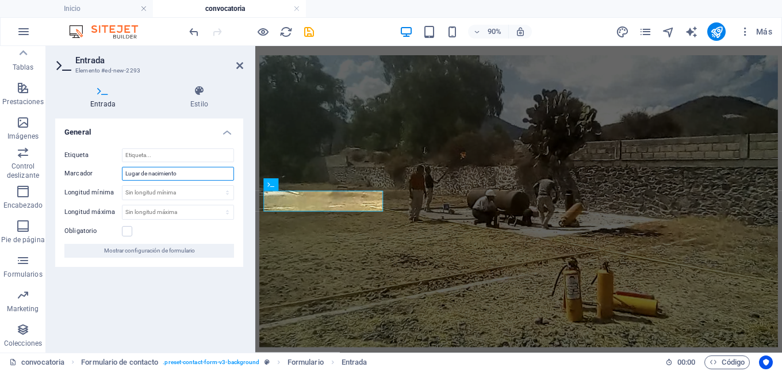
drag, startPoint x: 140, startPoint y: 175, endPoint x: 124, endPoint y: 174, distance: 15.6
click at [124, 174] on input "Lugar de nacimiento" at bounding box center [178, 174] width 112 height 14
type input "Ciudad de nacimiento"
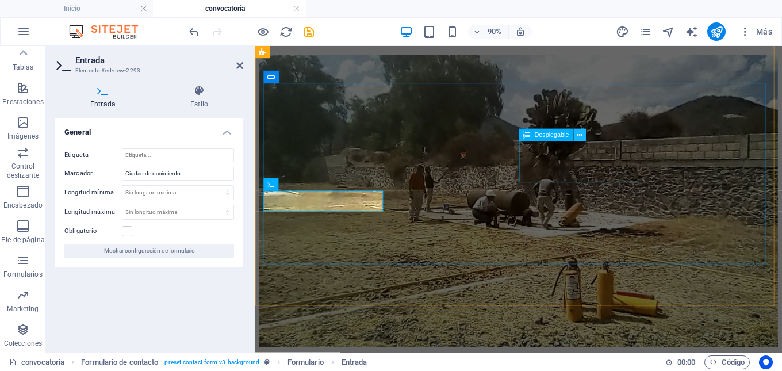
click at [579, 137] on icon at bounding box center [581, 135] width 6 height 11
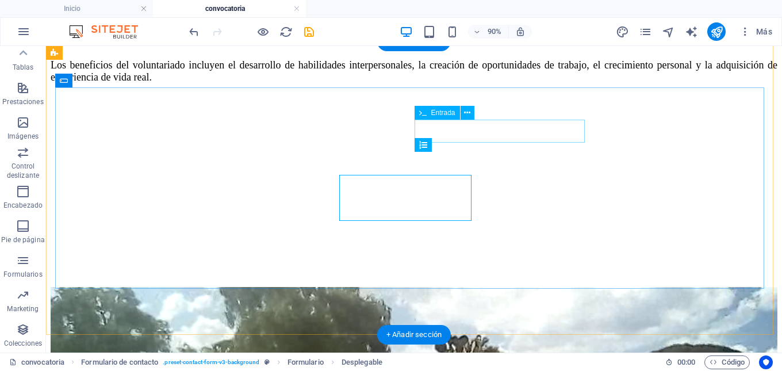
scroll to position [1613, 0]
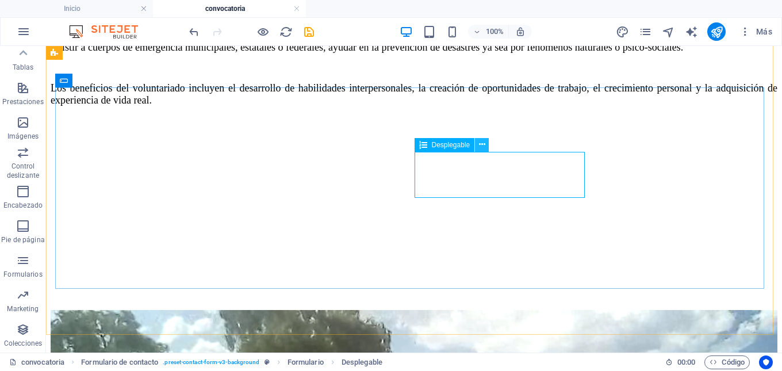
click at [482, 146] on icon at bounding box center [482, 145] width 6 height 12
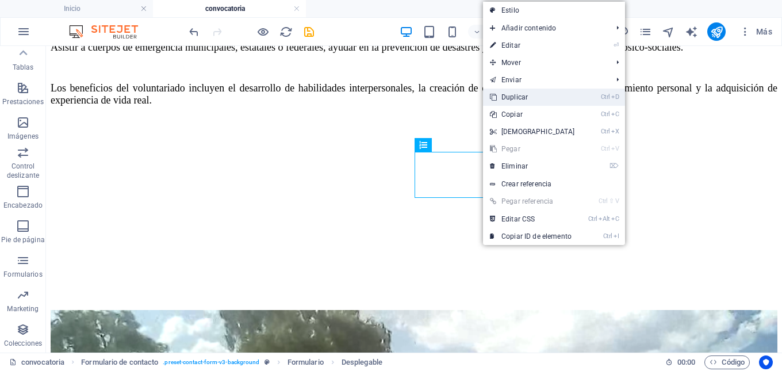
click at [521, 101] on link "Ctrl D Duplicar" at bounding box center [532, 97] width 99 height 17
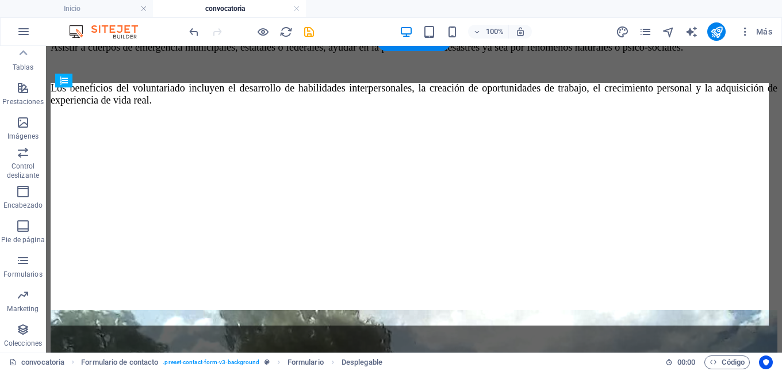
drag, startPoint x: 670, startPoint y: 194, endPoint x: 625, endPoint y: 214, distance: 48.4
drag, startPoint x: 674, startPoint y: 251, endPoint x: 573, endPoint y: 217, distance: 106.2
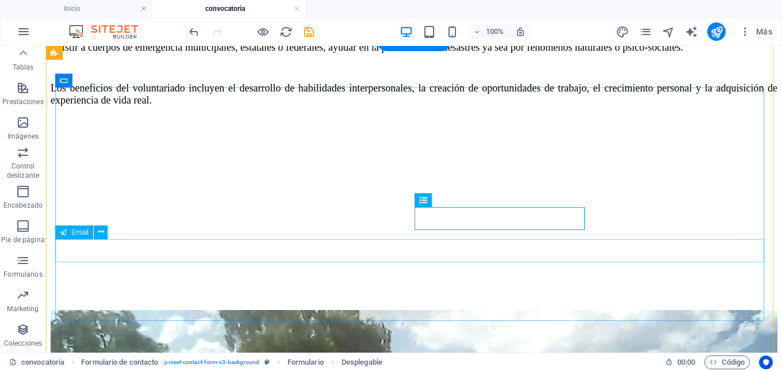
drag, startPoint x: 664, startPoint y: 251, endPoint x: 617, endPoint y: 246, distance: 48.0
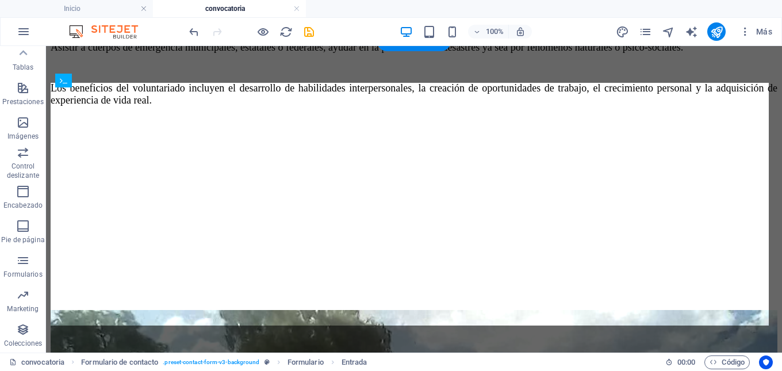
drag, startPoint x: 666, startPoint y: 248, endPoint x: 620, endPoint y: 239, distance: 46.9
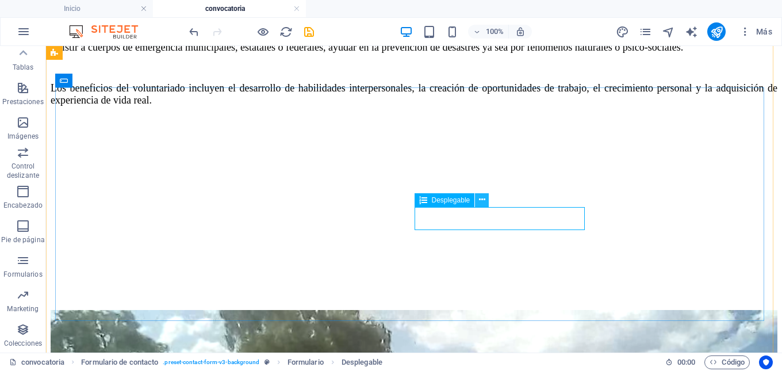
click at [484, 201] on icon at bounding box center [482, 200] width 6 height 12
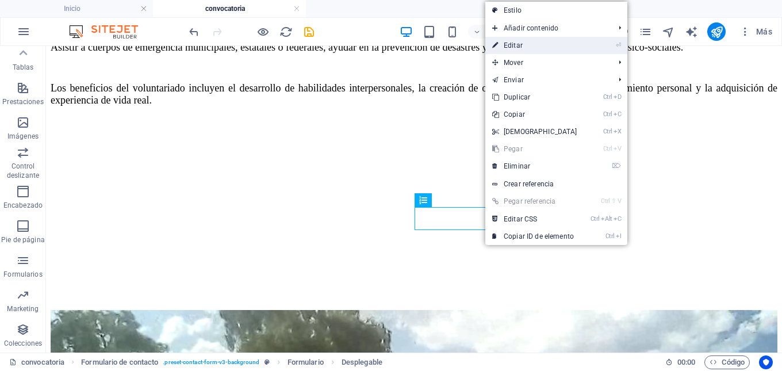
click at [517, 40] on link "⏎ Editar" at bounding box center [535, 45] width 99 height 17
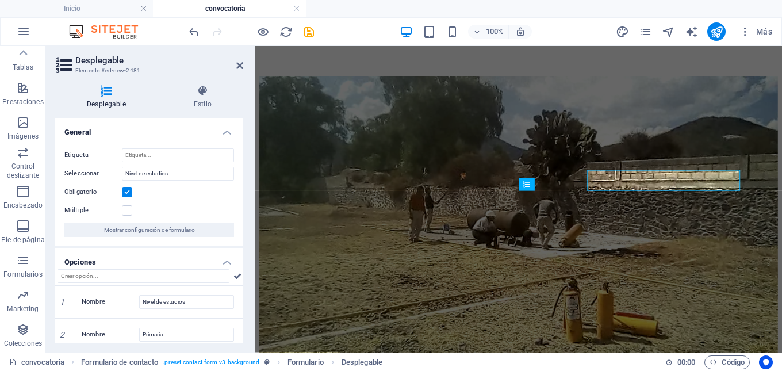
scroll to position [1636, 0]
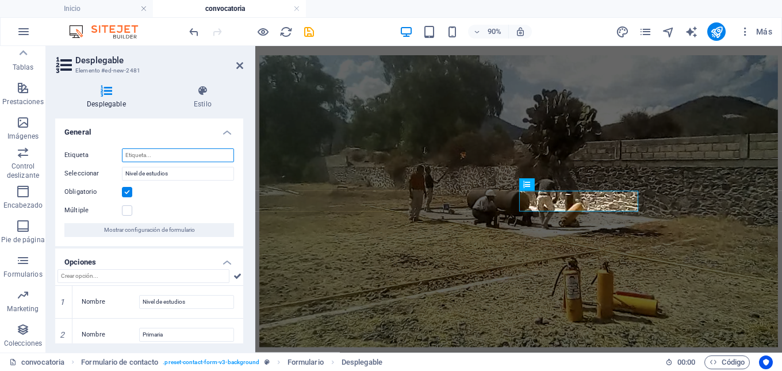
click at [186, 154] on input "Etiqueta" at bounding box center [178, 155] width 112 height 14
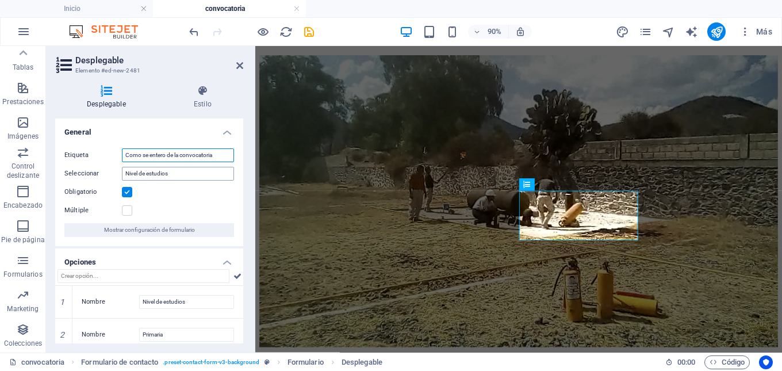
type input "Como se entero de la convocatoria"
click at [181, 171] on input "Nivel de estudios" at bounding box center [178, 174] width 112 height 14
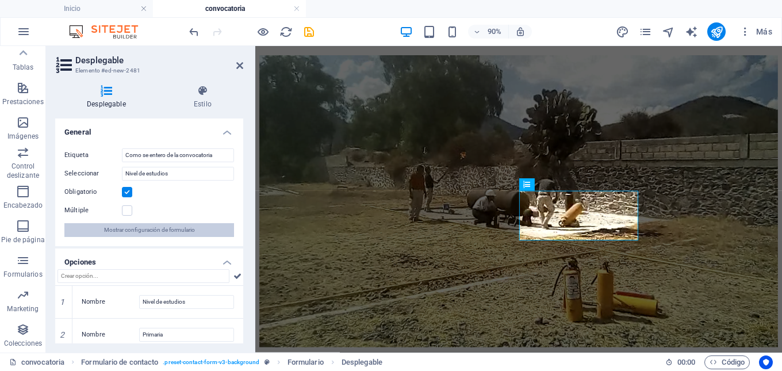
click at [177, 230] on span "Mostrar configuración de formulario" at bounding box center [149, 230] width 91 height 14
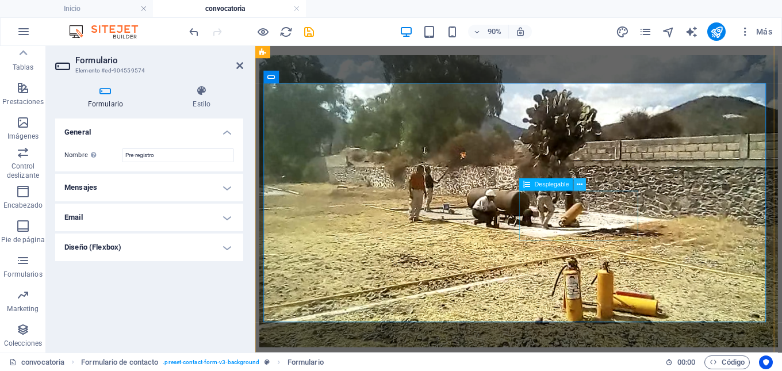
click at [581, 179] on icon at bounding box center [581, 184] width 6 height 11
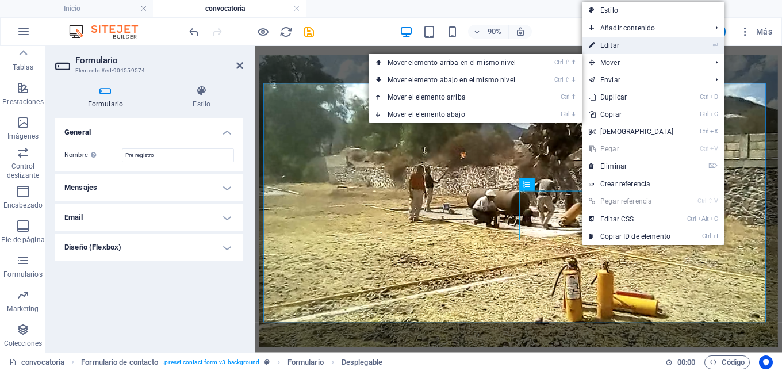
click at [613, 47] on link "⏎ Editar" at bounding box center [631, 45] width 99 height 17
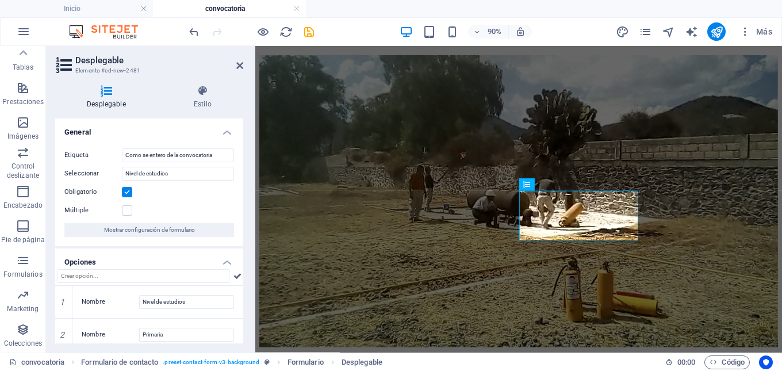
click at [101, 99] on h4 "Desplegable" at bounding box center [108, 97] width 107 height 24
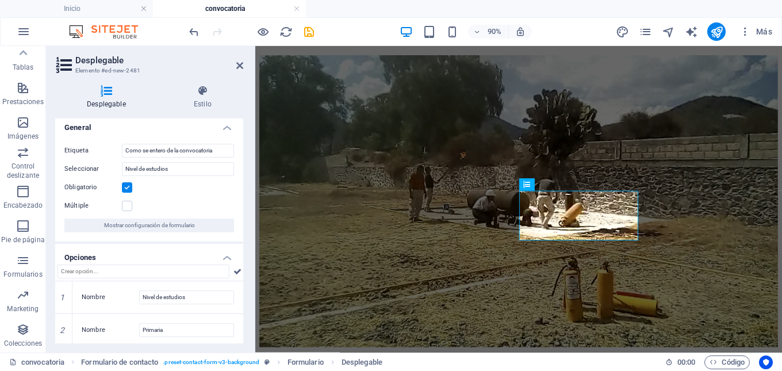
scroll to position [0, 0]
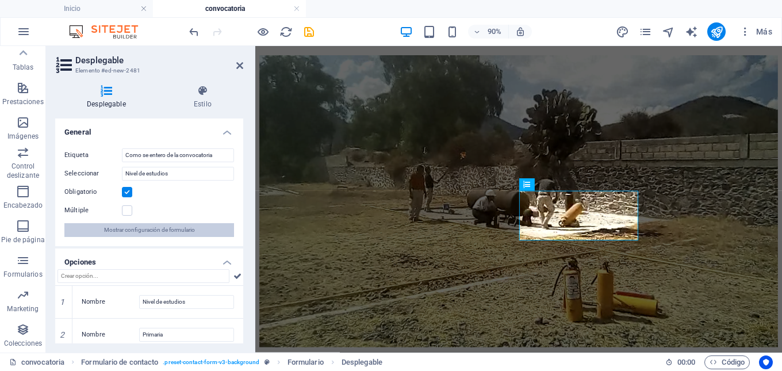
click at [184, 230] on span "Mostrar configuración de formulario" at bounding box center [149, 230] width 91 height 14
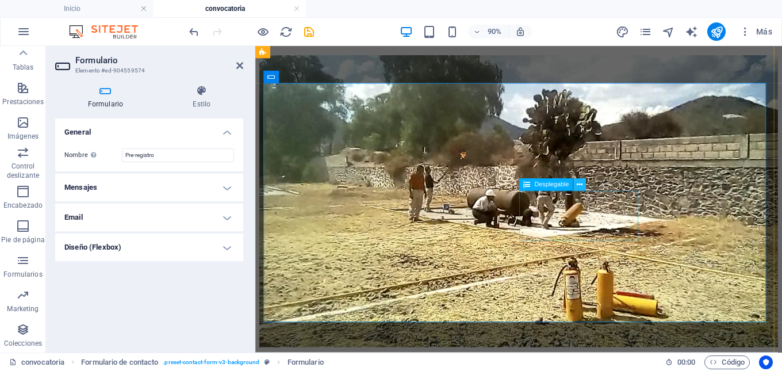
click at [584, 185] on button at bounding box center [580, 185] width 13 height 13
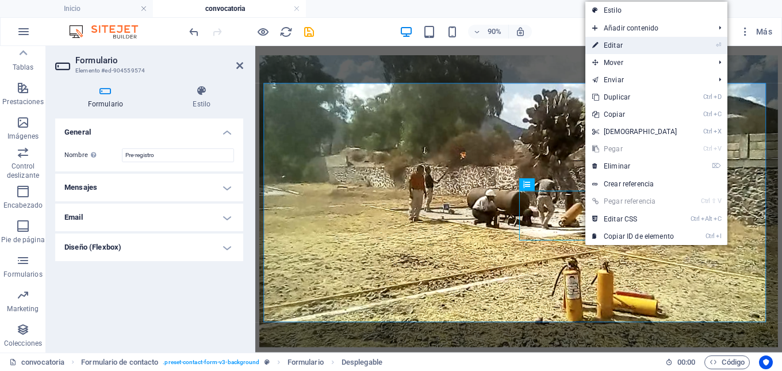
click at [634, 42] on link "⏎ Editar" at bounding box center [635, 45] width 99 height 17
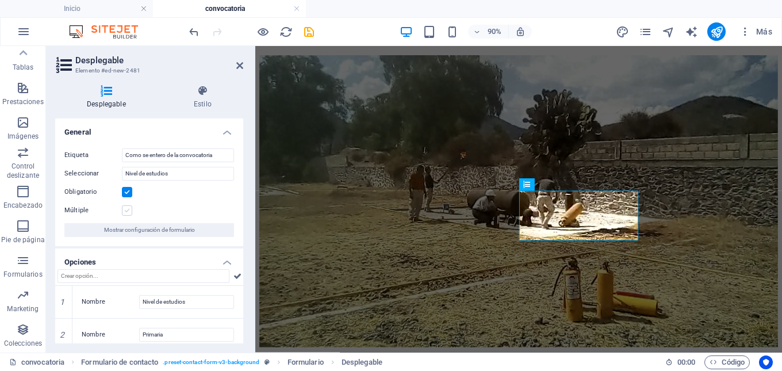
click at [131, 212] on label at bounding box center [127, 210] width 10 height 10
click at [0, 0] on input "Múltiple" at bounding box center [0, 0] width 0 height 0
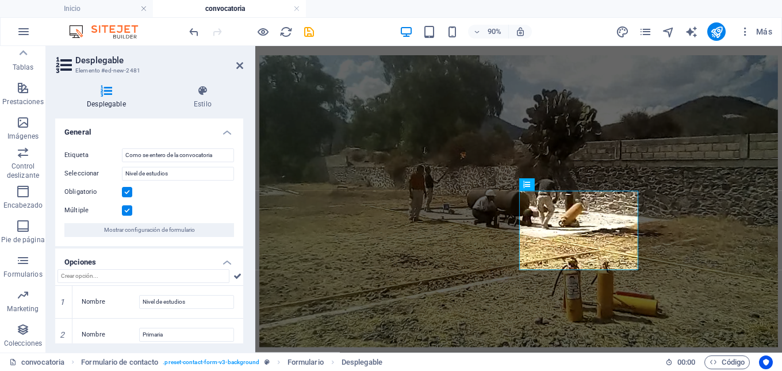
click at [131, 212] on label at bounding box center [127, 210] width 10 height 10
click at [0, 0] on input "Múltiple" at bounding box center [0, 0] width 0 height 0
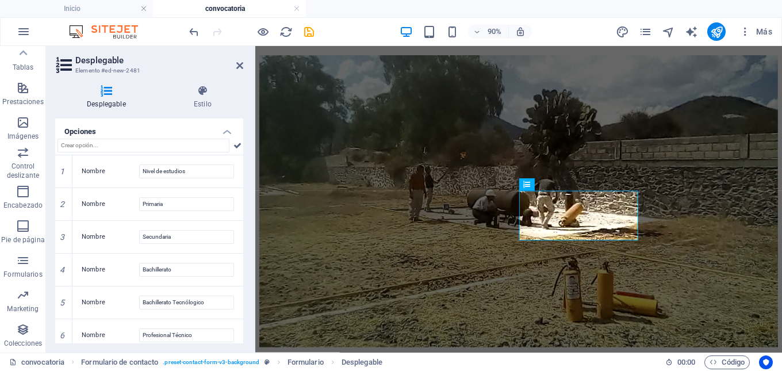
scroll to position [97, 0]
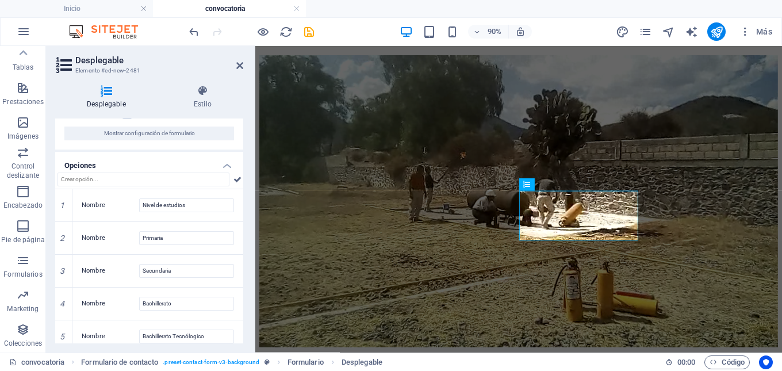
click at [223, 167] on h4 "Opciones" at bounding box center [149, 162] width 188 height 21
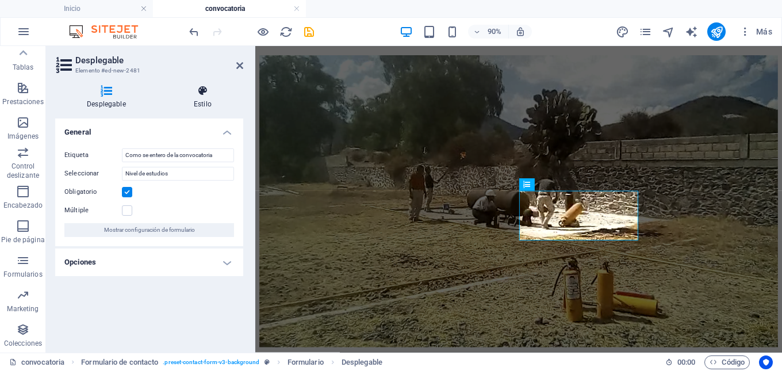
click at [198, 98] on h4 "Estilo" at bounding box center [202, 97] width 81 height 24
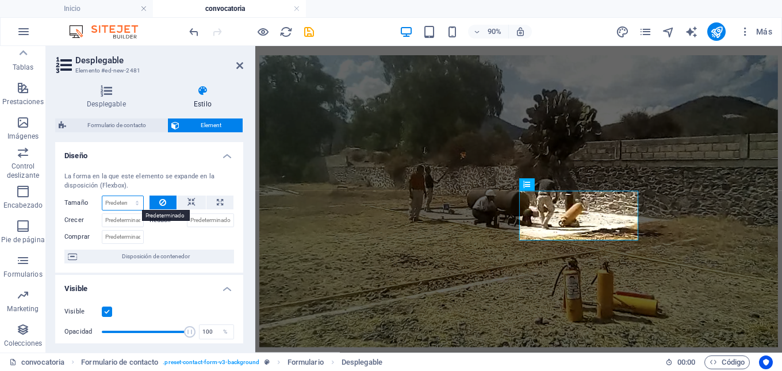
click at [137, 201] on select "Predeterminado automático px % 1/1 1/2 1/3 1/4 1/5 1/6 1/7 1/8 1/9 1/10" at bounding box center [122, 203] width 41 height 14
click at [102, 196] on select "Predeterminado automático px % 1/1 1/2 1/3 1/4 1/5 1/6 1/7 1/8 1/9 1/10" at bounding box center [122, 203] width 41 height 14
select select "DISABLED_OPTION_VALUE"
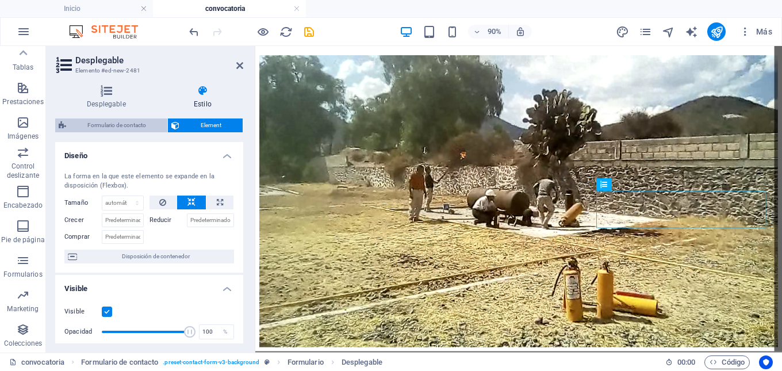
click at [121, 129] on span "Formulario de contacto" at bounding box center [117, 126] width 94 height 14
select select "rem"
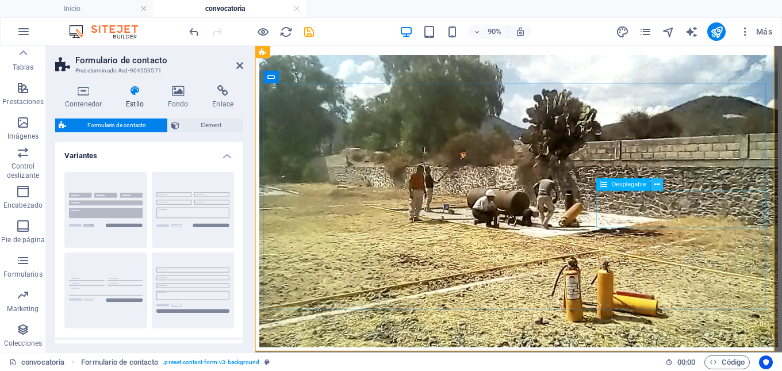
click at [658, 188] on icon at bounding box center [658, 184] width 6 height 11
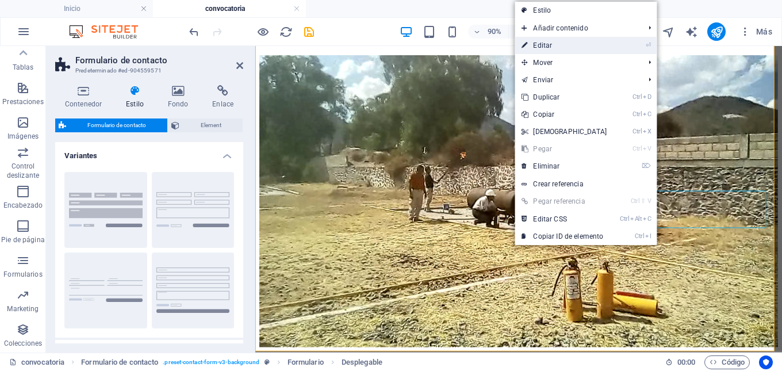
click at [557, 49] on link "⏎ Editar" at bounding box center [564, 45] width 99 height 17
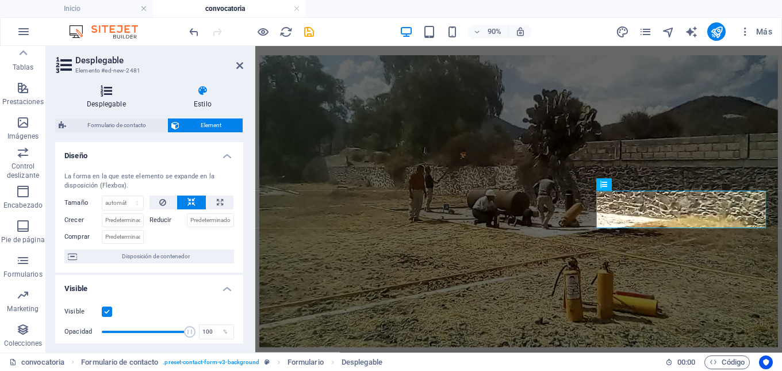
click at [104, 109] on h4 "Desplegable" at bounding box center [108, 97] width 107 height 24
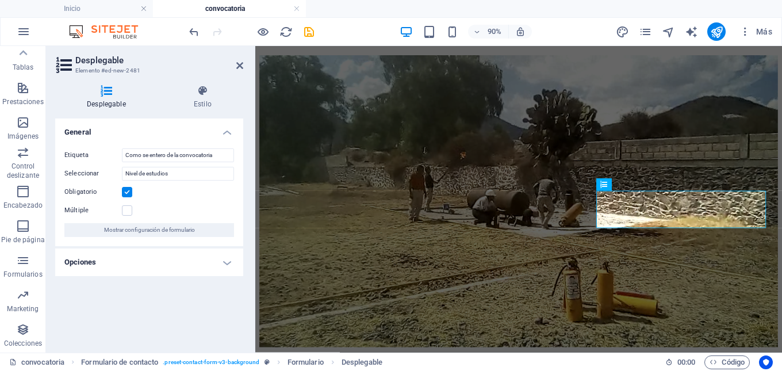
click at [229, 261] on h4 "Opciones" at bounding box center [149, 263] width 188 height 28
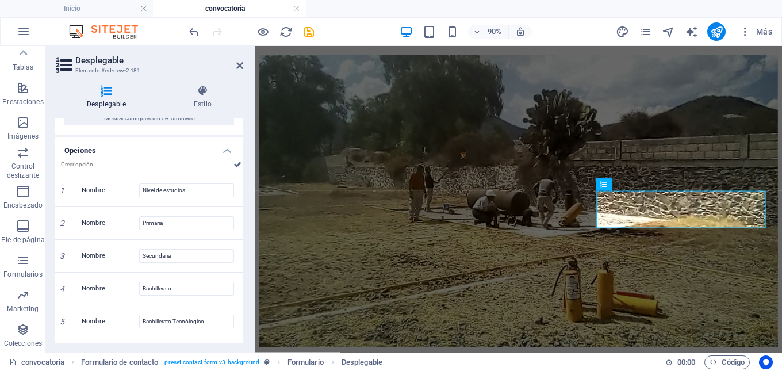
scroll to position [115, 0]
click at [198, 183] on input "Nivel de estudios" at bounding box center [186, 187] width 95 height 14
drag, startPoint x: 199, startPoint y: 186, endPoint x: 134, endPoint y: 189, distance: 65.0
click at [134, 189] on div "Nombre Nivel de estudios" at bounding box center [158, 187] width 152 height 14
type input "Página web de la academia"
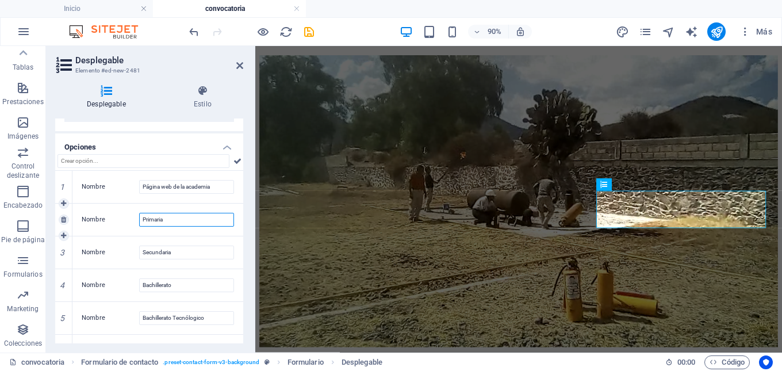
click at [170, 219] on input "Primaria" at bounding box center [186, 220] width 95 height 14
drag, startPoint x: 170, startPoint y: 219, endPoint x: 135, endPoint y: 219, distance: 35.1
click at [135, 219] on div "Nombre Primaria" at bounding box center [158, 220] width 152 height 14
type input "Lona"
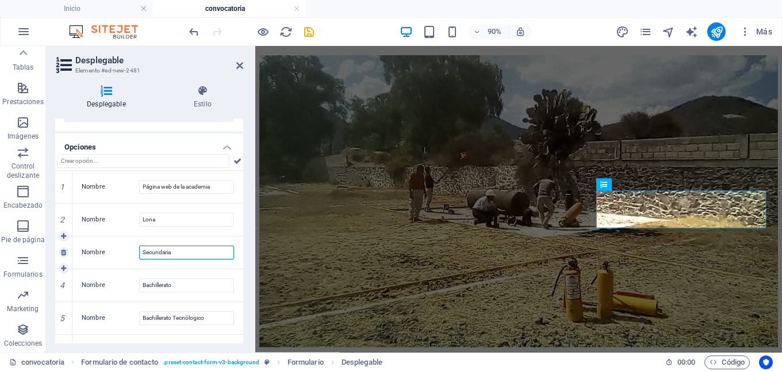
click at [203, 251] on input "Secundaria" at bounding box center [186, 253] width 95 height 14
drag, startPoint x: 184, startPoint y: 251, endPoint x: 131, endPoint y: 259, distance: 54.0
click at [131, 259] on div "Nombre Secundaria" at bounding box center [158, 253] width 152 height 14
type input "Volante publicitario"
